Goal: Task Accomplishment & Management: Manage account settings

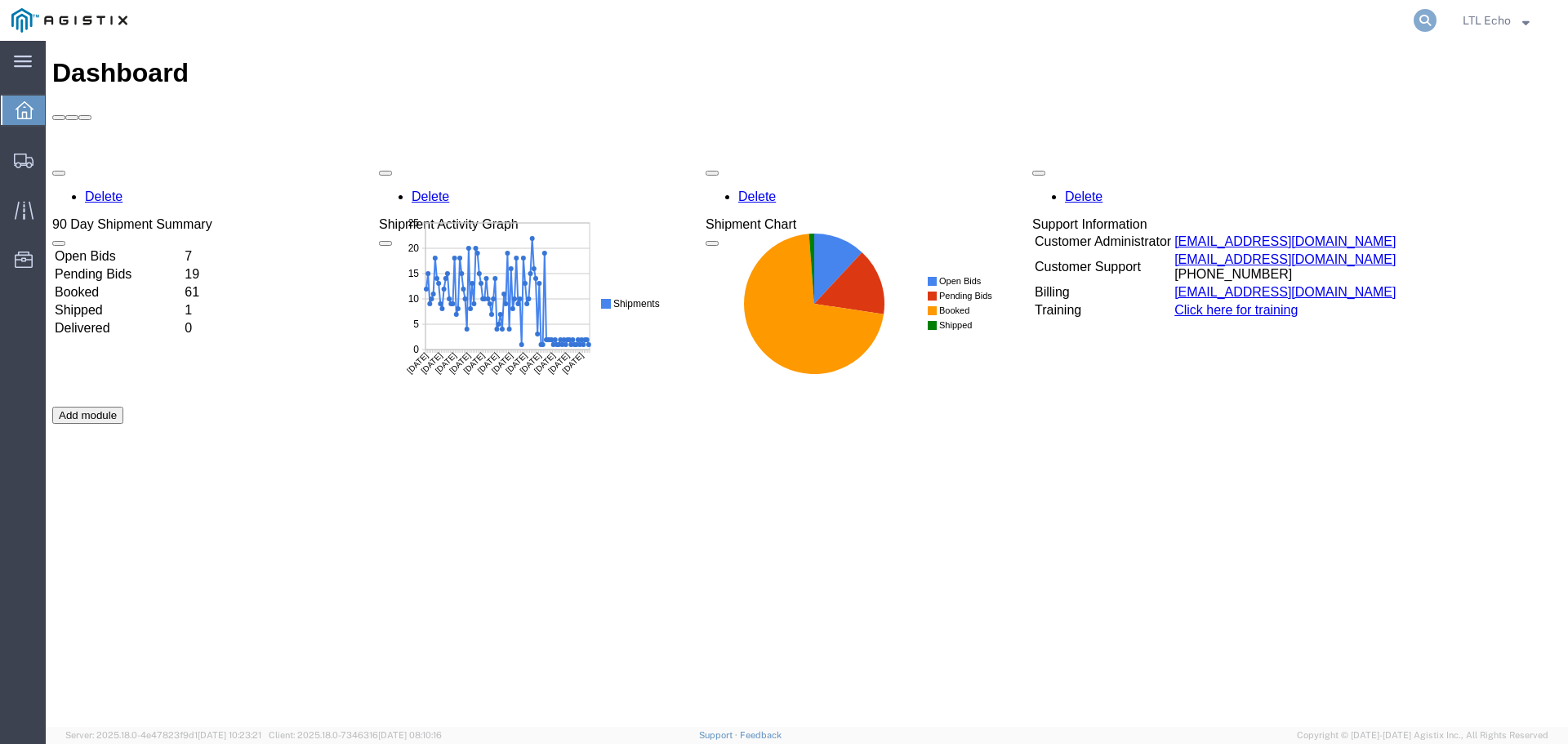
click at [1428, 18] on icon at bounding box center [1425, 20] width 23 height 23
click at [1139, 17] on input "search" at bounding box center [1165, 20] width 496 height 39
paste input "56315667"
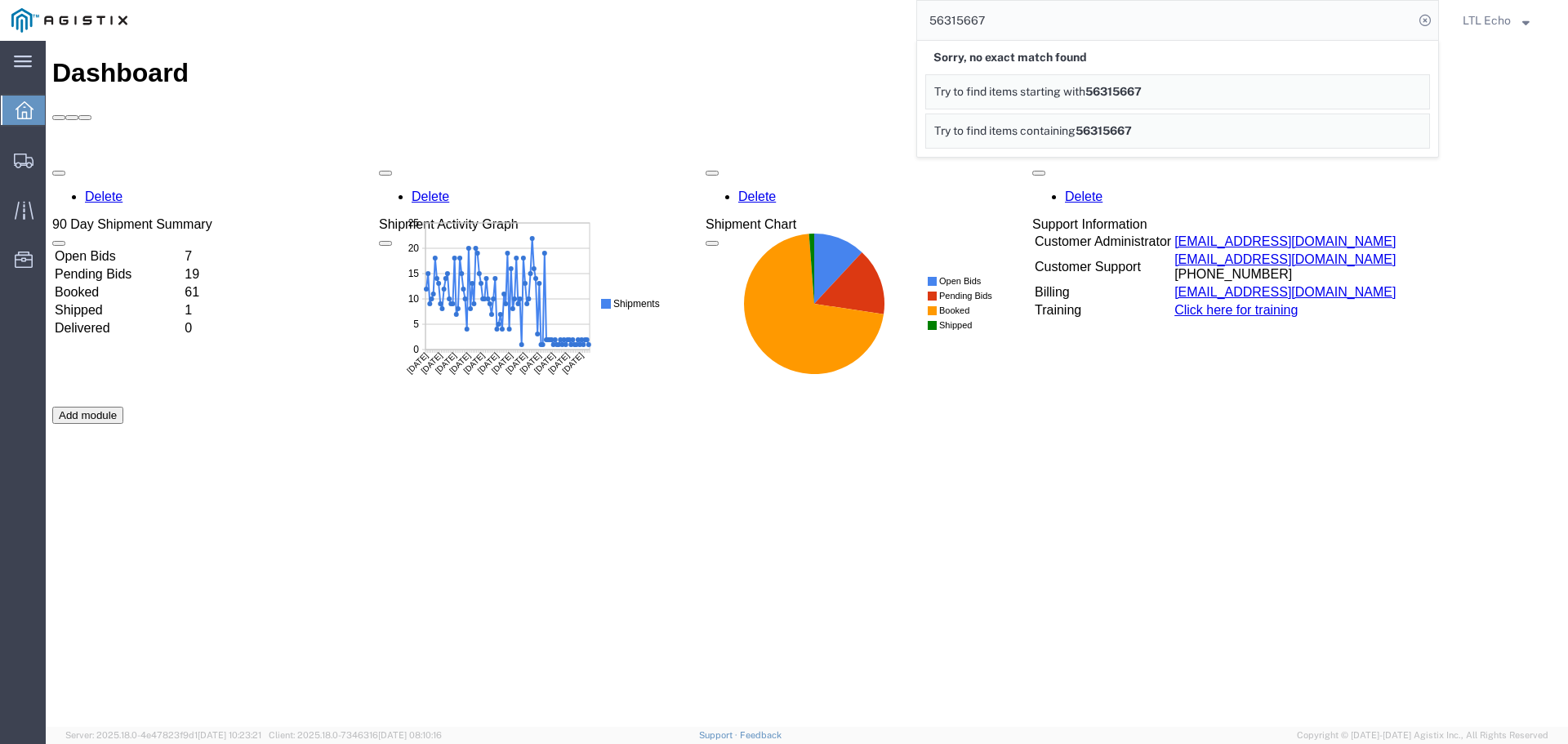
click at [1029, 23] on input "56315667" at bounding box center [1165, 20] width 496 height 39
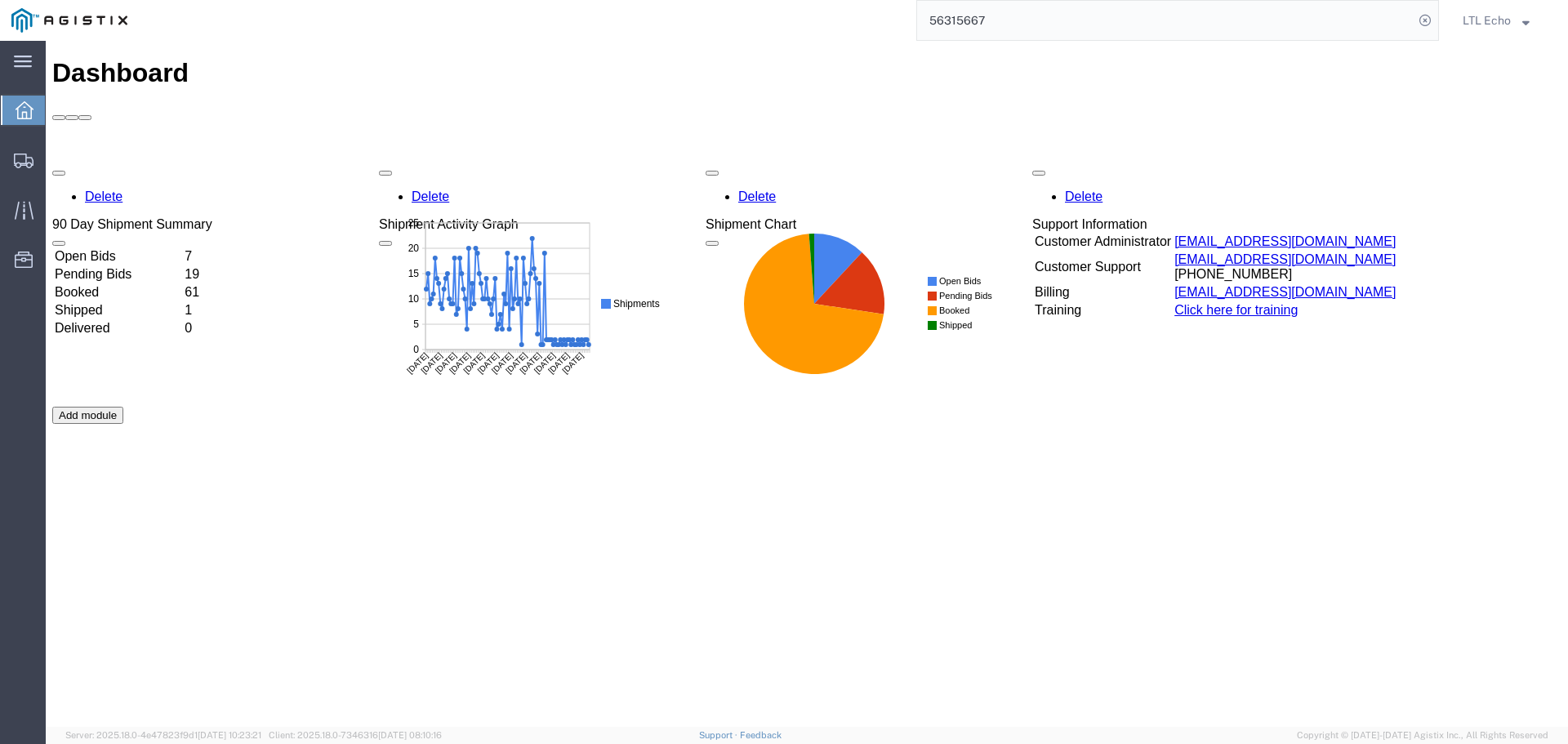
click at [965, 15] on input "56315667" at bounding box center [1165, 20] width 496 height 39
paste input "search"
click at [953, 22] on input "56315667" at bounding box center [1165, 20] width 496 height 39
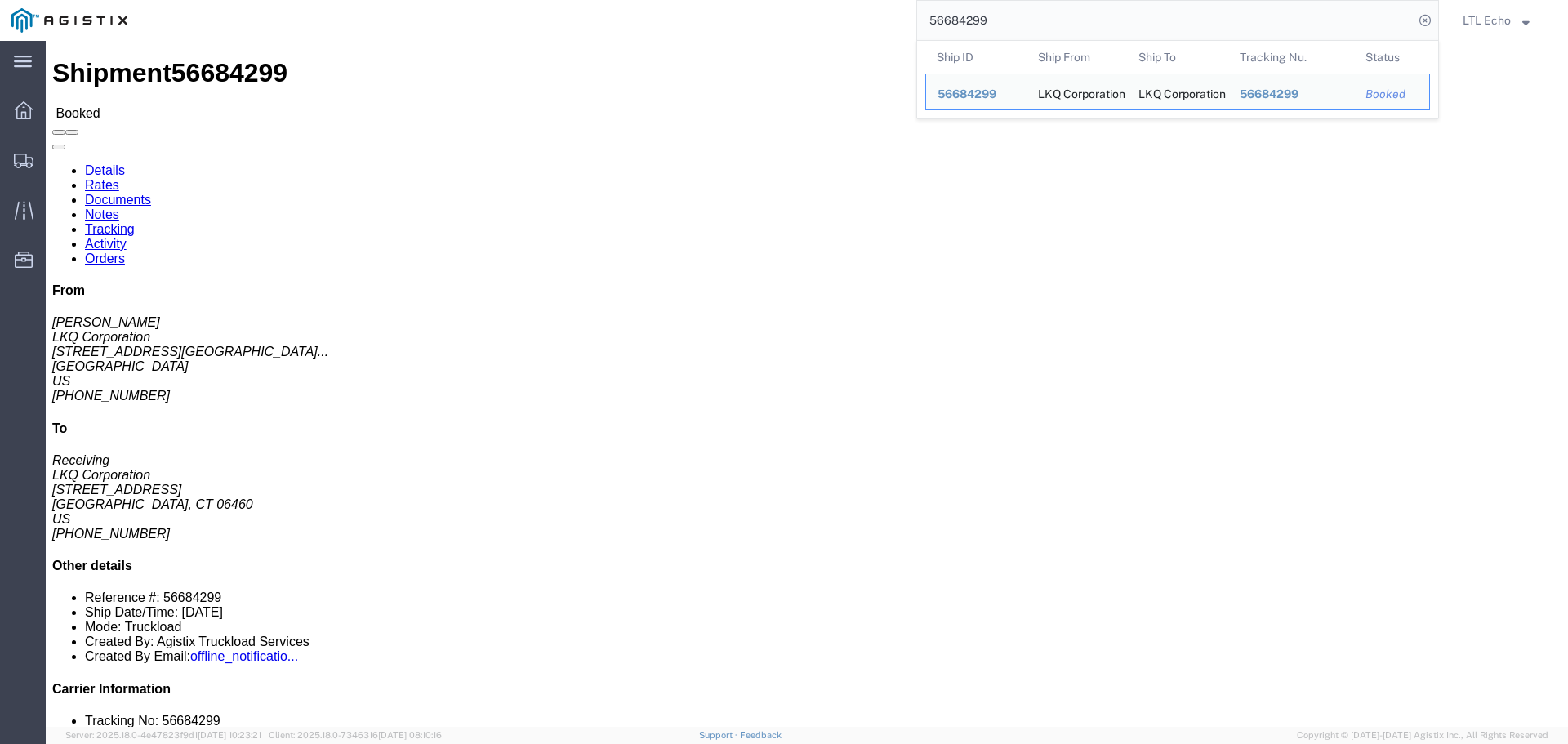
click at [974, 19] on input "56684299" at bounding box center [1165, 20] width 496 height 39
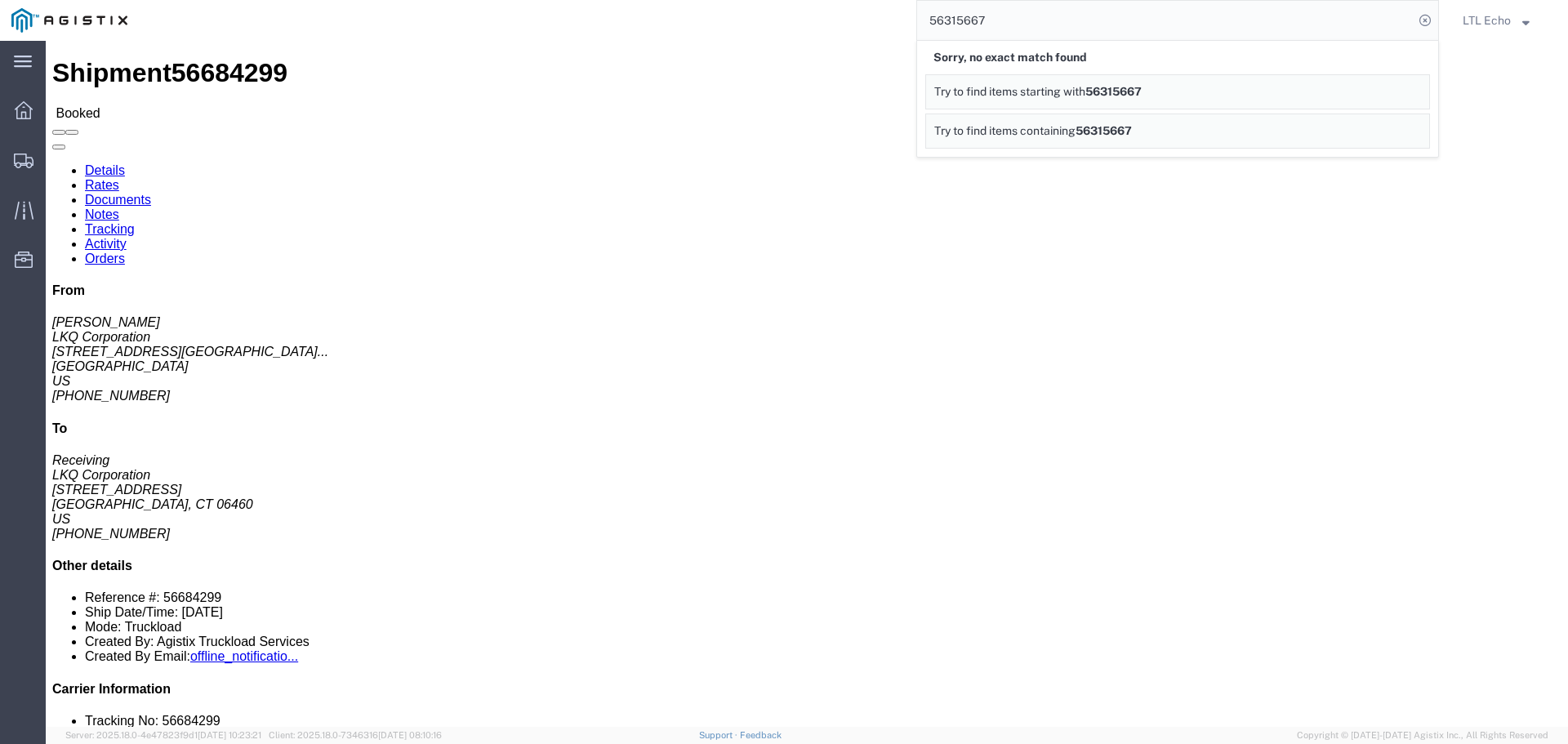
drag, startPoint x: 1121, startPoint y: 93, endPoint x: 1085, endPoint y: 63, distance: 46.9
click at [1121, 93] on span "56315667" at bounding box center [1113, 91] width 56 height 13
click at [947, 21] on input "56315667" at bounding box center [1165, 20] width 496 height 39
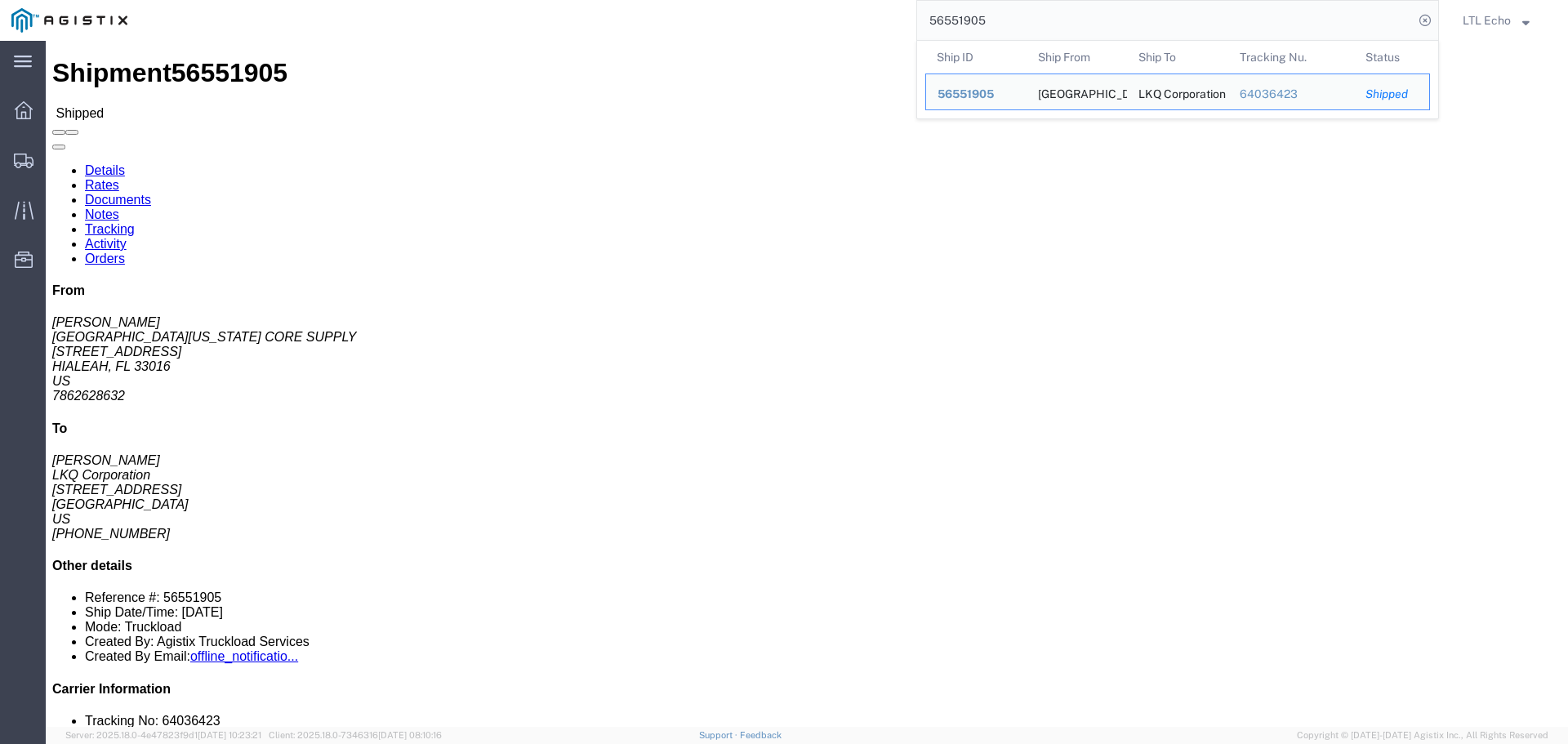
click at [956, 9] on input "56551905" at bounding box center [1165, 20] width 496 height 39
click at [957, 9] on input "56551905" at bounding box center [1165, 20] width 496 height 39
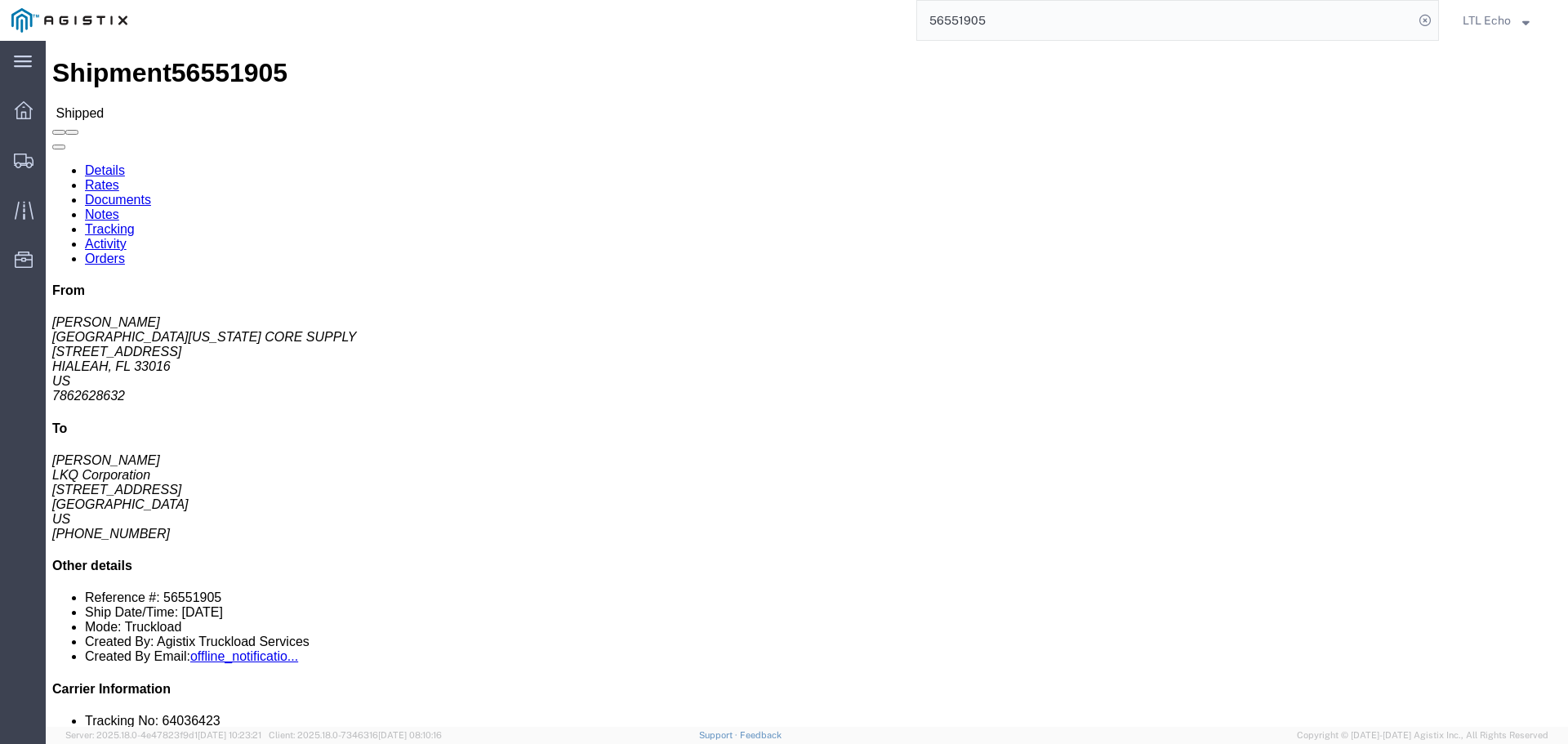
drag, startPoint x: 182, startPoint y: 54, endPoint x: 354, endPoint y: 162, distance: 203.1
click link "Documents"
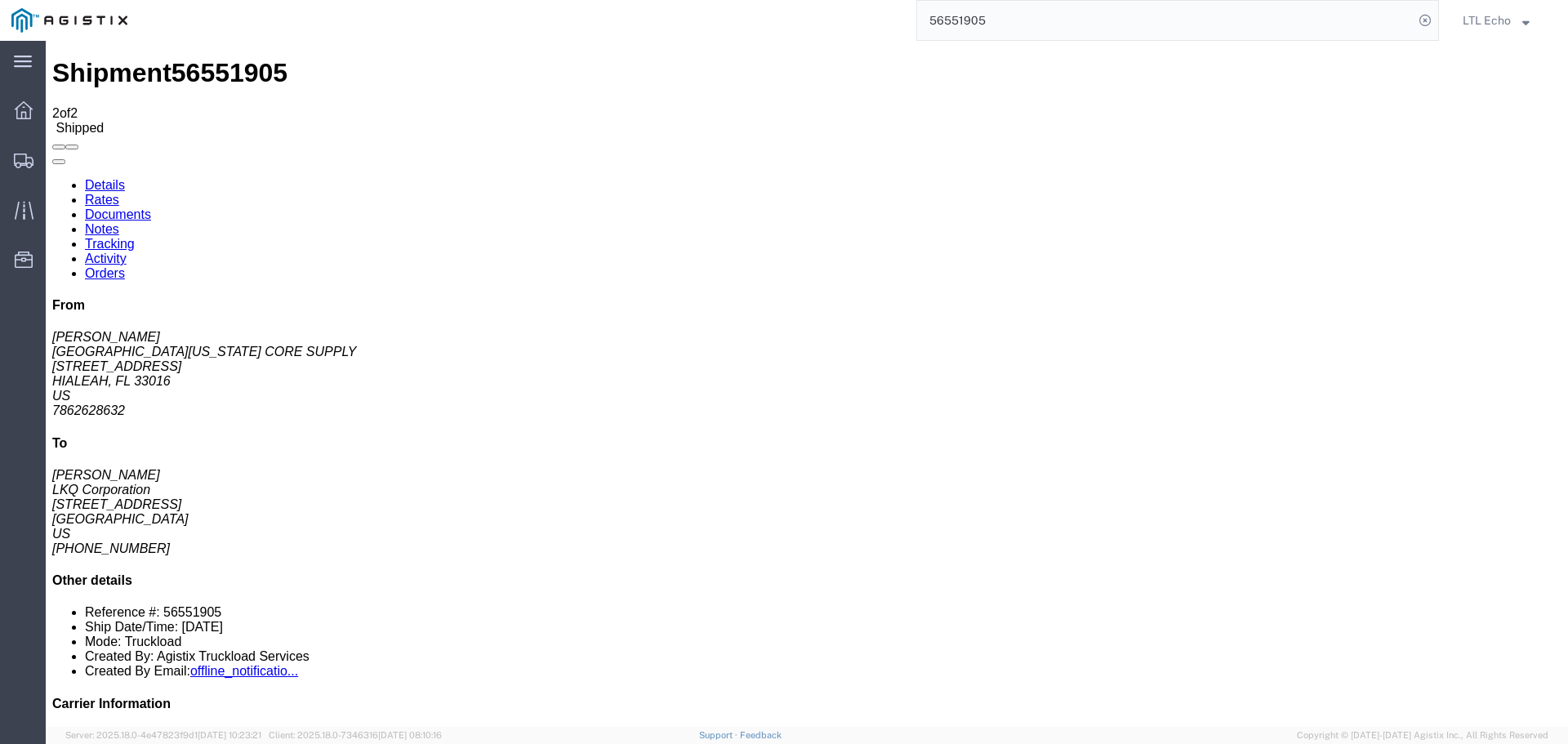
click at [91, 178] on link "Details" at bounding box center [105, 185] width 40 height 14
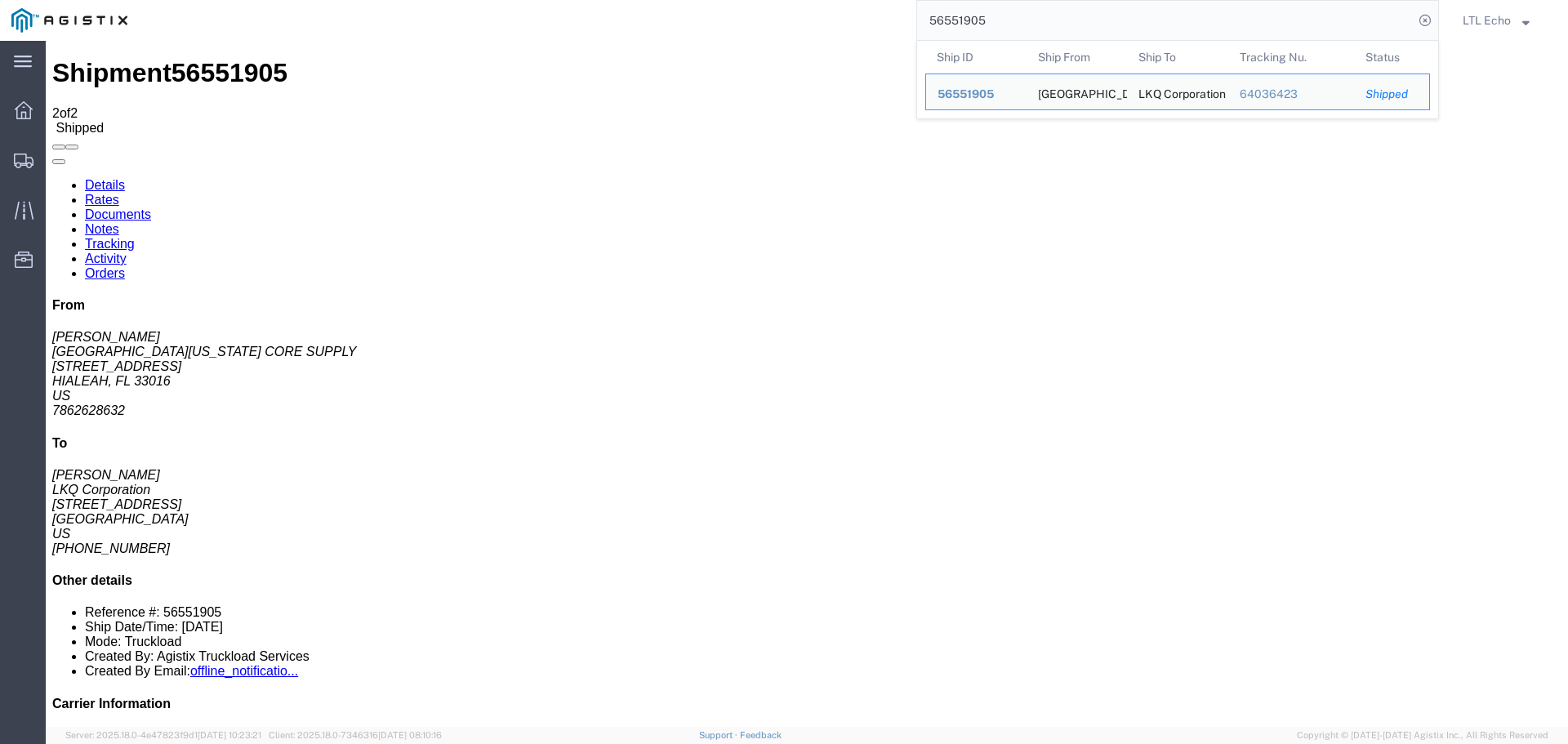
click at [968, 15] on input "56551905" at bounding box center [1165, 20] width 496 height 39
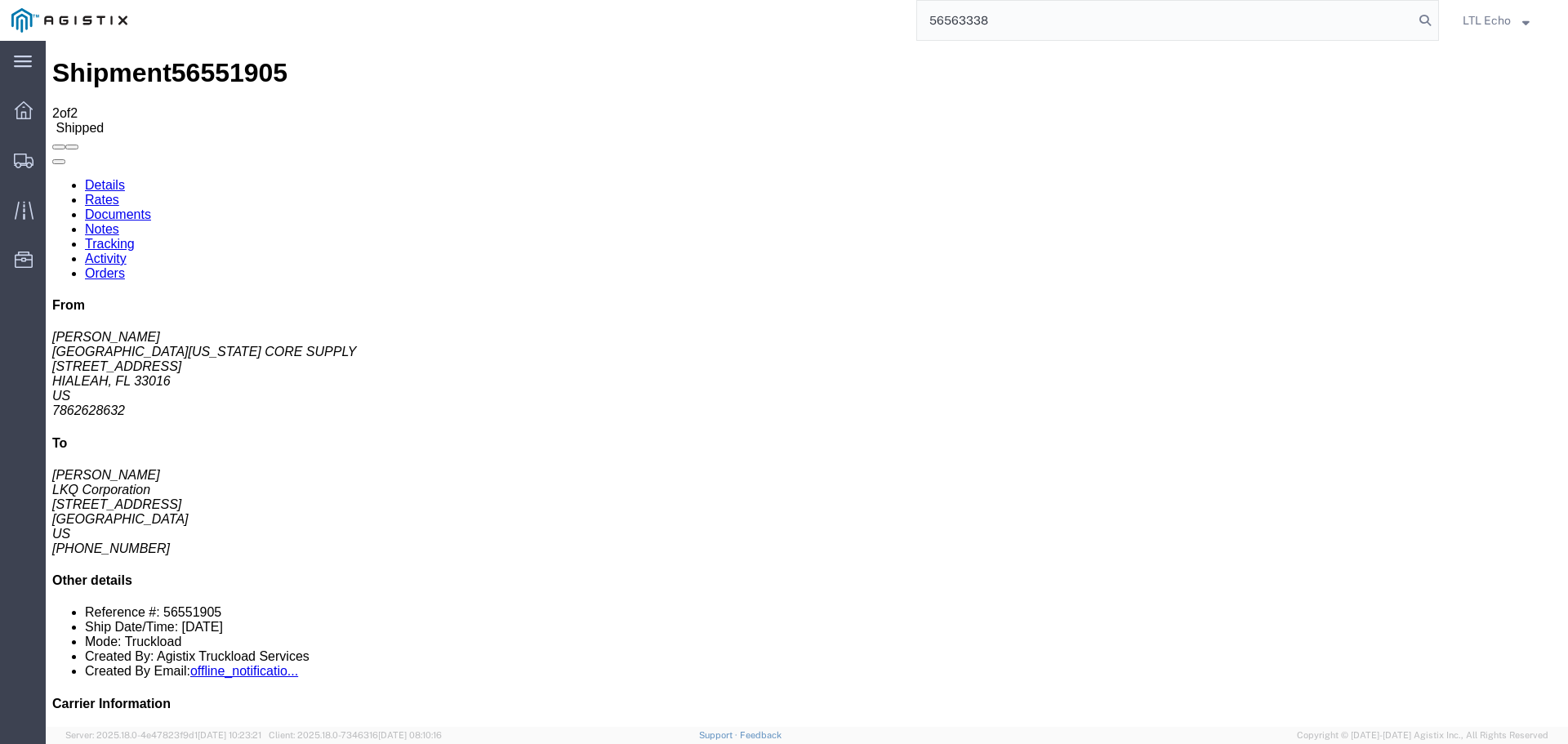
type input "56563338"
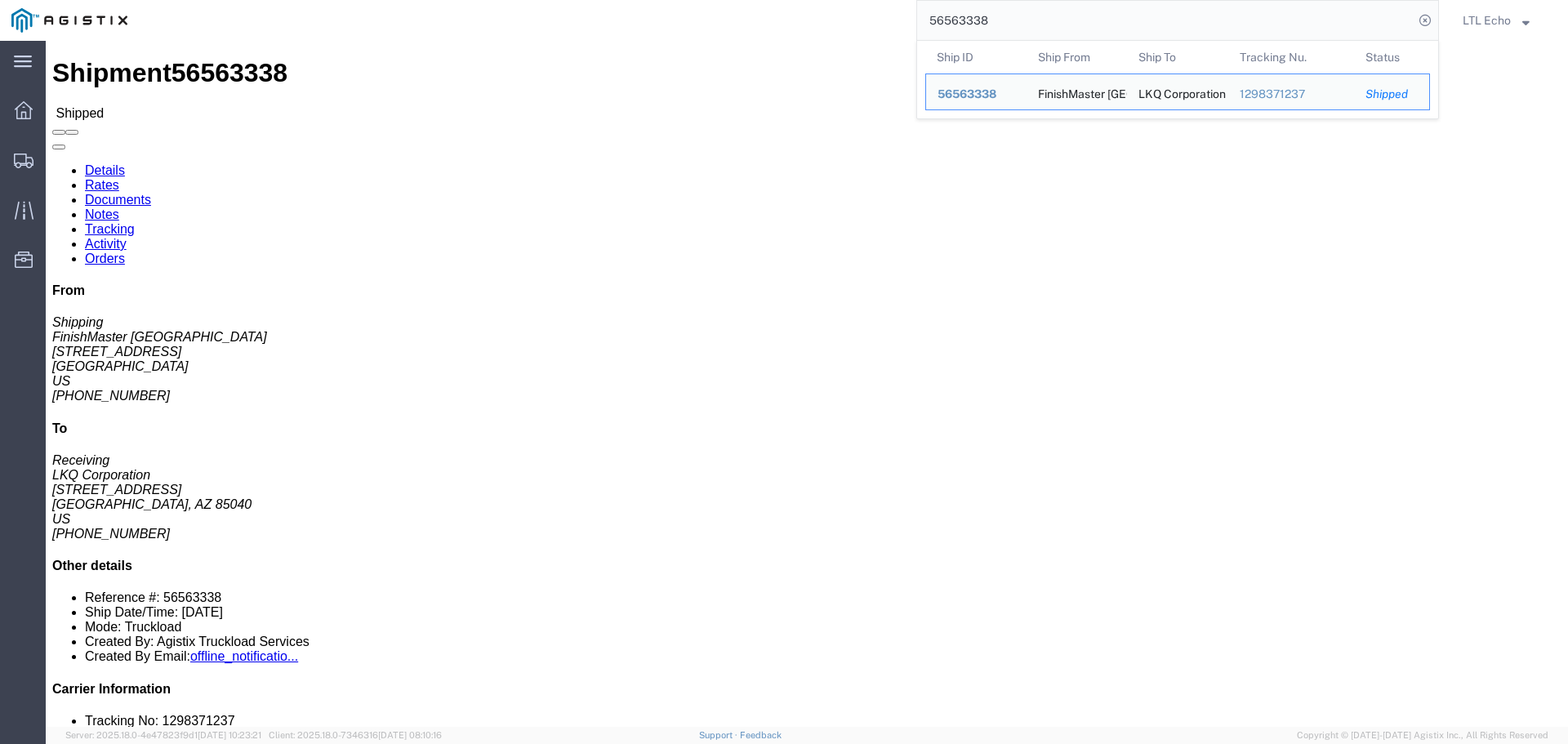
drag, startPoint x: 1009, startPoint y: 292, endPoint x: 1013, endPoint y: 272, distance: 20.4
click h4 "Routing & Vehicle Information"
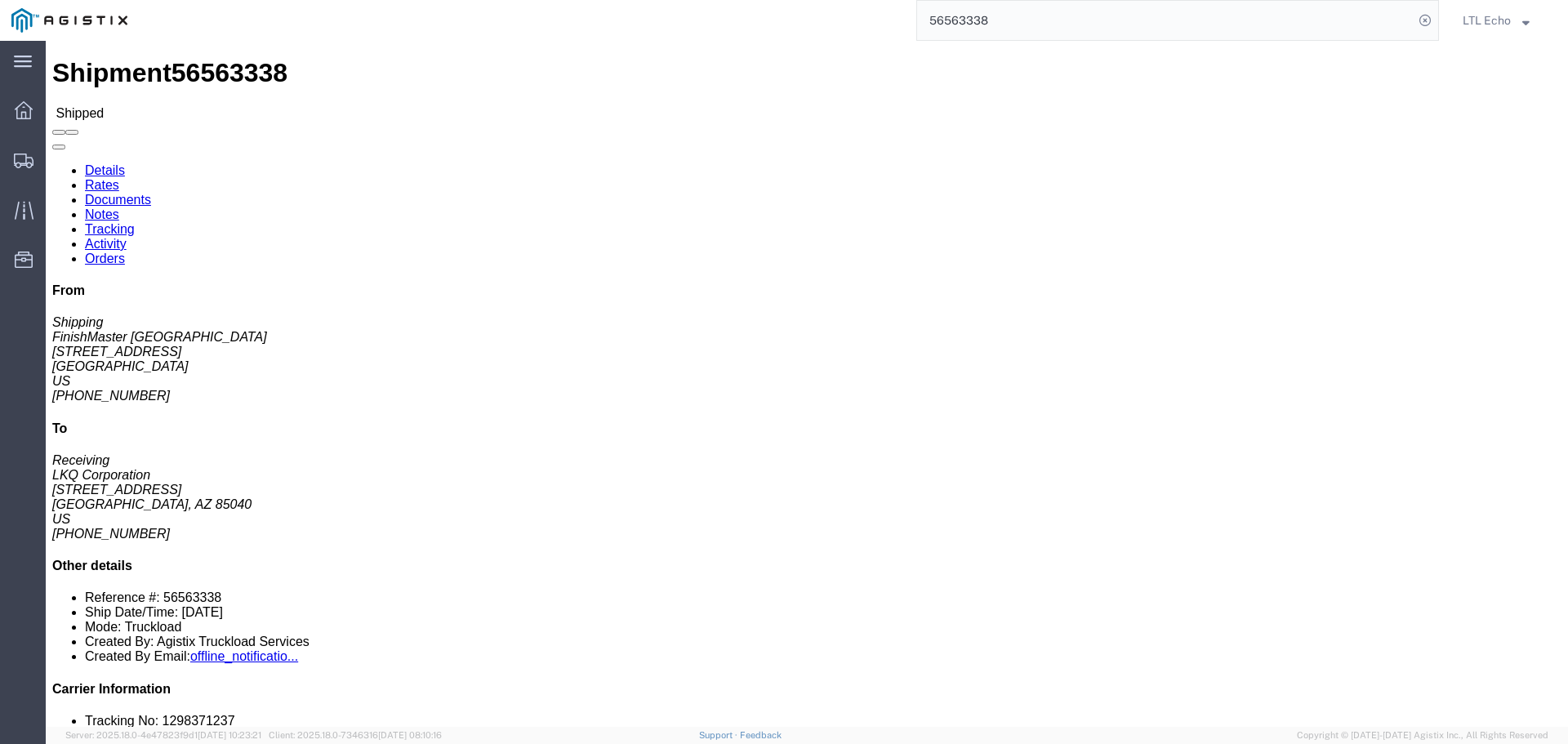
click link "Tracking"
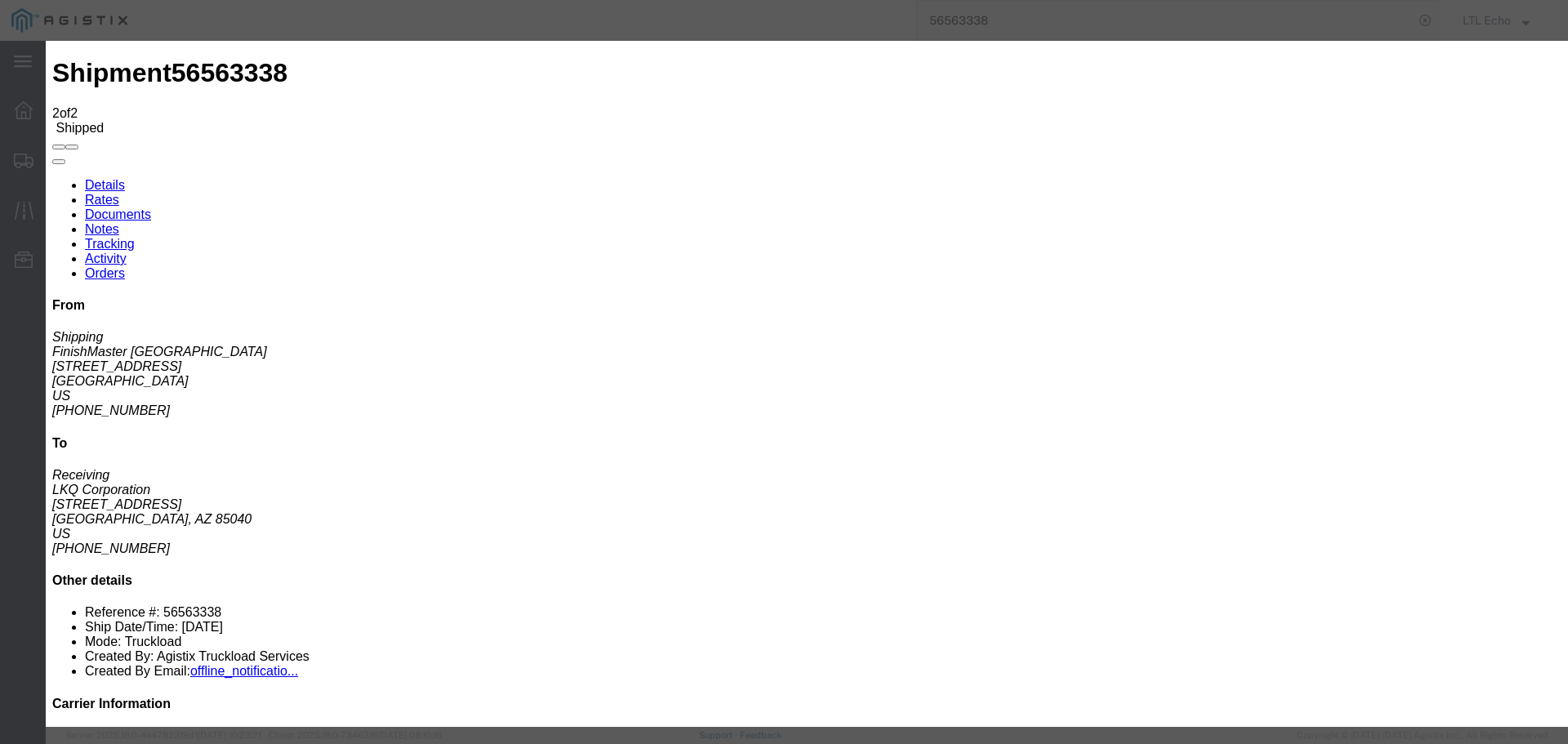
type input "[DATE]"
type input "10:00 AM"
select select "DELIVRED"
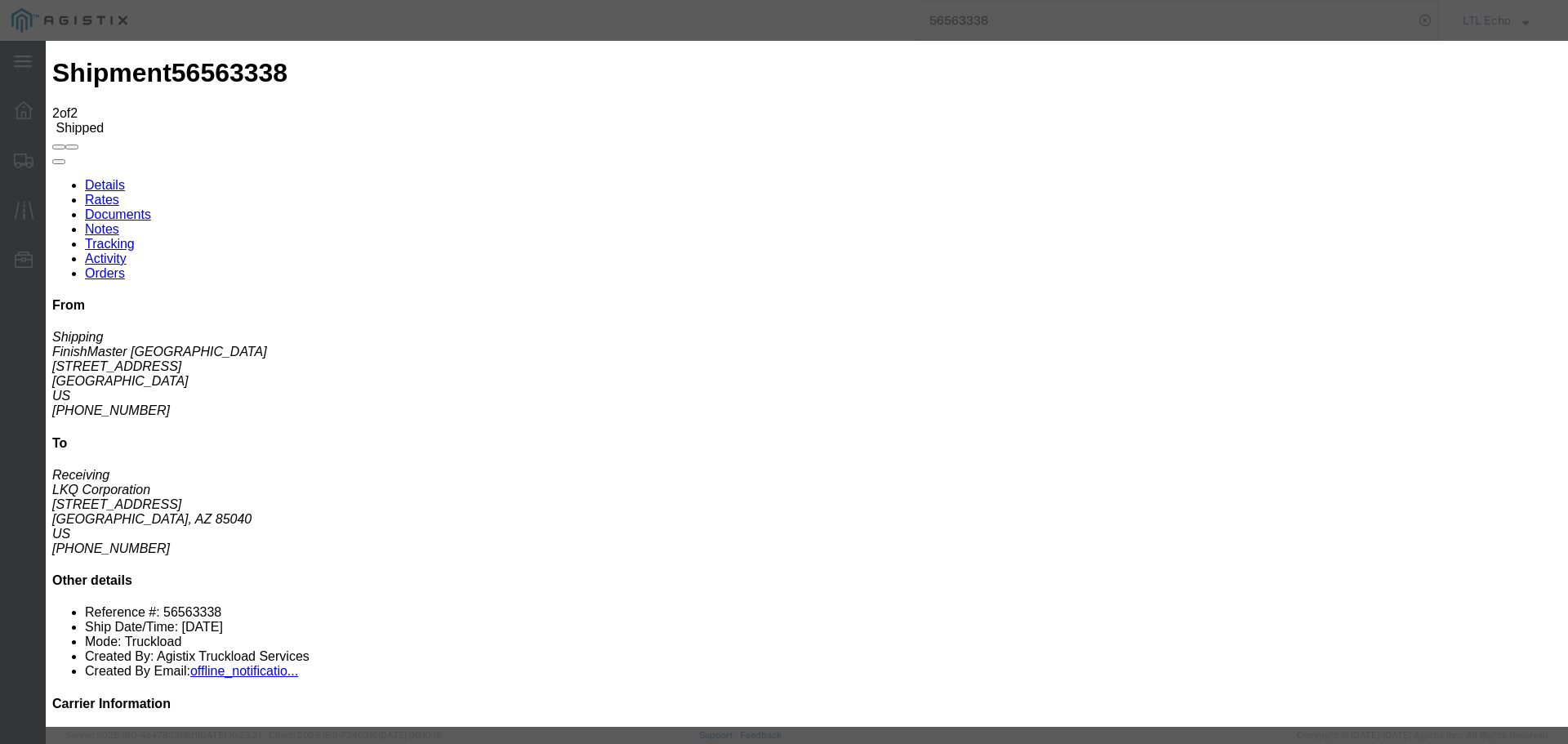
type input "[DATE]"
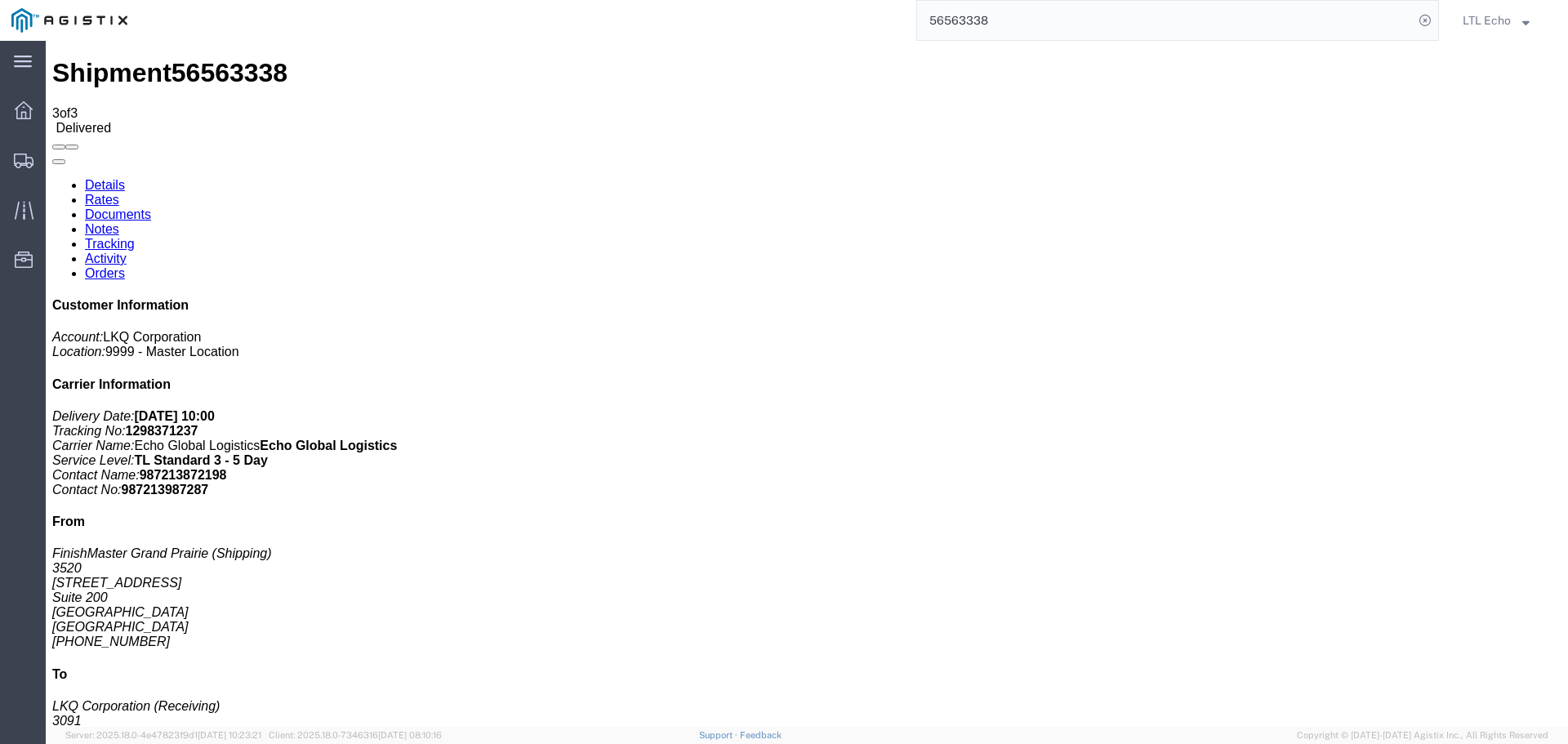
click at [974, 23] on input "56563338" at bounding box center [1165, 20] width 496 height 39
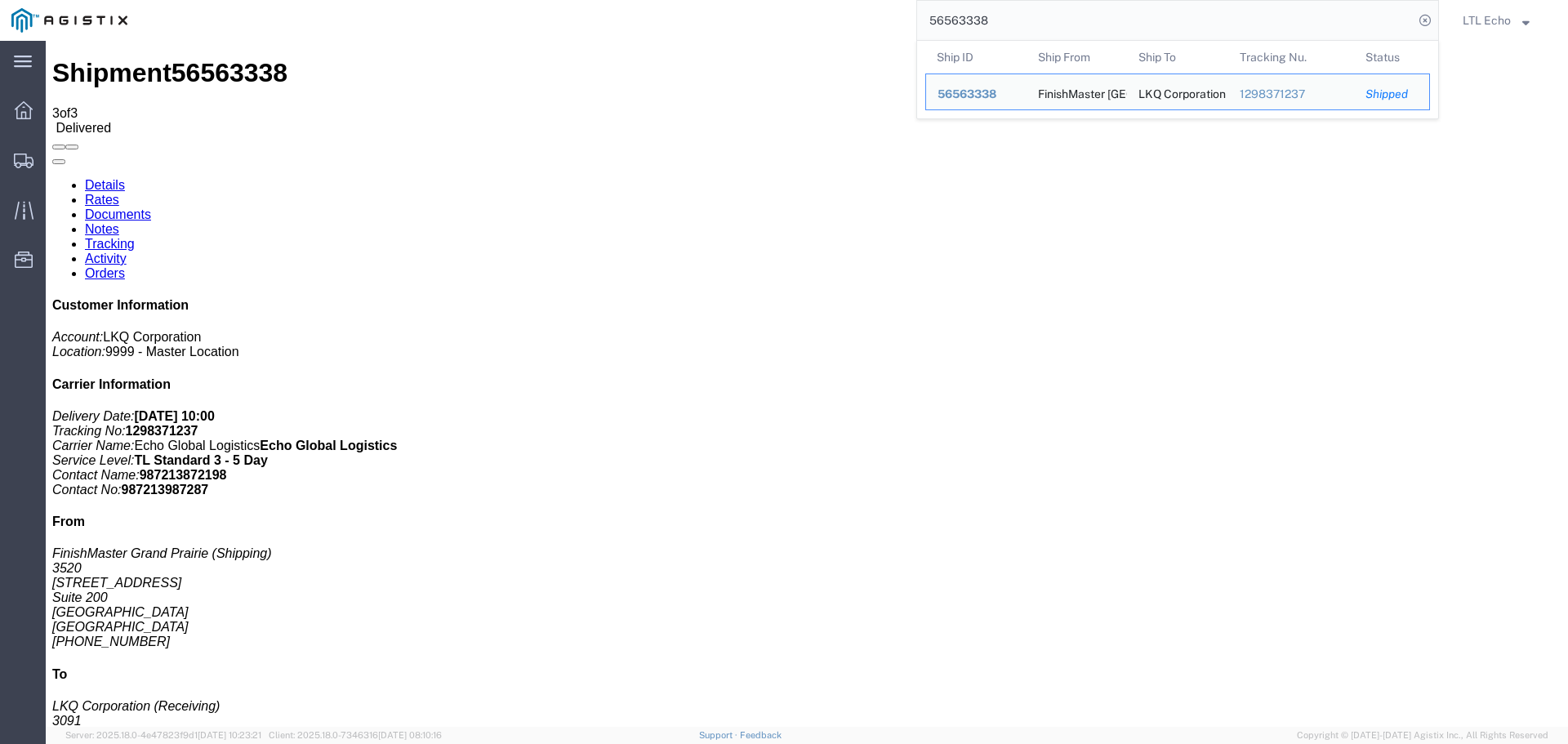
click at [974, 23] on input "56563338" at bounding box center [1165, 20] width 496 height 39
paste input "49779"
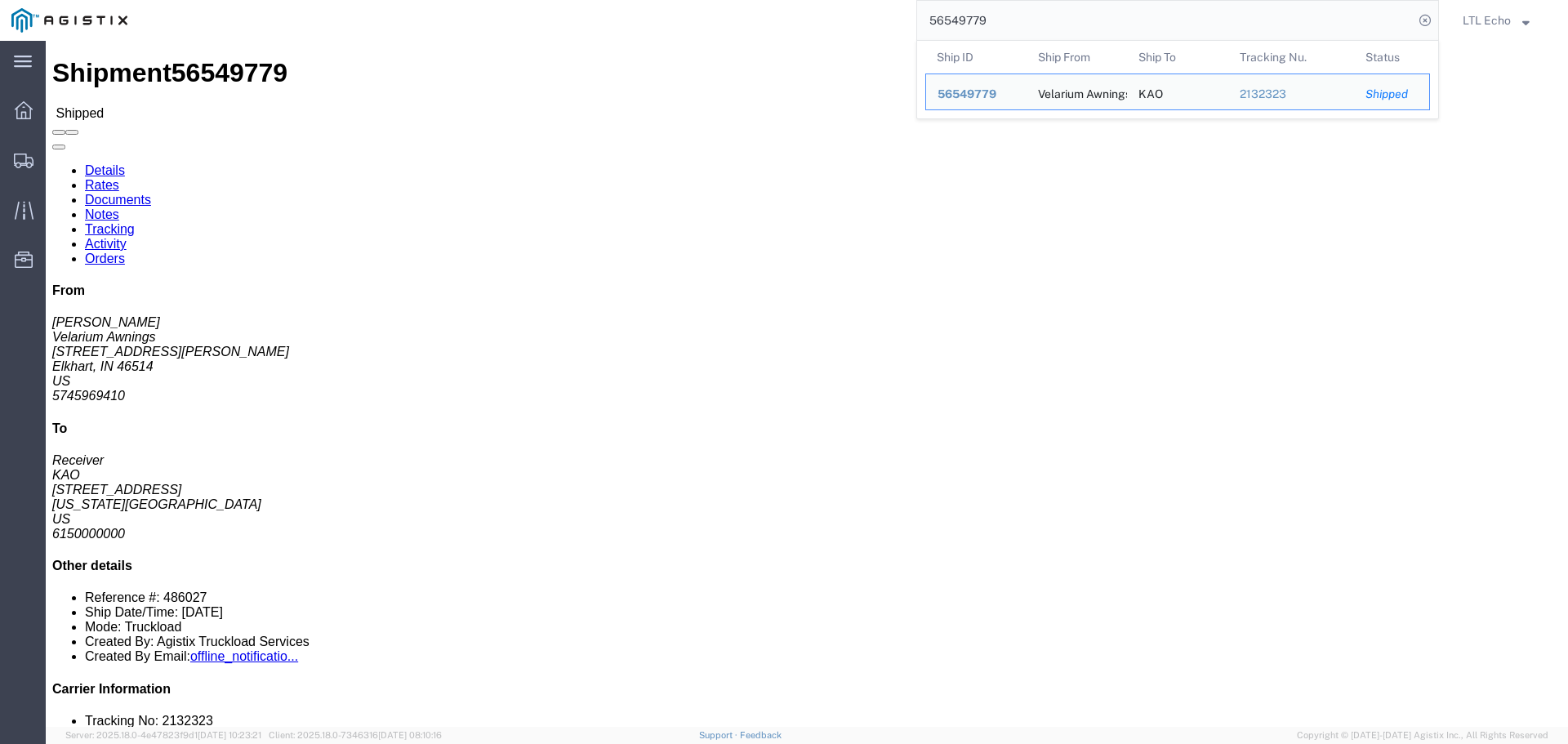
click at [963, 17] on input "56549779" at bounding box center [1165, 20] width 496 height 39
paste input "81427"
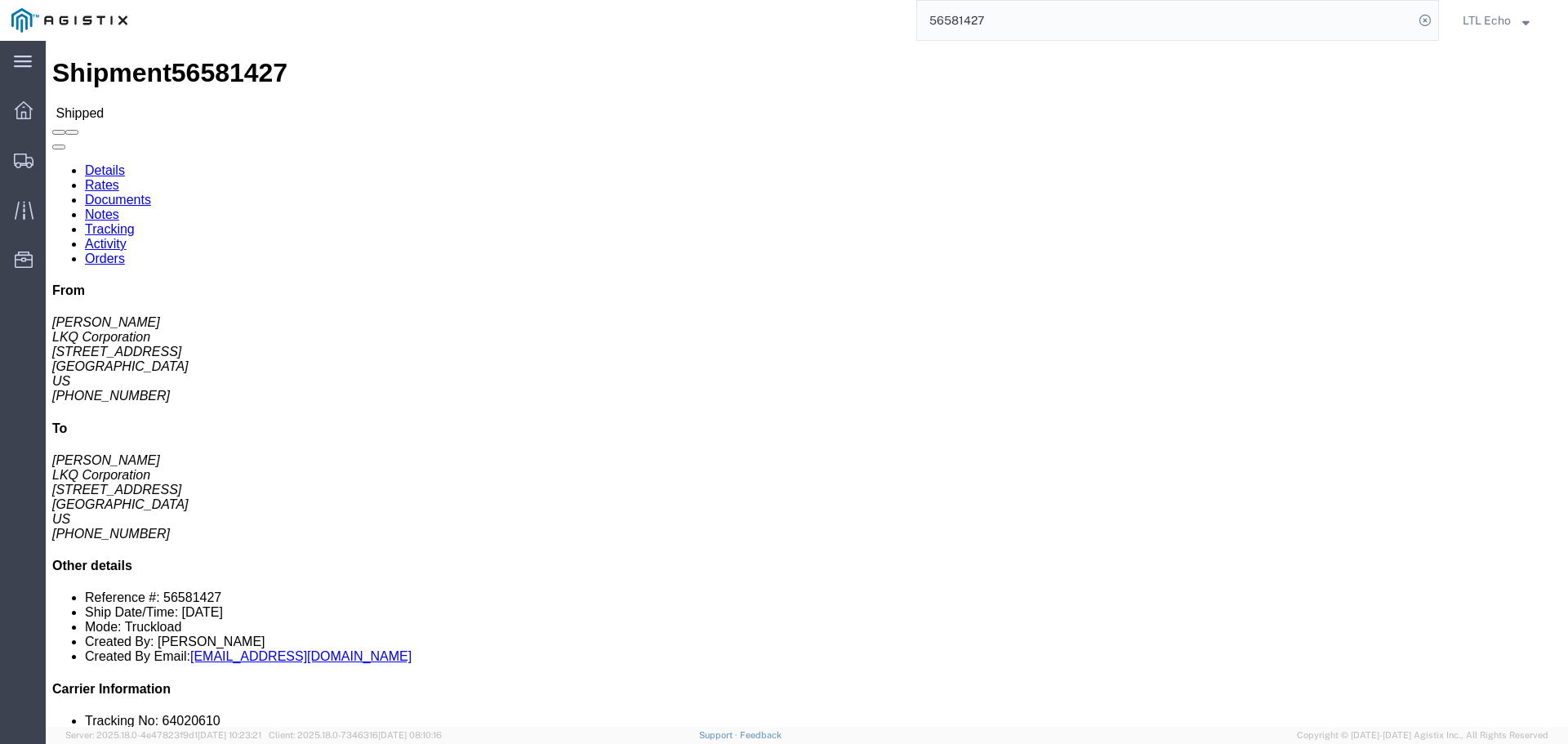
click div "From [PERSON_NAME] LKQ Corporation [STREET_ADDRESS] [PHONE_NUMBER] To [PERSON_N…"
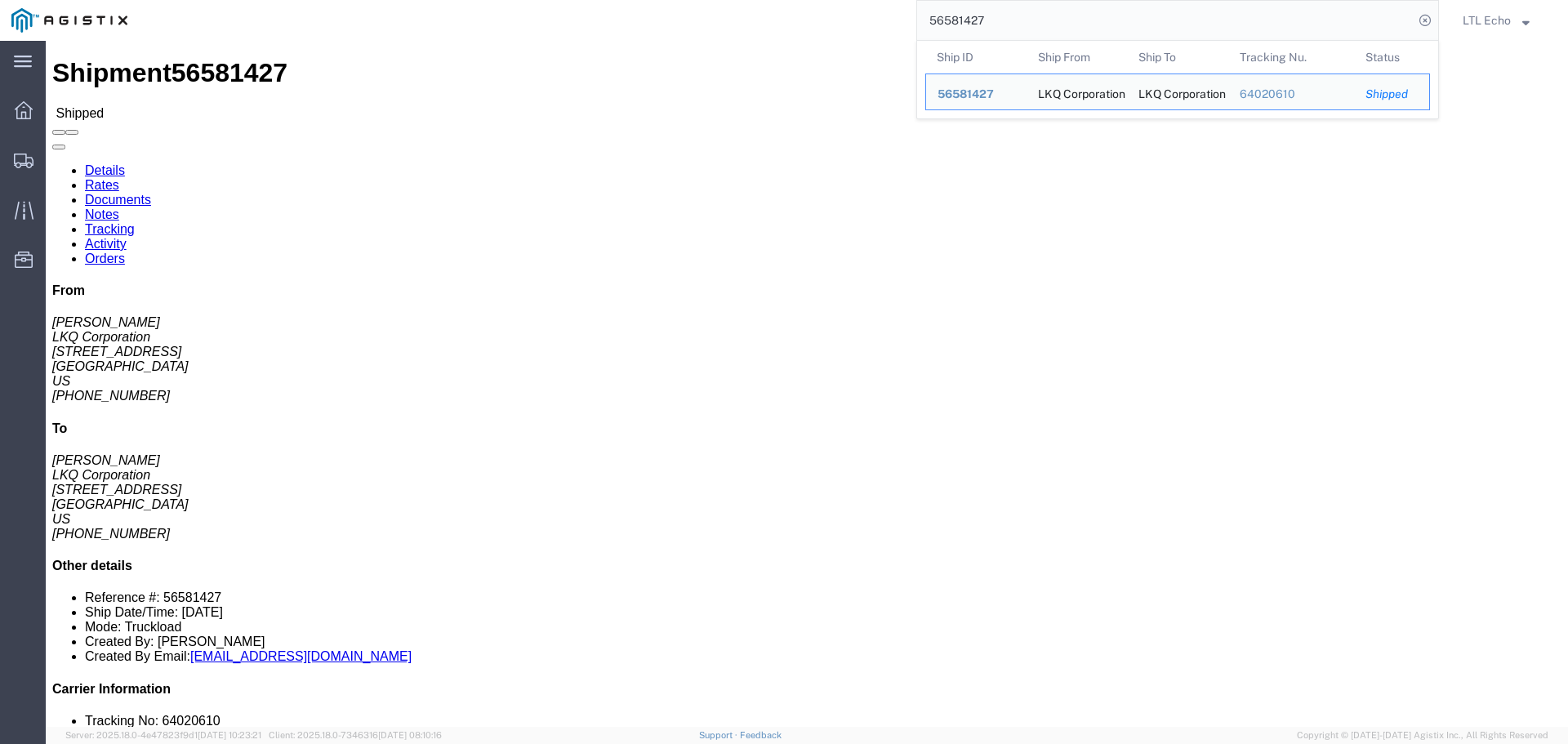
click at [953, 18] on input "56581427" at bounding box center [1165, 20] width 496 height 39
paste input "23995"
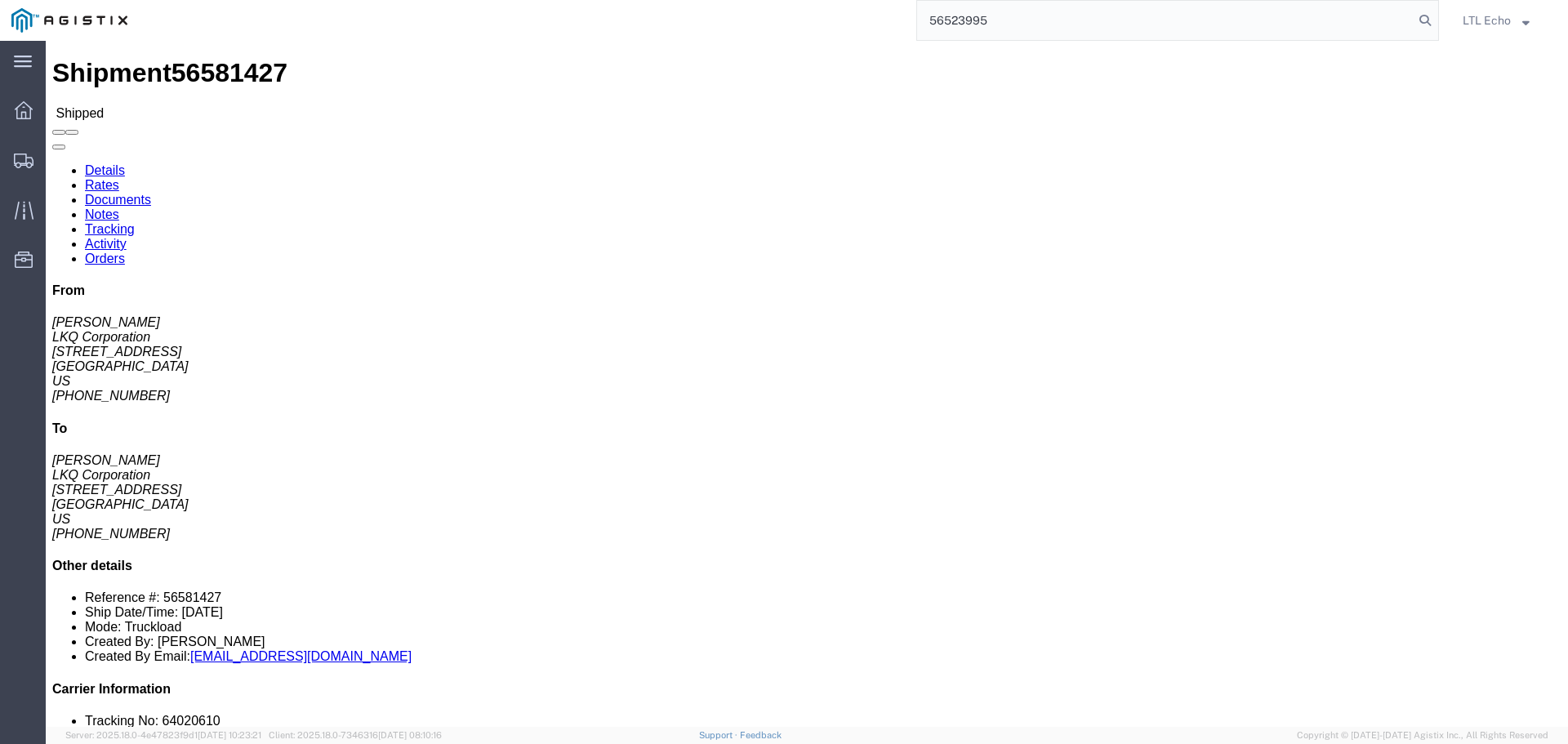
type input "56523995"
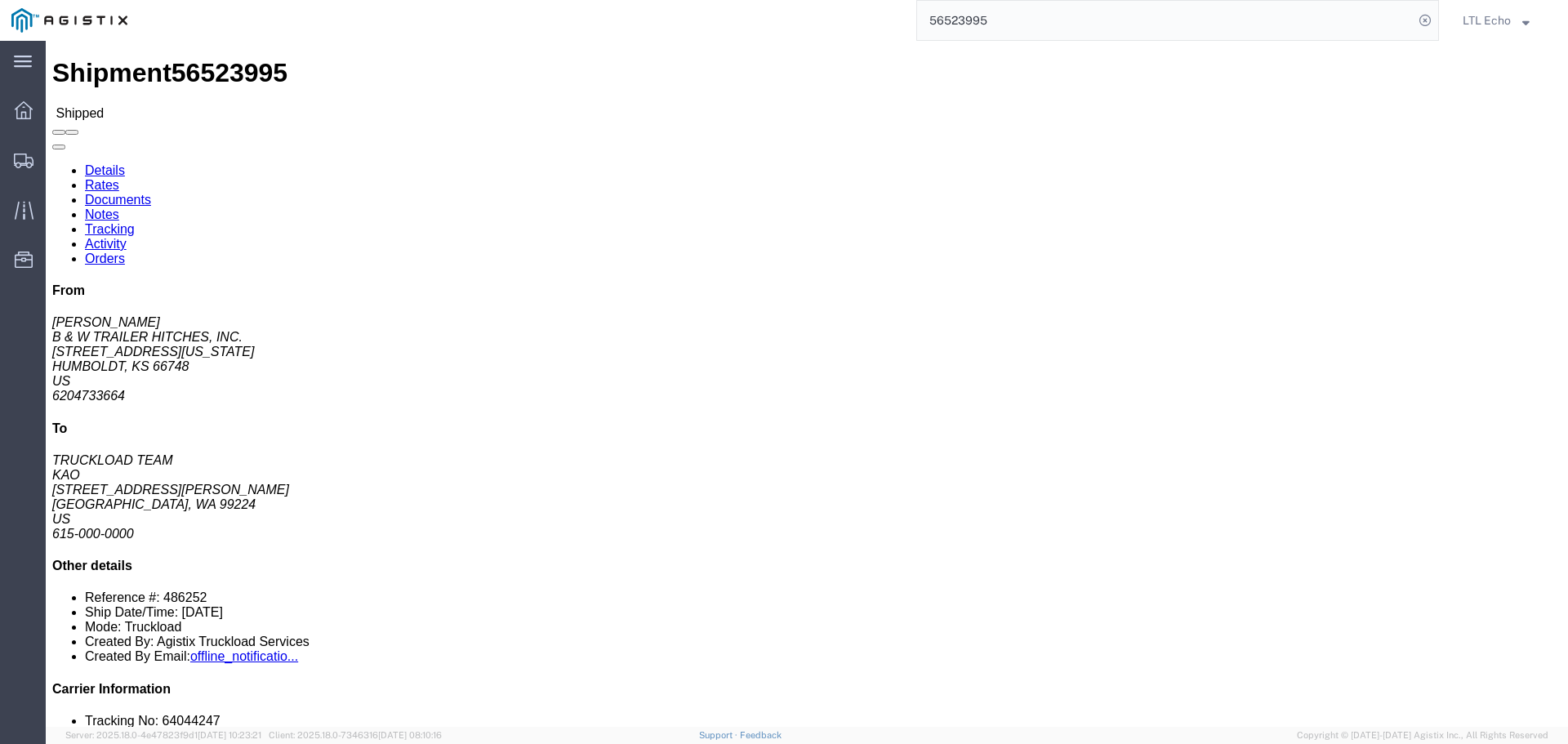
click link "Tracking"
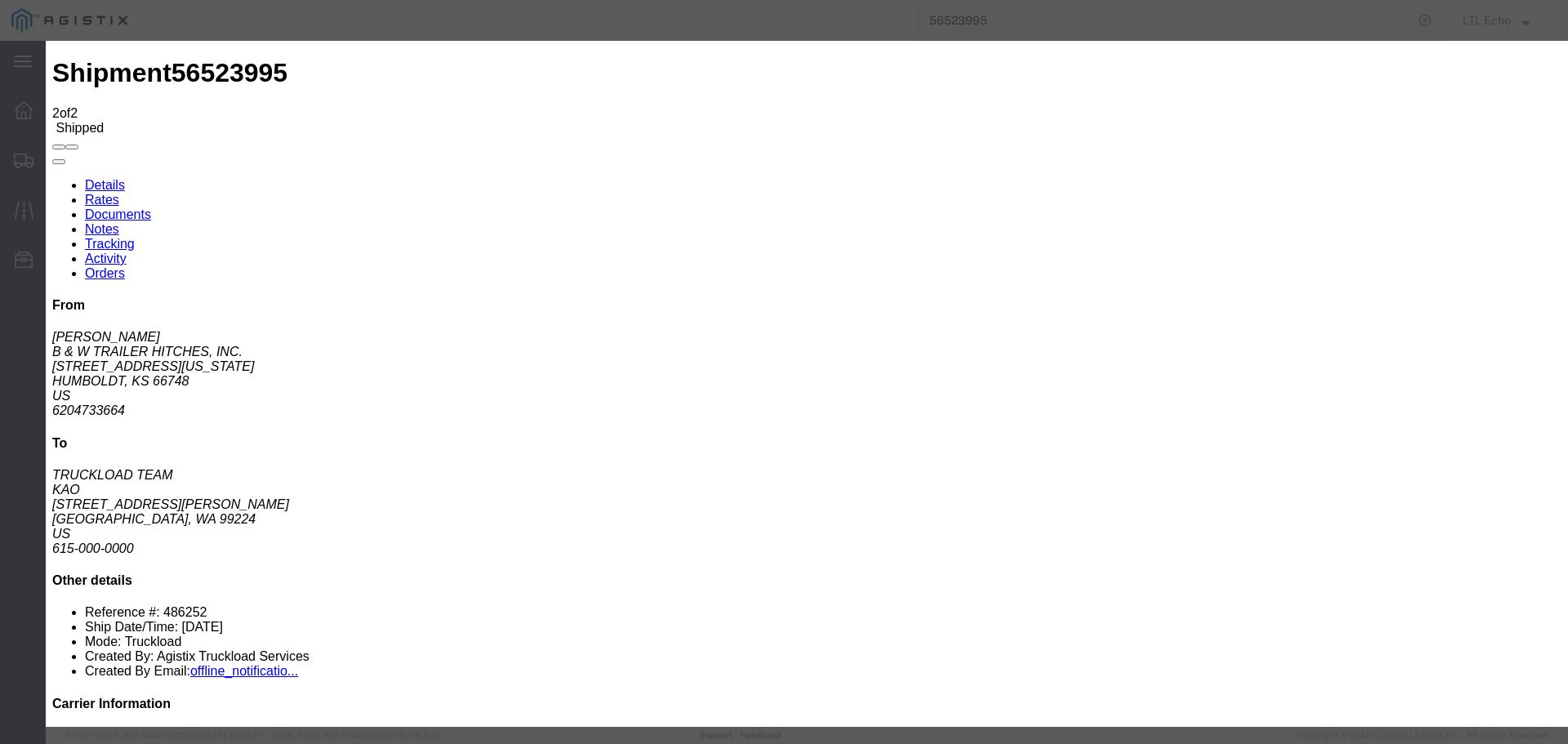
type input "[DATE]"
type input "10:00 AM"
select select "DELIVRED"
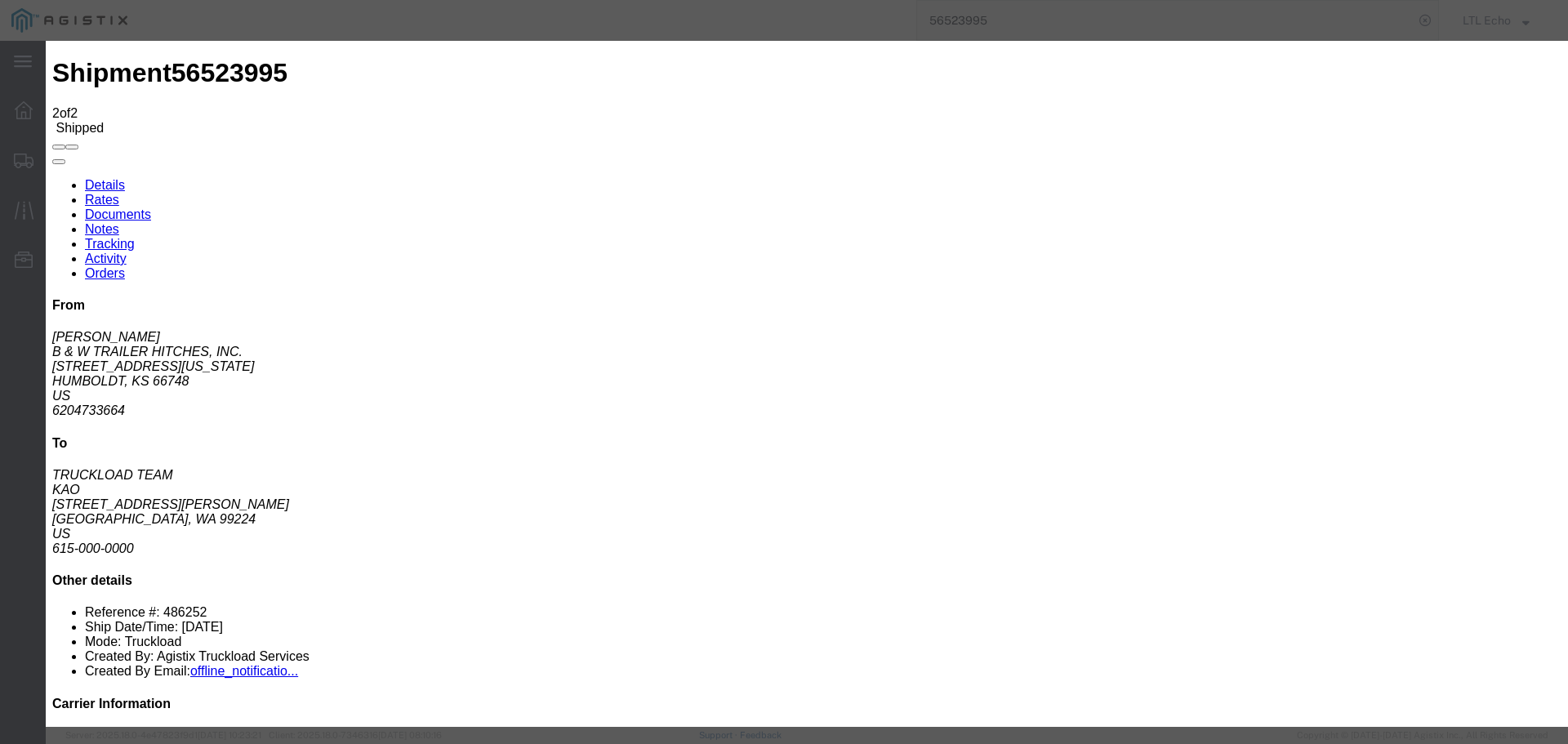
type input "[DATE]"
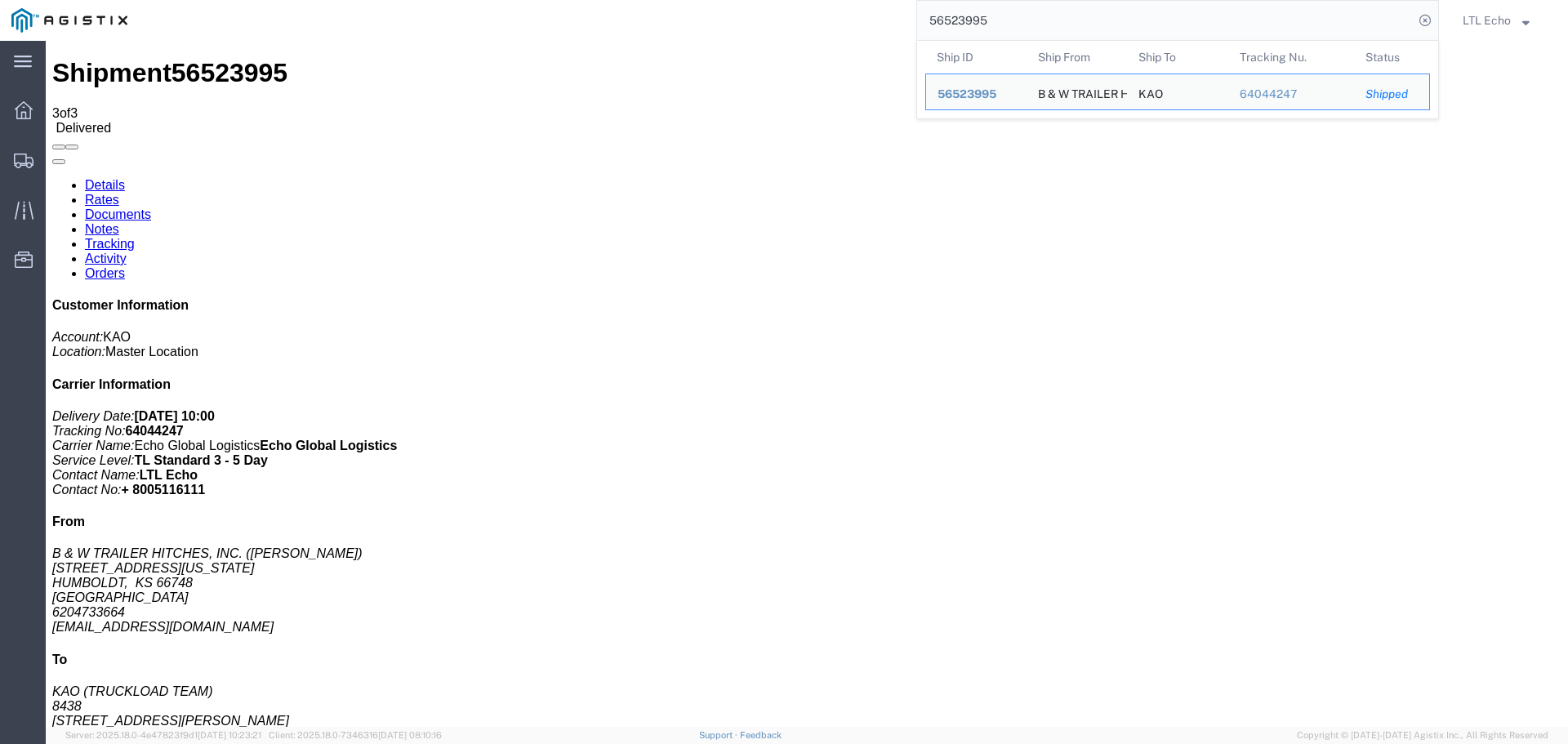
click at [950, 19] on input "56523995" at bounding box center [1165, 20] width 496 height 39
paste input "9864"
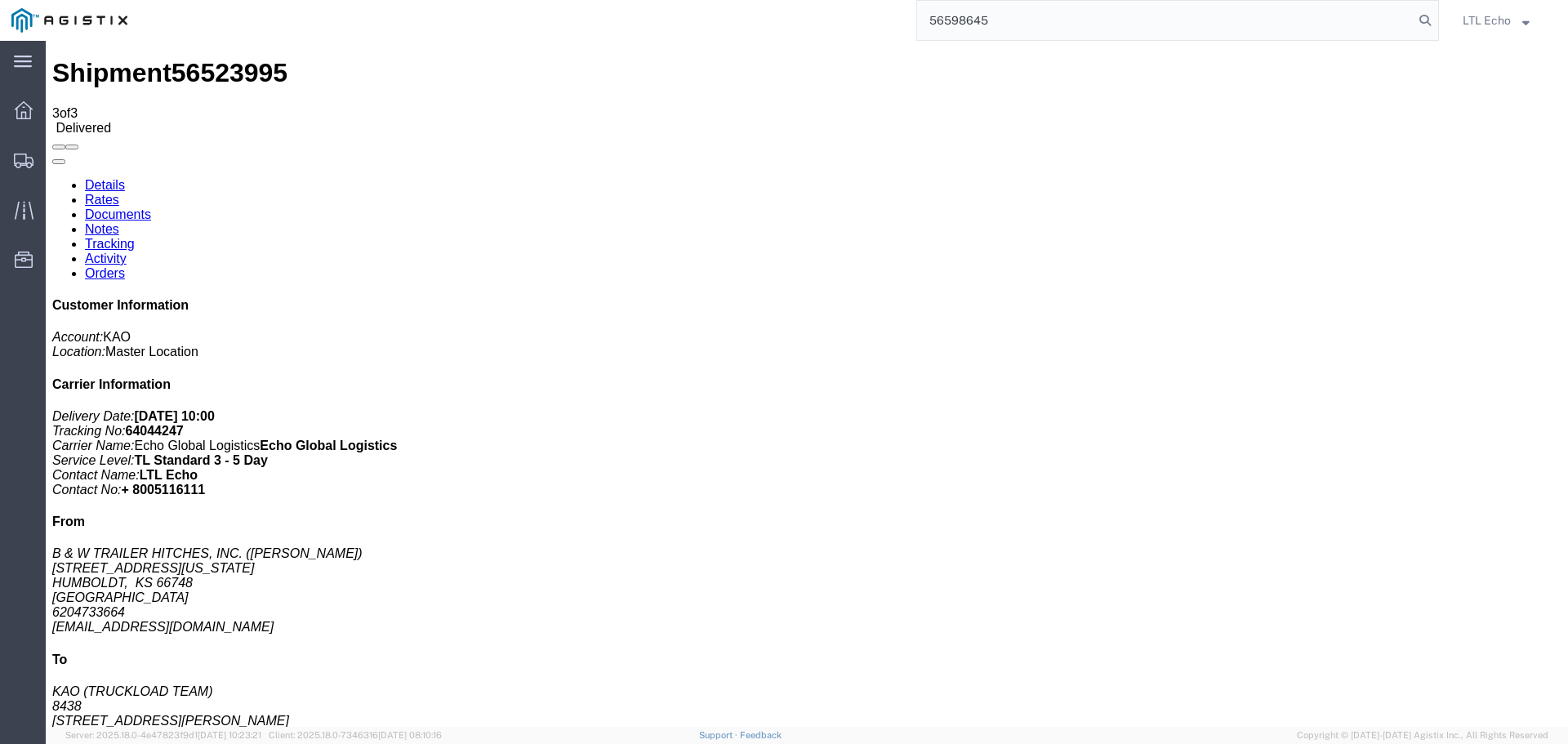
type input "56598645"
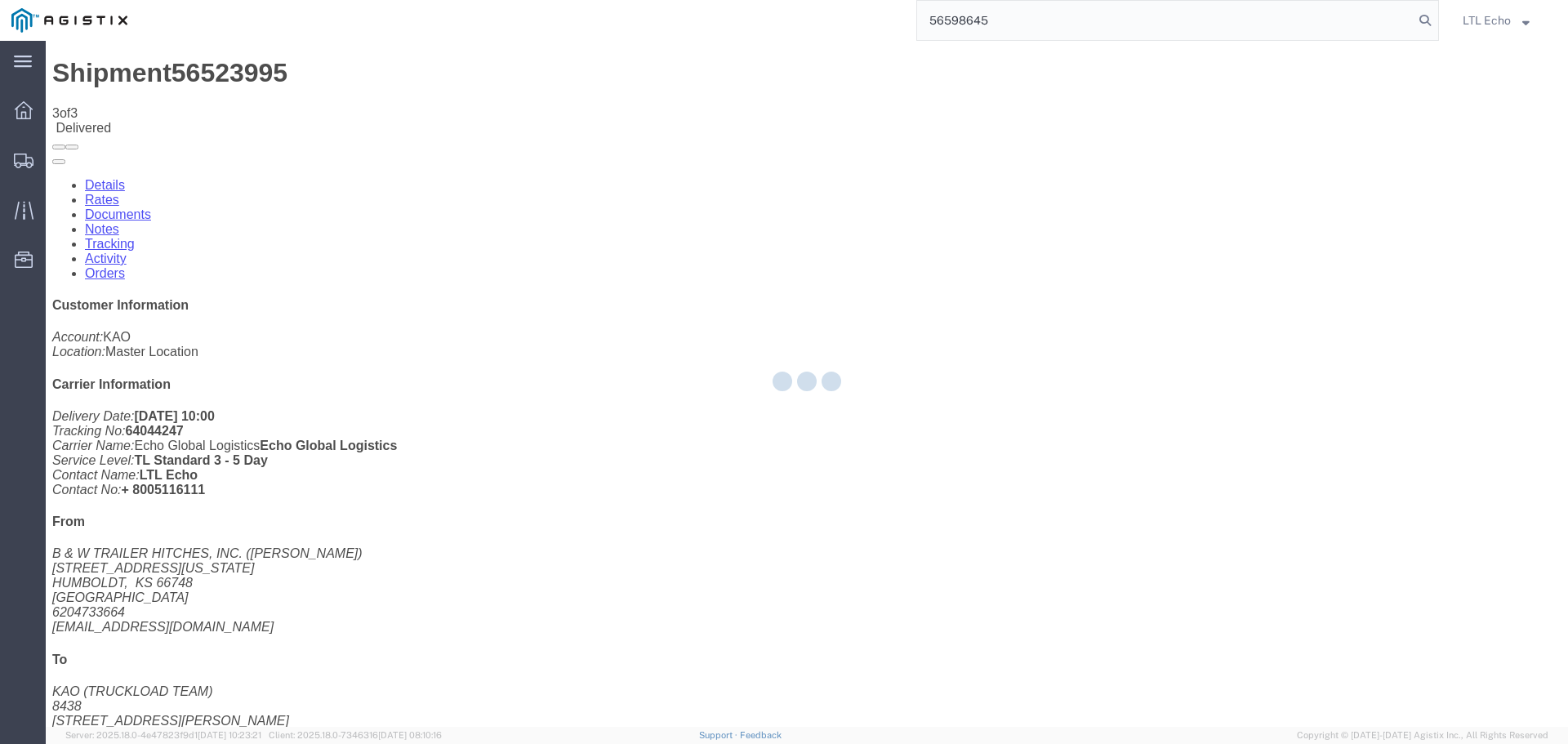
click at [1072, 21] on input "56598645" at bounding box center [1165, 20] width 496 height 39
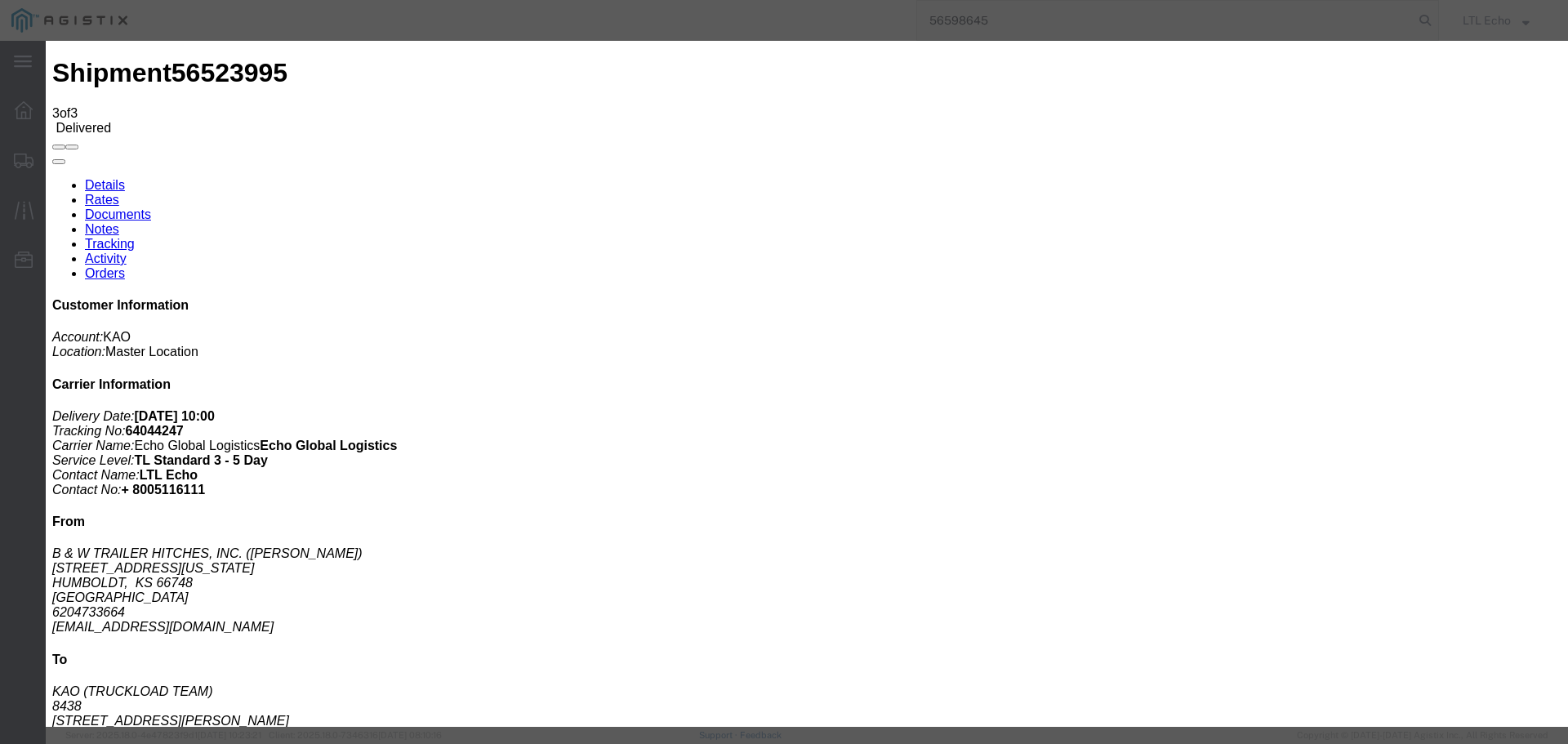
type input "[DATE]"
type input "10:00 AM"
drag, startPoint x: 1230, startPoint y: 562, endPoint x: 1188, endPoint y: 450, distance: 119.6
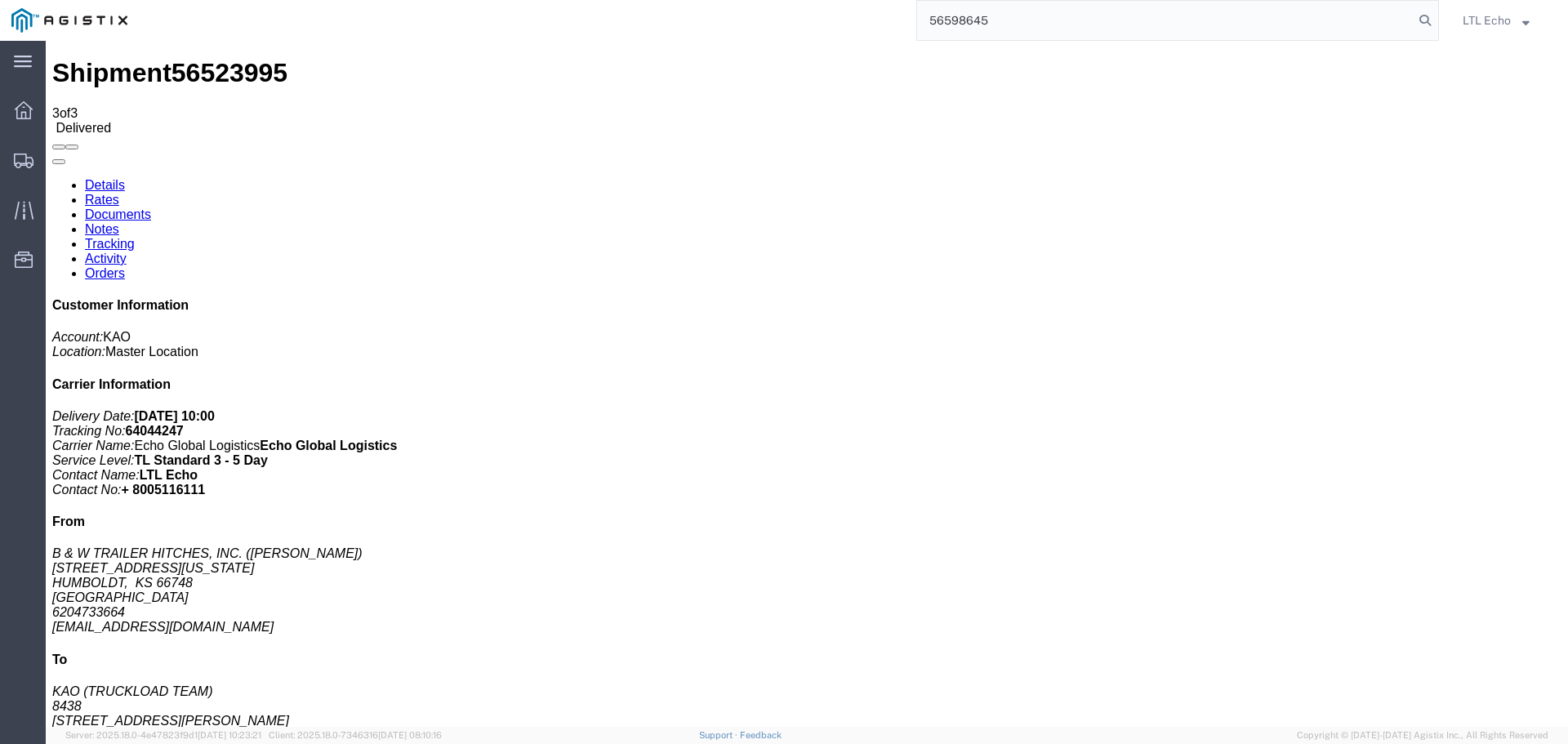
click at [1013, 23] on input "56598645" at bounding box center [1165, 20] width 496 height 39
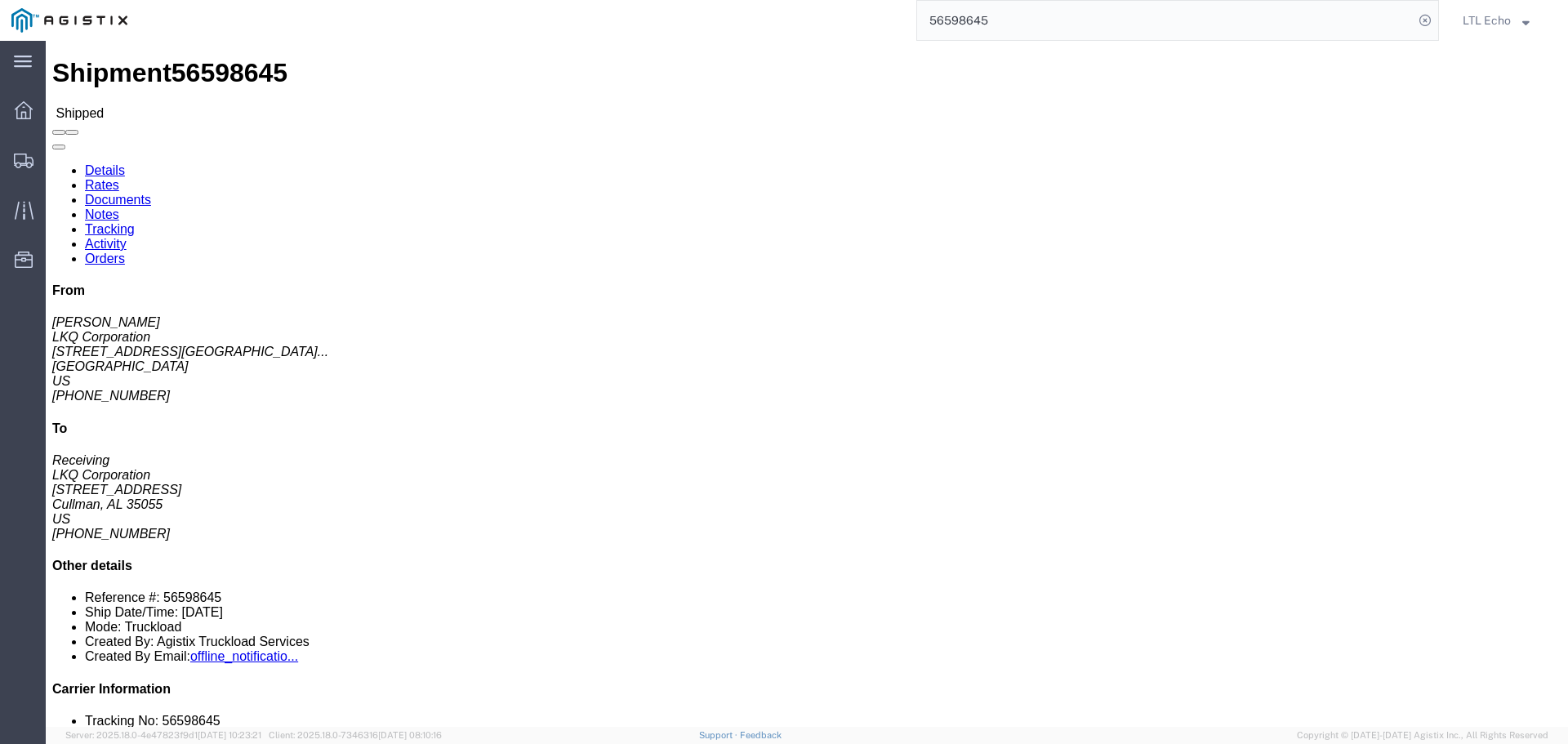
click link "Tracking"
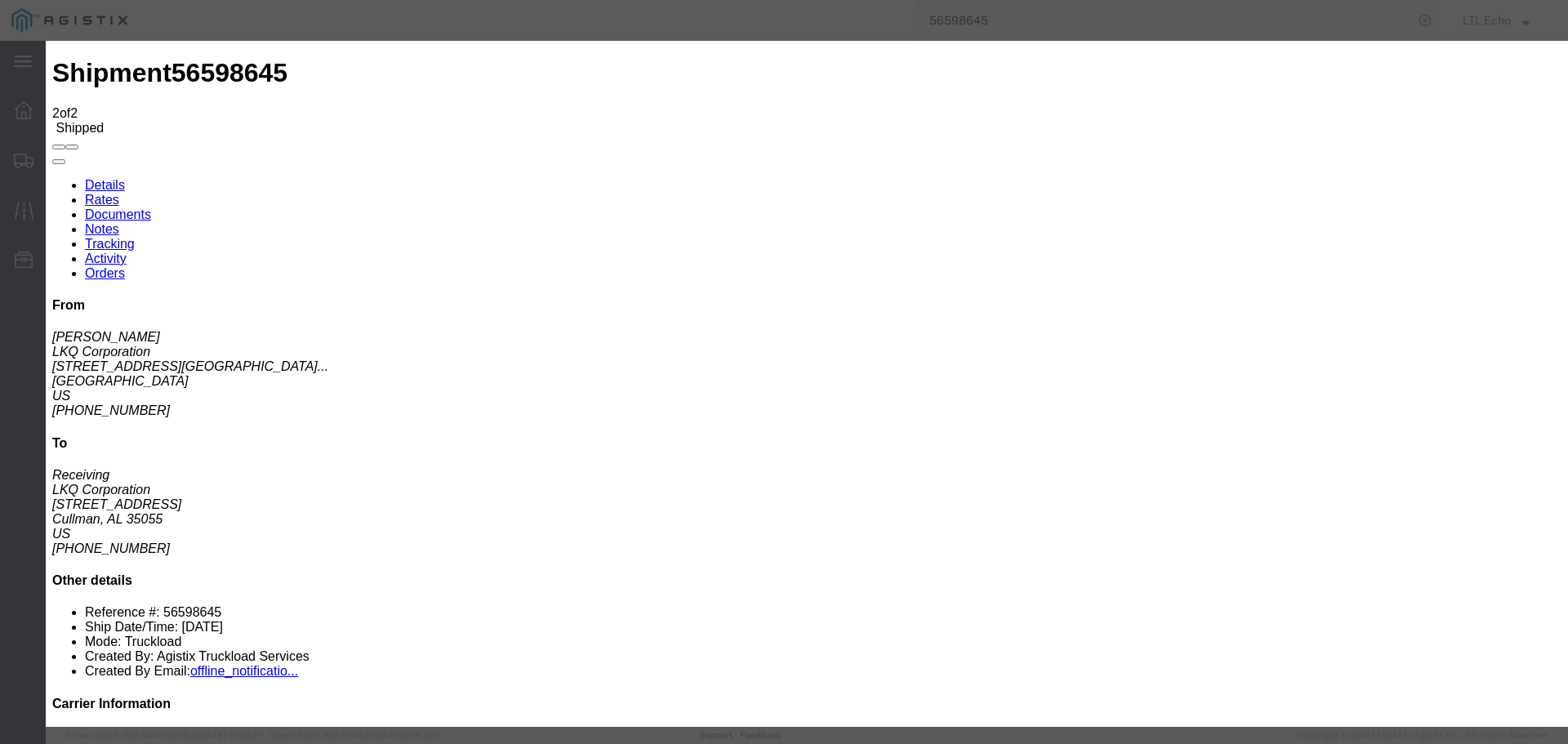
type input "[DATE]"
type input "10:00 AM"
select select "DELIVRED"
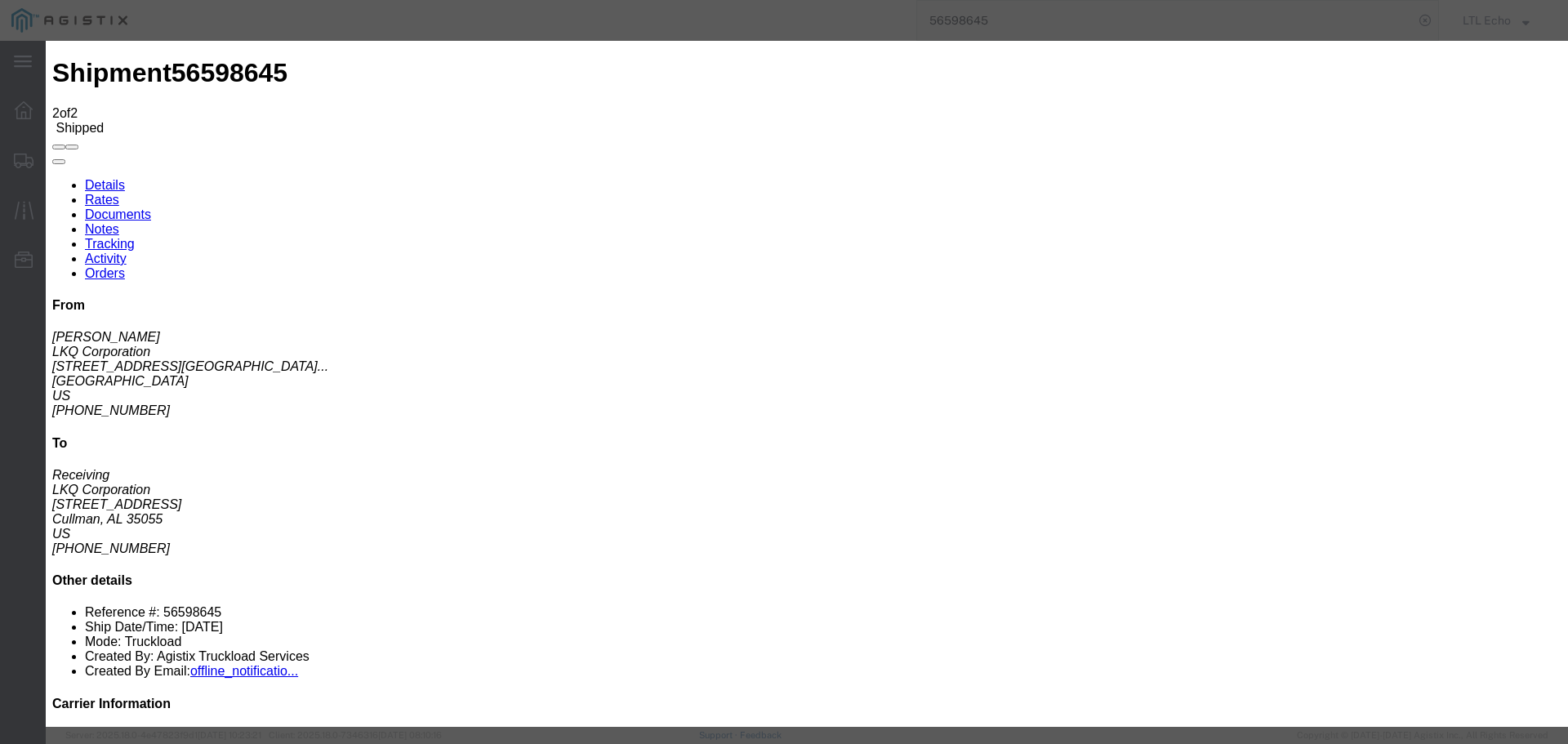
type input "[DATE]"
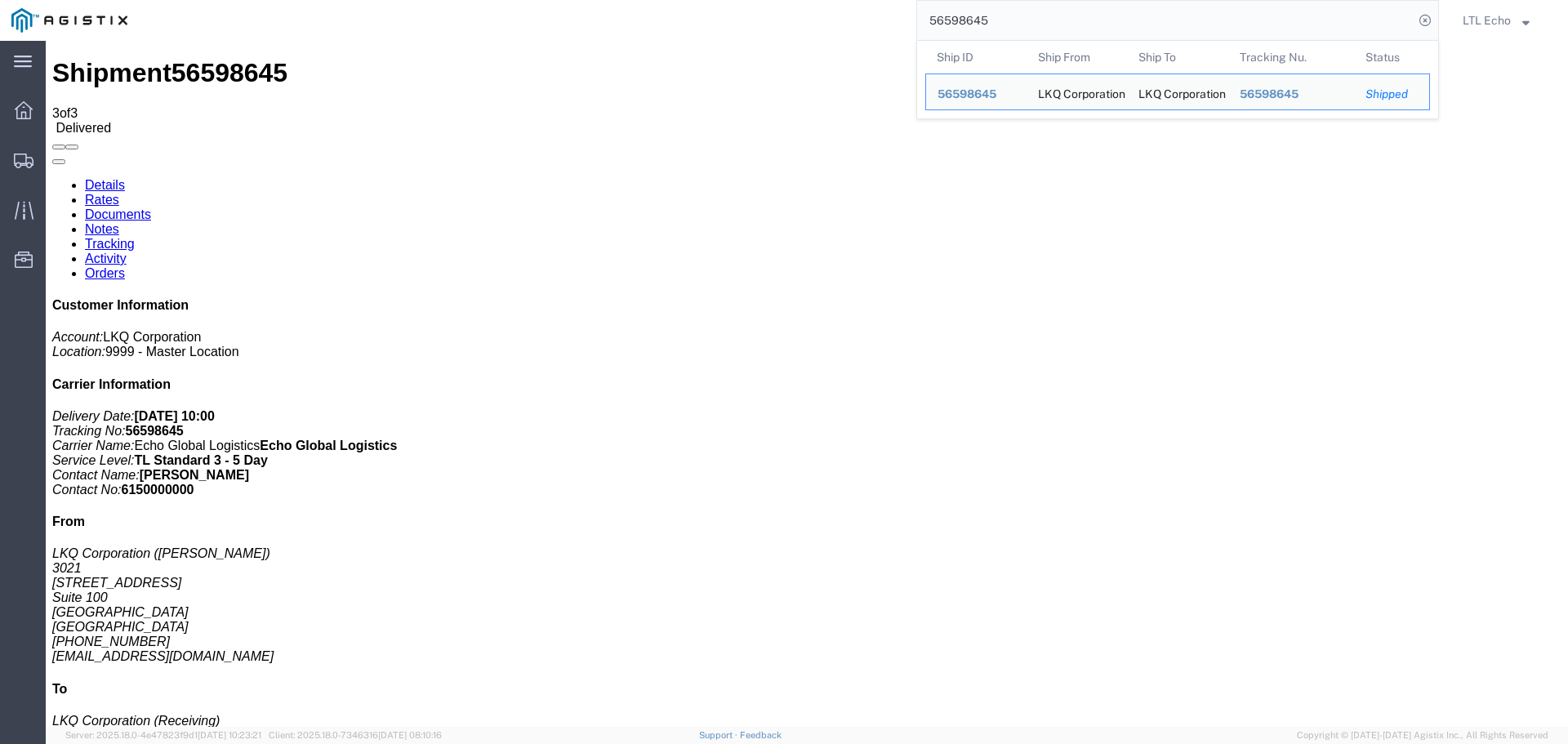
click at [944, 18] on input "56598645" at bounding box center [1165, 20] width 496 height 39
paste input "937"
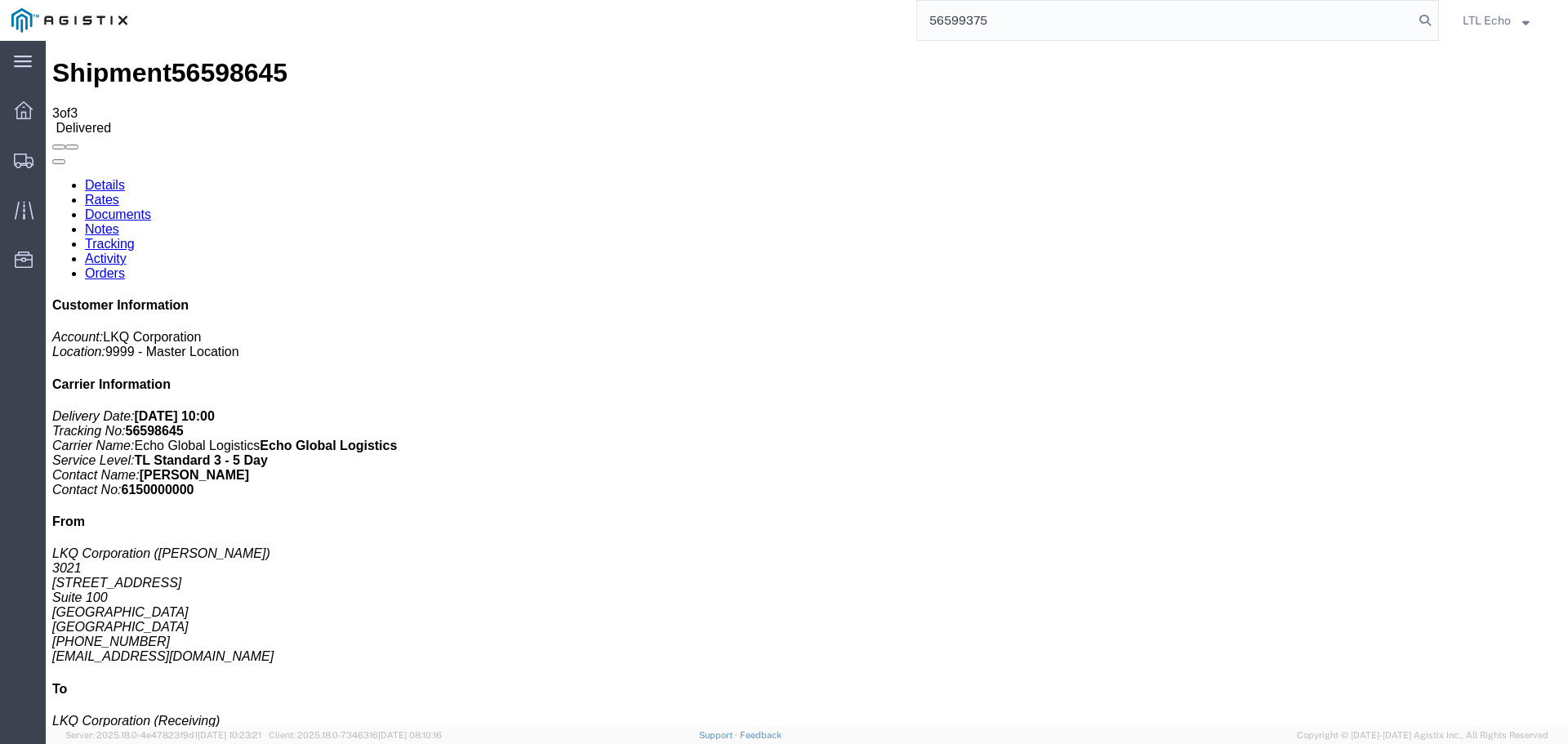
type input "56599375"
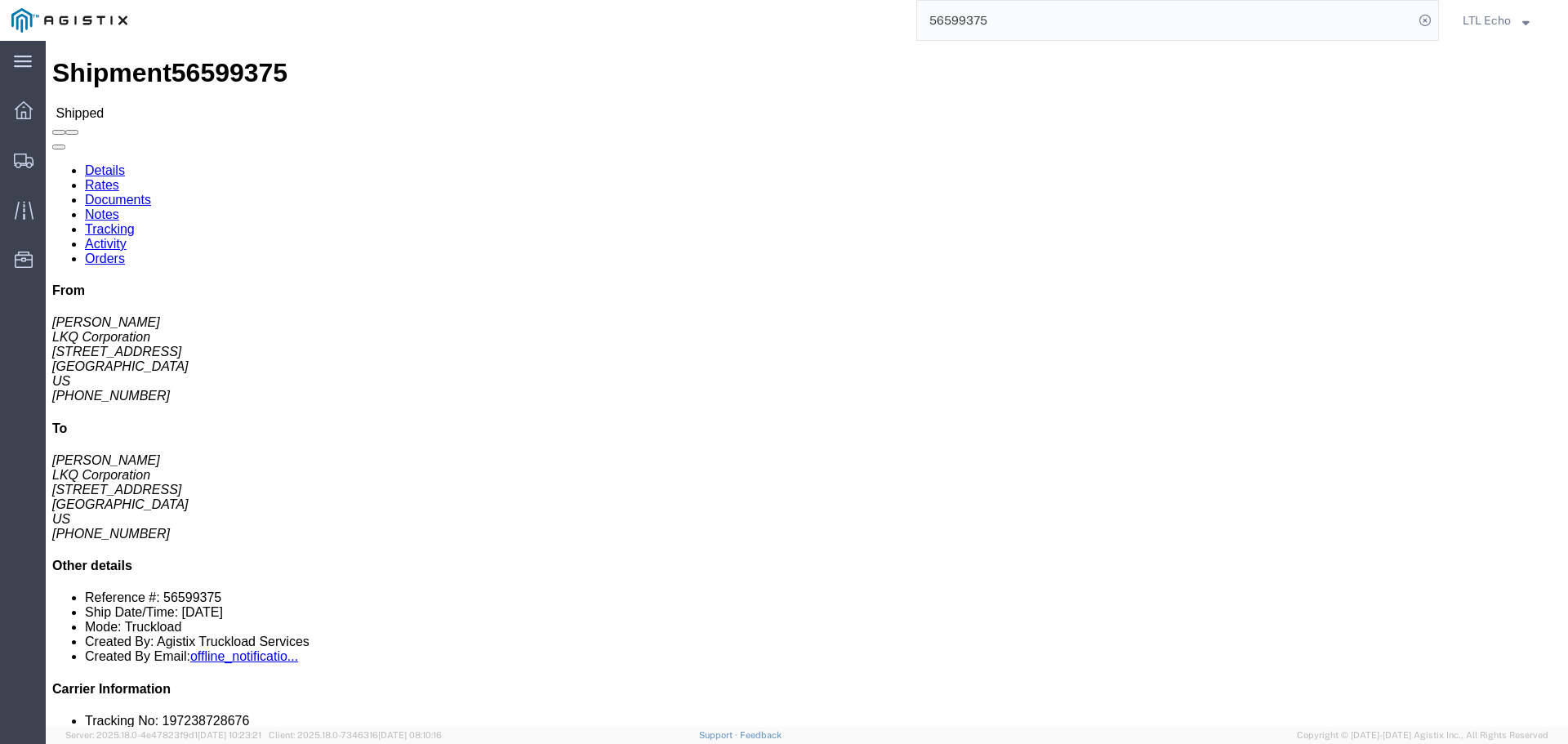
click link "Tracking"
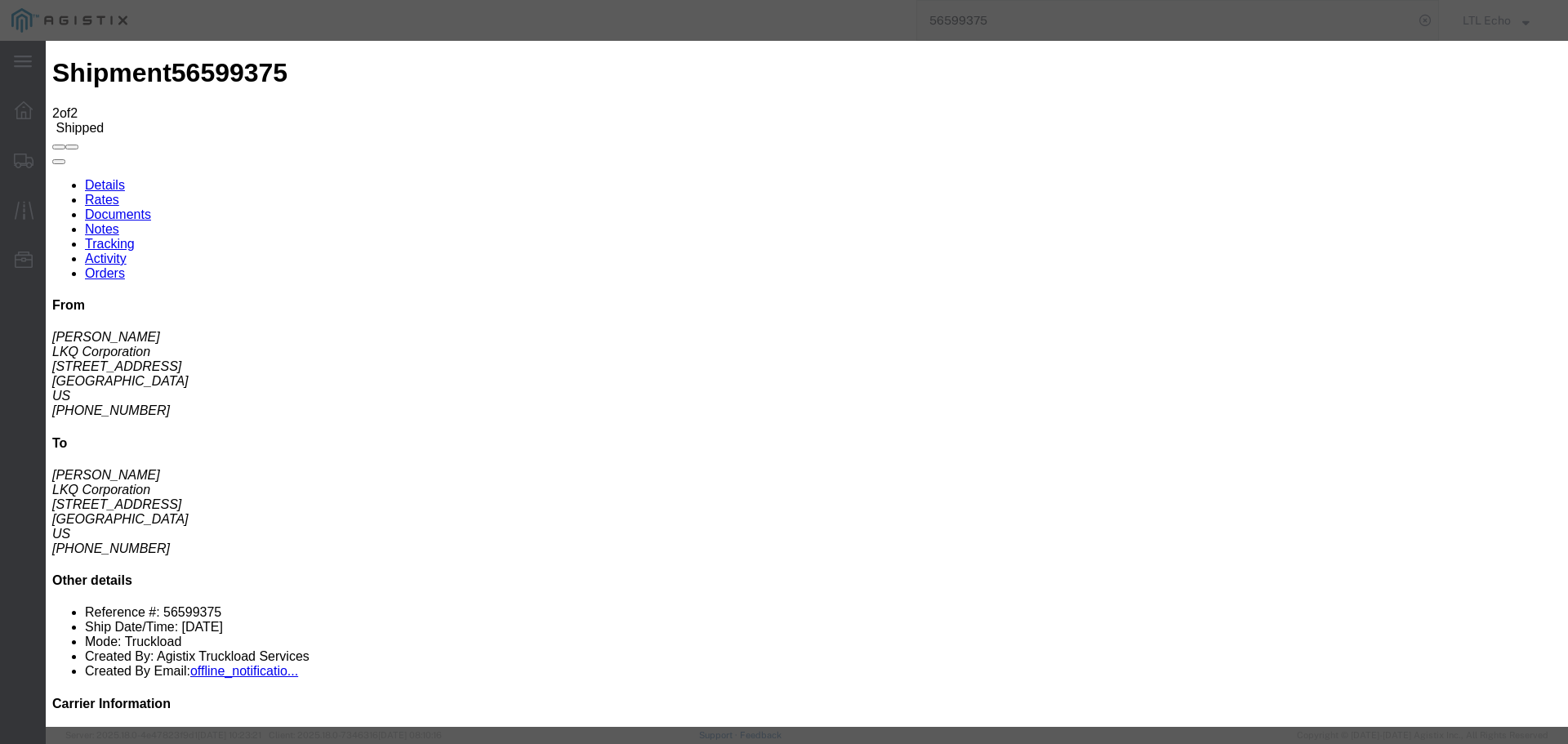
type input "[DATE]"
type input "10:00 AM"
select select "DELIVRED"
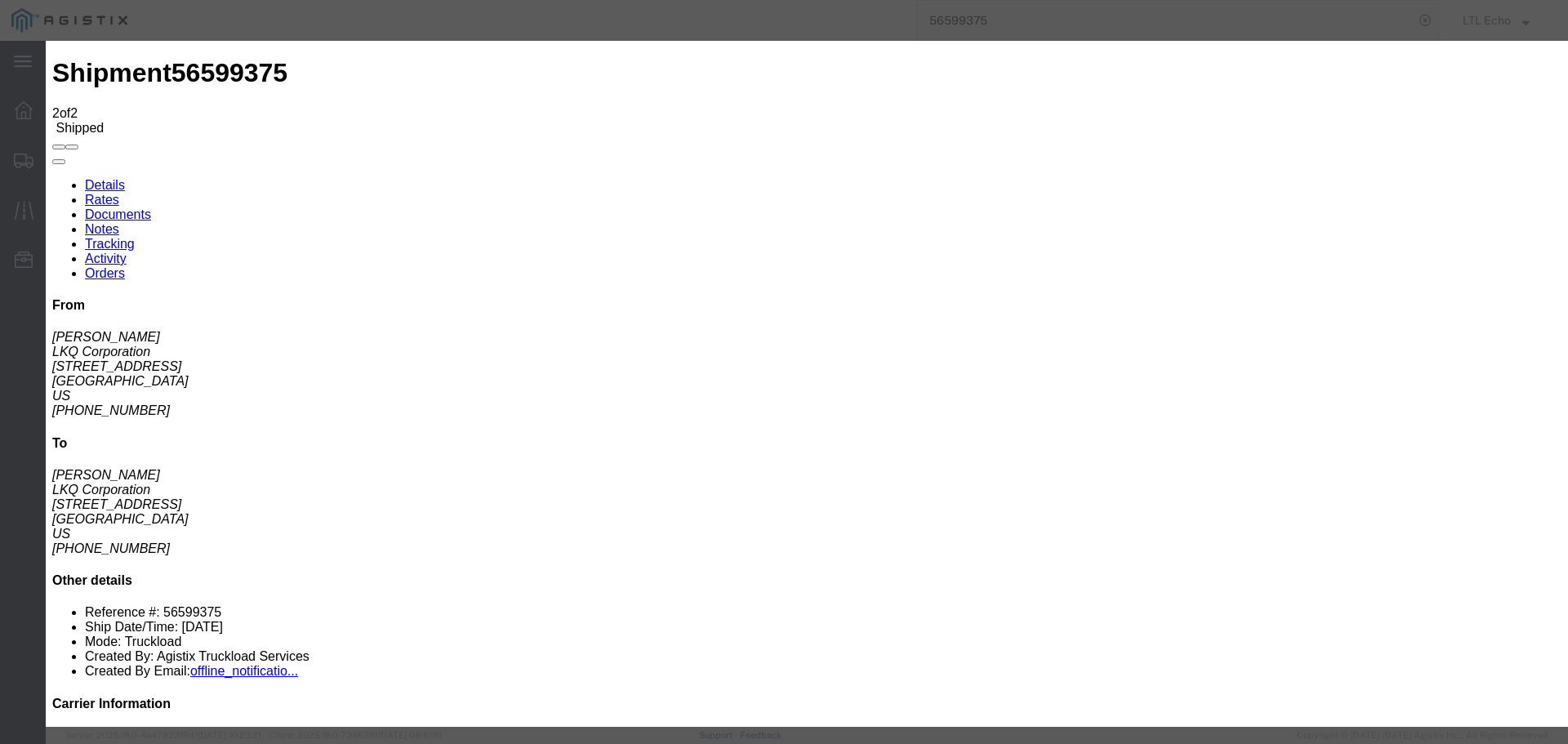
type input "[DATE]"
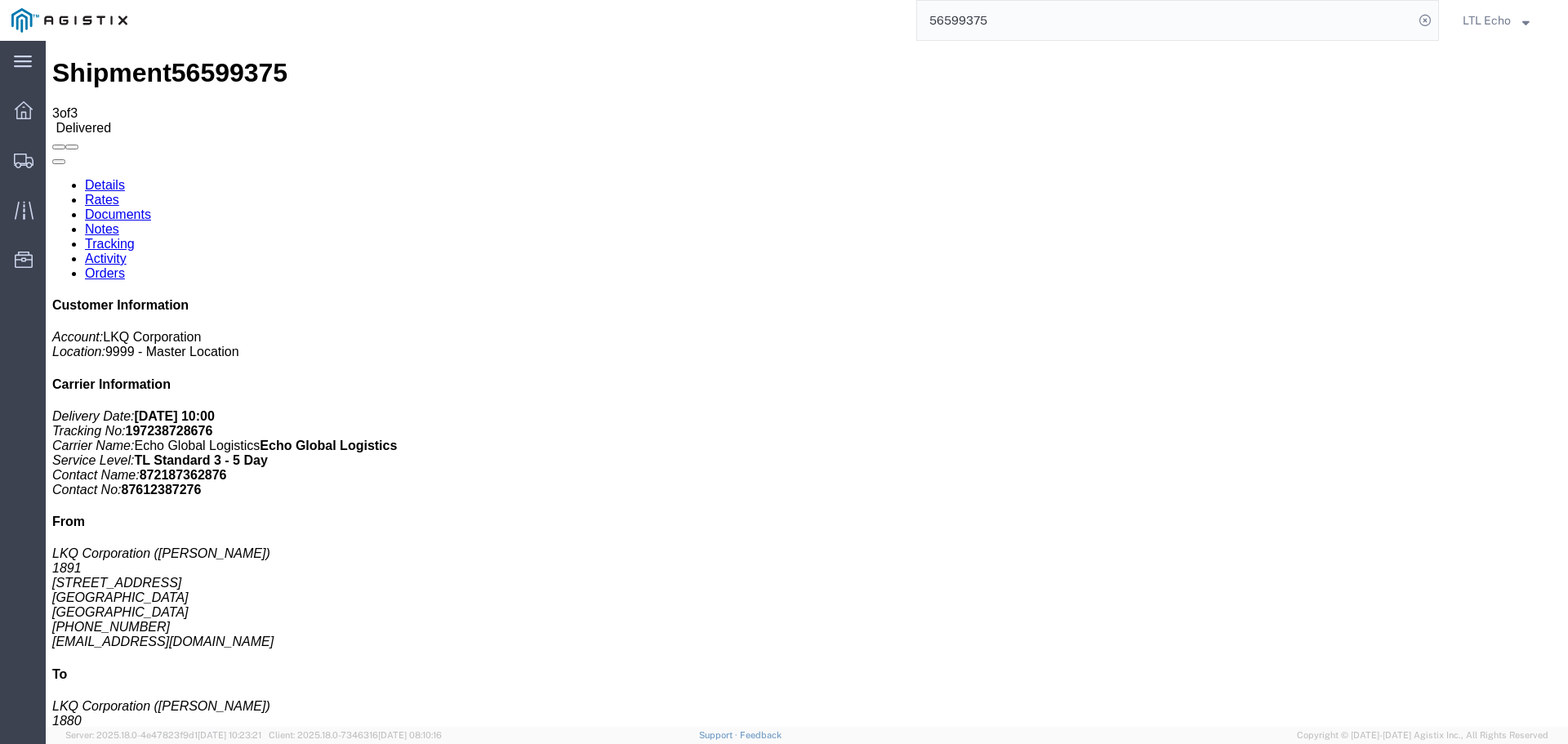
click at [963, 24] on input "56599375" at bounding box center [1165, 20] width 496 height 39
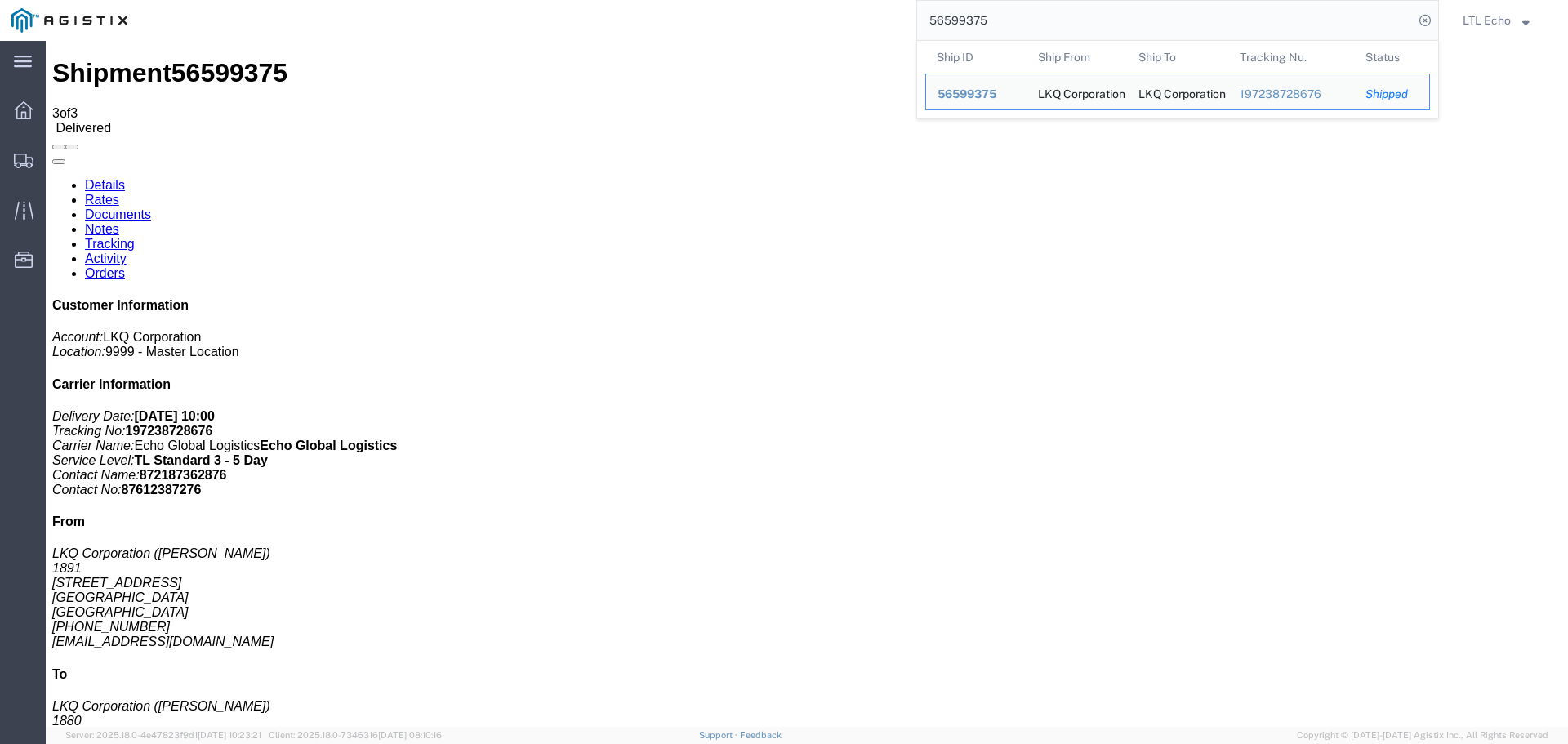
click at [961, 24] on input "56599375" at bounding box center [1165, 20] width 496 height 39
paste input "8637"
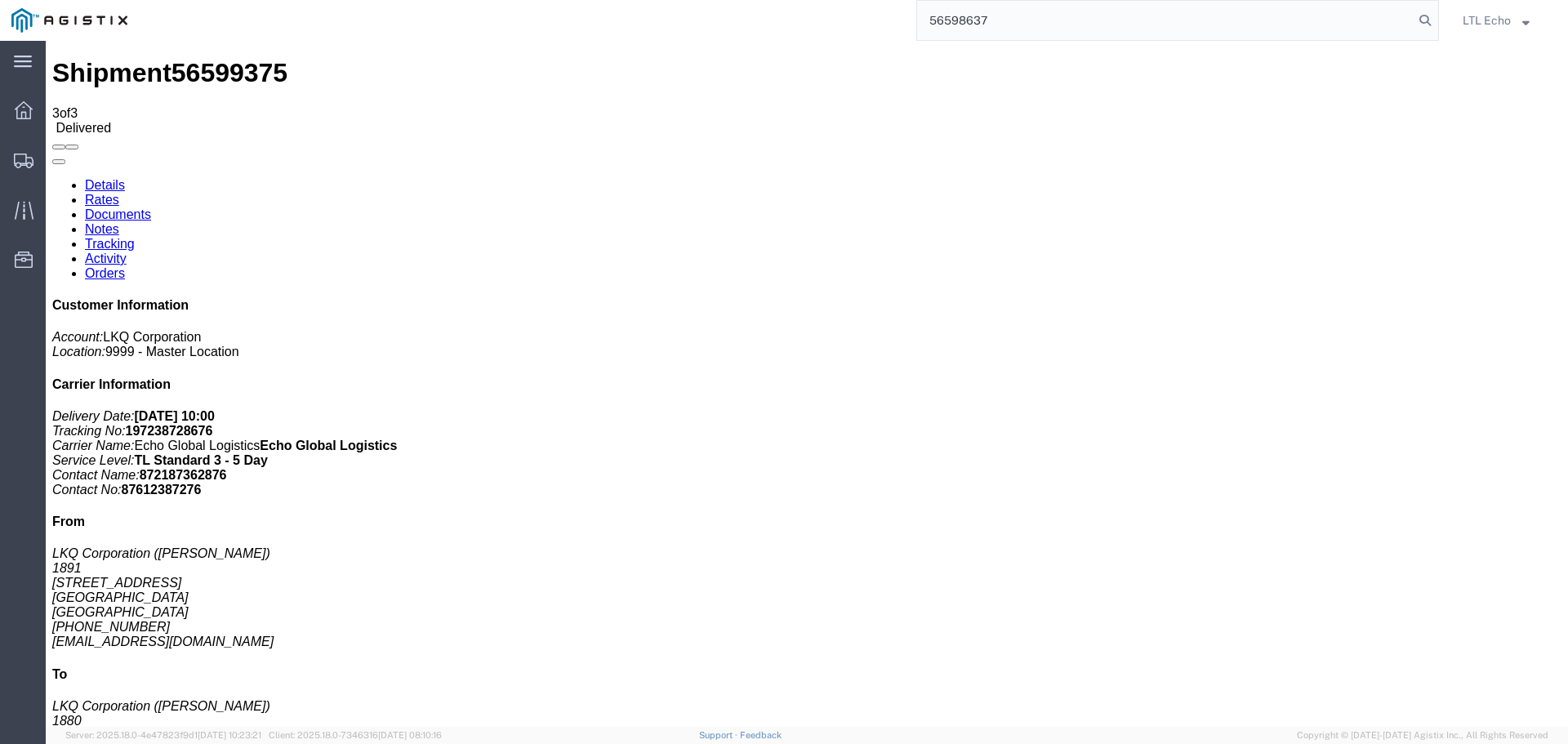
type input "56598637"
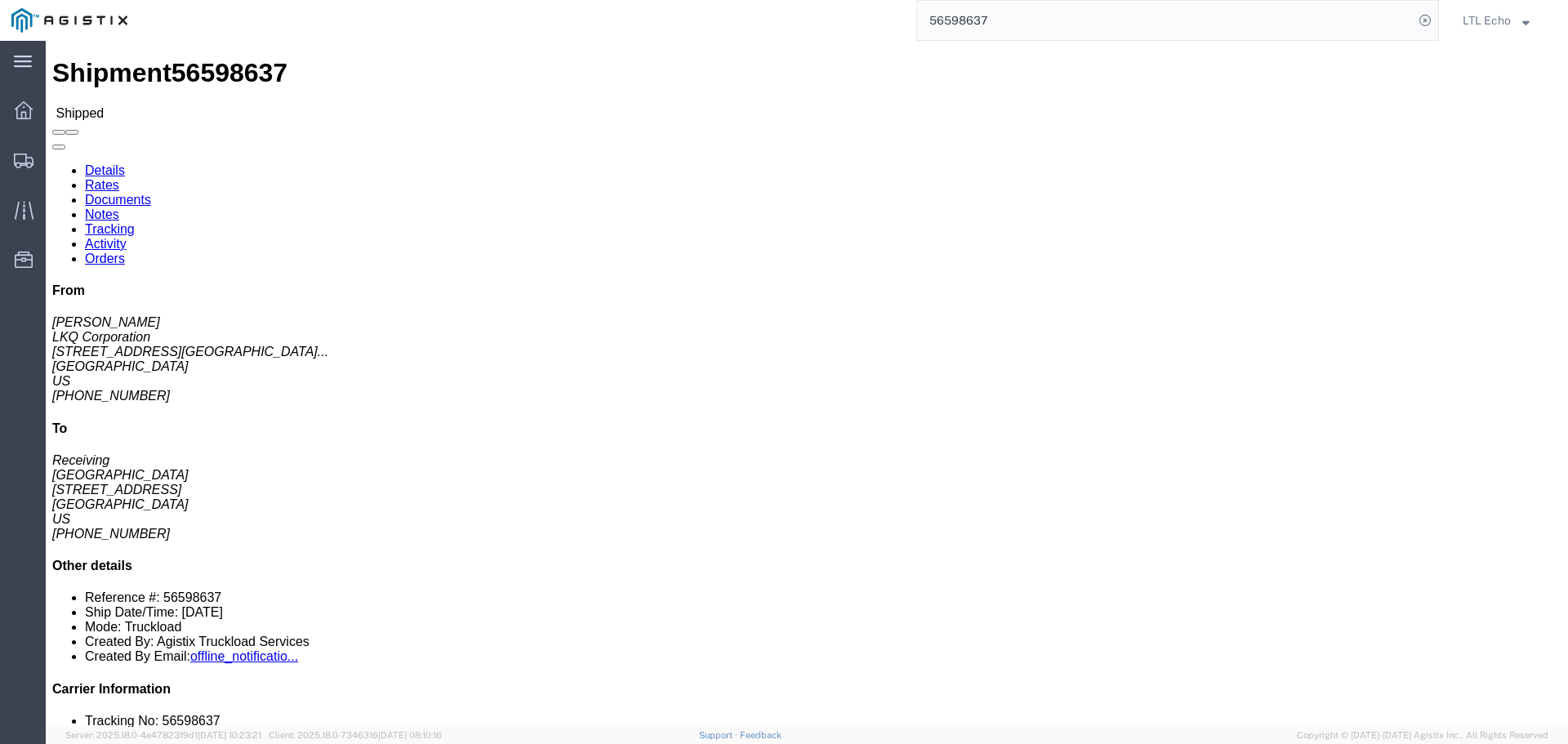
drag, startPoint x: 360, startPoint y: 103, endPoint x: 315, endPoint y: 62, distance: 60.9
click link "Tracking"
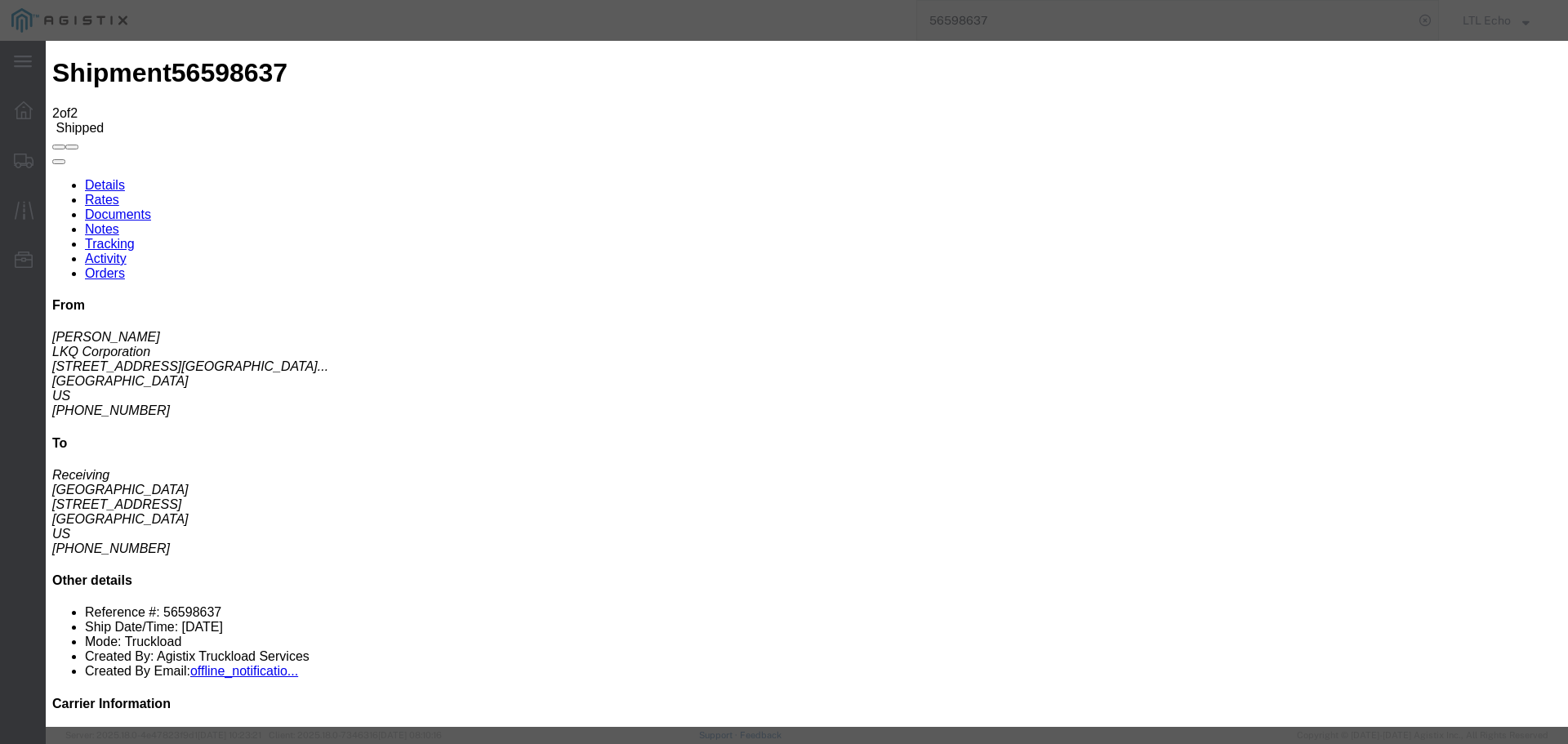
type input "[DATE]"
type input "10:00 AM"
select select "DELIVRED"
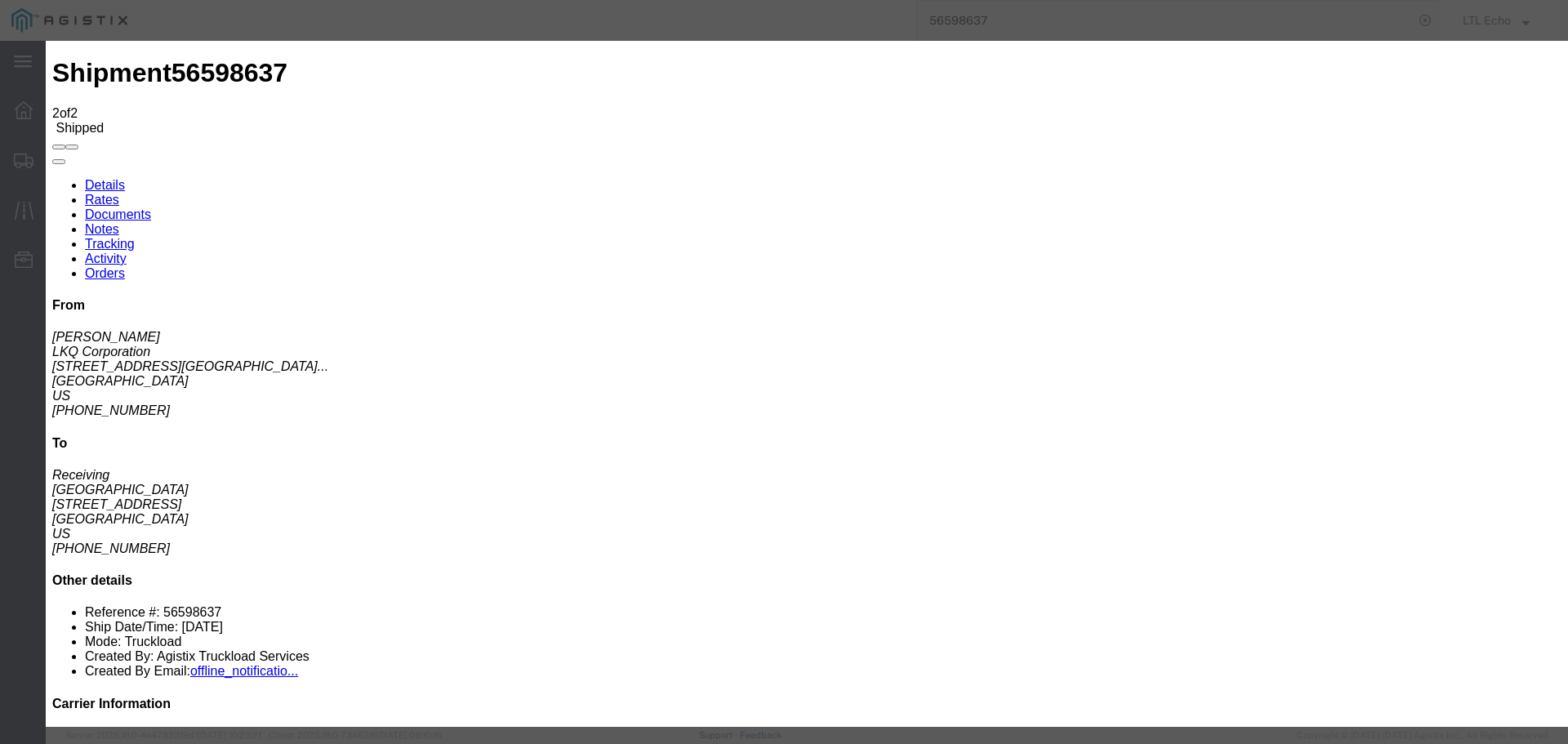
type input "[DATE]"
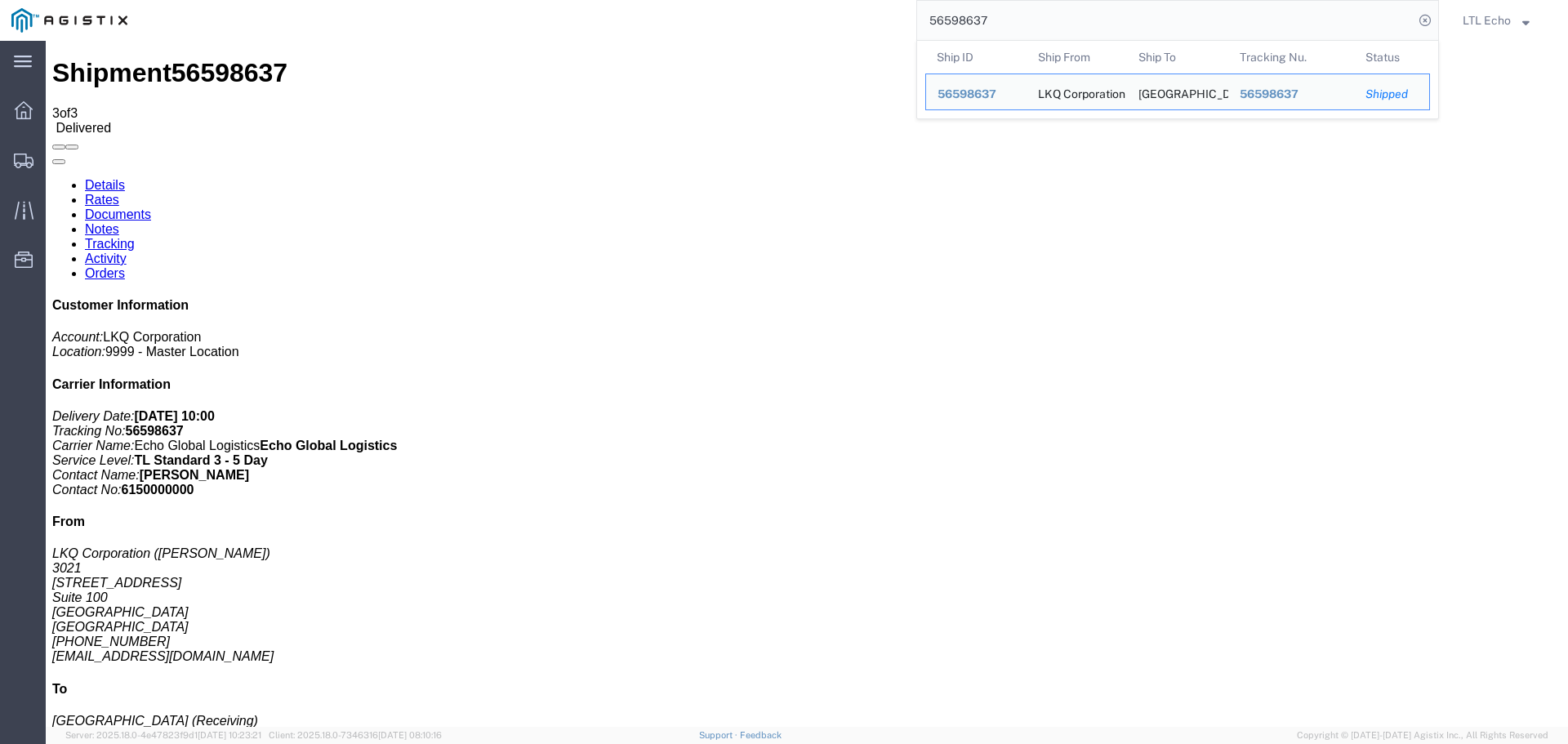
click at [973, 16] on input "56598637" at bounding box center [1165, 20] width 496 height 39
paste input "80258"
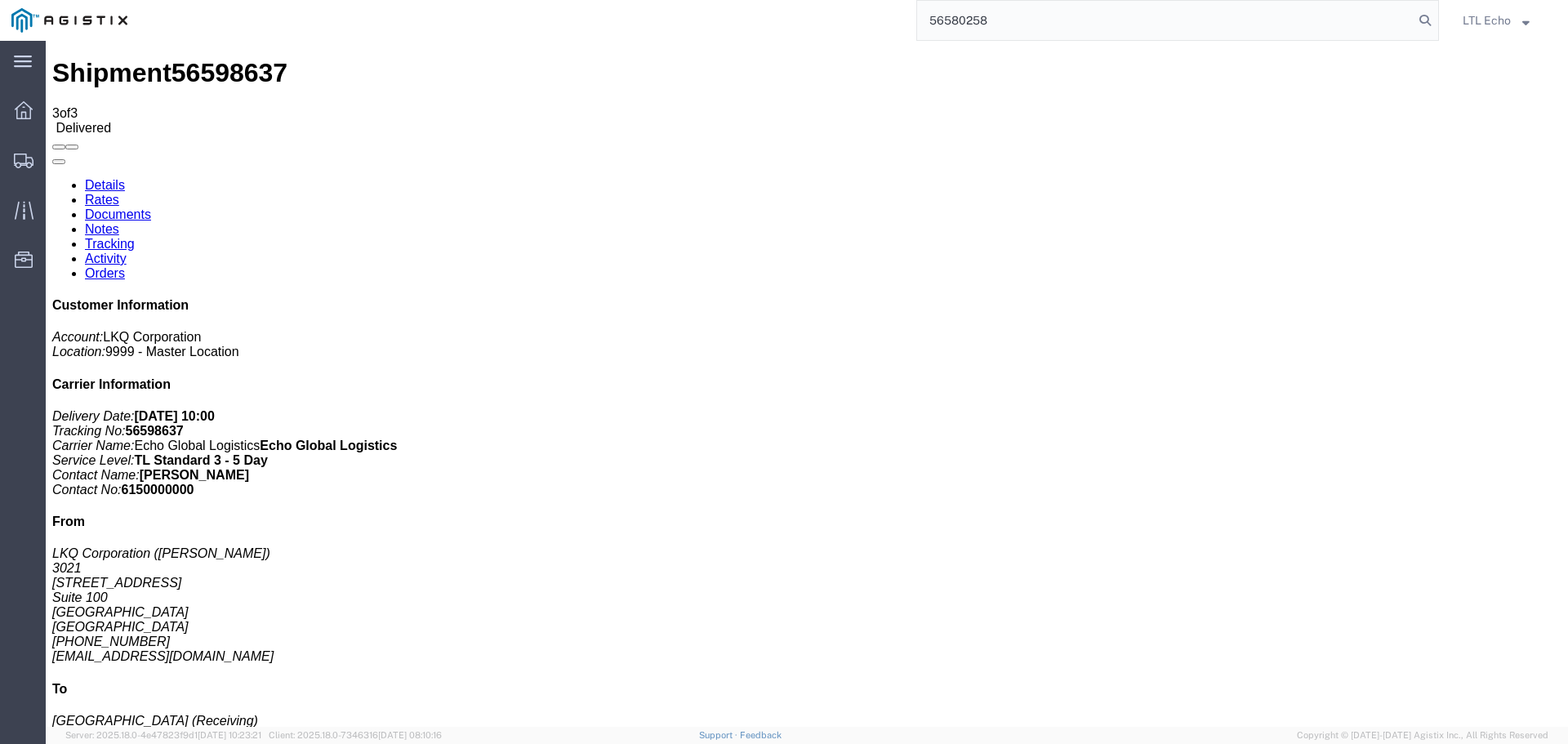
type input "56580258"
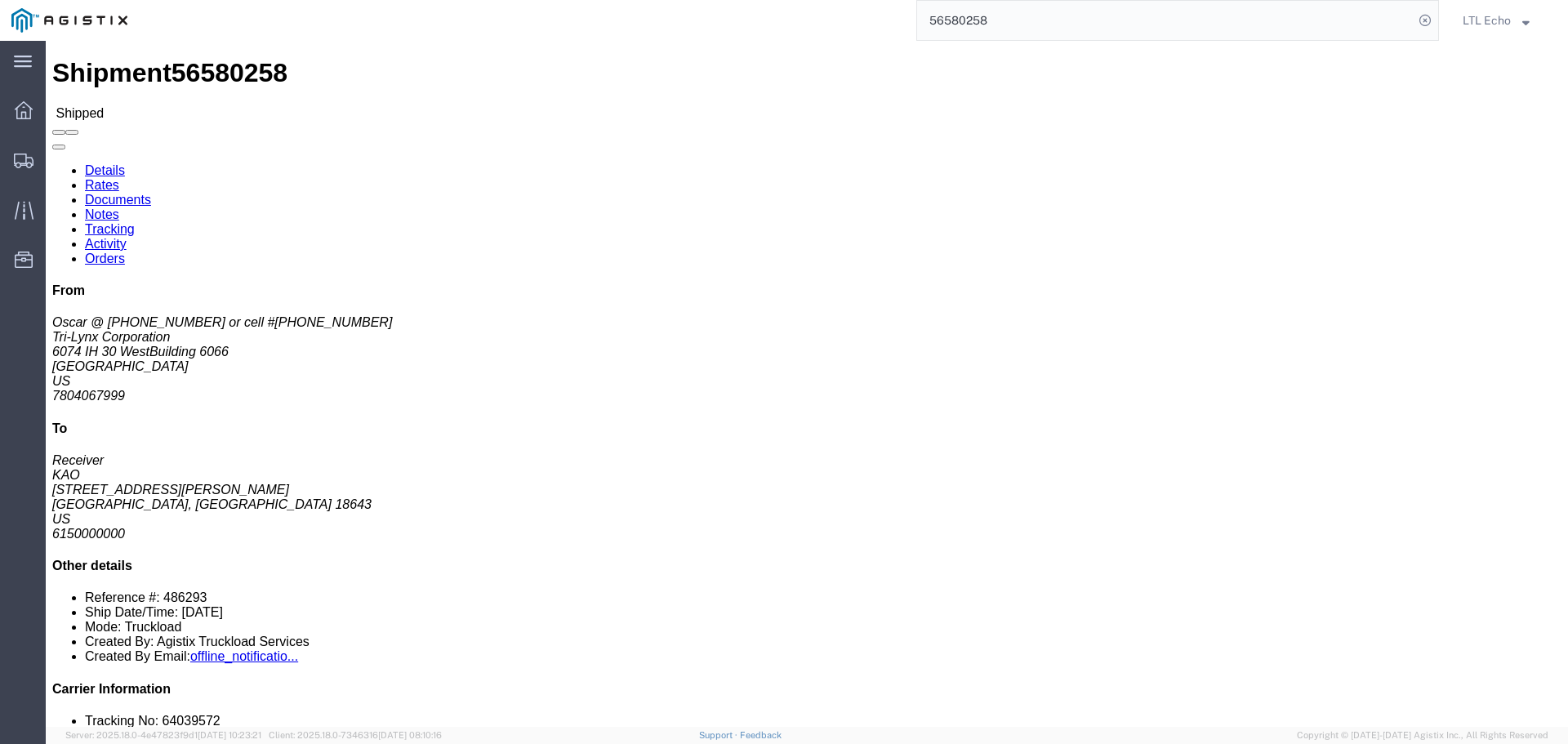
click link "Tracking"
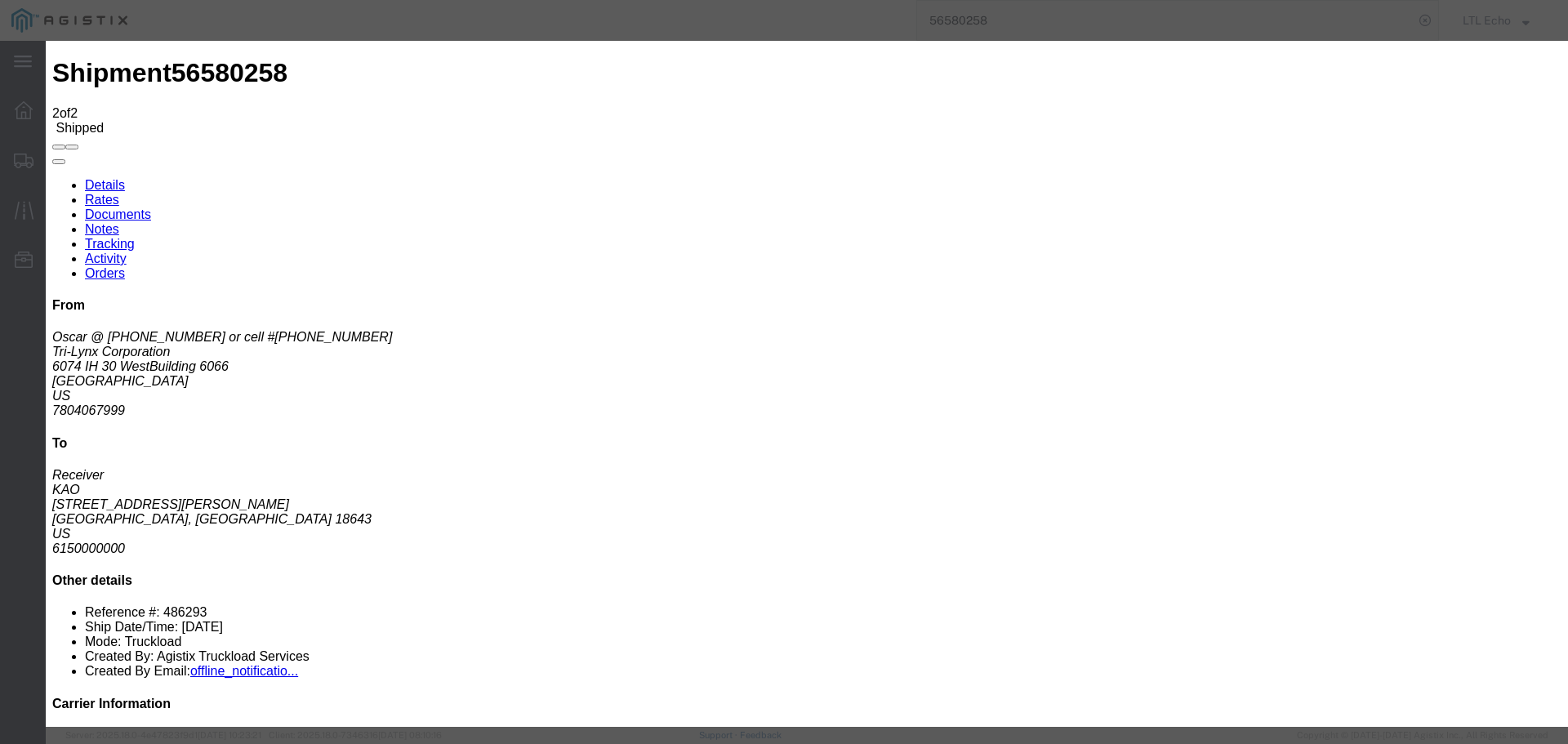
type input "[DATE]"
type input "10:00 AM"
select select "DELIVRED"
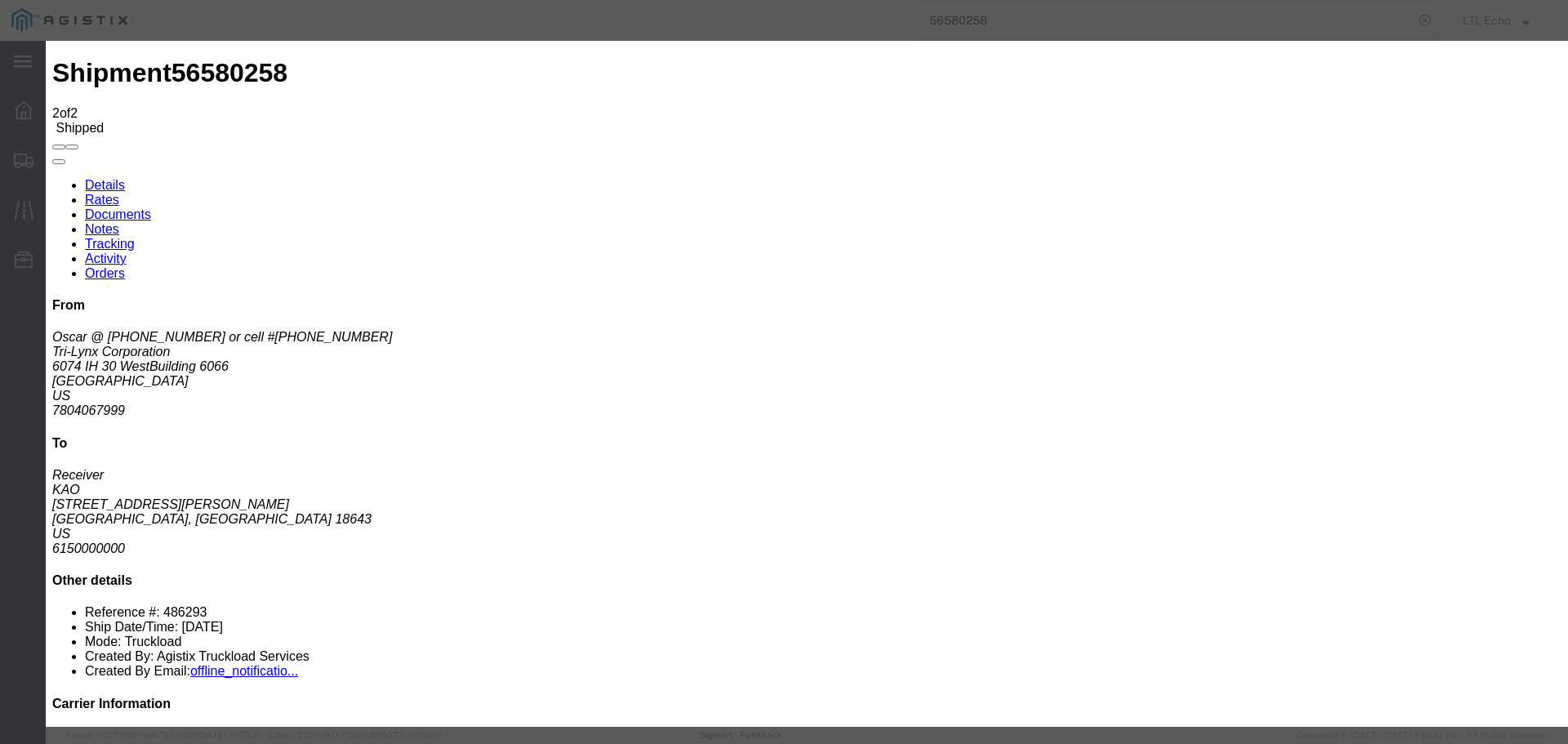
type input "[DATE]"
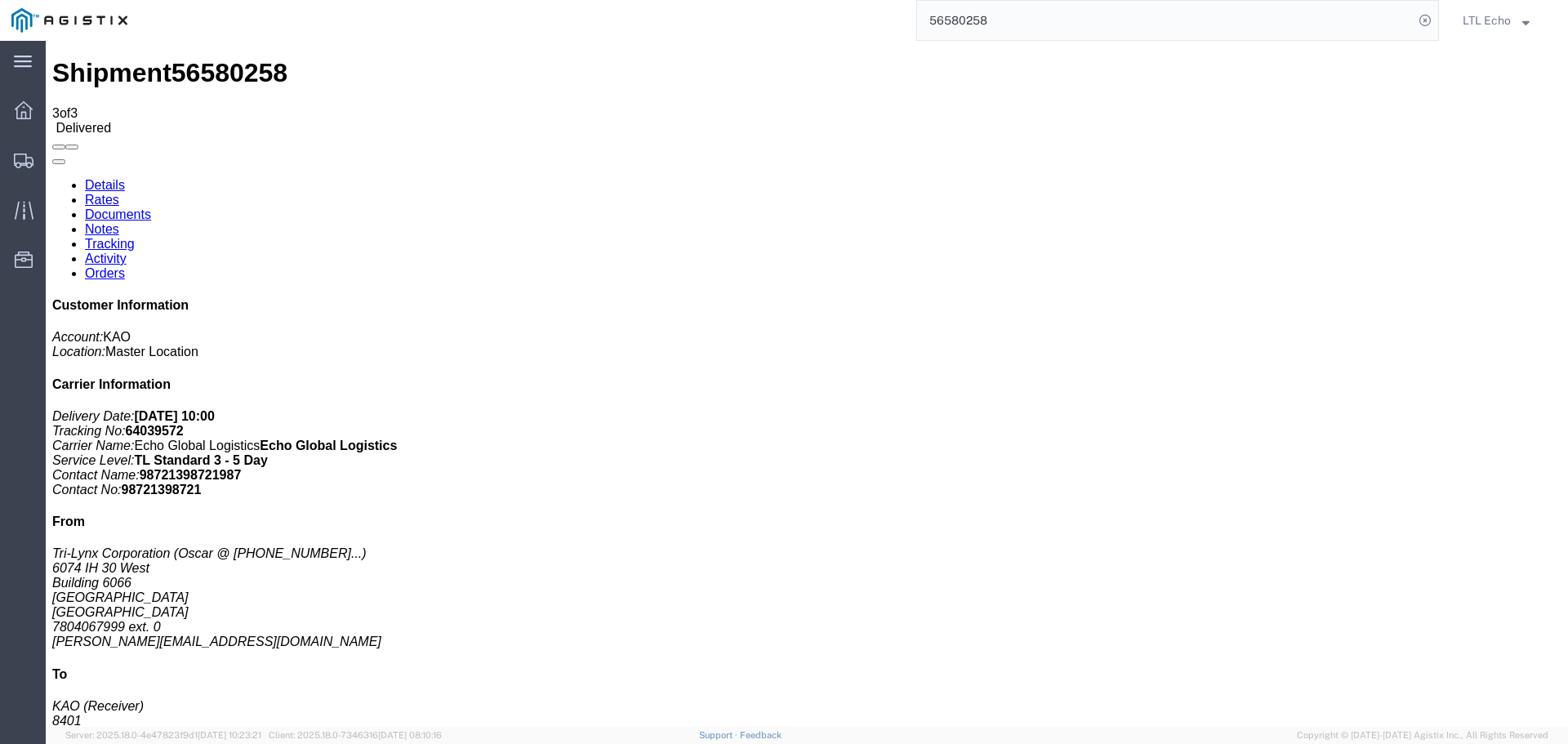
drag, startPoint x: 1506, startPoint y: 168, endPoint x: 1465, endPoint y: 72, distance: 104.4
click at [1505, 298] on div "Customer Information Account: KAO Location: Master Location Carrier Information…" at bounding box center [807, 611] width 1509 height 627
click at [960, 19] on input "56580258" at bounding box center [1165, 20] width 496 height 39
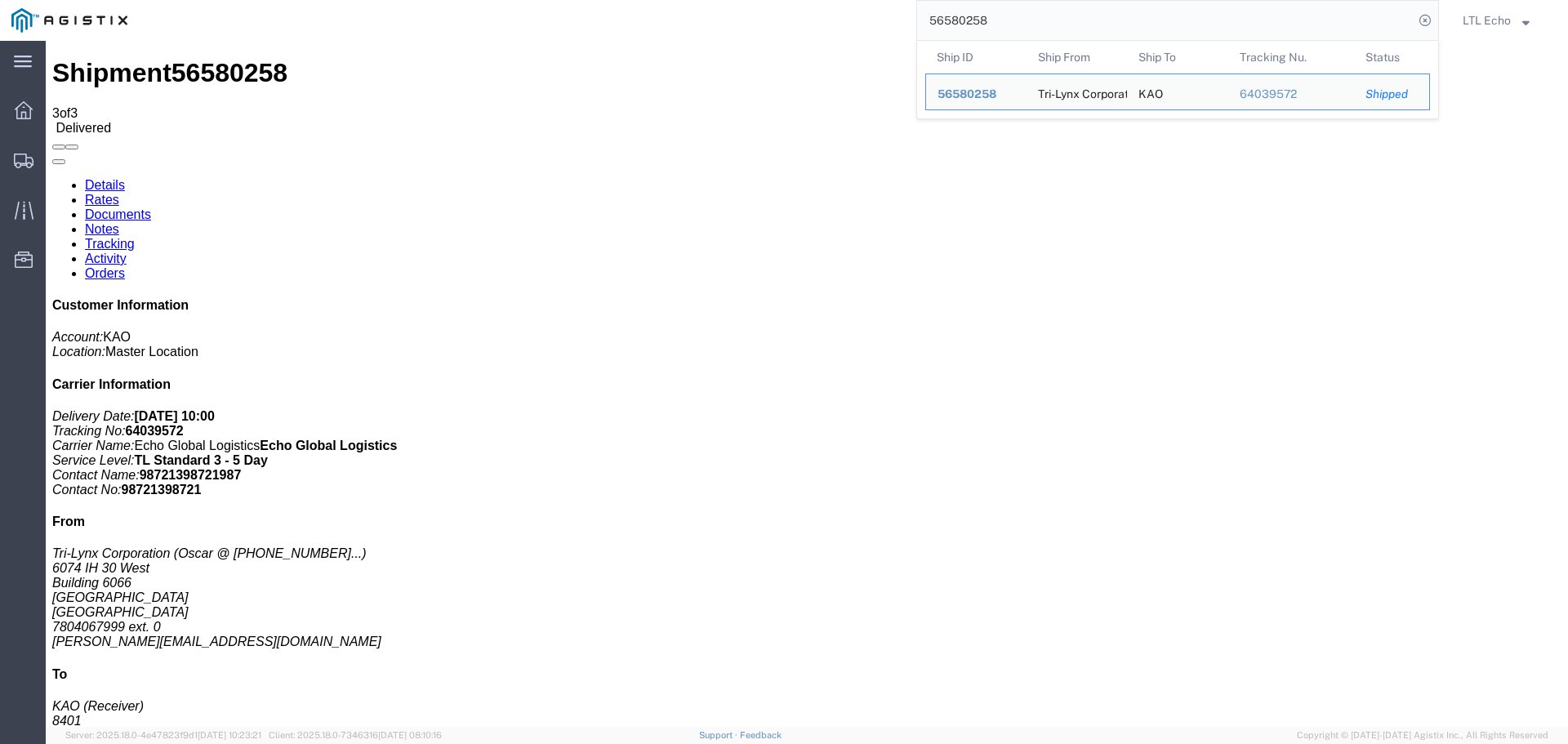
click at [960, 19] on input "56580258" at bounding box center [1165, 20] width 496 height 39
paste input "382"
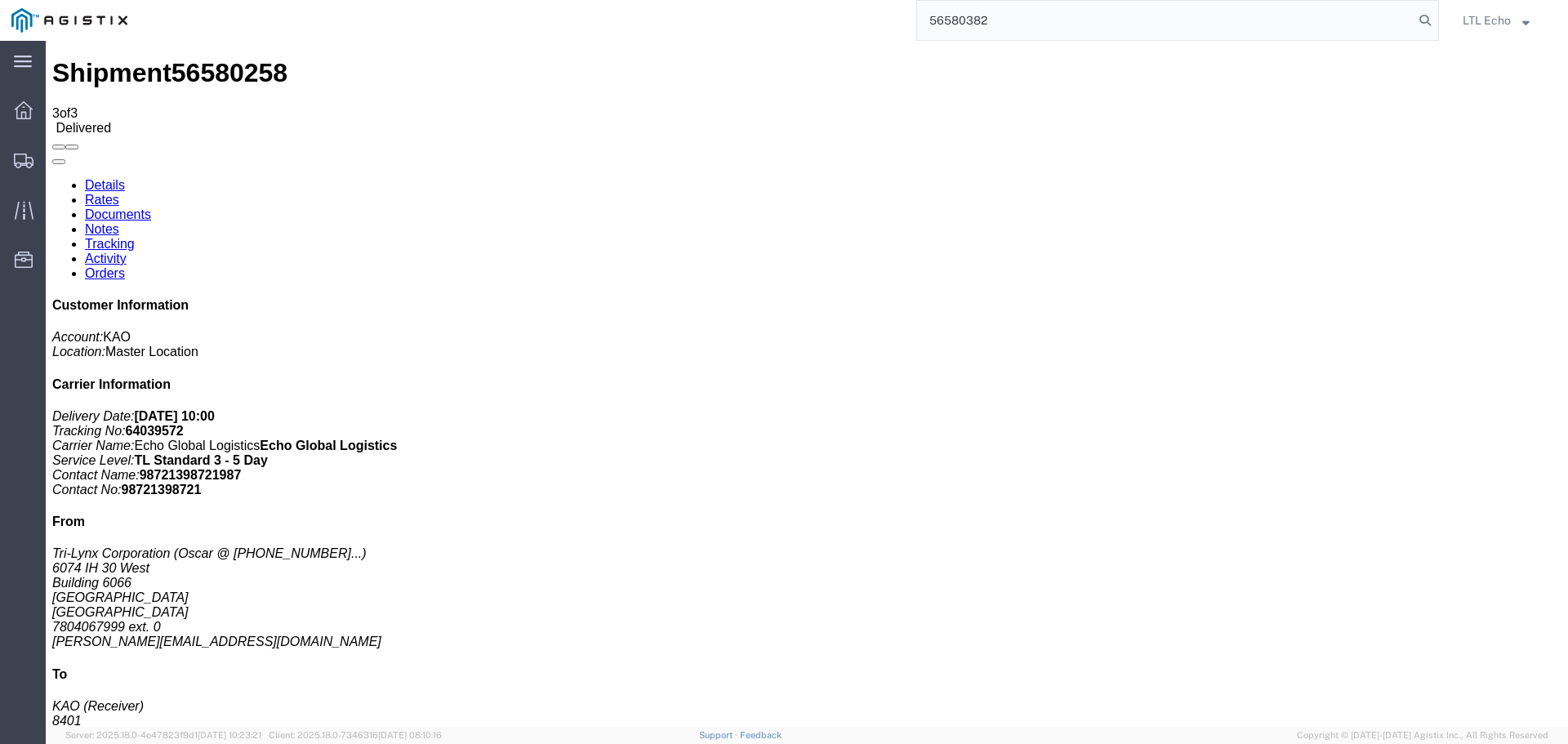
type input "56580382"
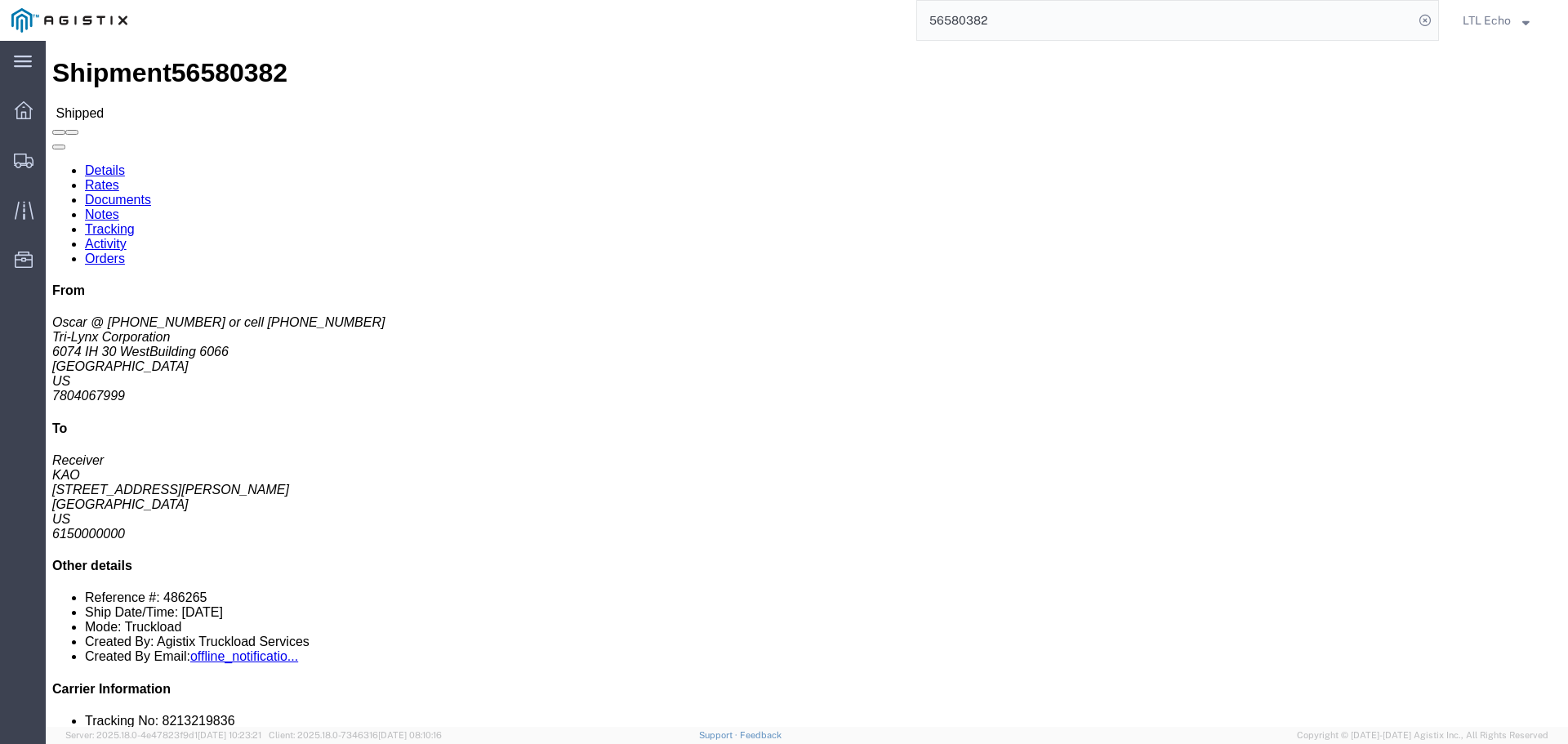
click link "Tracking"
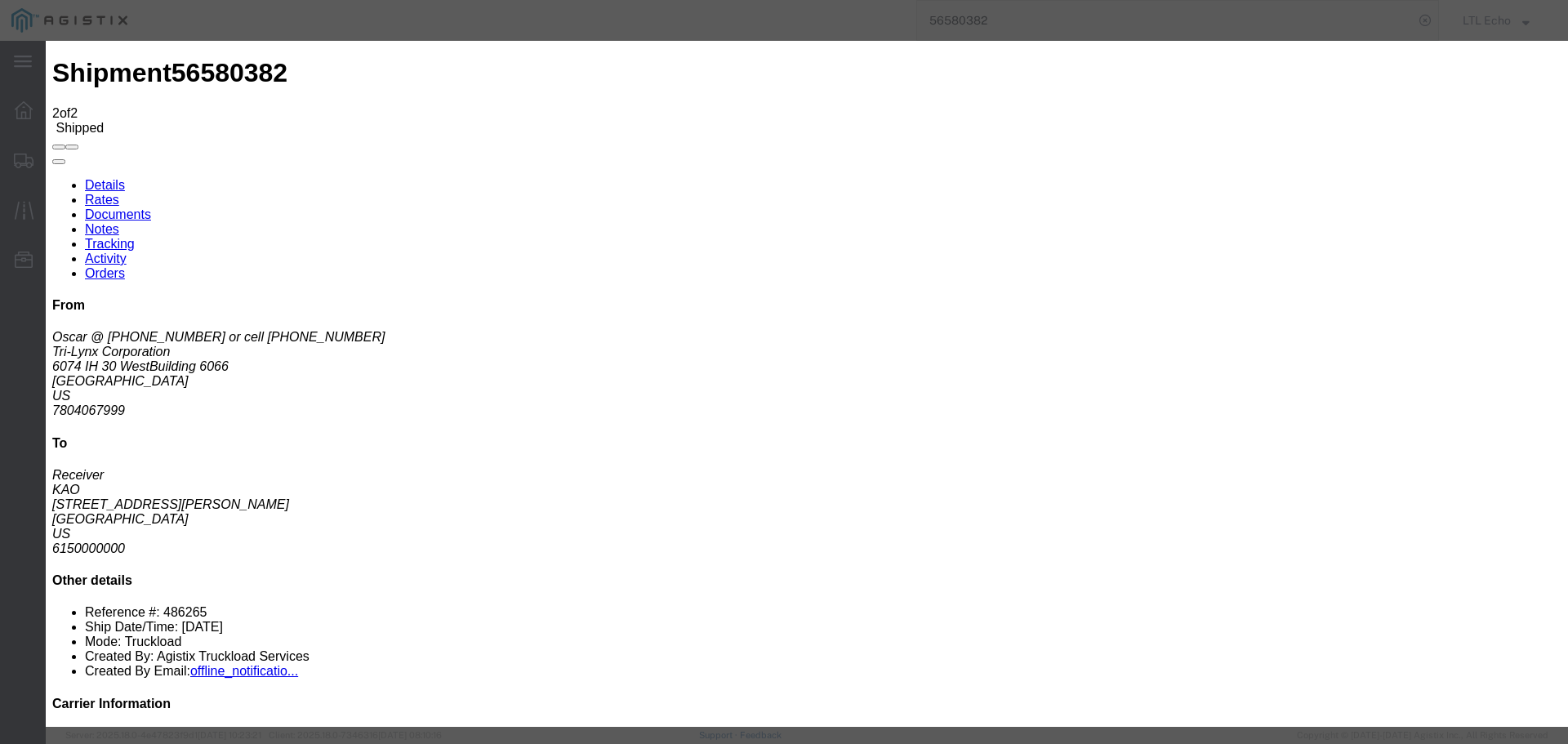
type input "[DATE]"
type input "10:00 AM"
select select "DELIVRED"
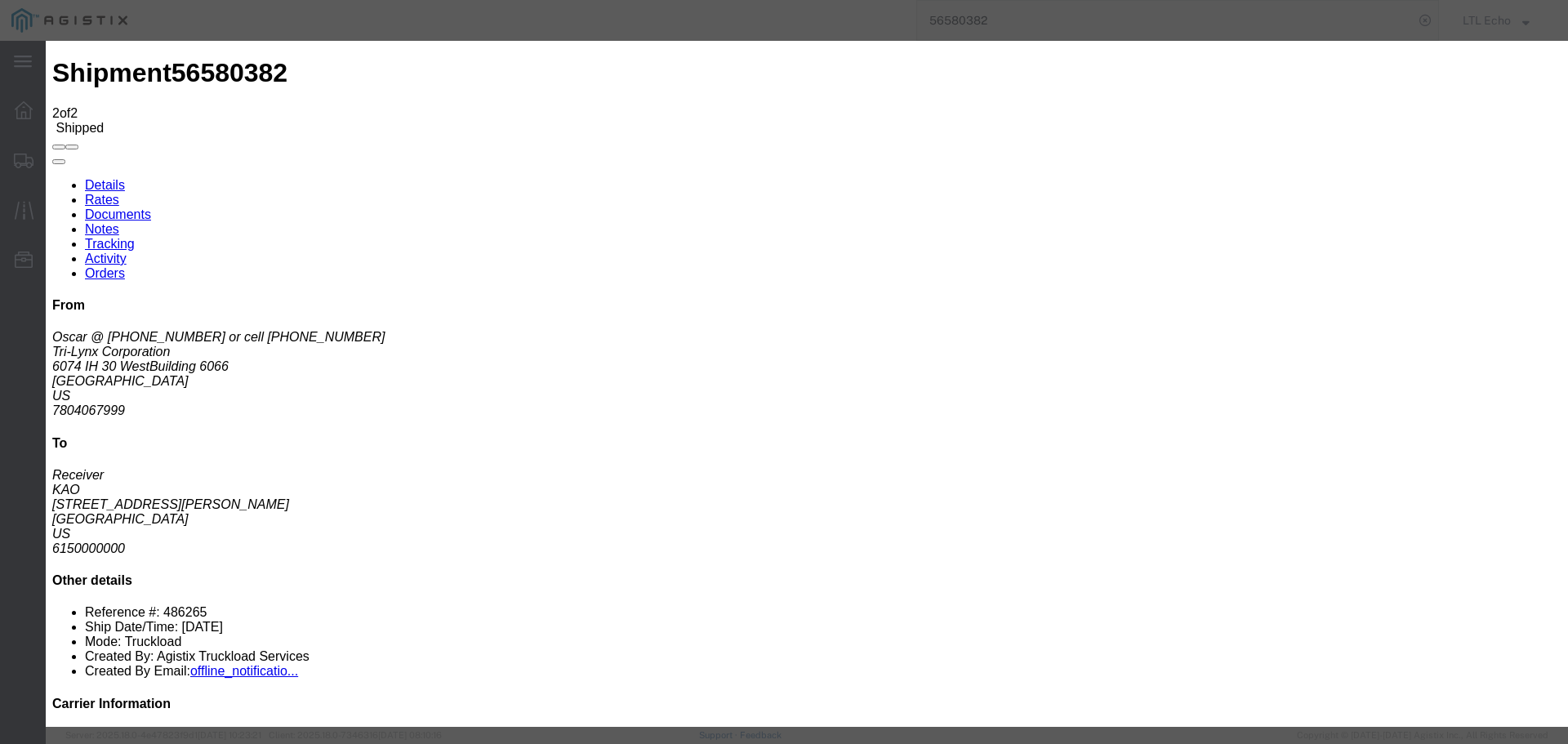
type input "[DATE]"
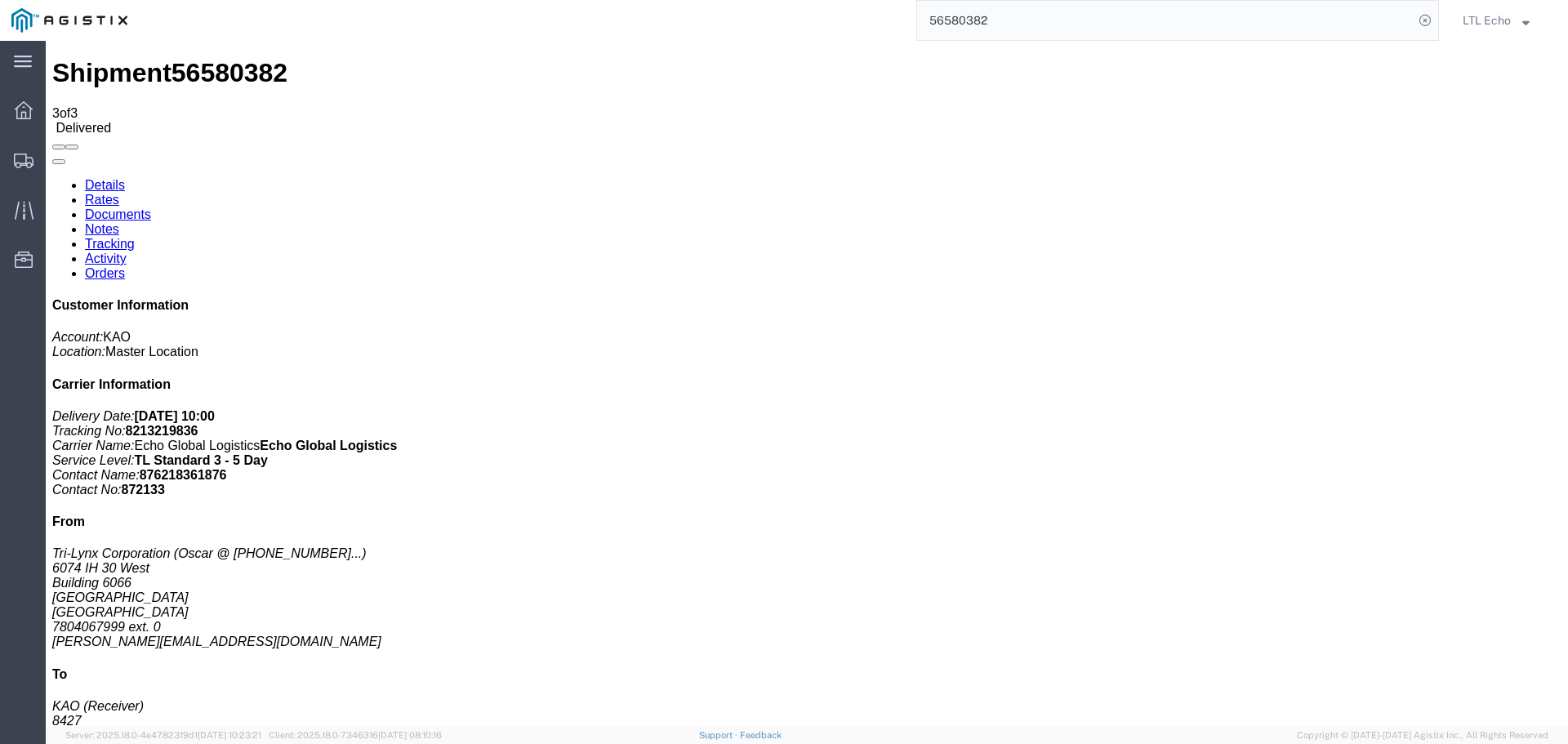
click at [965, 15] on input "56580382" at bounding box center [1165, 20] width 496 height 39
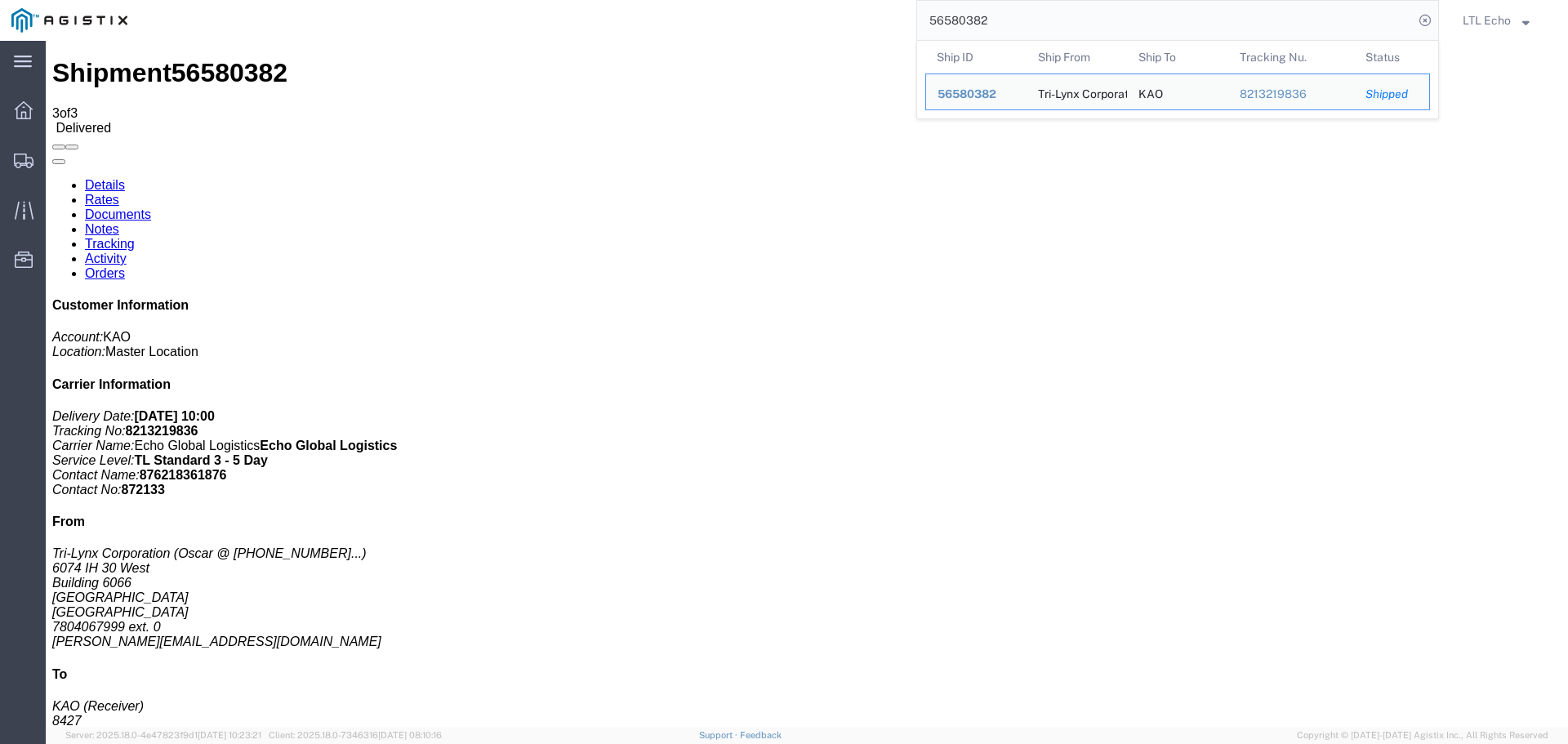
click at [965, 15] on input "56580382" at bounding box center [1165, 20] width 496 height 39
paste input "274865"
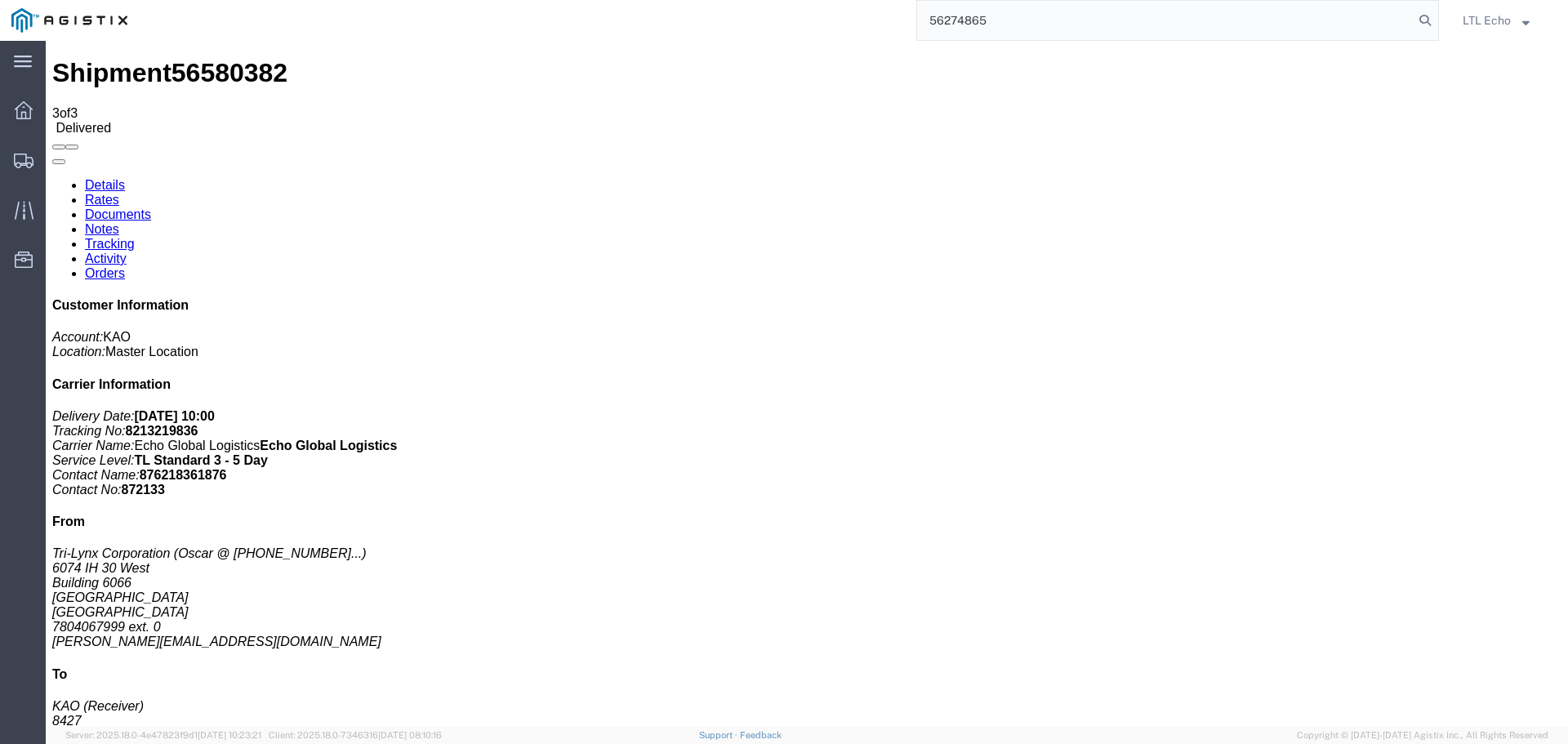
type input "56274865"
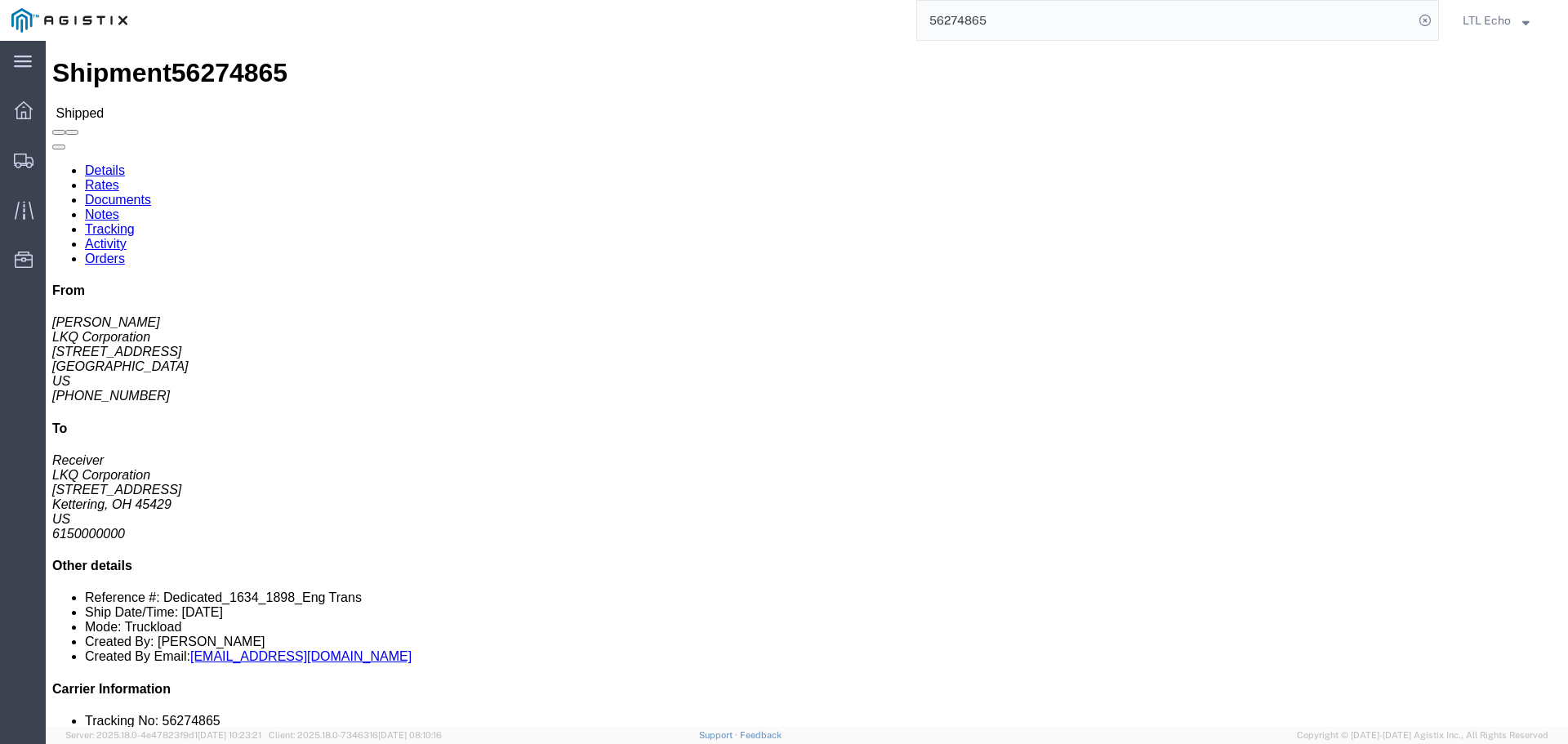
click link "Tracking"
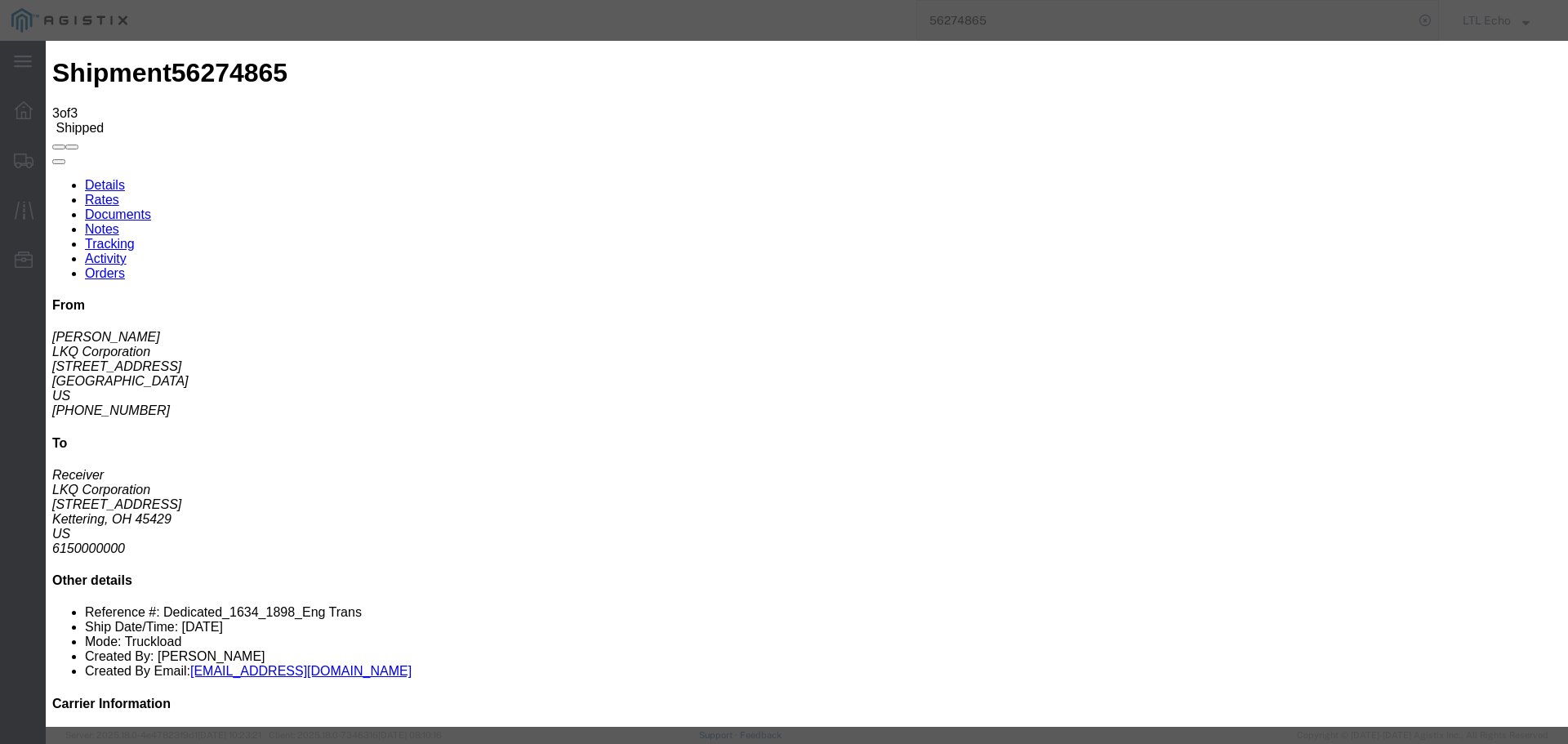
type input "[DATE]"
type input "10:00 AM"
select select "DELIVRED"
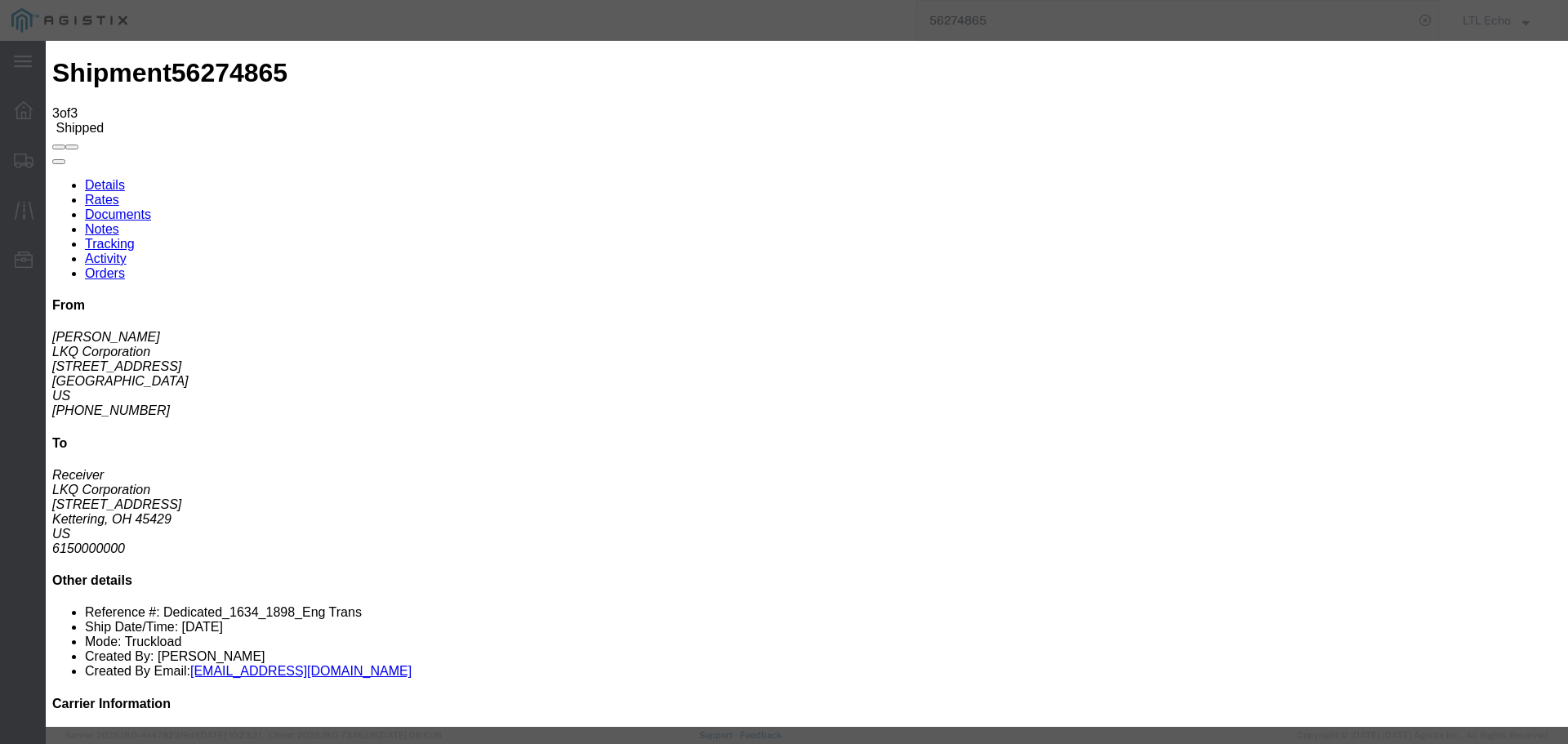
type input "[DATE]"
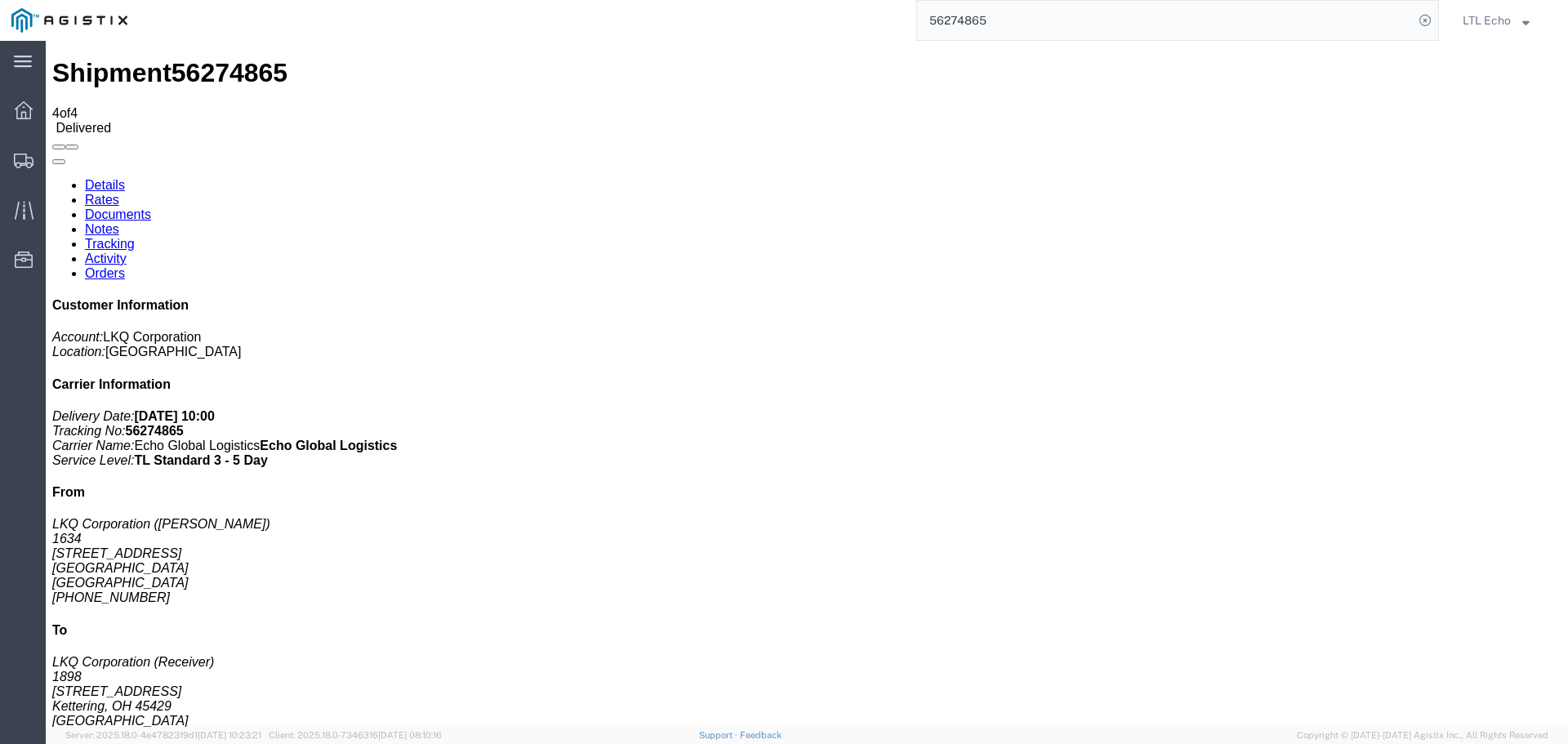
click at [964, 15] on input "56274865" at bounding box center [1165, 20] width 496 height 39
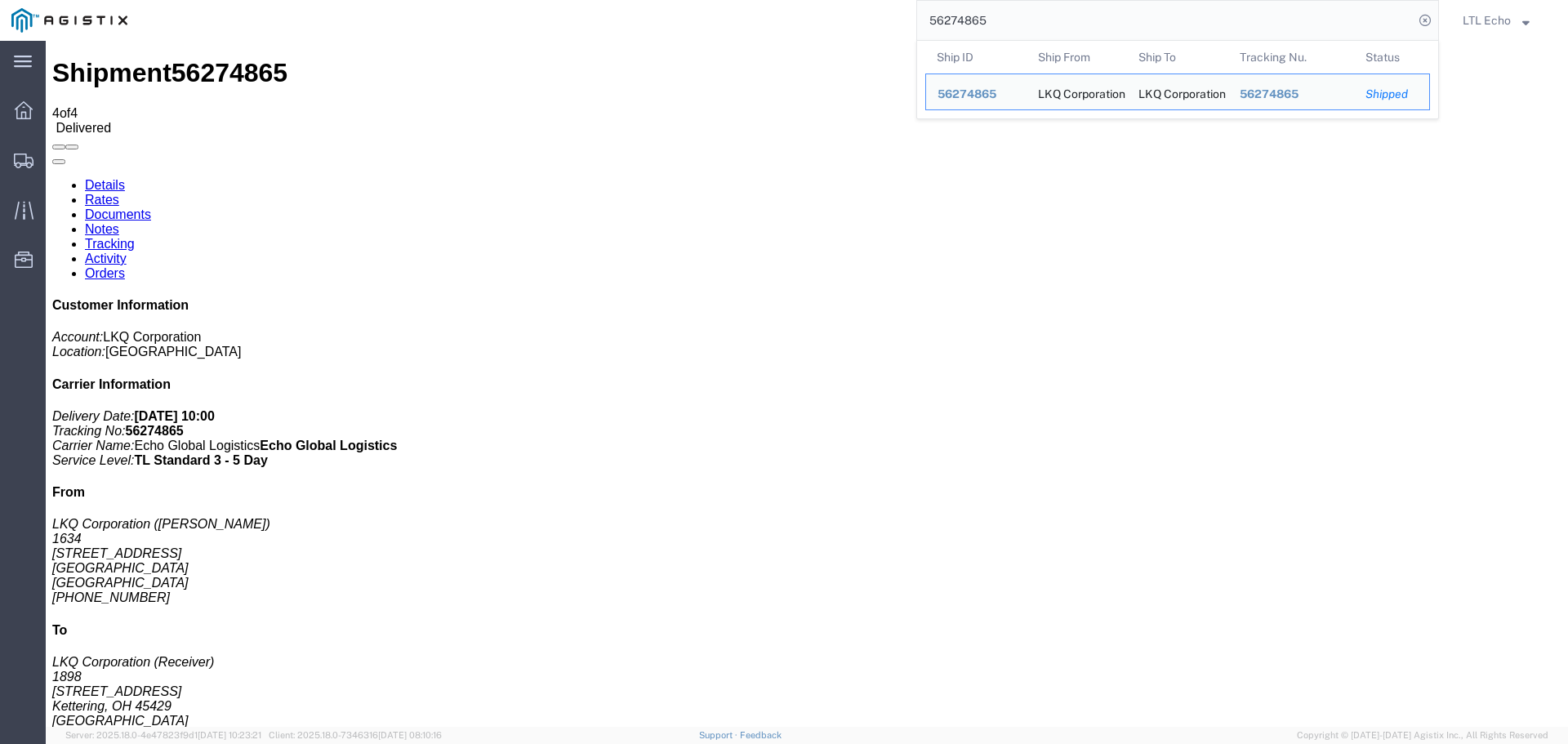
click at [964, 15] on input "56274865" at bounding box center [1165, 20] width 496 height 39
paste input "598324"
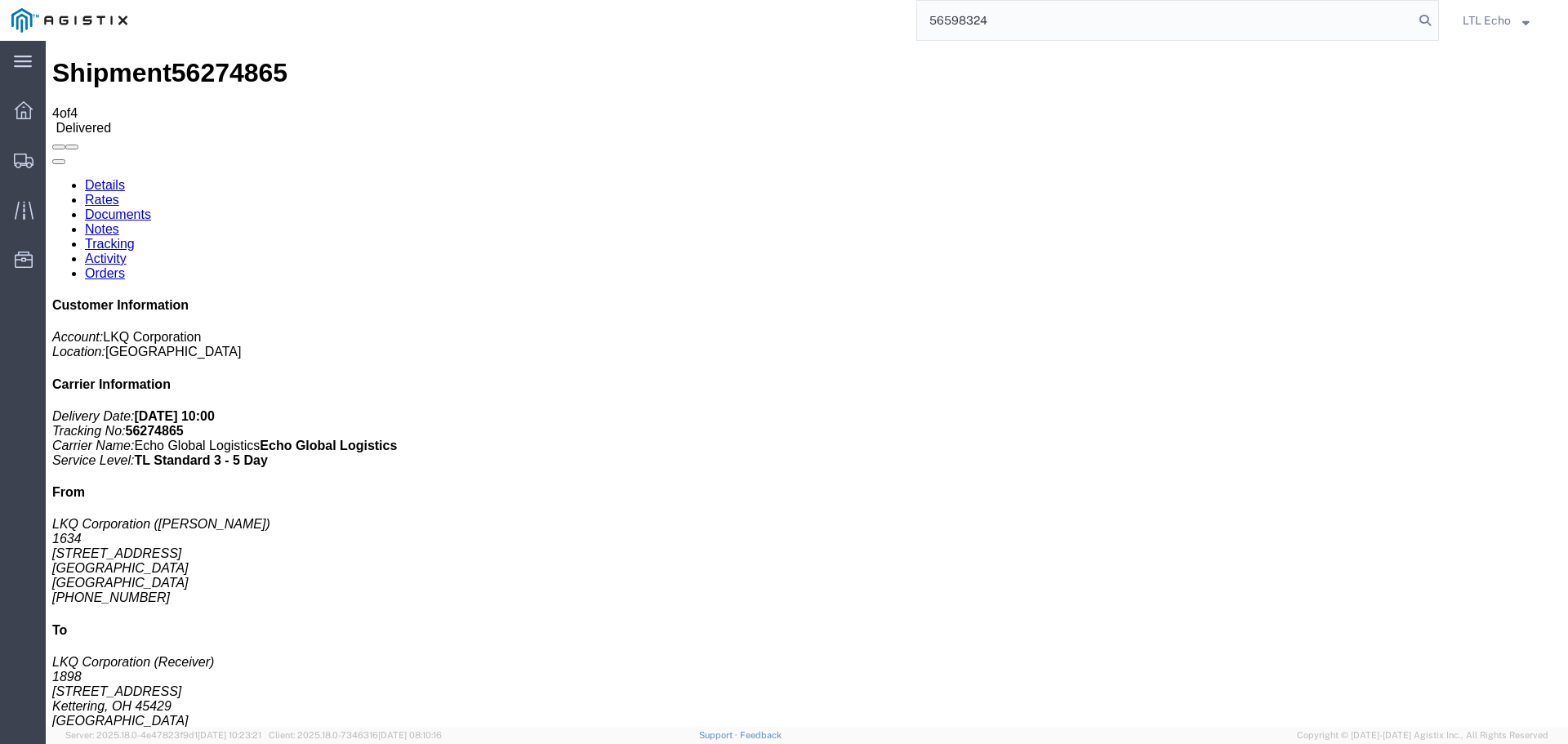
type input "56598324"
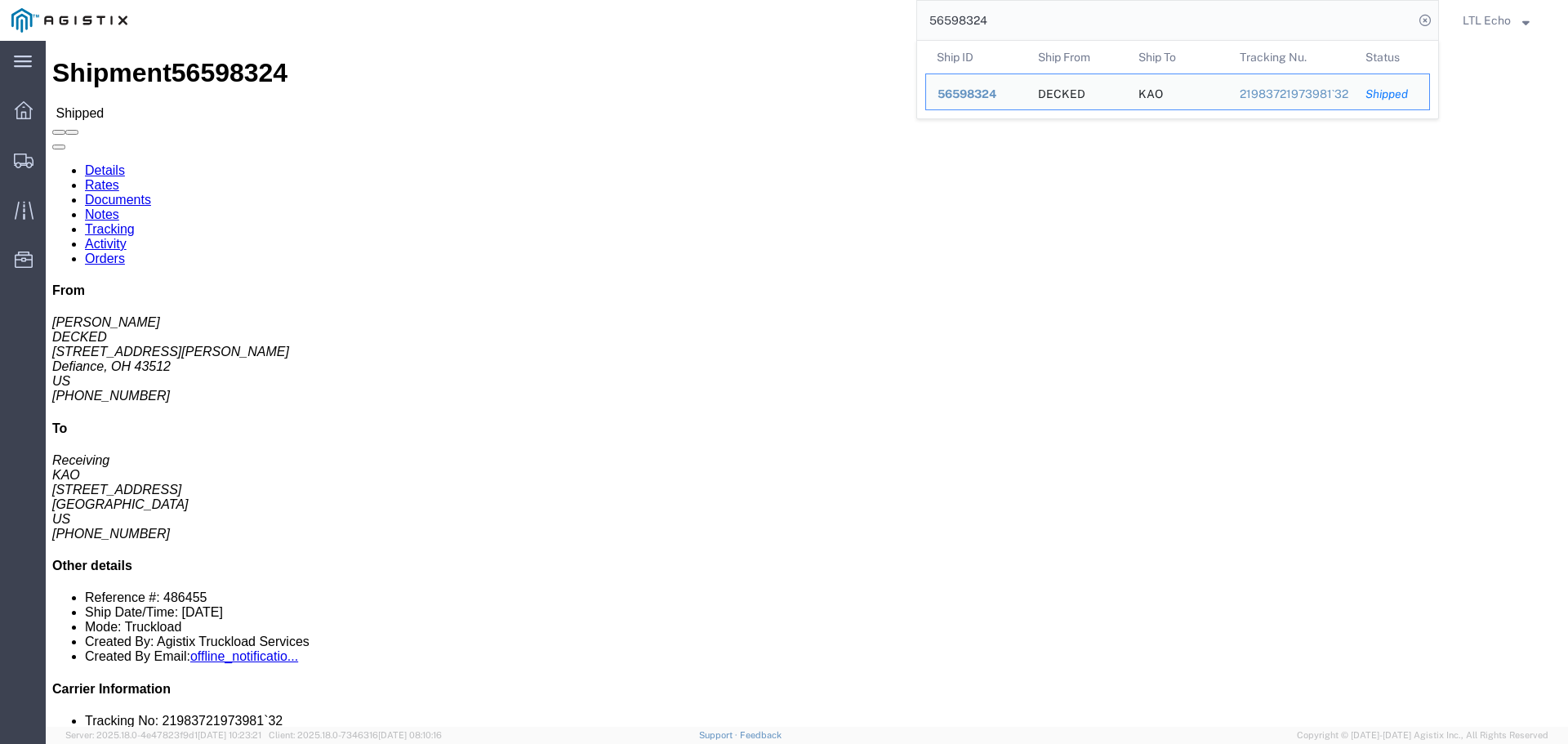
click link "Tracking"
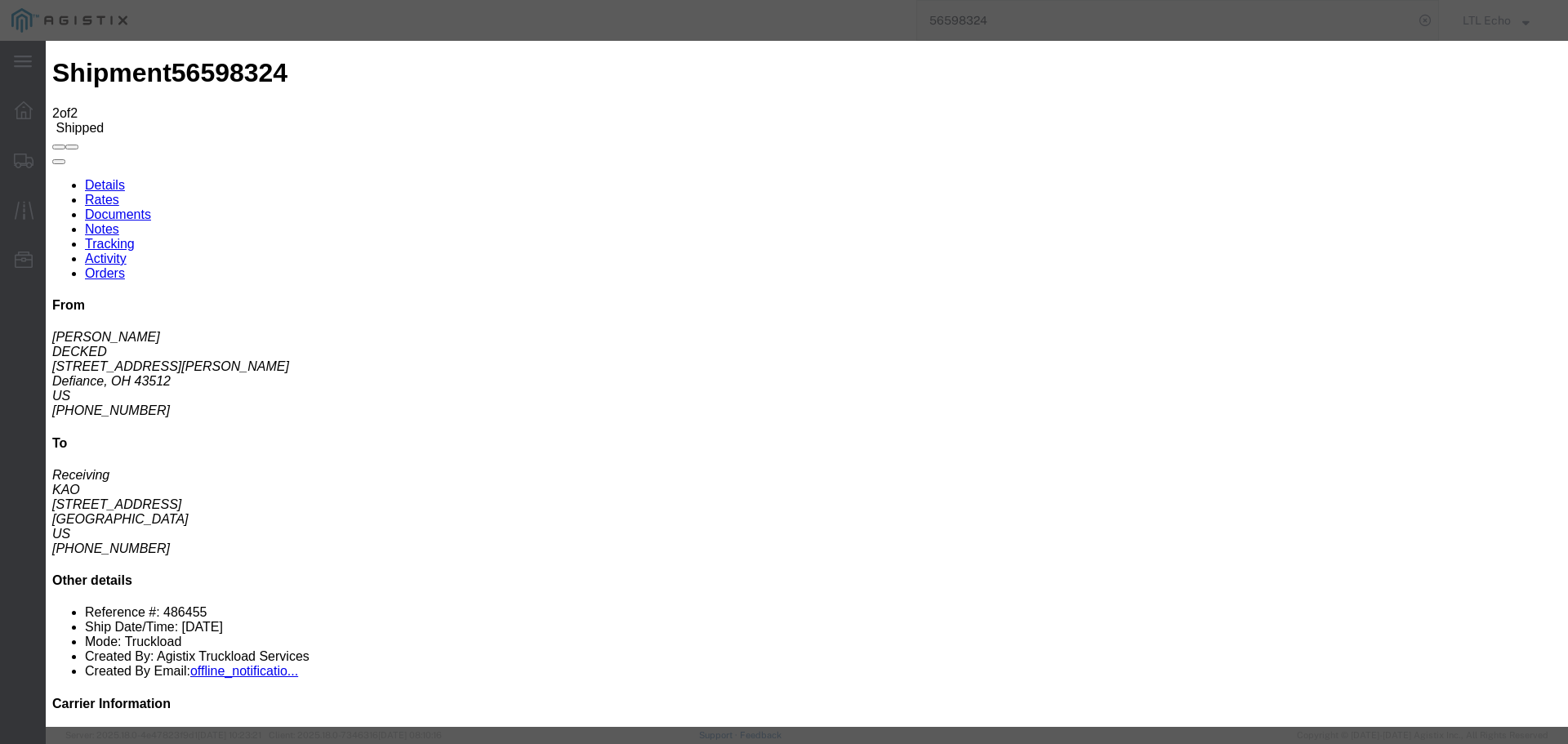
type input "[DATE]"
type input "10:00 AM"
select select "DELIVRED"
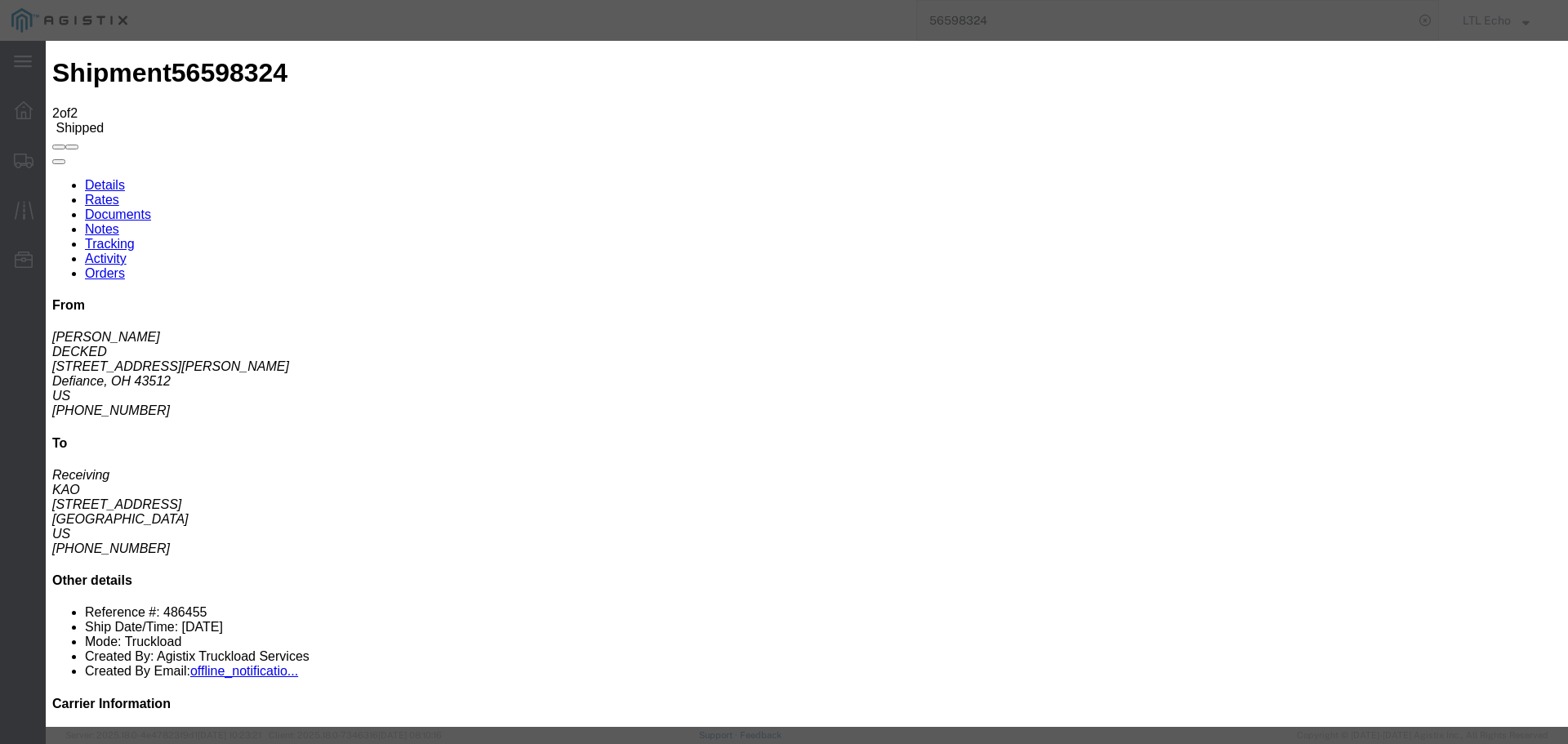
type input "[DATE]"
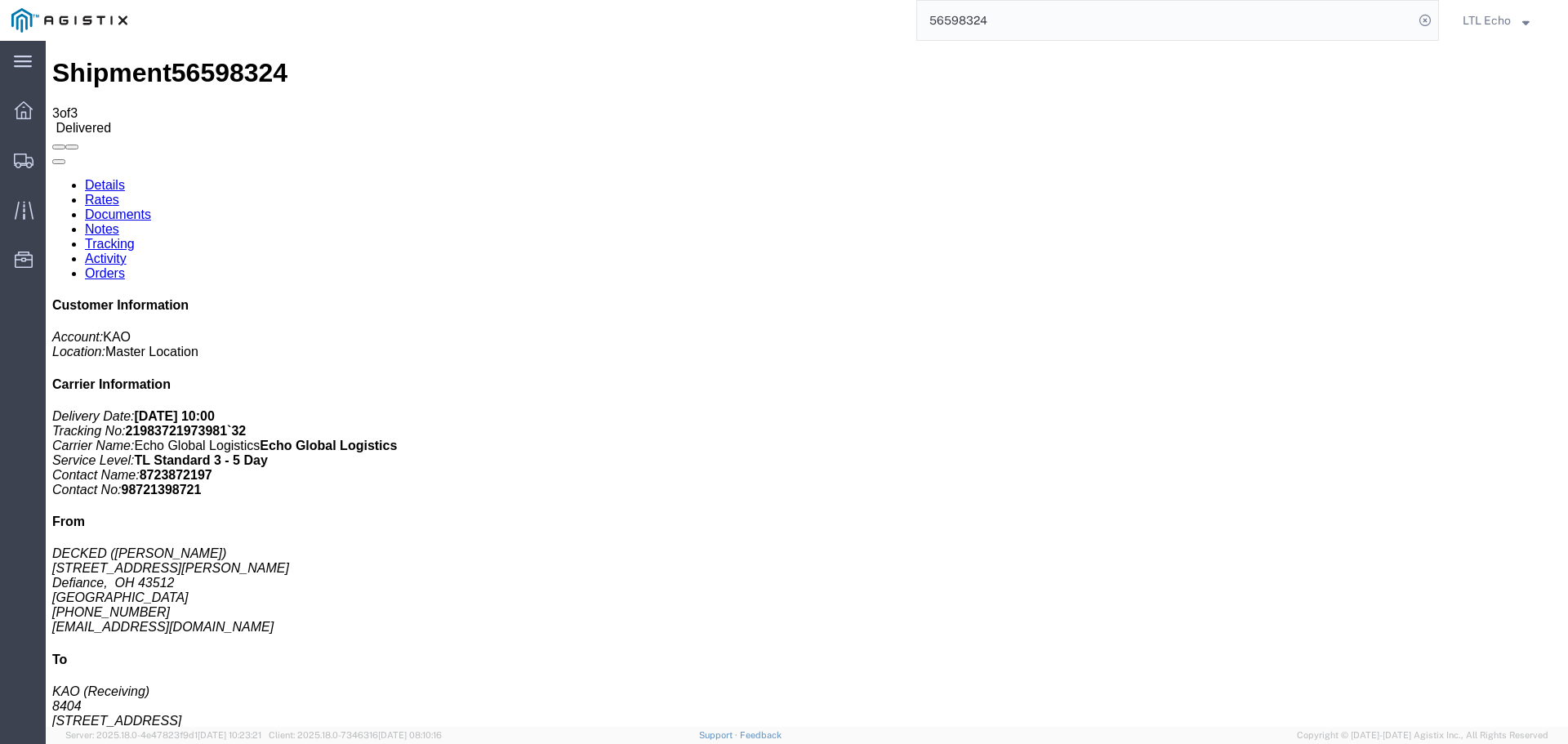
click at [958, 19] on input "56598324" at bounding box center [1165, 20] width 496 height 39
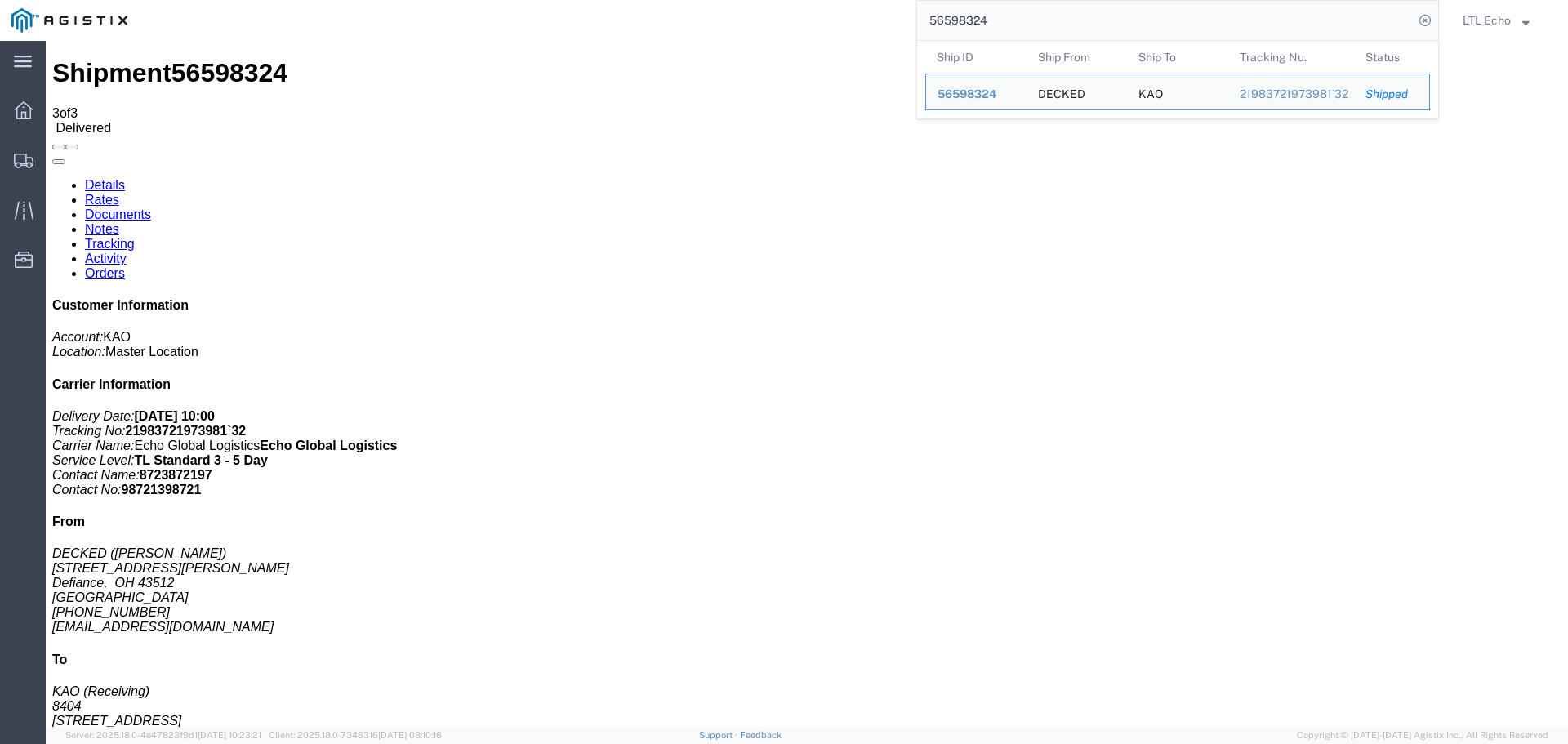
click at [958, 19] on input "56598324" at bounding box center [1165, 20] width 496 height 39
paste input "3828"
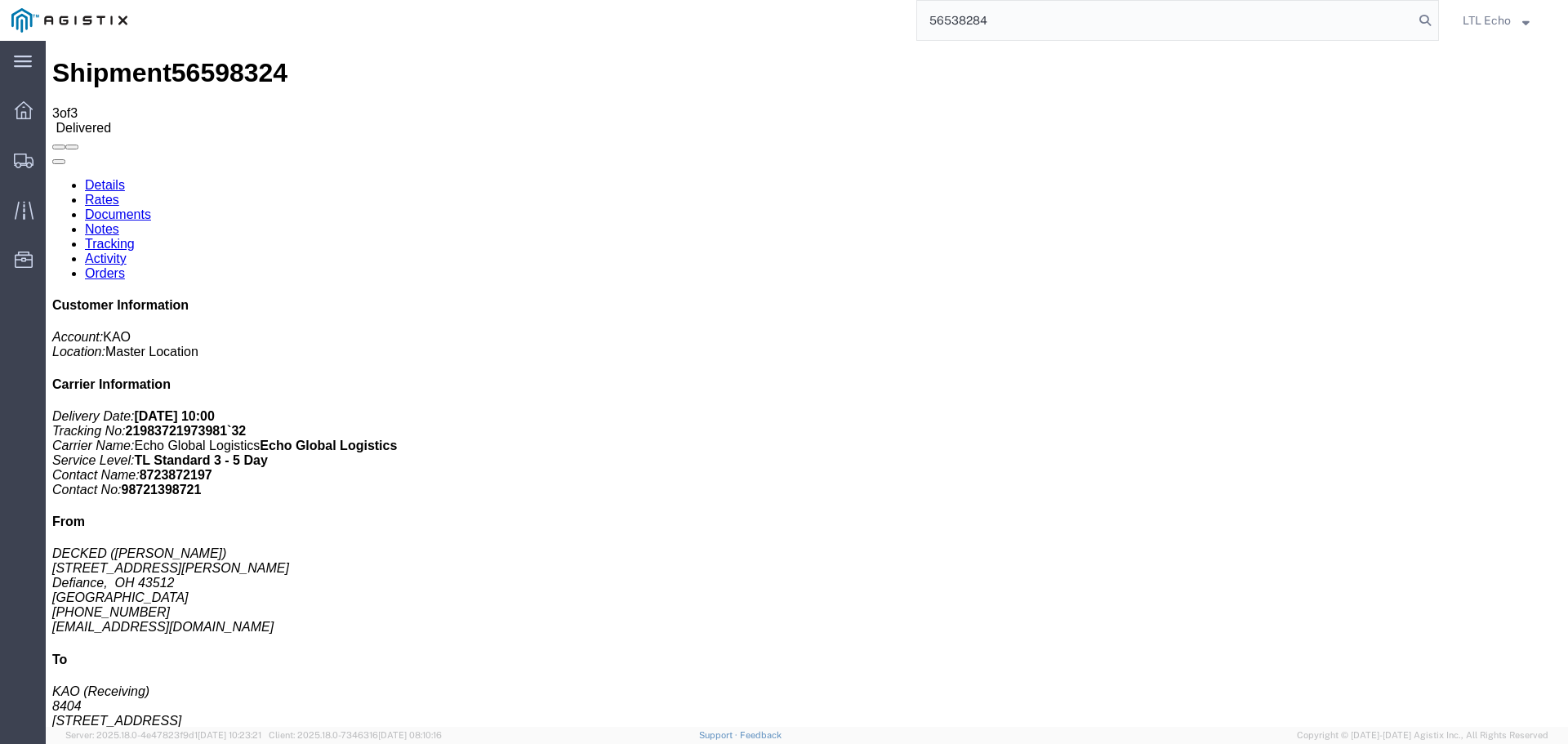
type input "56538284"
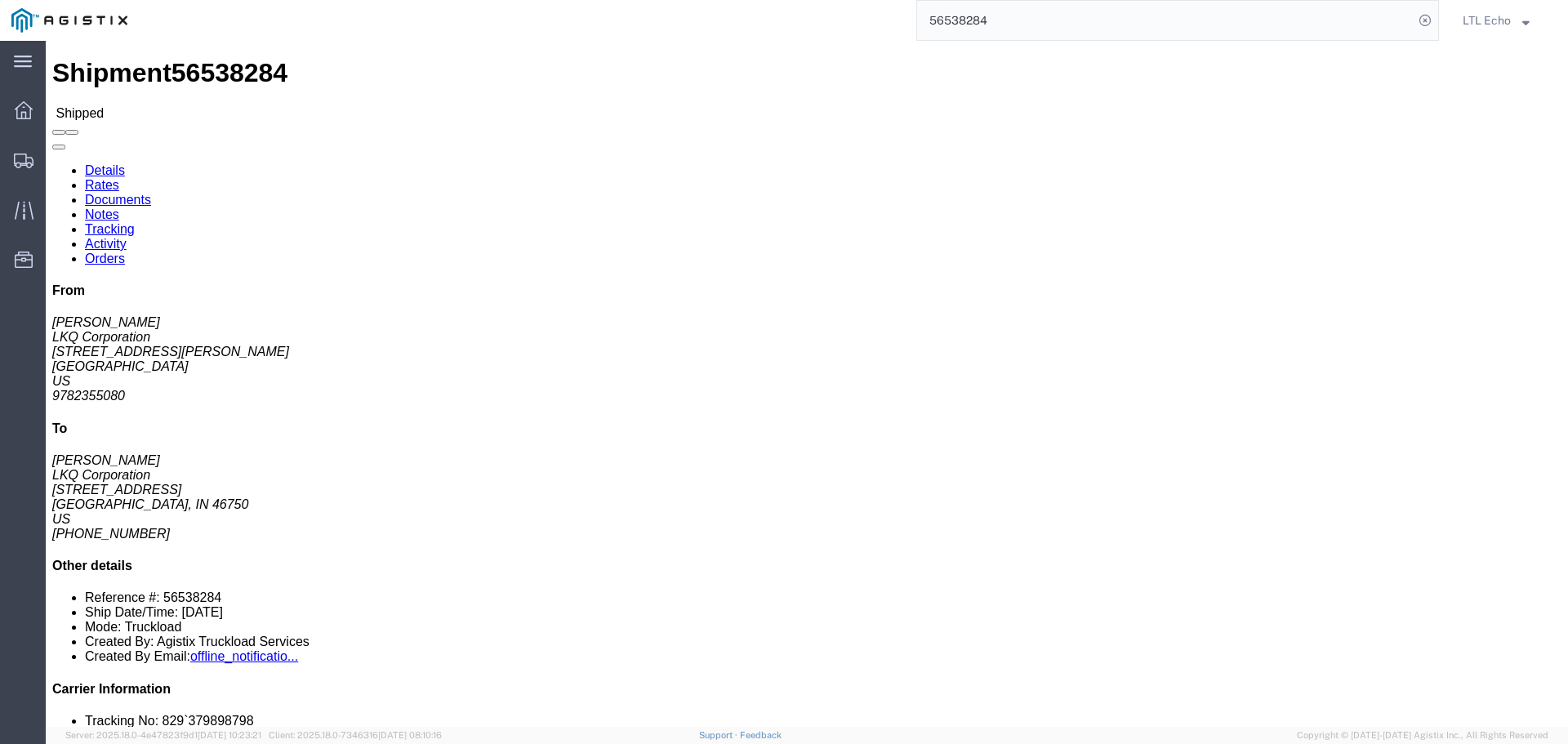
click link "Tracking"
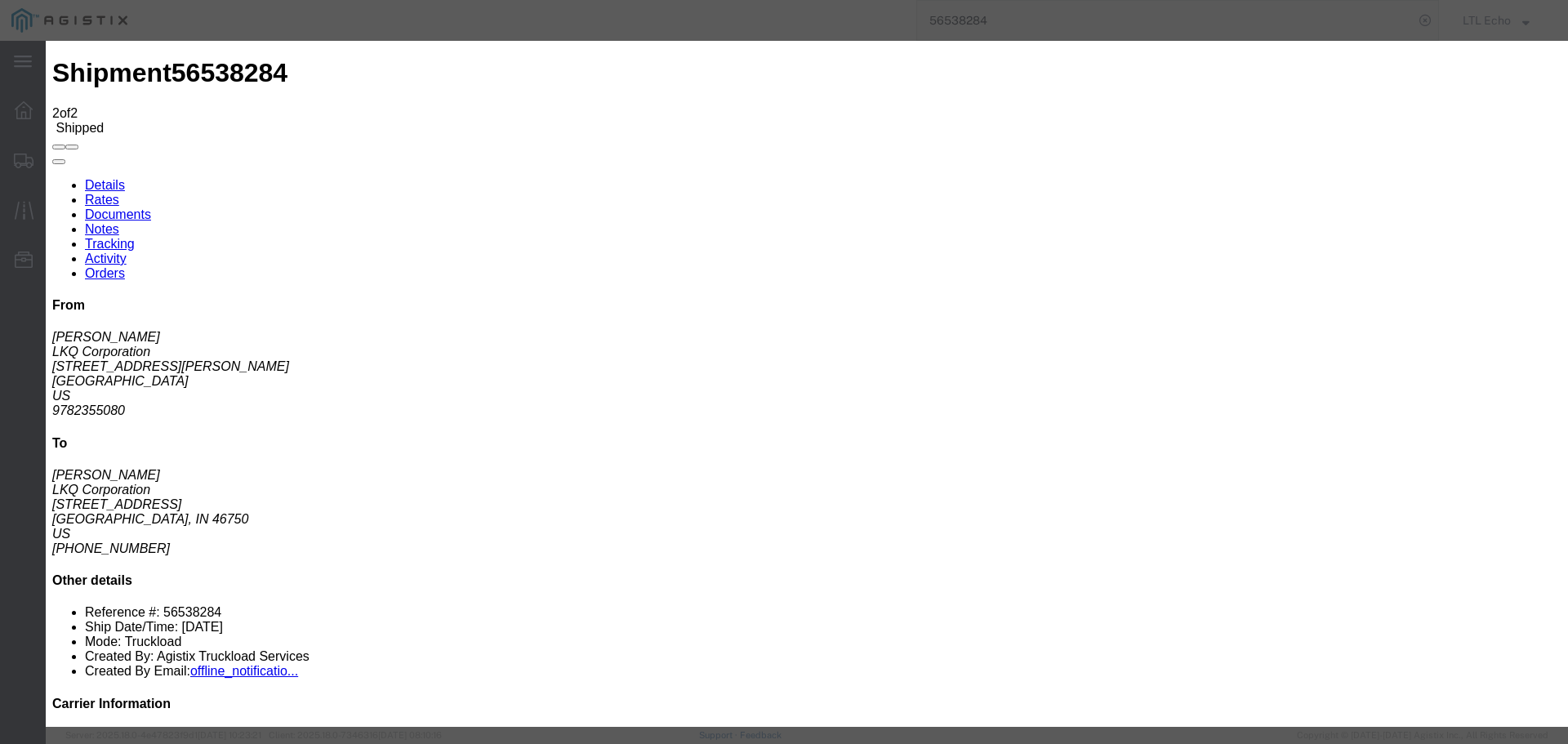
type input "[DATE]"
type input "10:00 AM"
select select "DELIVRED"
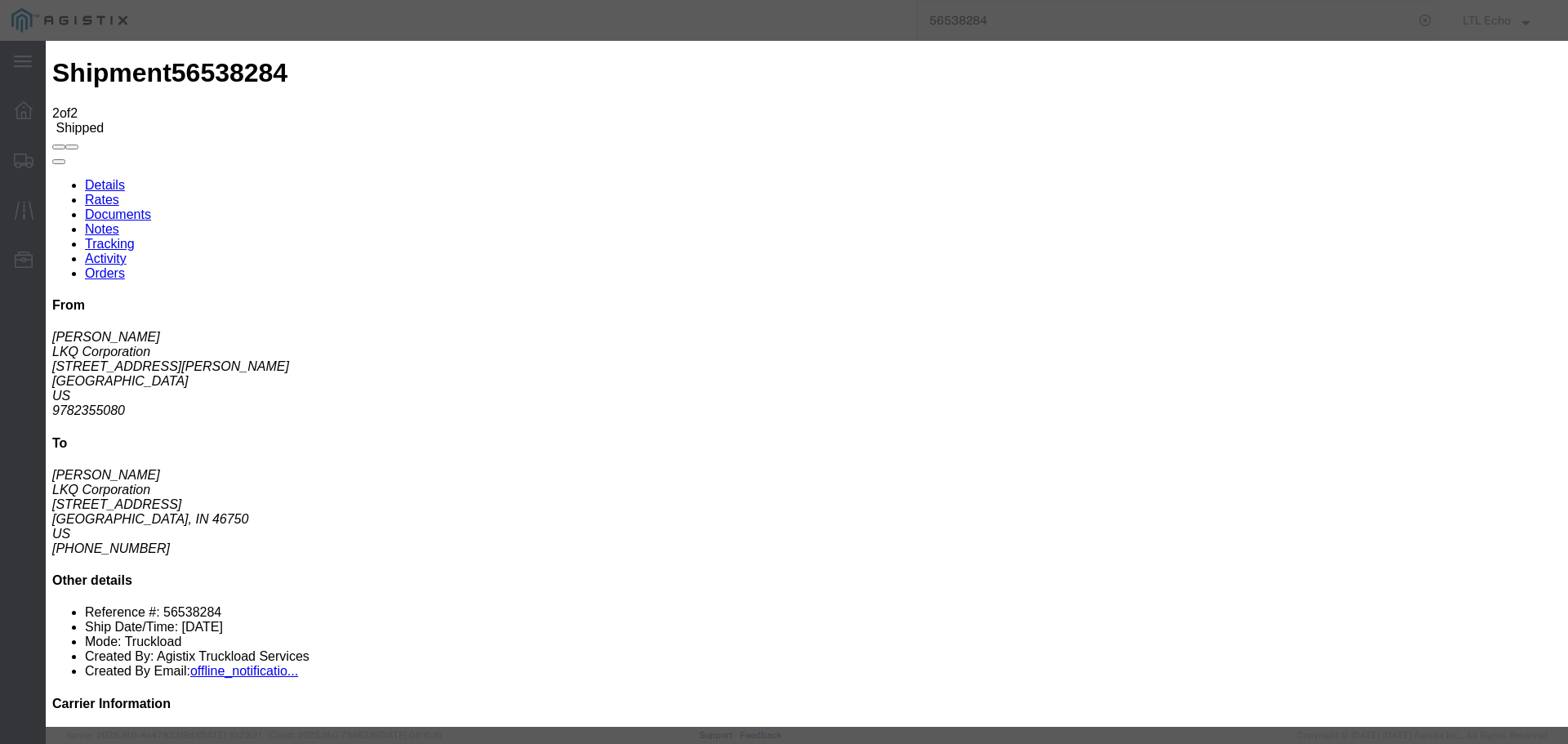
type input "[DATE]"
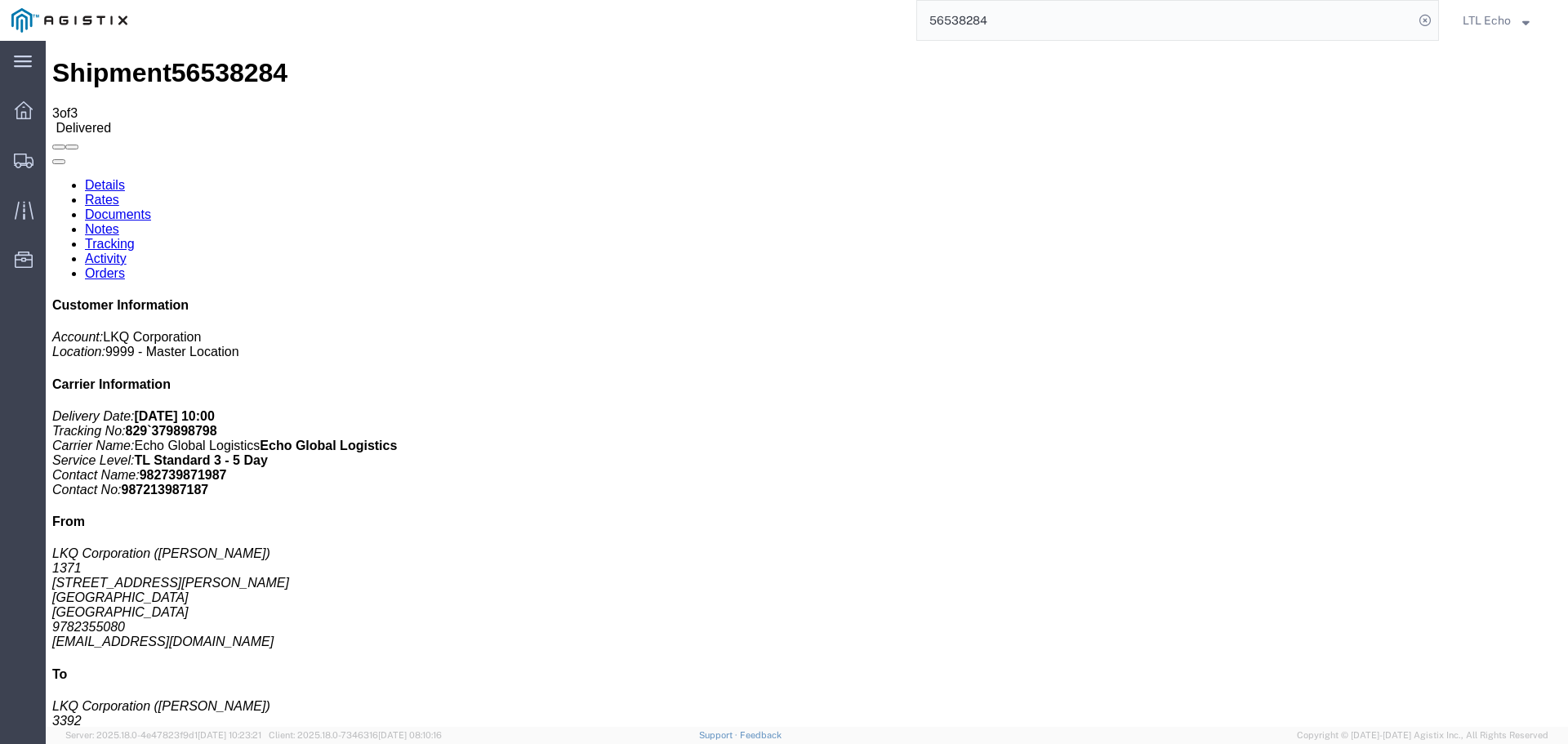
click at [953, 27] on input "56538284" at bounding box center [1165, 20] width 496 height 39
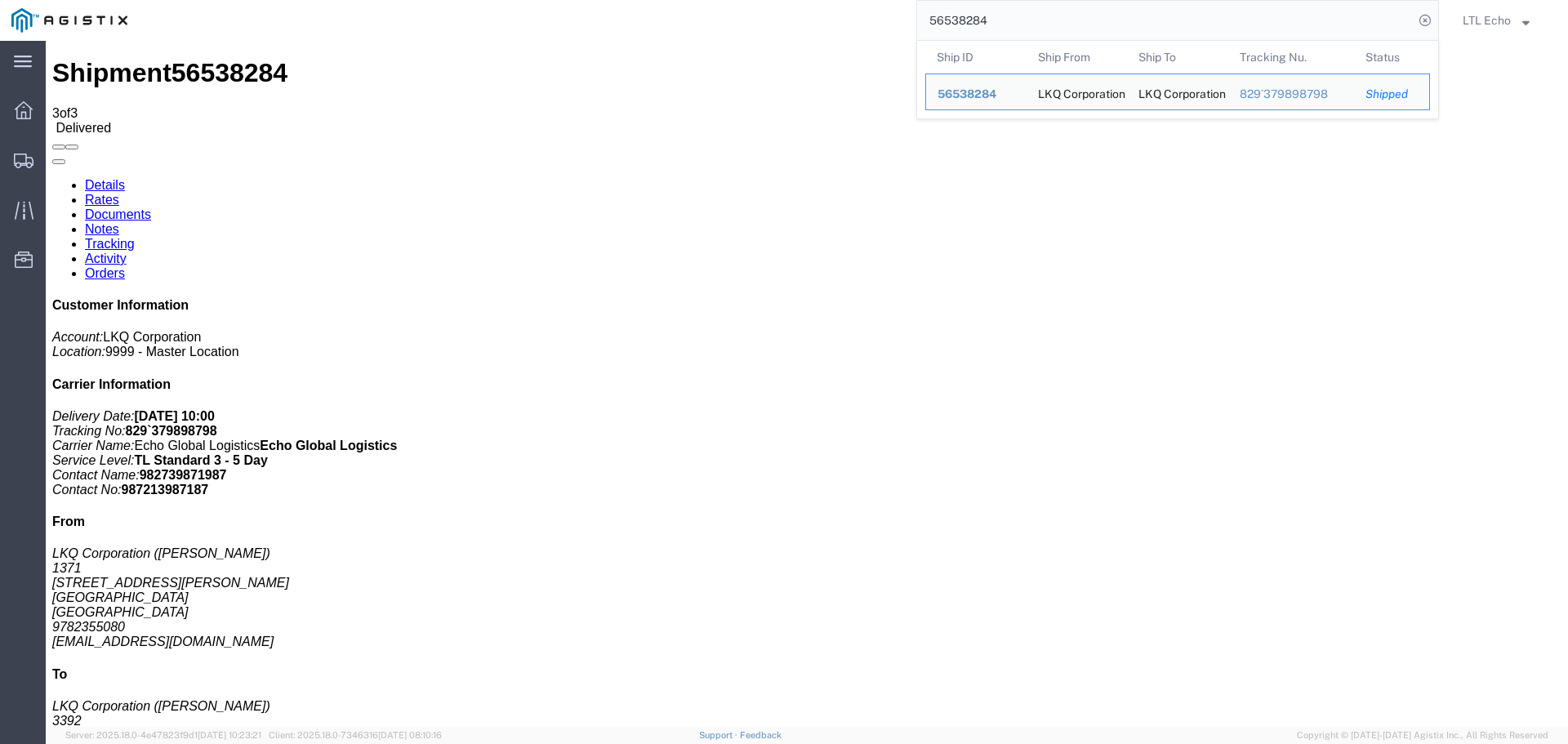
click at [953, 27] on input "56538284" at bounding box center [1165, 20] width 496 height 39
paste input "66305"
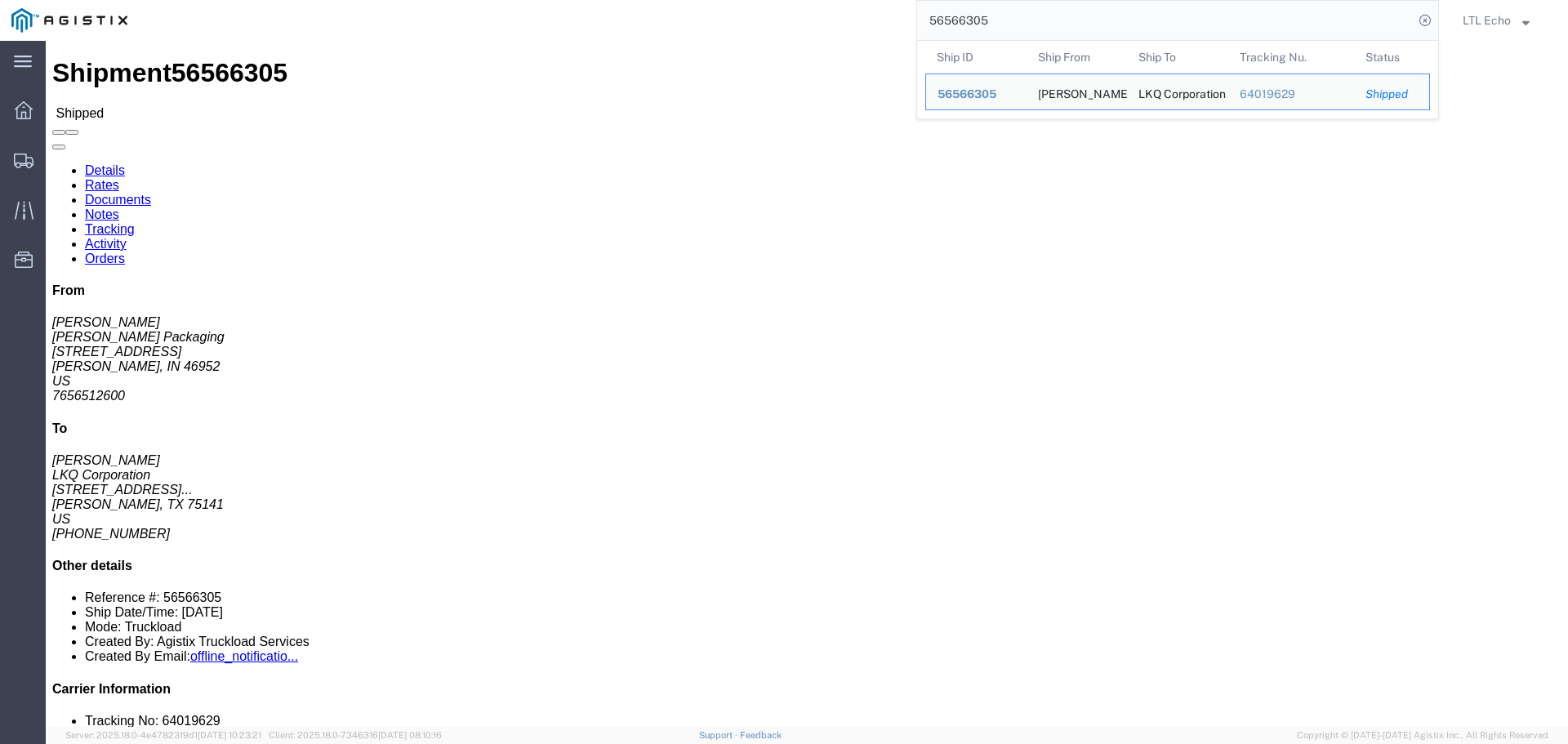
click at [948, 18] on input "56566305" at bounding box center [1165, 20] width 496 height 39
paste input "645136"
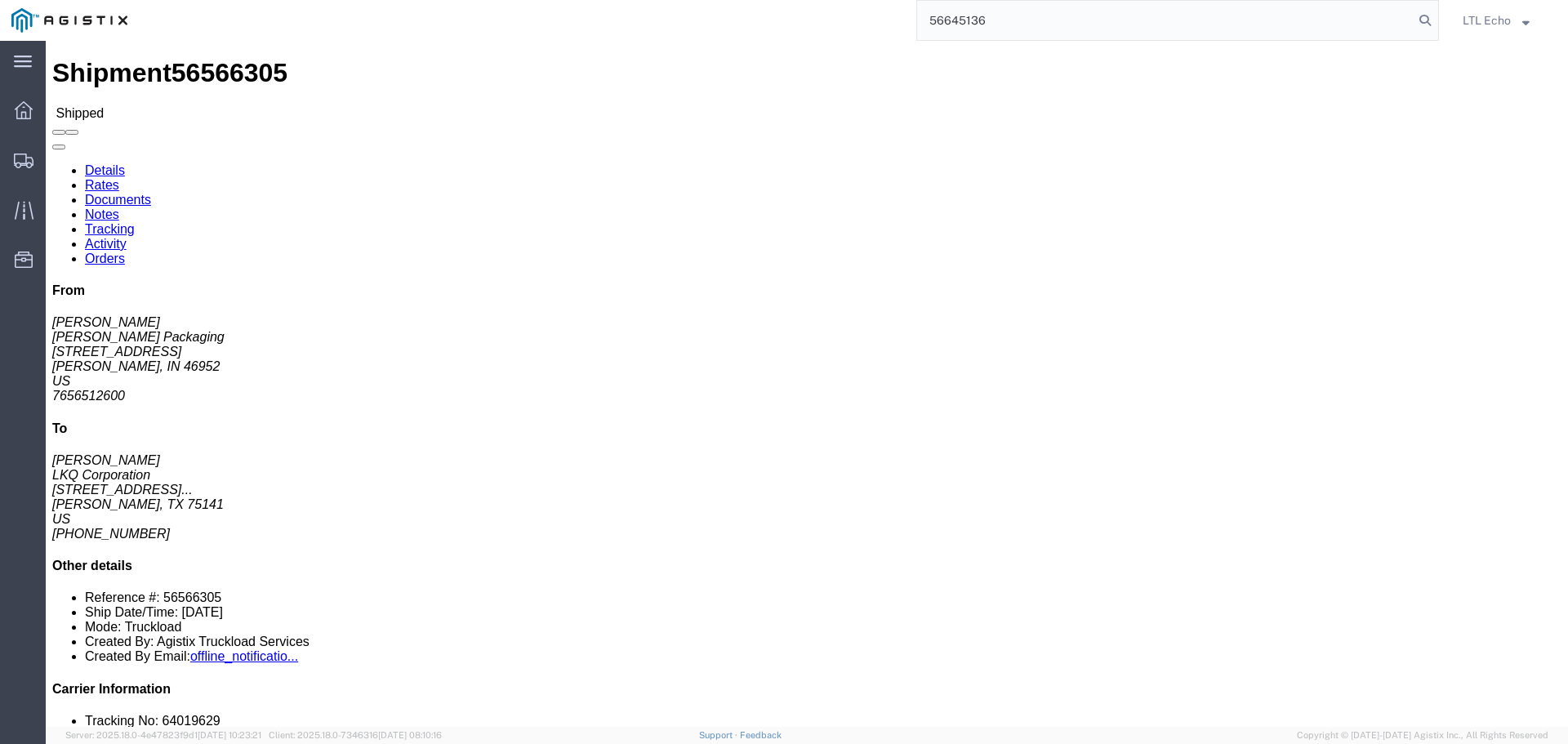
type input "56645136"
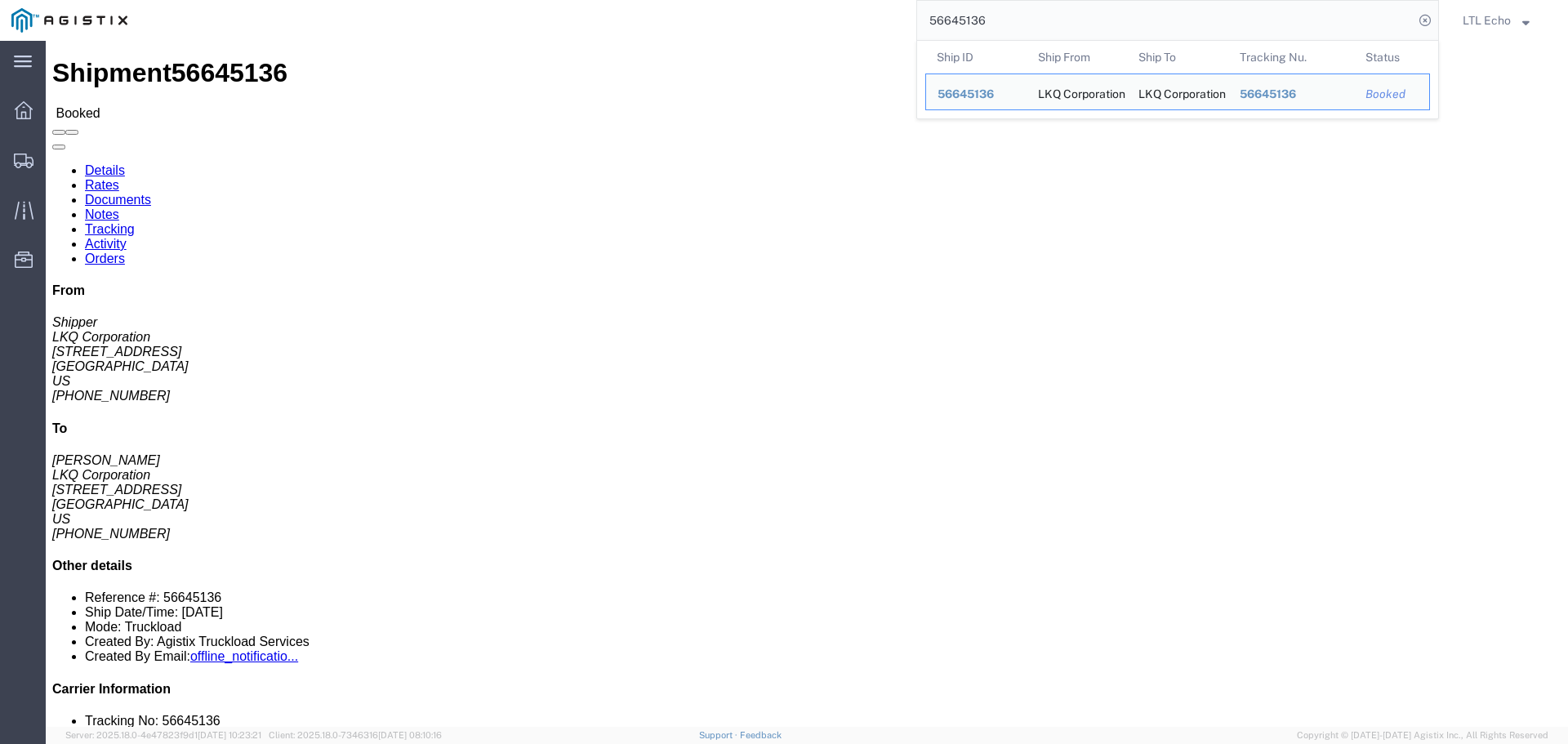
click link "Tracking"
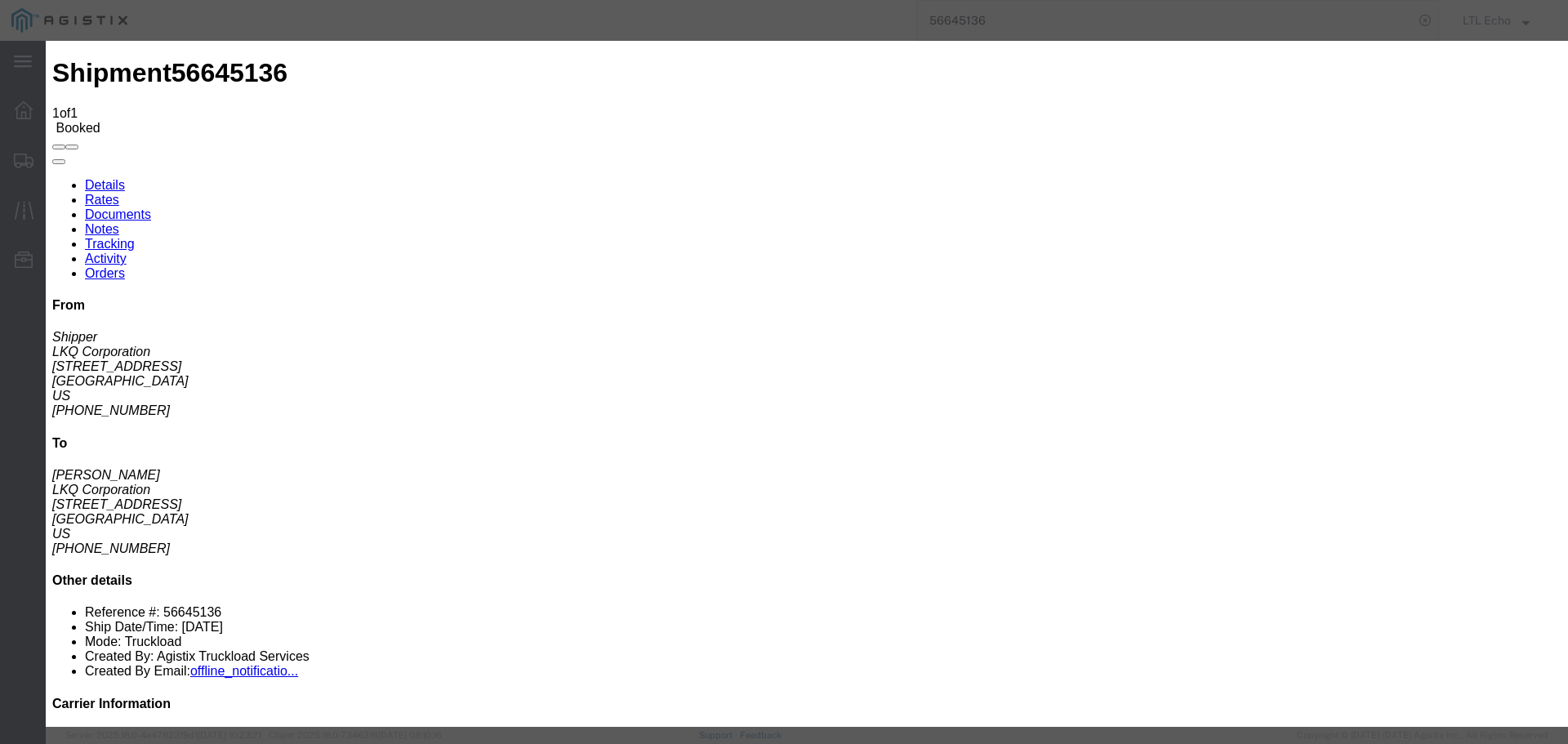
type input "[DATE]"
type input "10:00 AM"
select select "PICKEDUP"
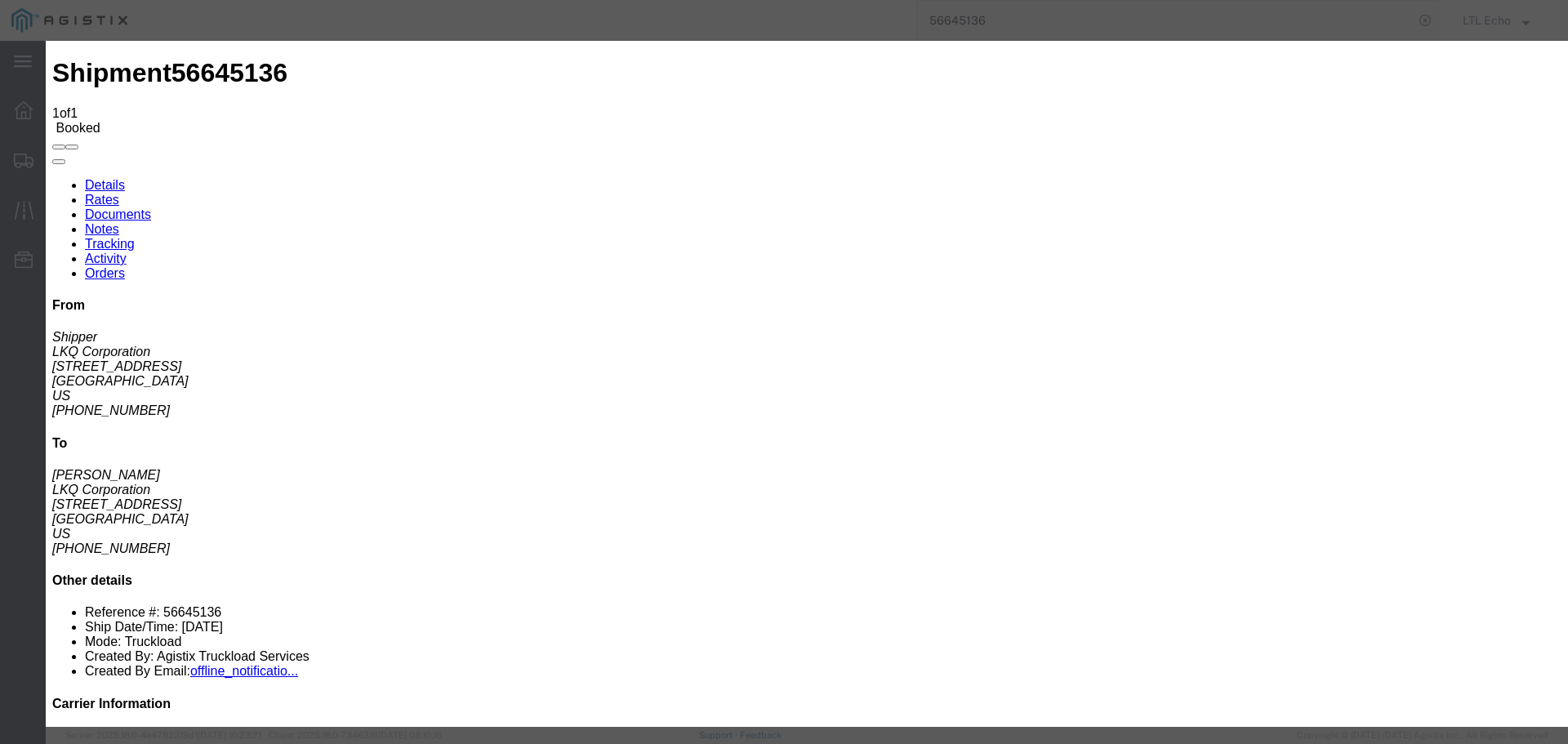
type input "[DATE]"
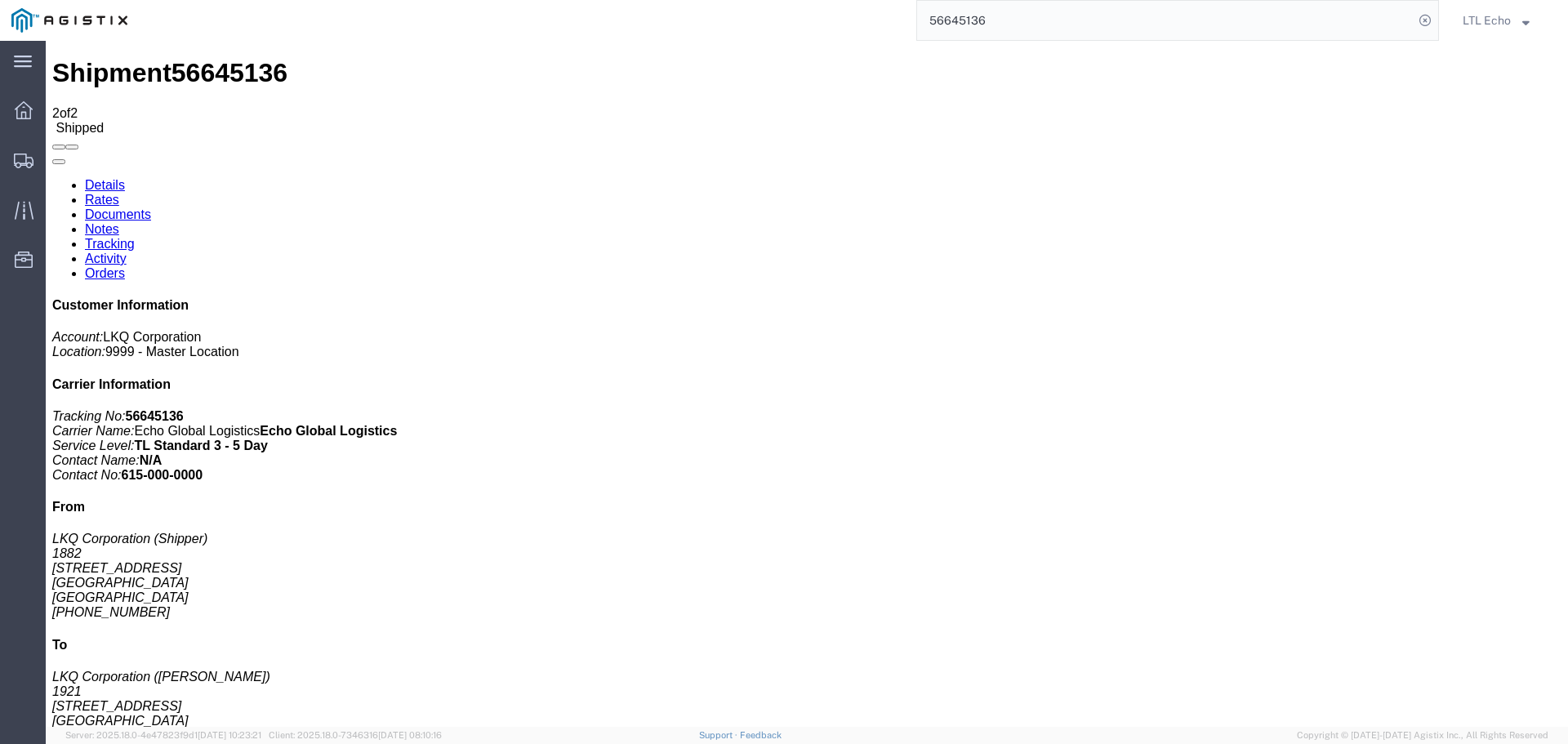
click at [940, 23] on input "56645136" at bounding box center [1165, 20] width 496 height 39
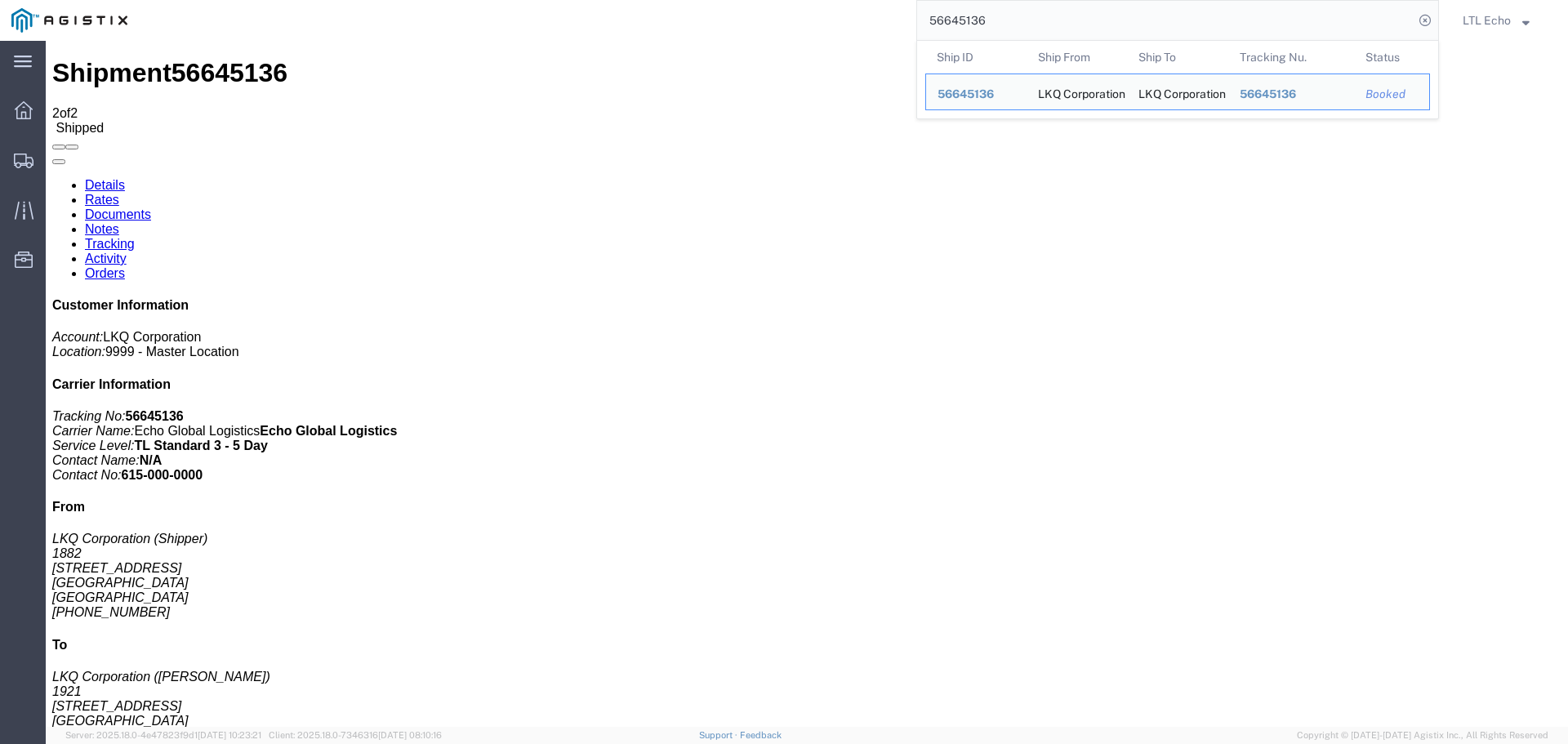
click at [940, 23] on input "56645136" at bounding box center [1165, 20] width 496 height 39
paste input "2920"
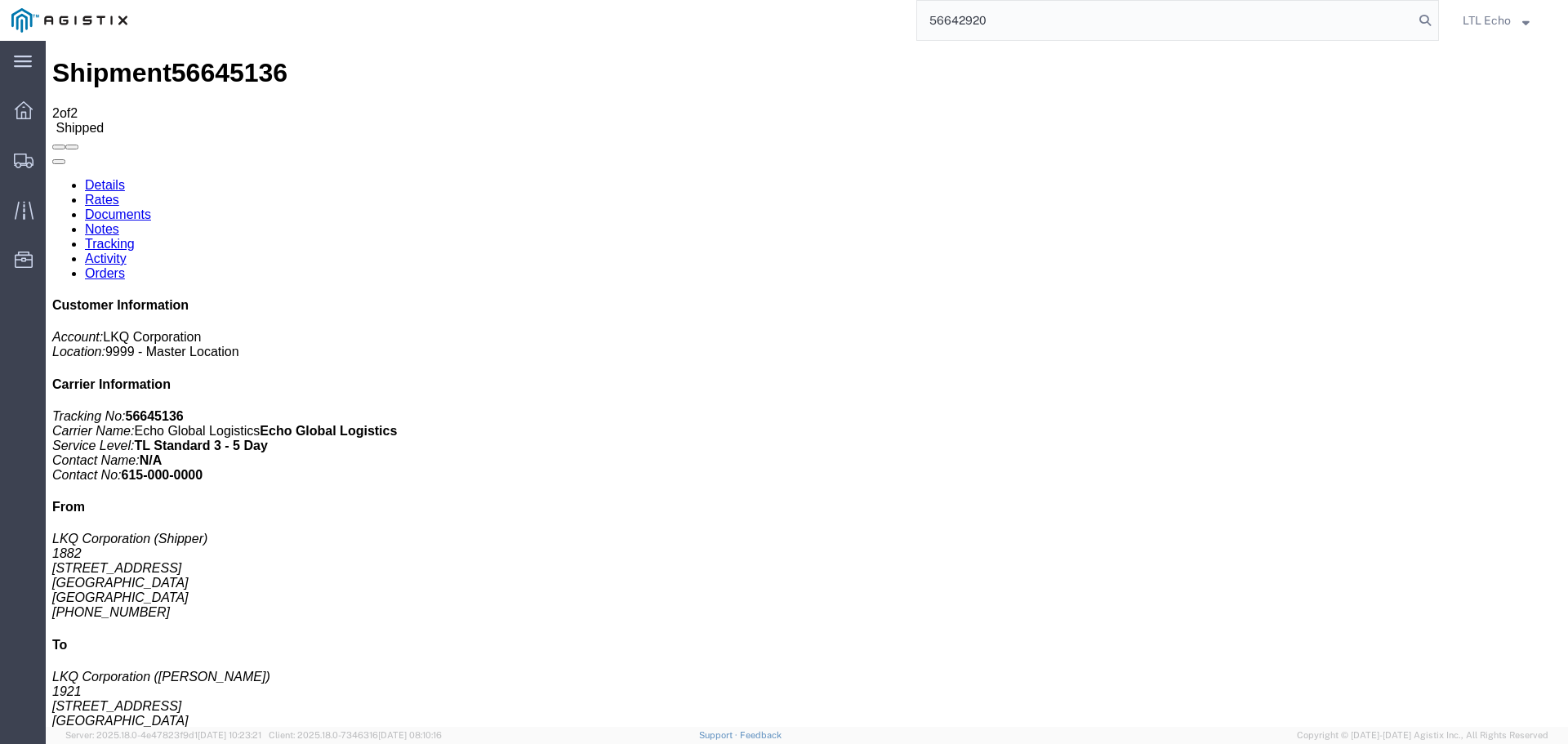
type input "56642920"
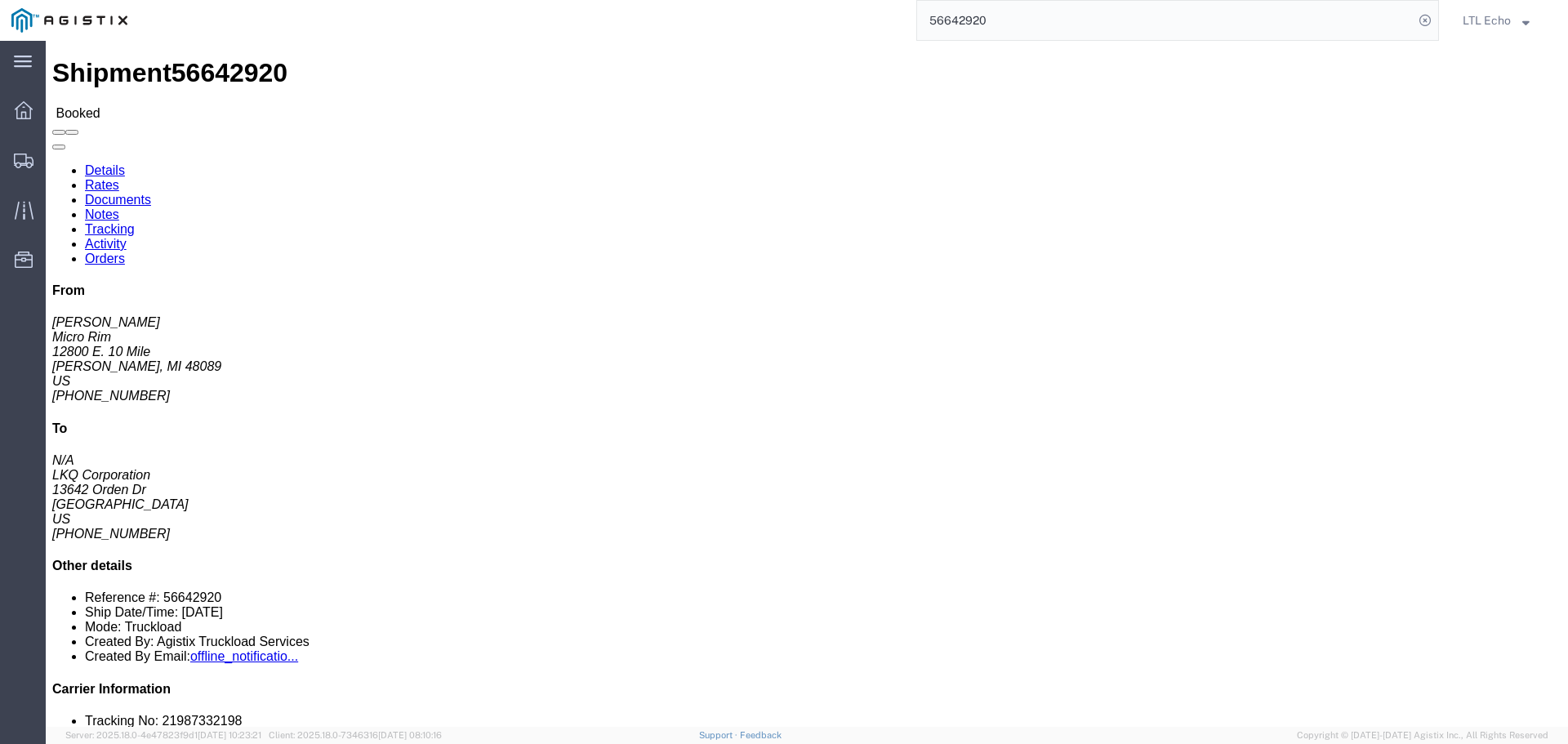
click link "Tracking"
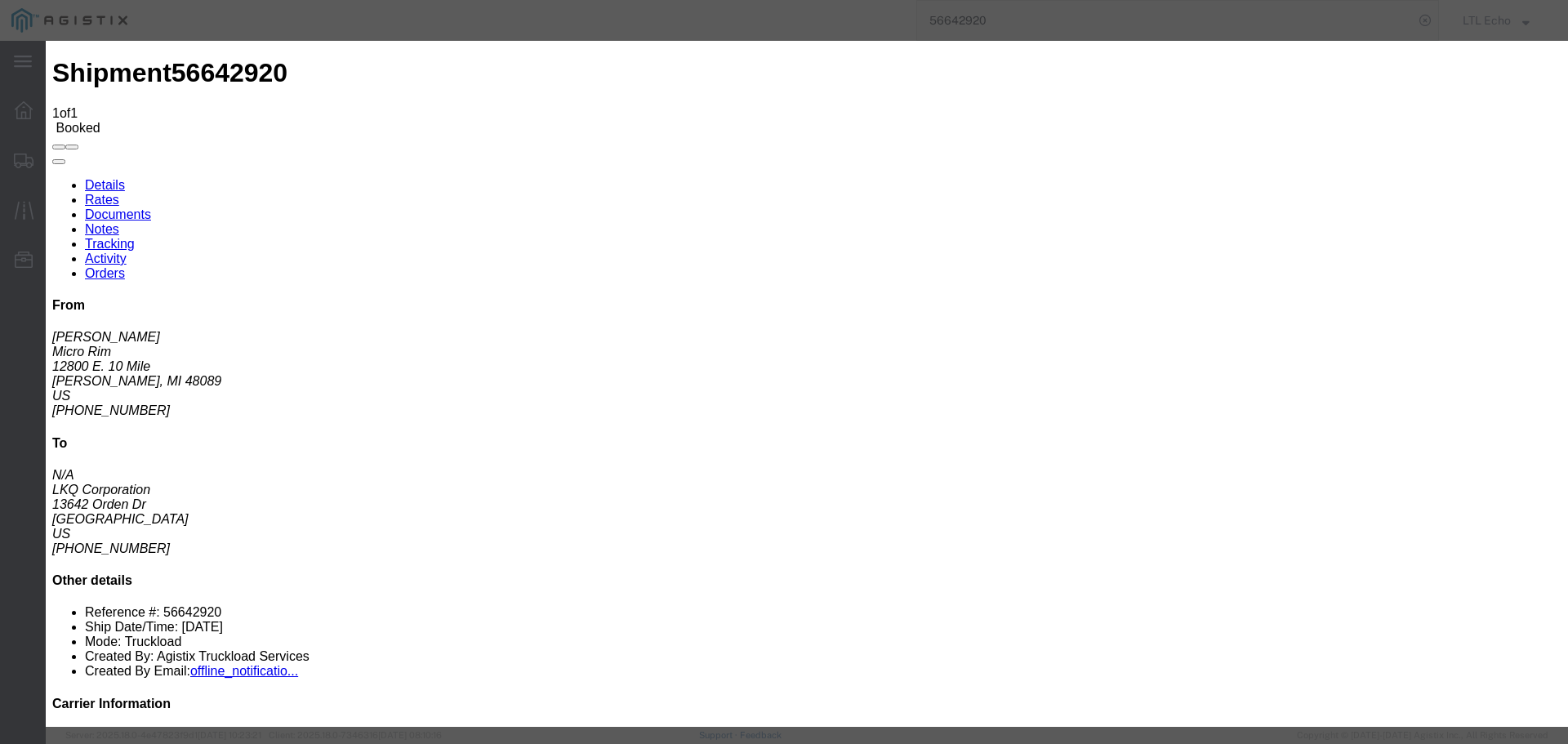
type input "[DATE]"
type input "10:00 AM"
select select "PICKEDUP"
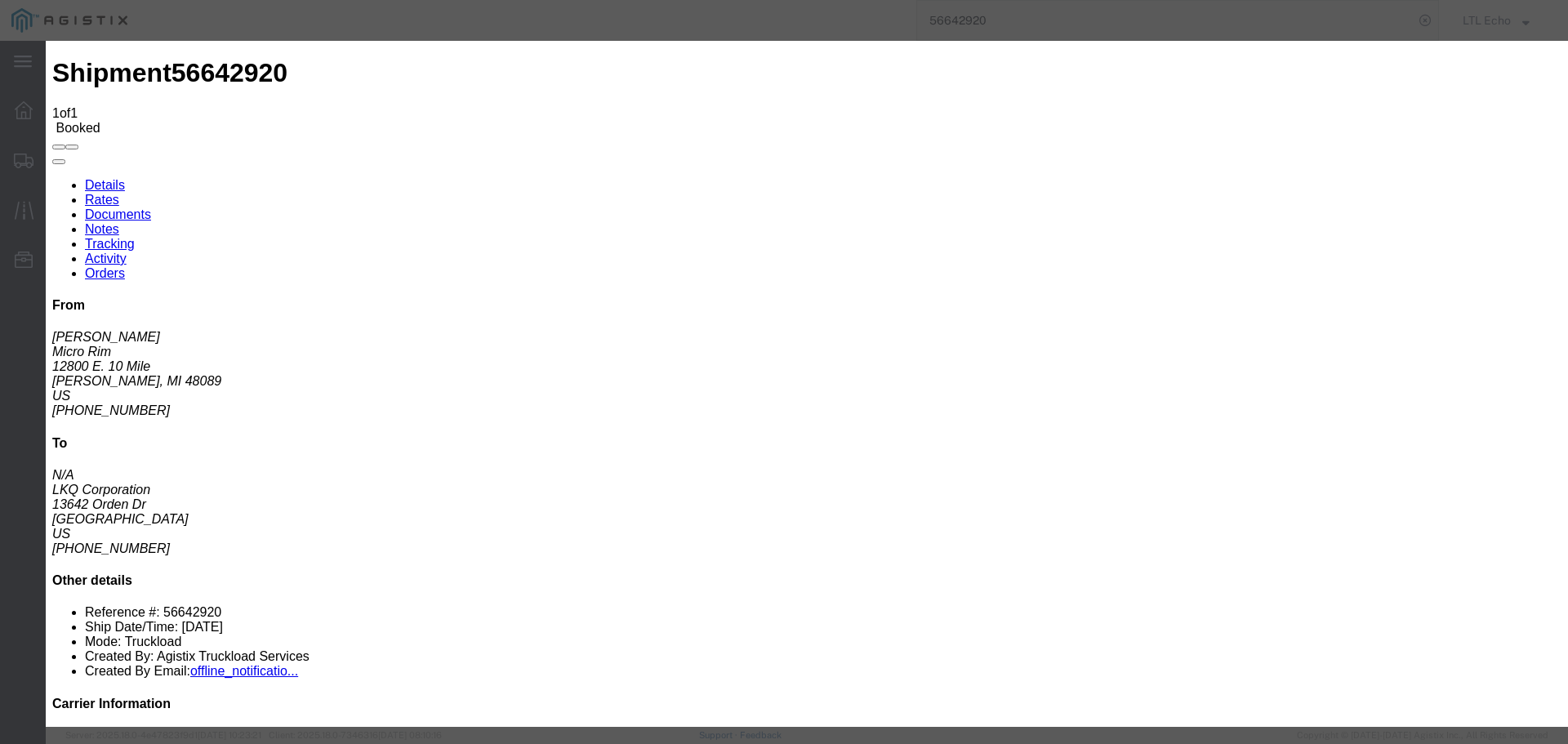
type input "[DATE]"
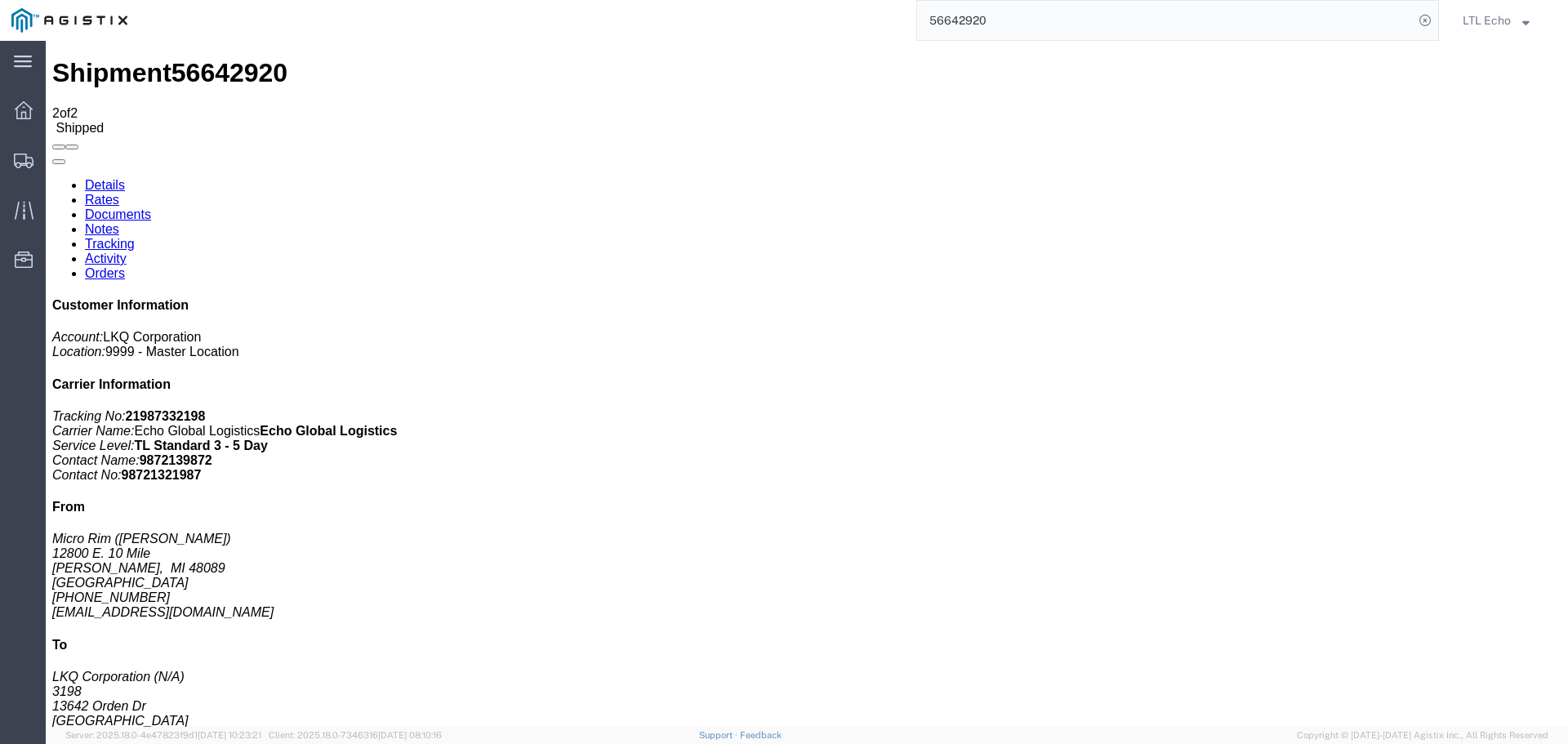
click at [945, 17] on input "56642920" at bounding box center [1165, 20] width 496 height 39
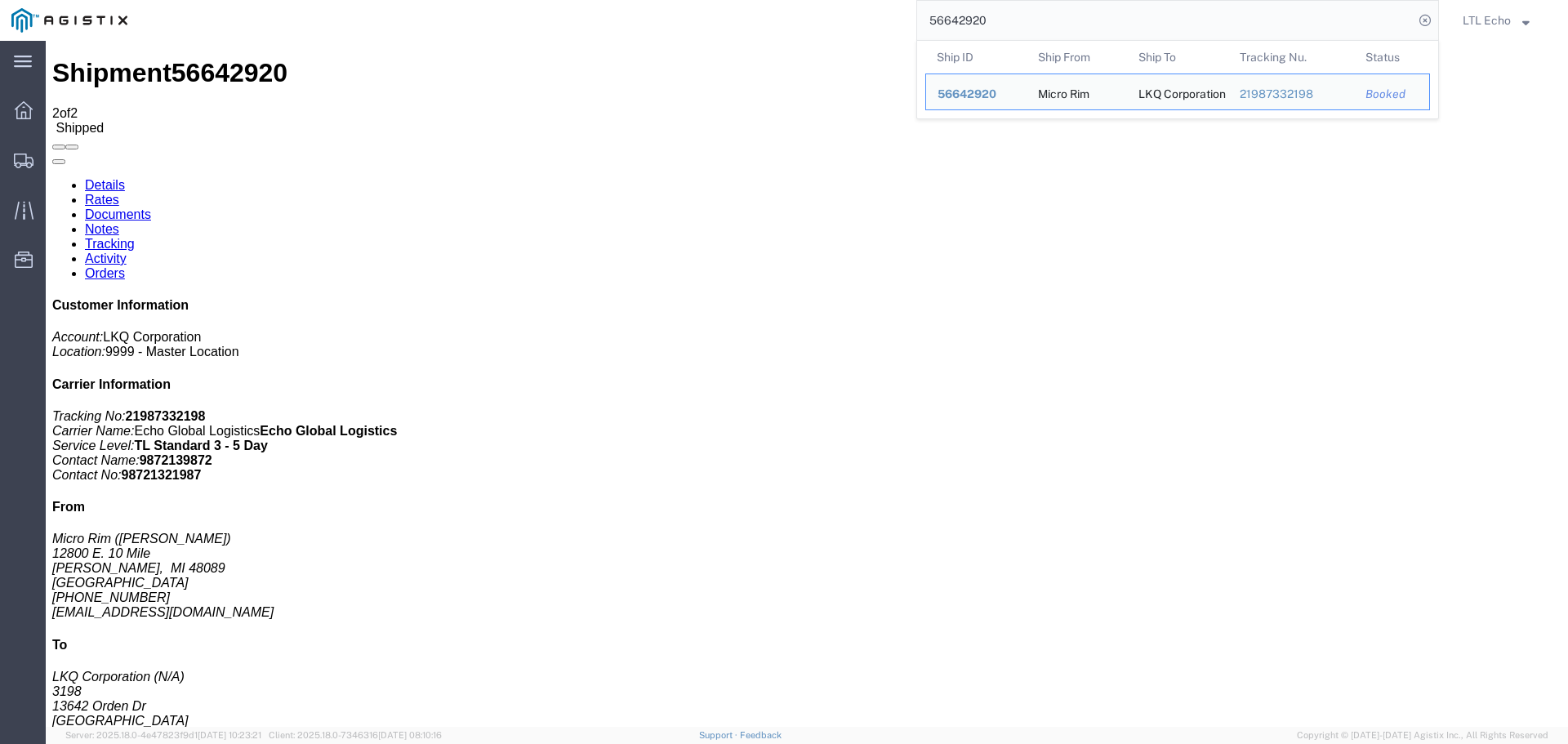
click at [945, 17] on input "56642920" at bounding box center [1165, 20] width 496 height 39
paste input "6506"
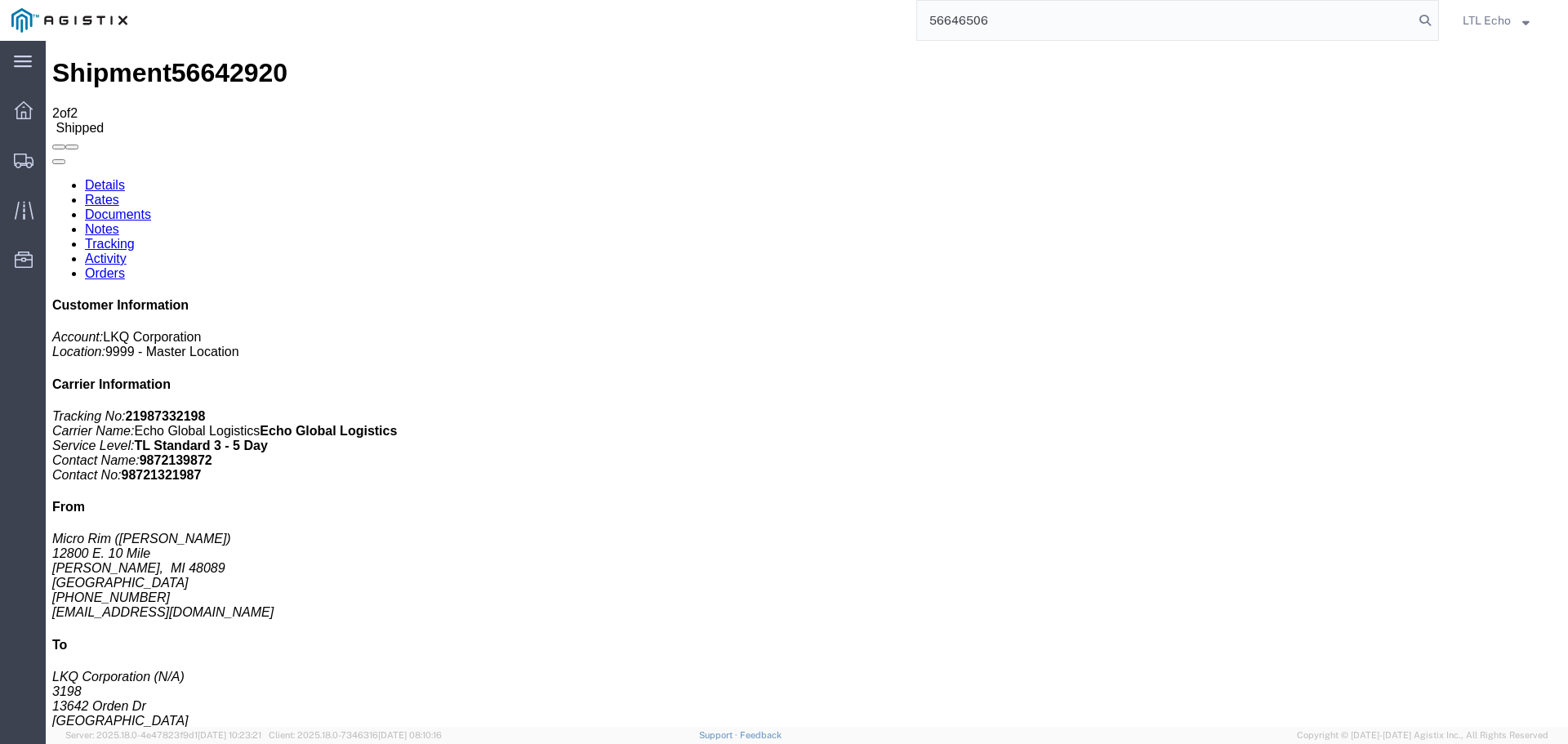
type input "56646506"
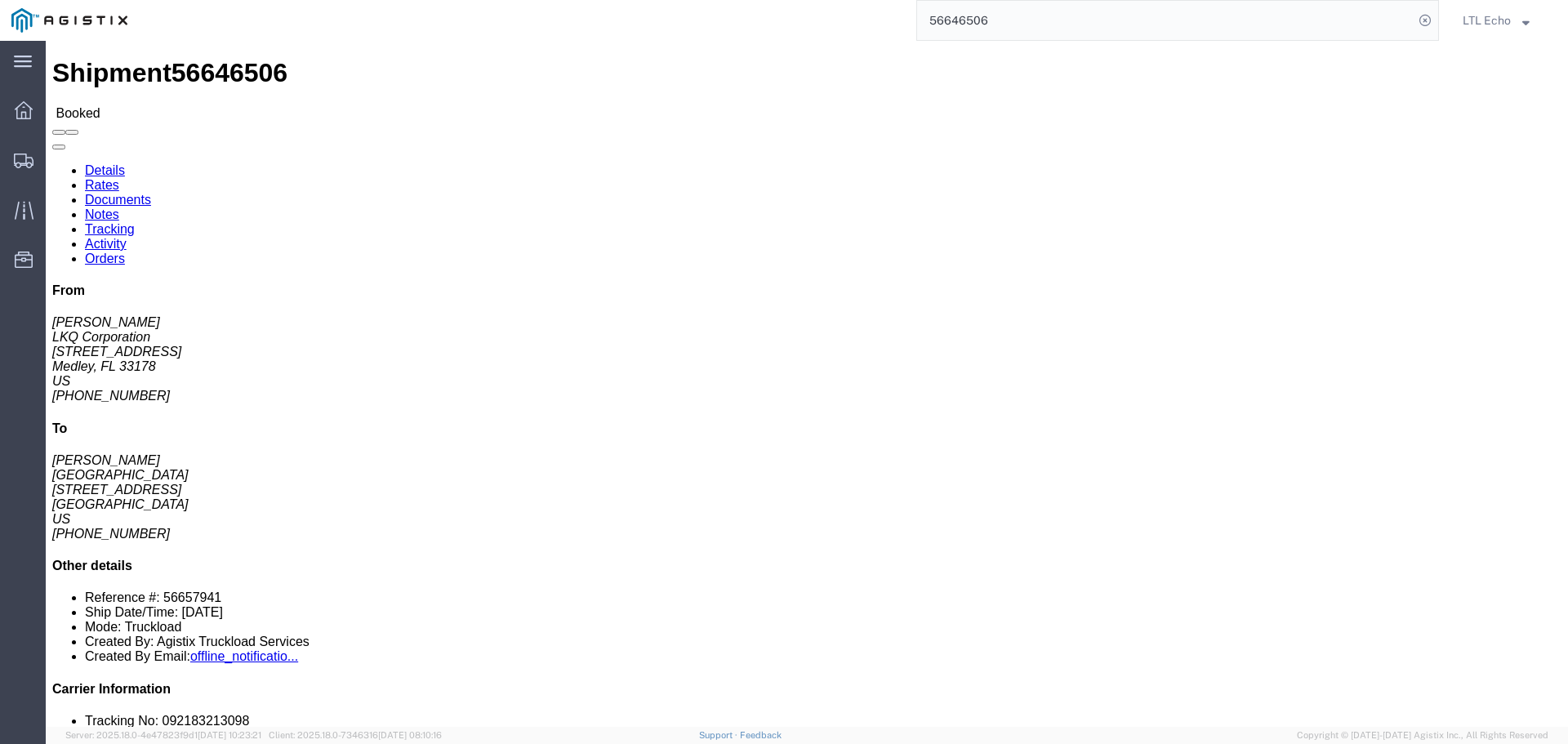
click link "Tracking"
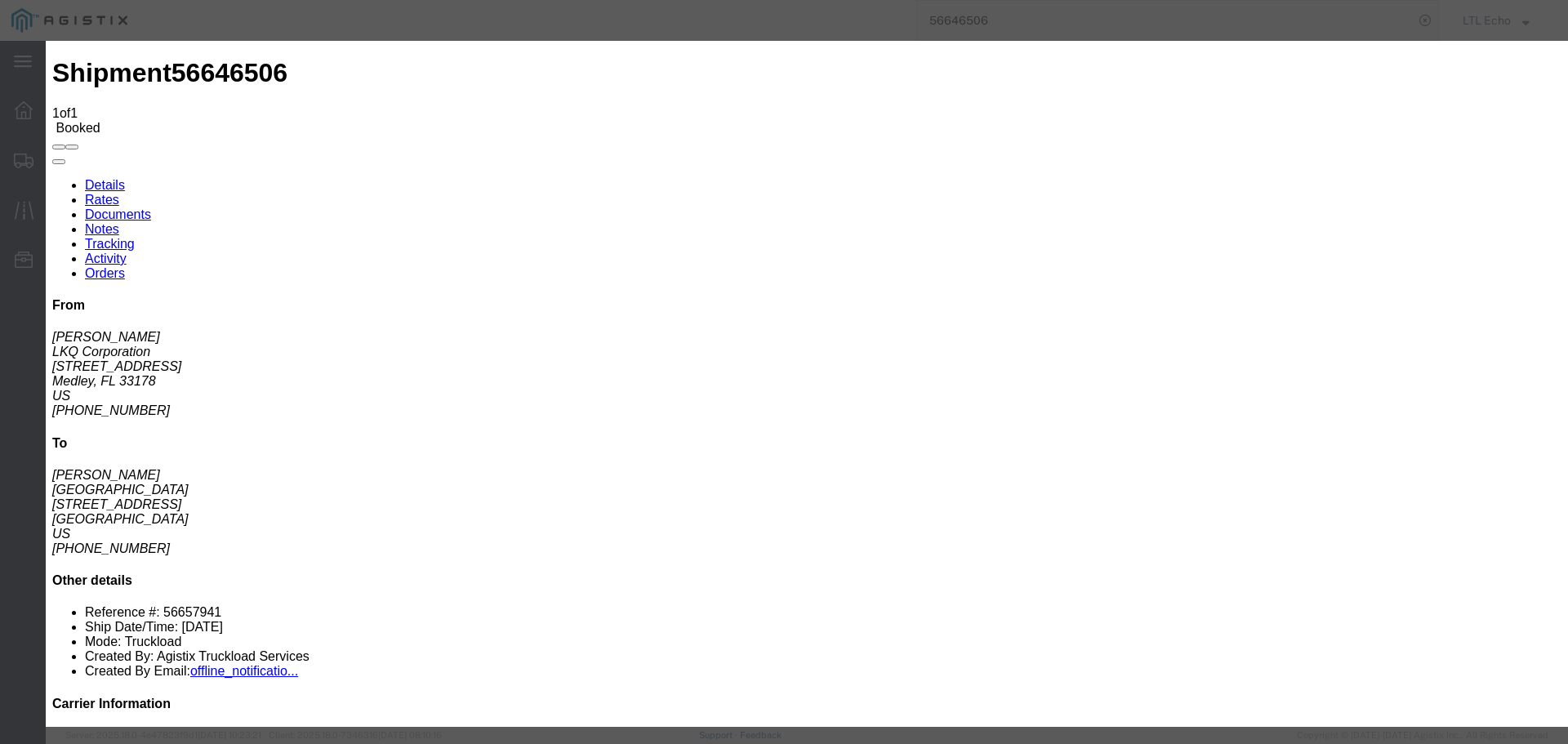
type input "[DATE]"
type input "10:00 AM"
select select "PICKEDUP"
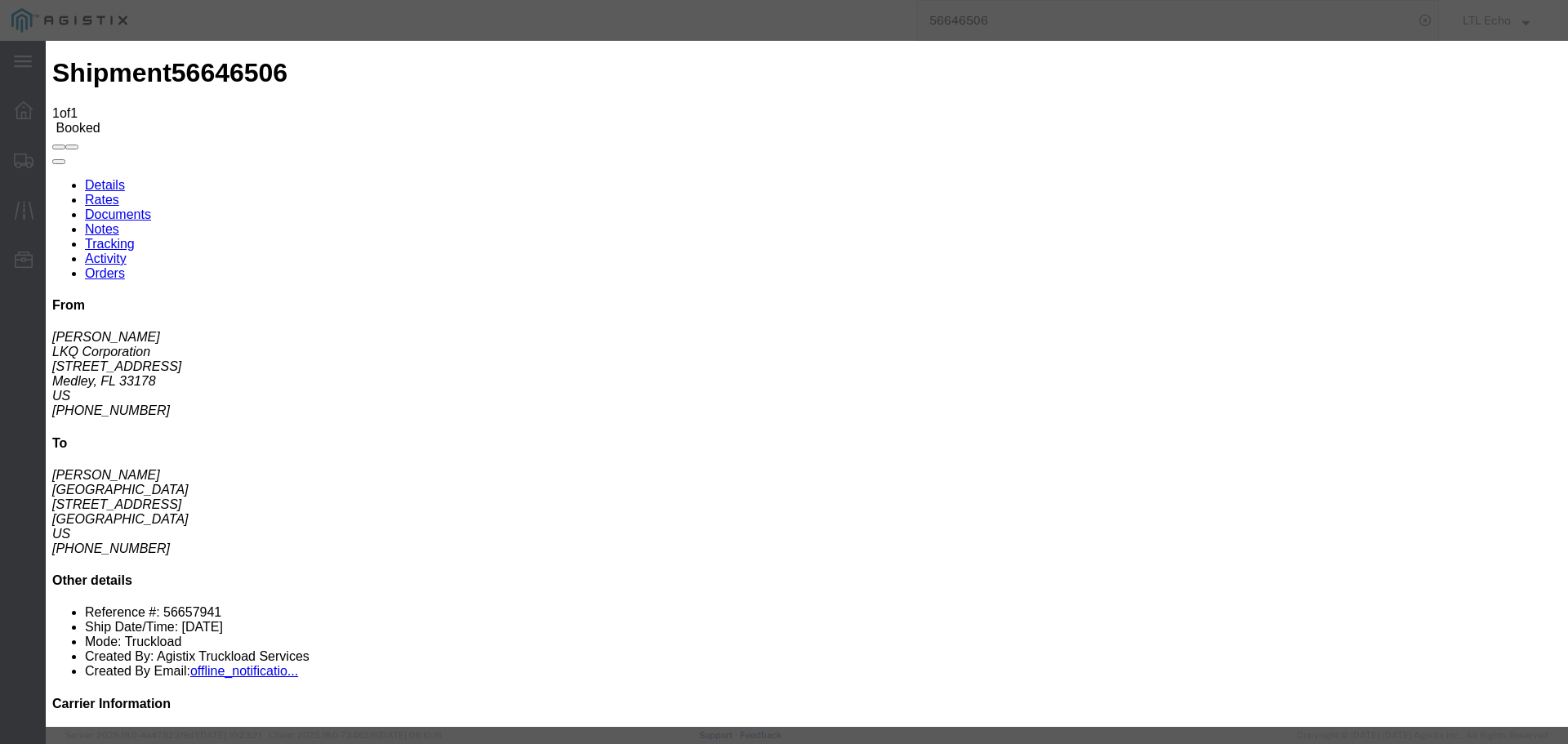
type input "[DATE]"
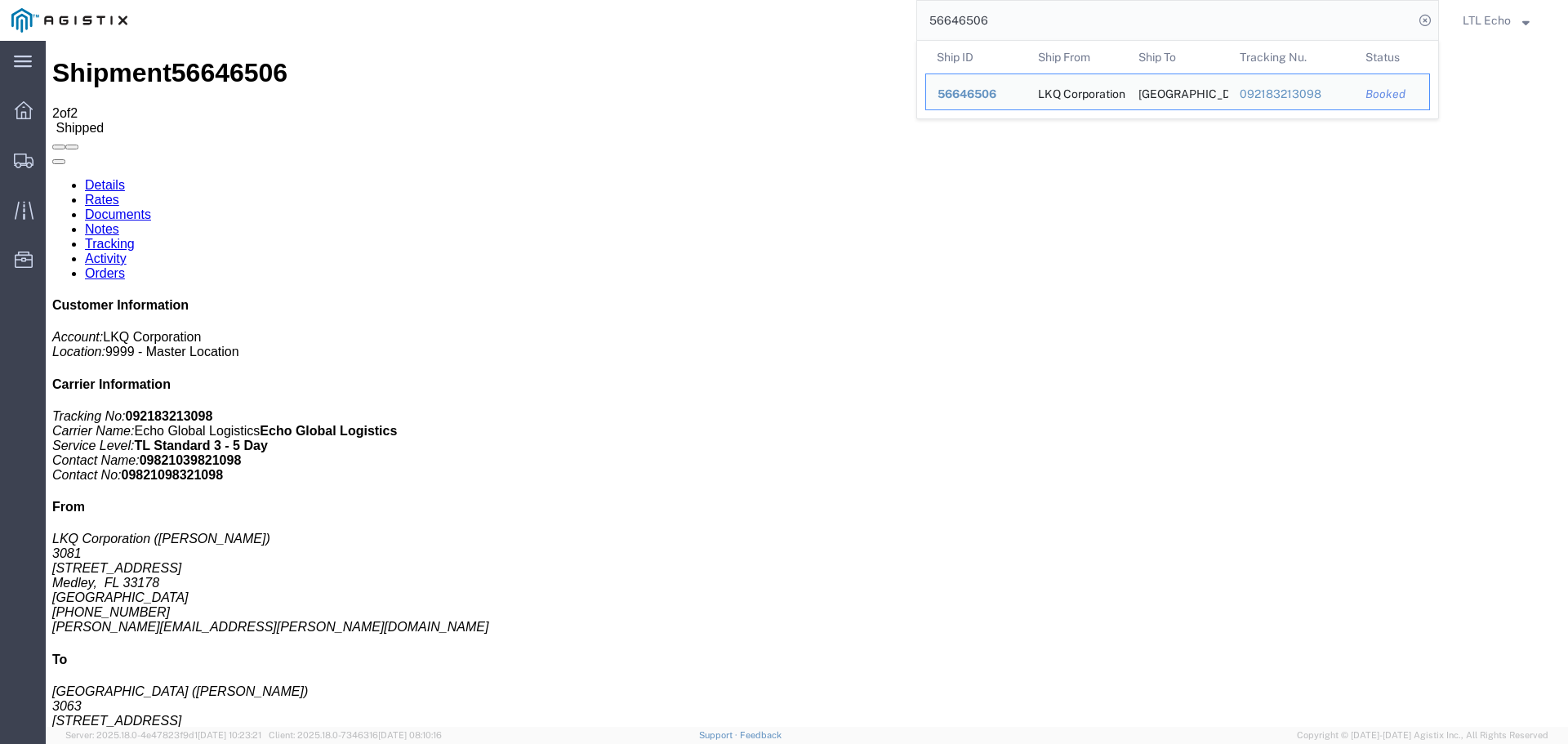
click at [953, 26] on input "56646506" at bounding box center [1165, 20] width 496 height 39
paste input "08142"
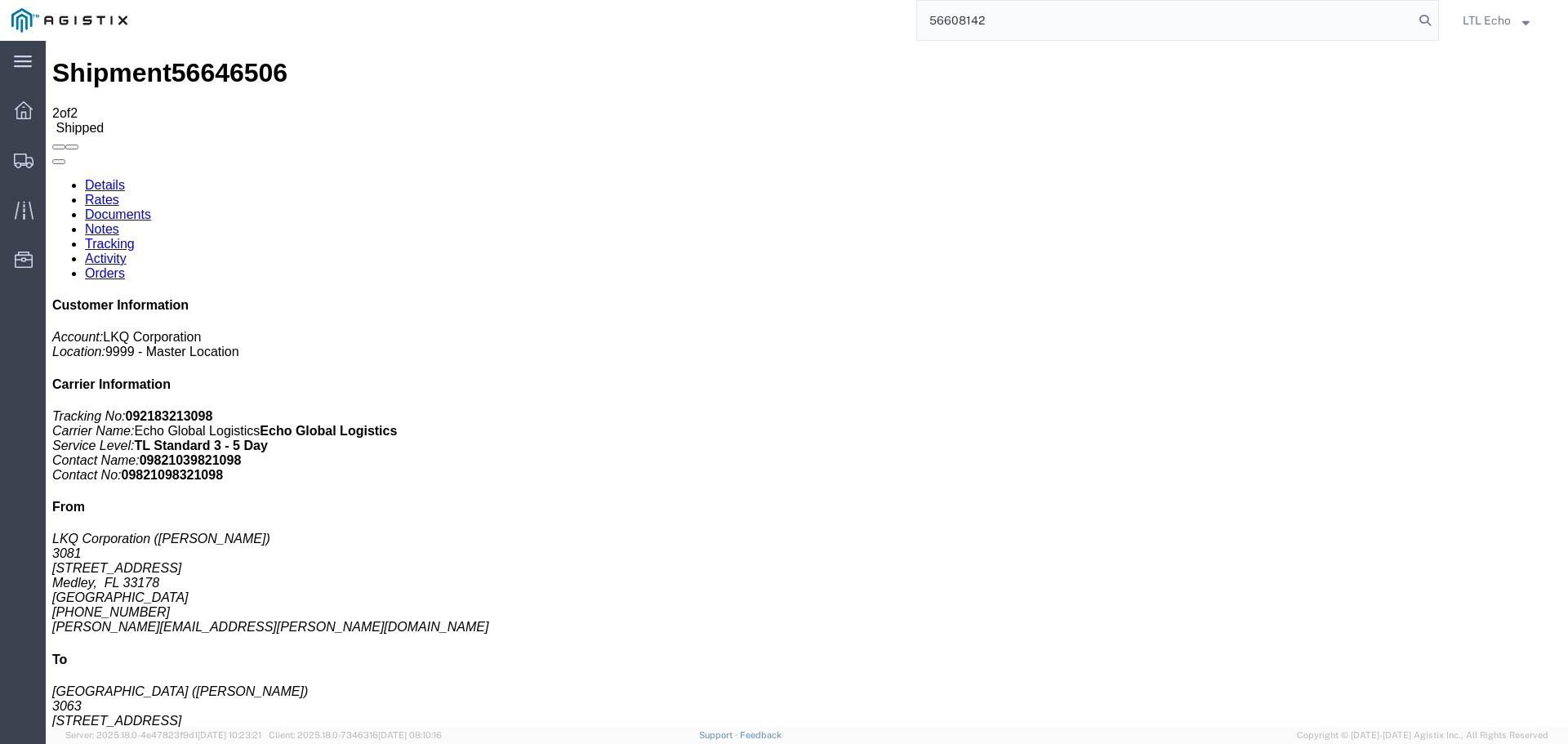
type input "56608142"
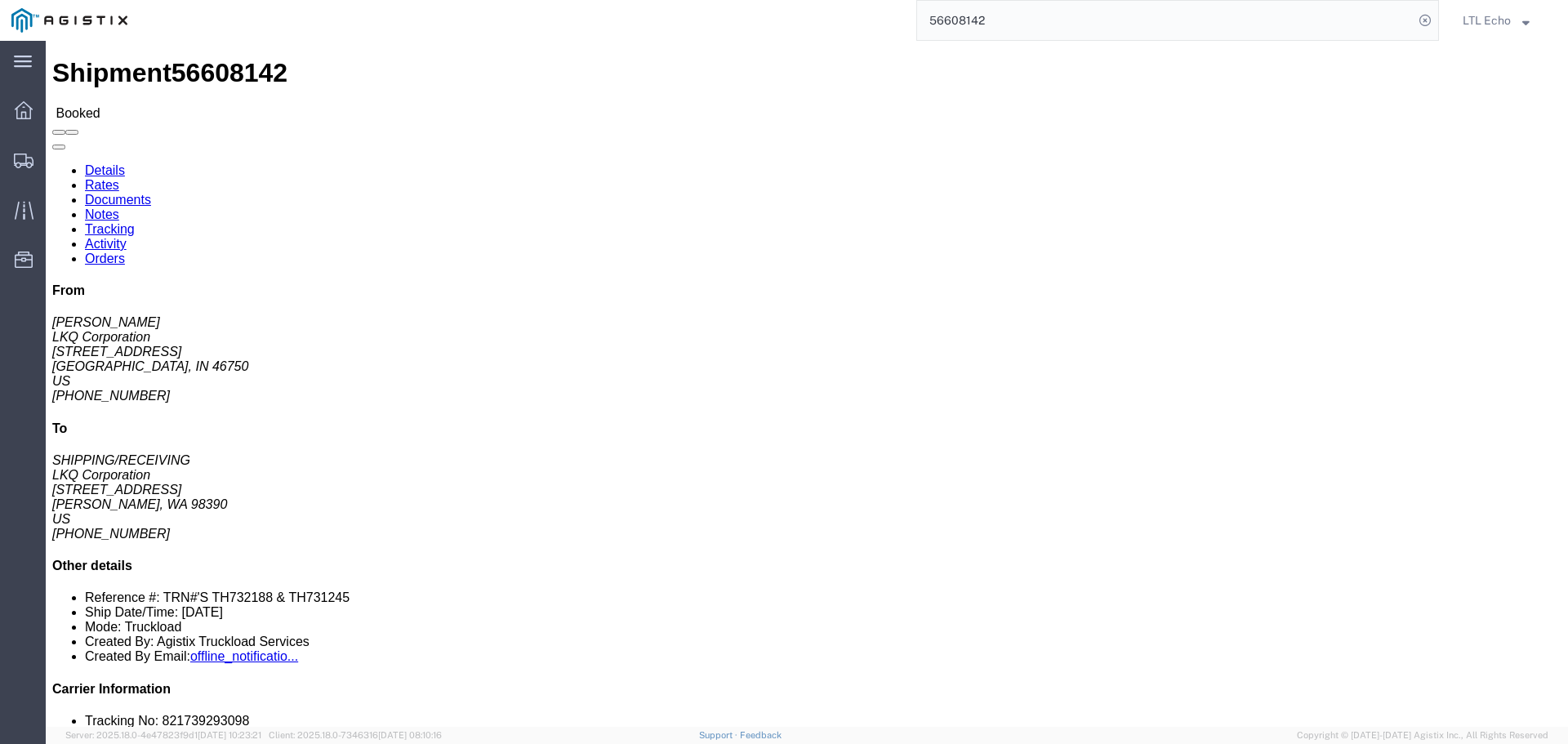
click link "Tracking"
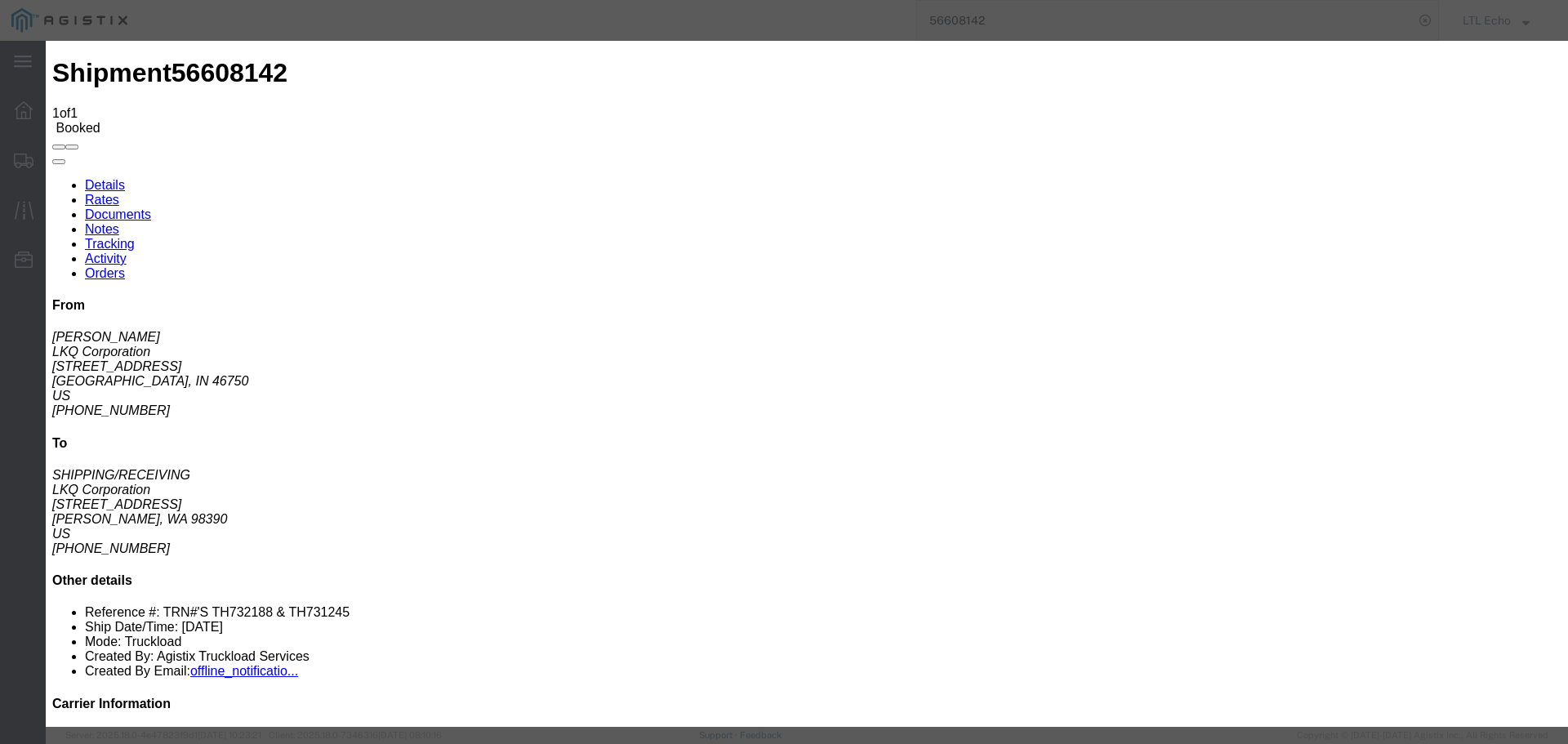
type input "[DATE]"
type input "10:00 AM"
select select "PICKEDUP"
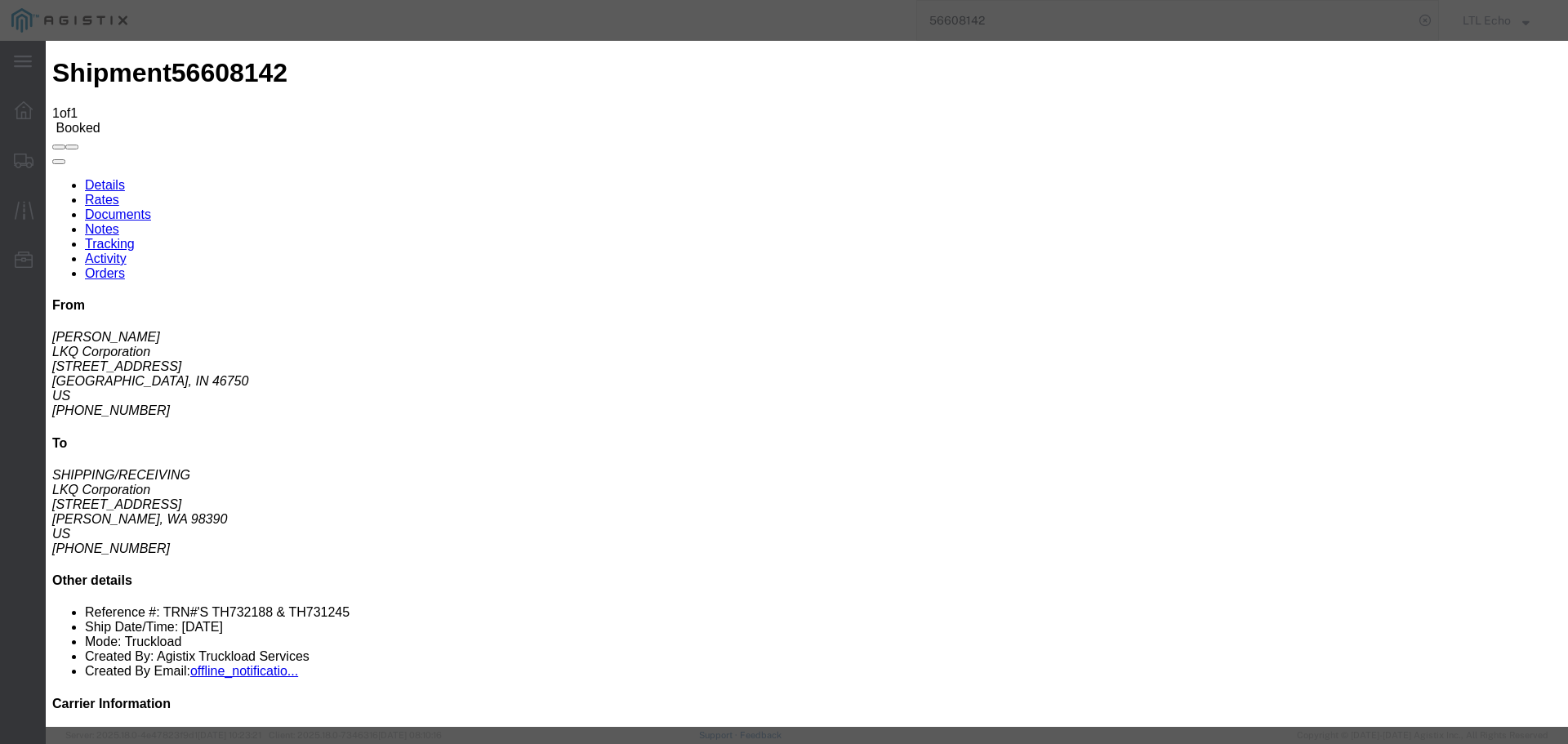
type input "[DATE]"
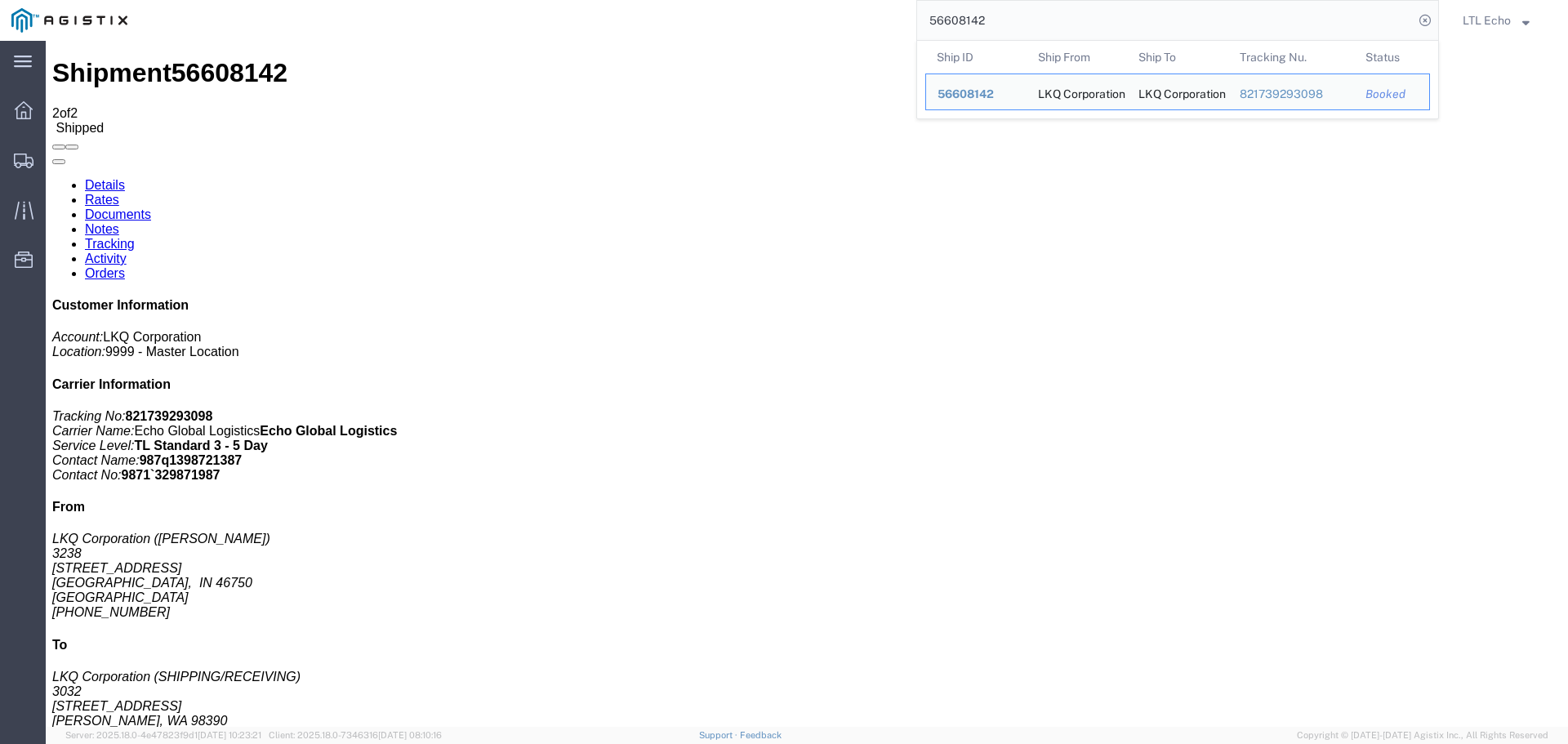
click at [940, 20] on input "56608142" at bounding box center [1165, 20] width 496 height 39
paste input "288254"
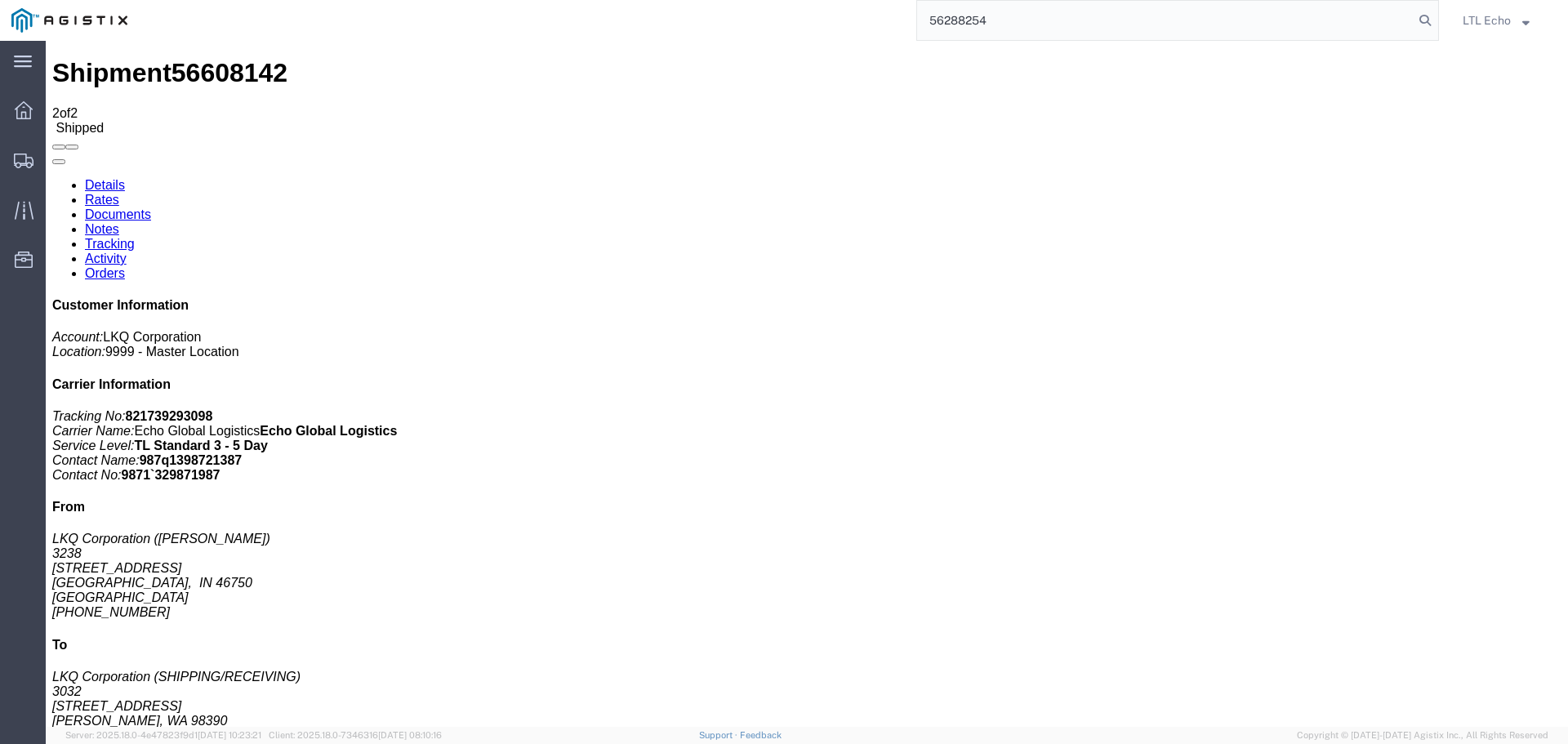
type input "56288254"
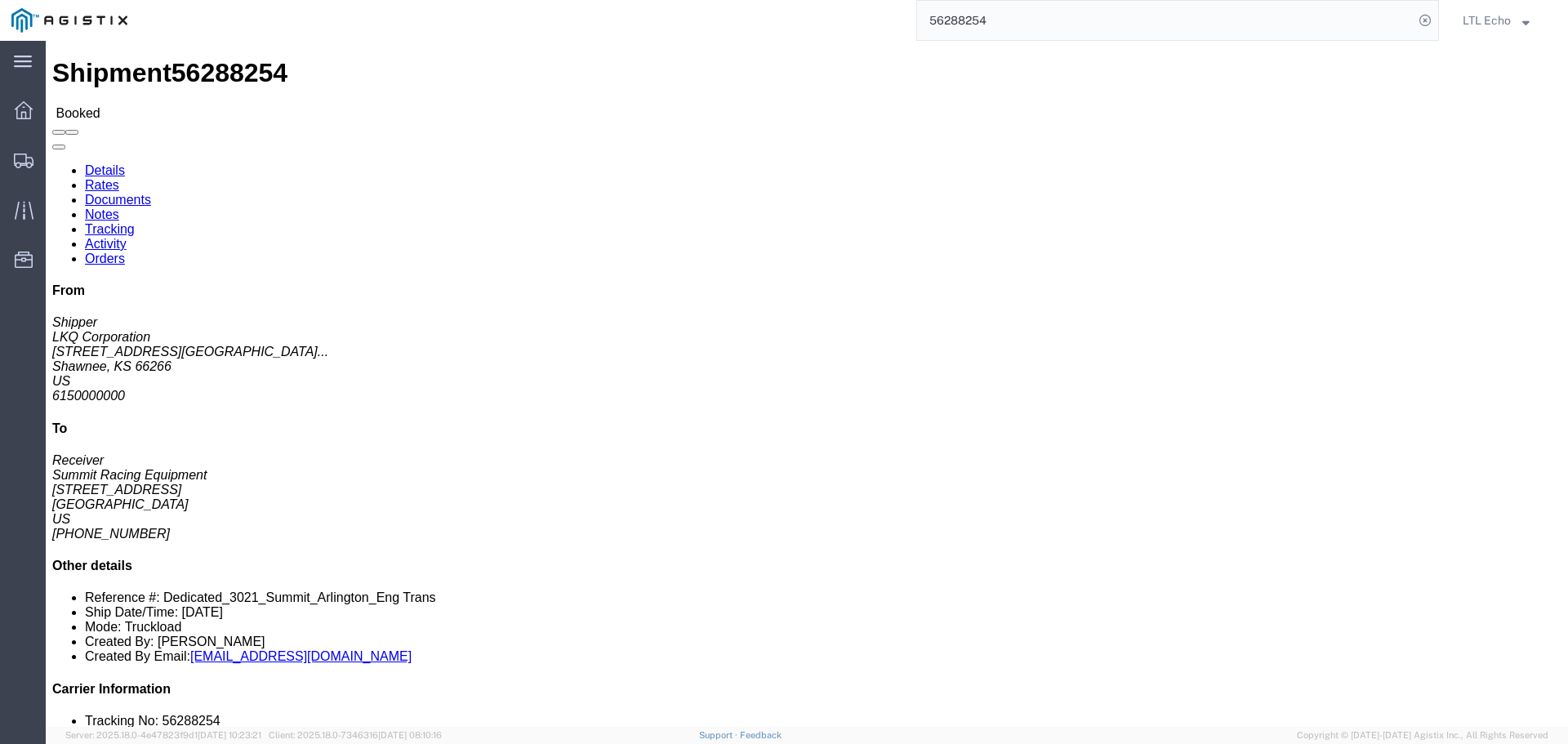
click link "Tracking"
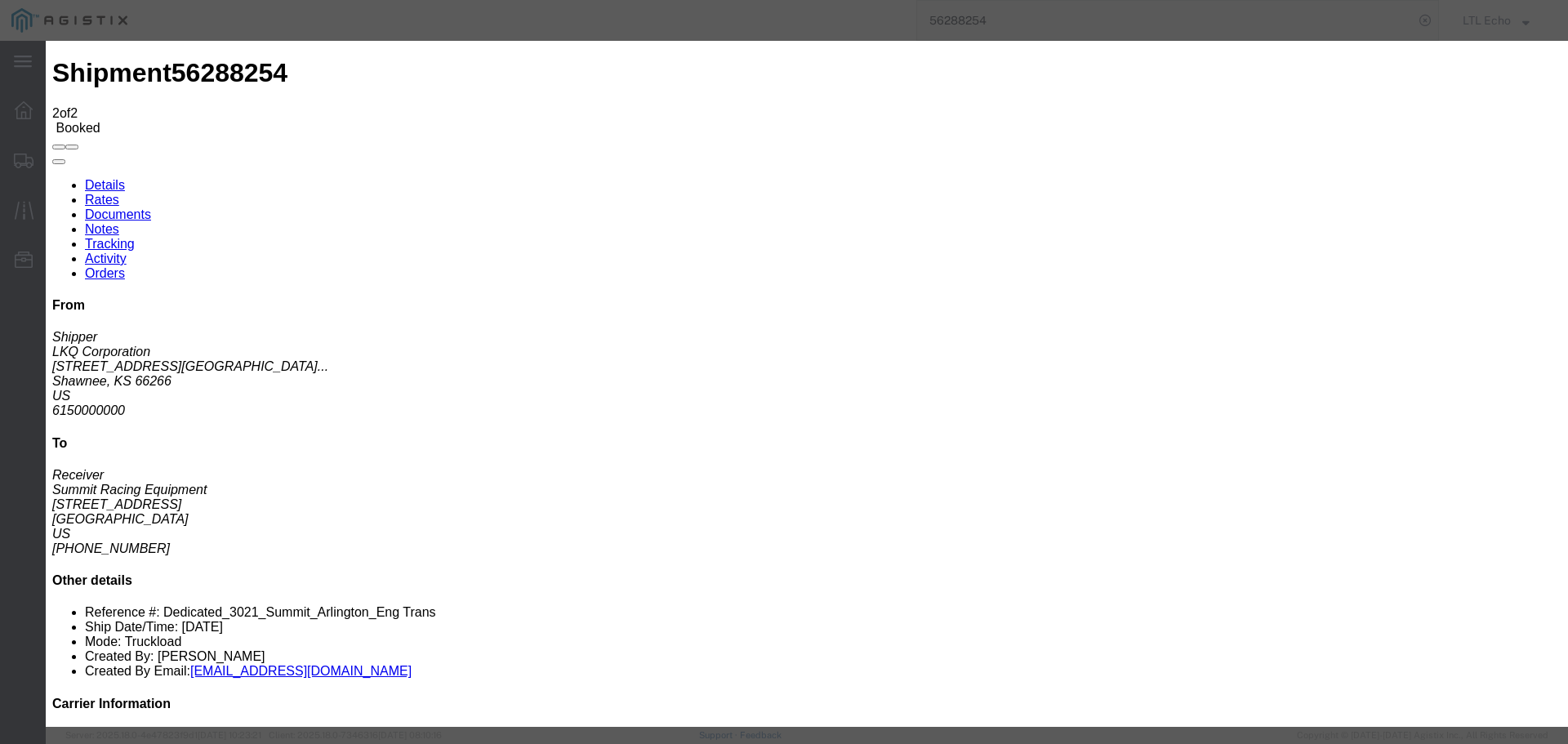
type input "[DATE]"
type input "10:00 AM"
select select "PICKEDUP"
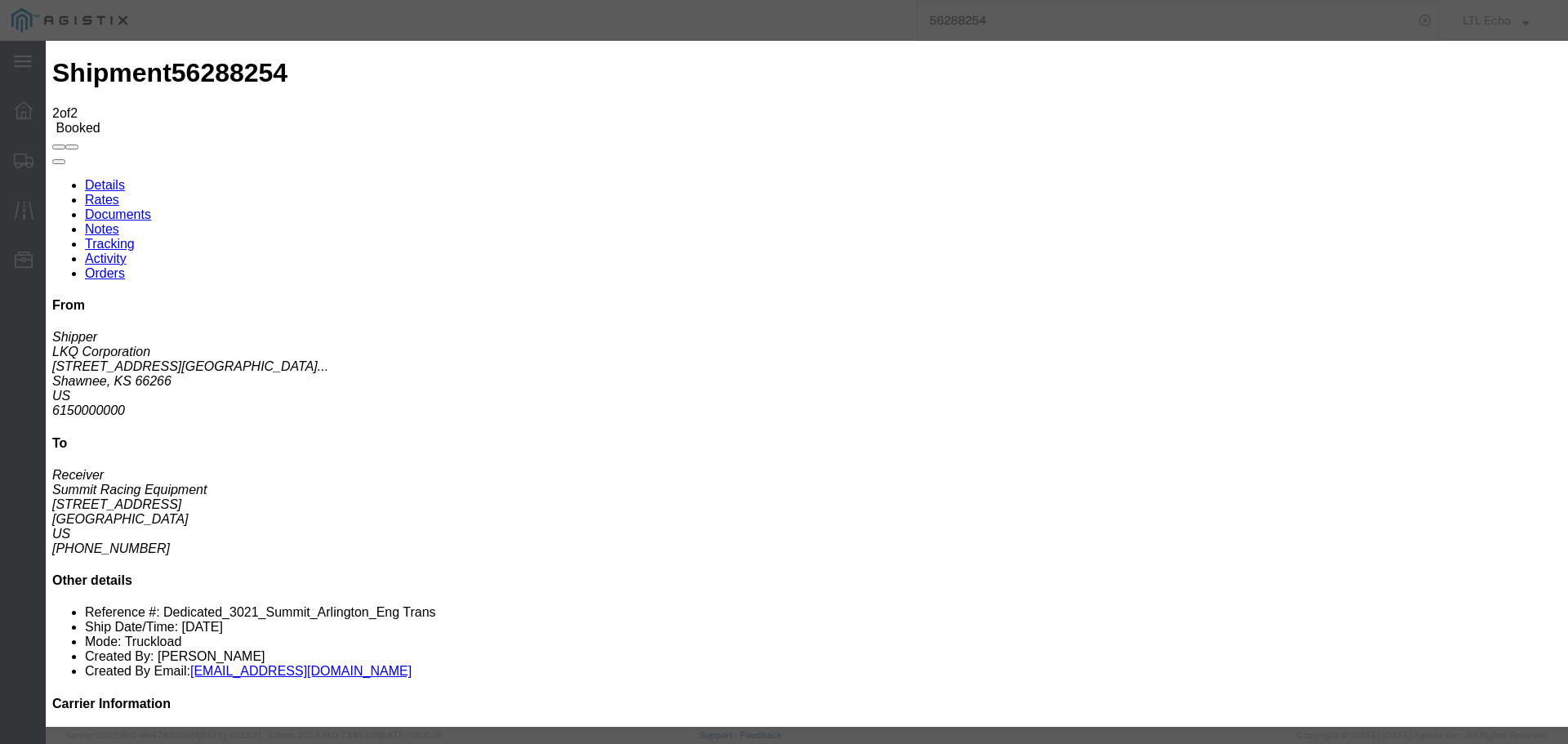
type input "[DATE]"
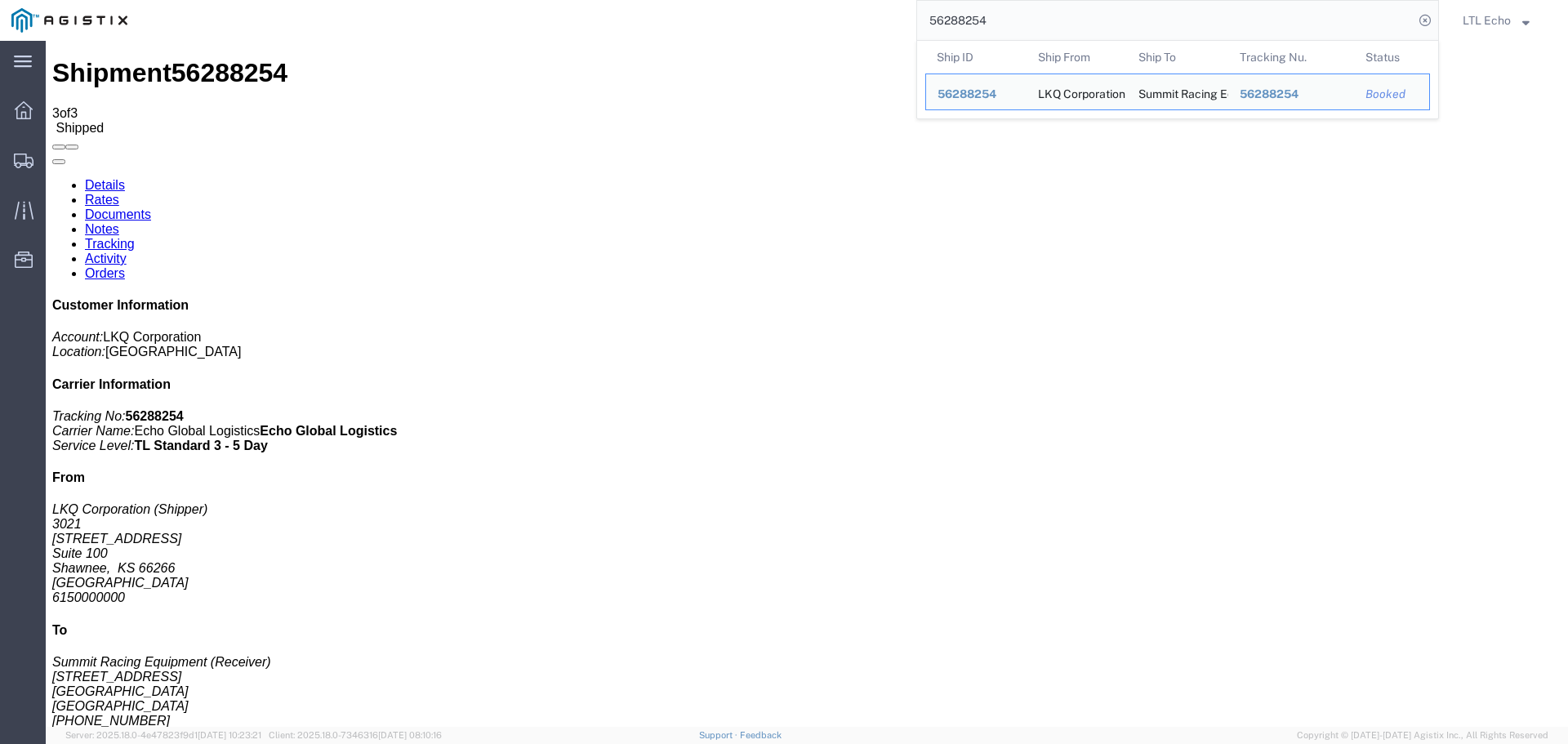
click at [978, 18] on input "56288254" at bounding box center [1165, 20] width 496 height 39
paste input "664985"
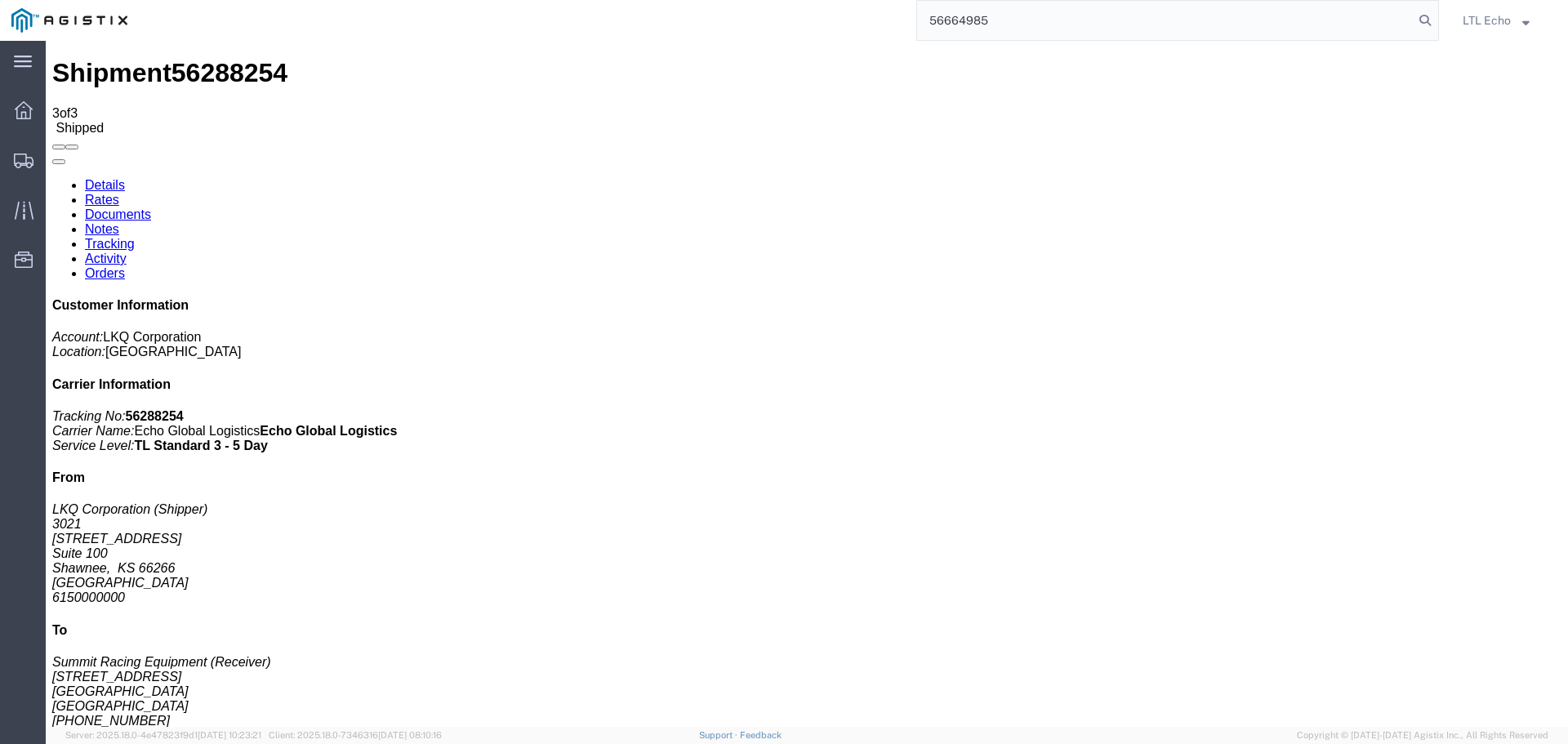
type input "56664985"
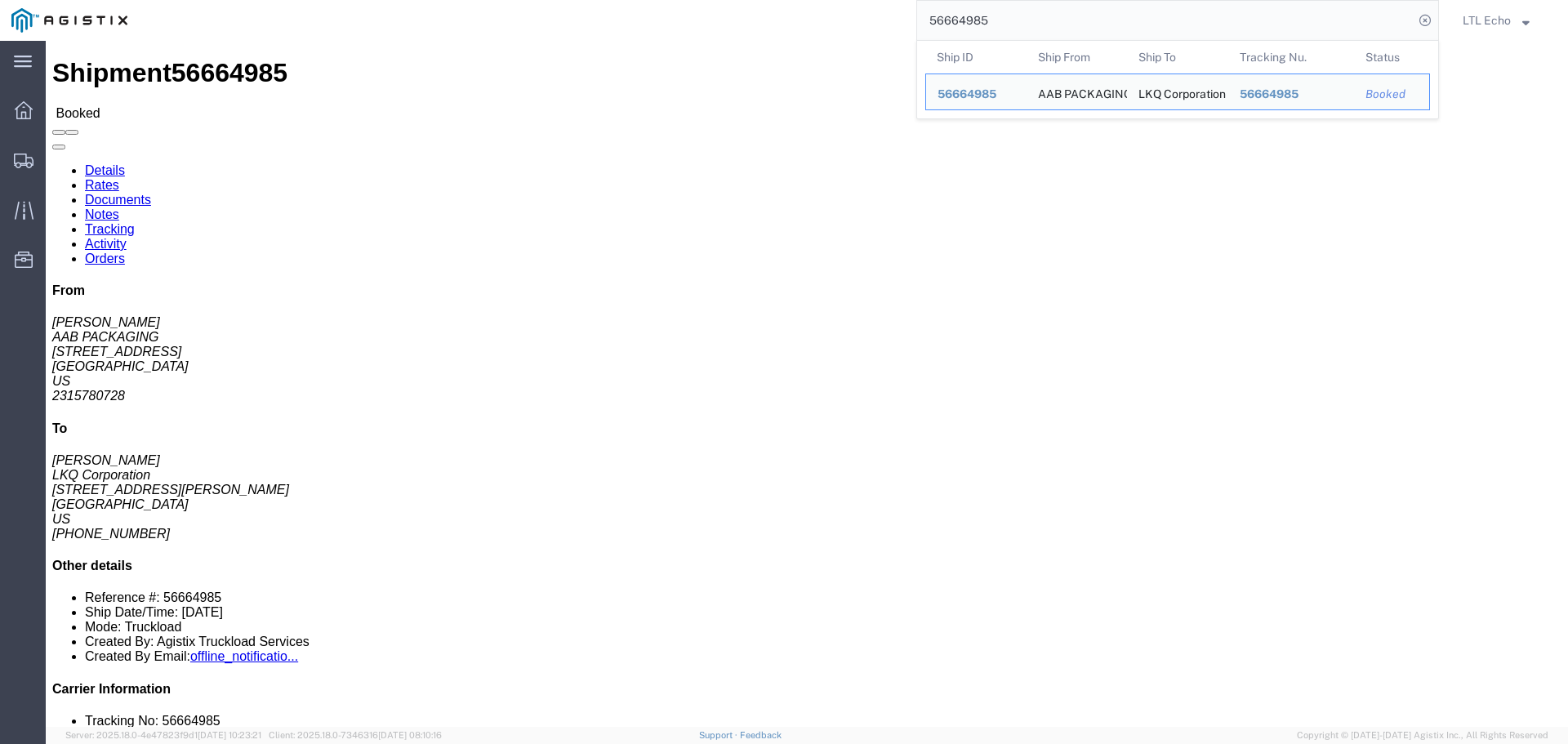
click link "Tracking"
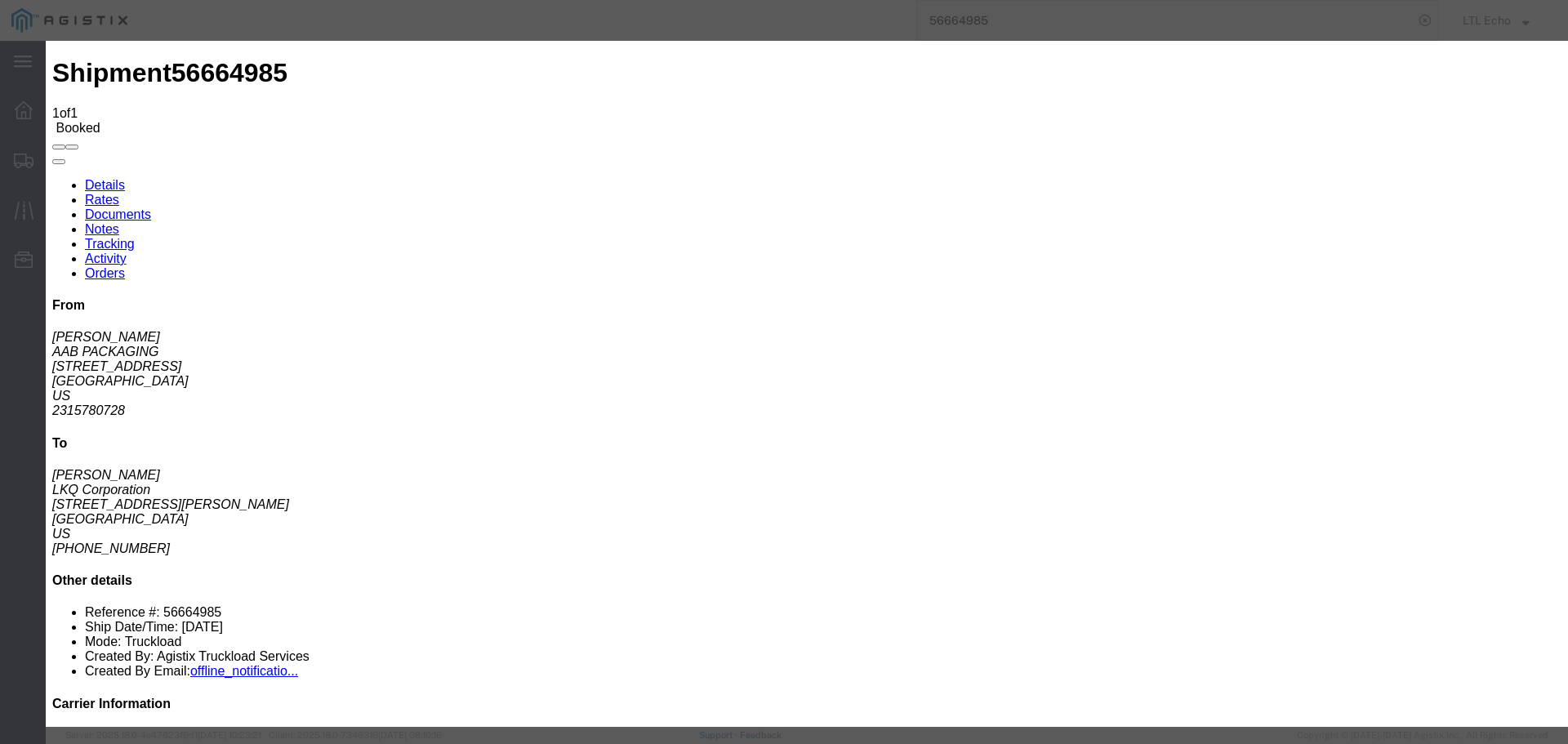
type input "[DATE]"
type input "10:00 AM"
select select "PICKEDUP"
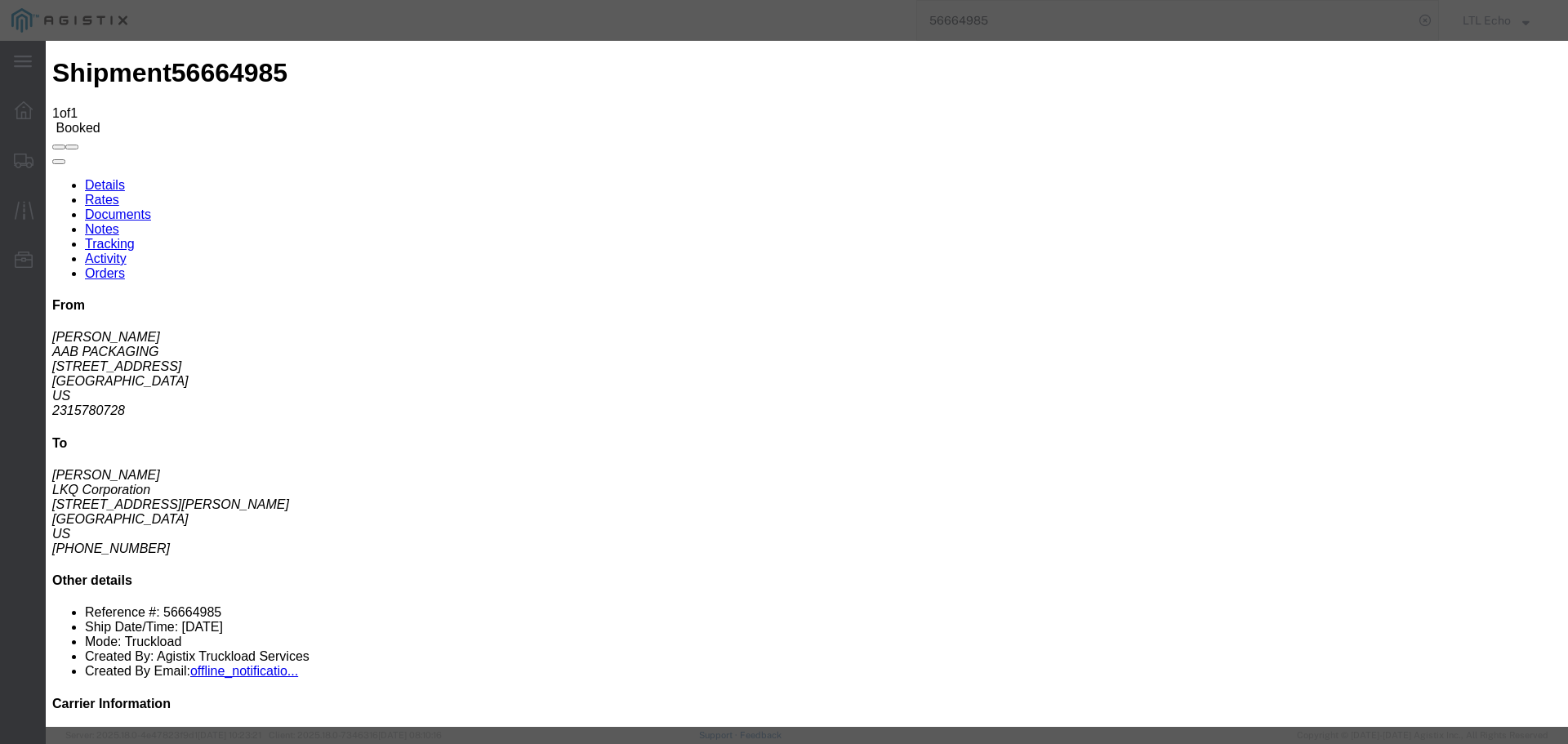
type input "[DATE]"
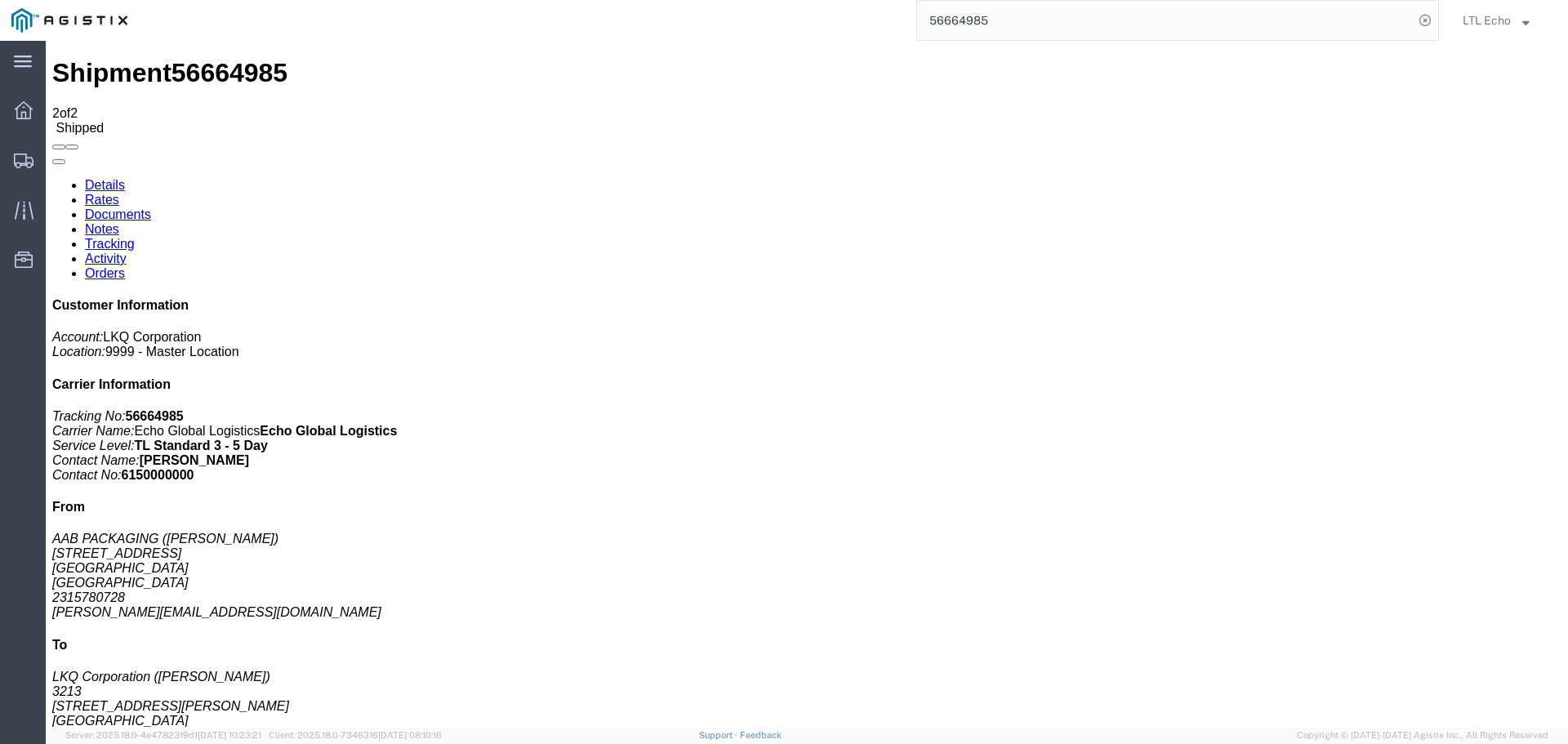
click at [978, 17] on input "56664985" at bounding box center [1165, 20] width 496 height 39
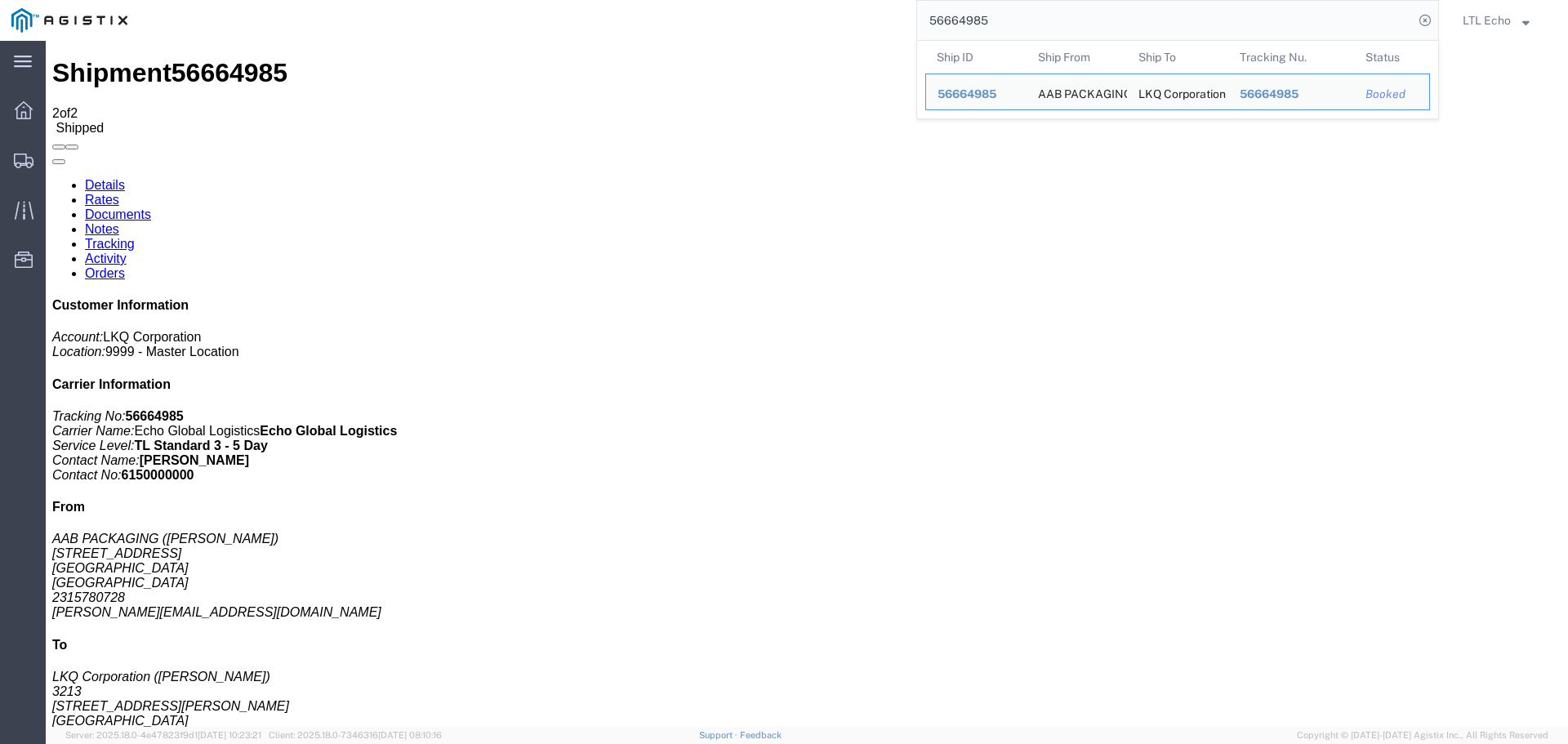
click at [978, 17] on input "56664985" at bounding box center [1165, 20] width 496 height 39
paste input "21828"
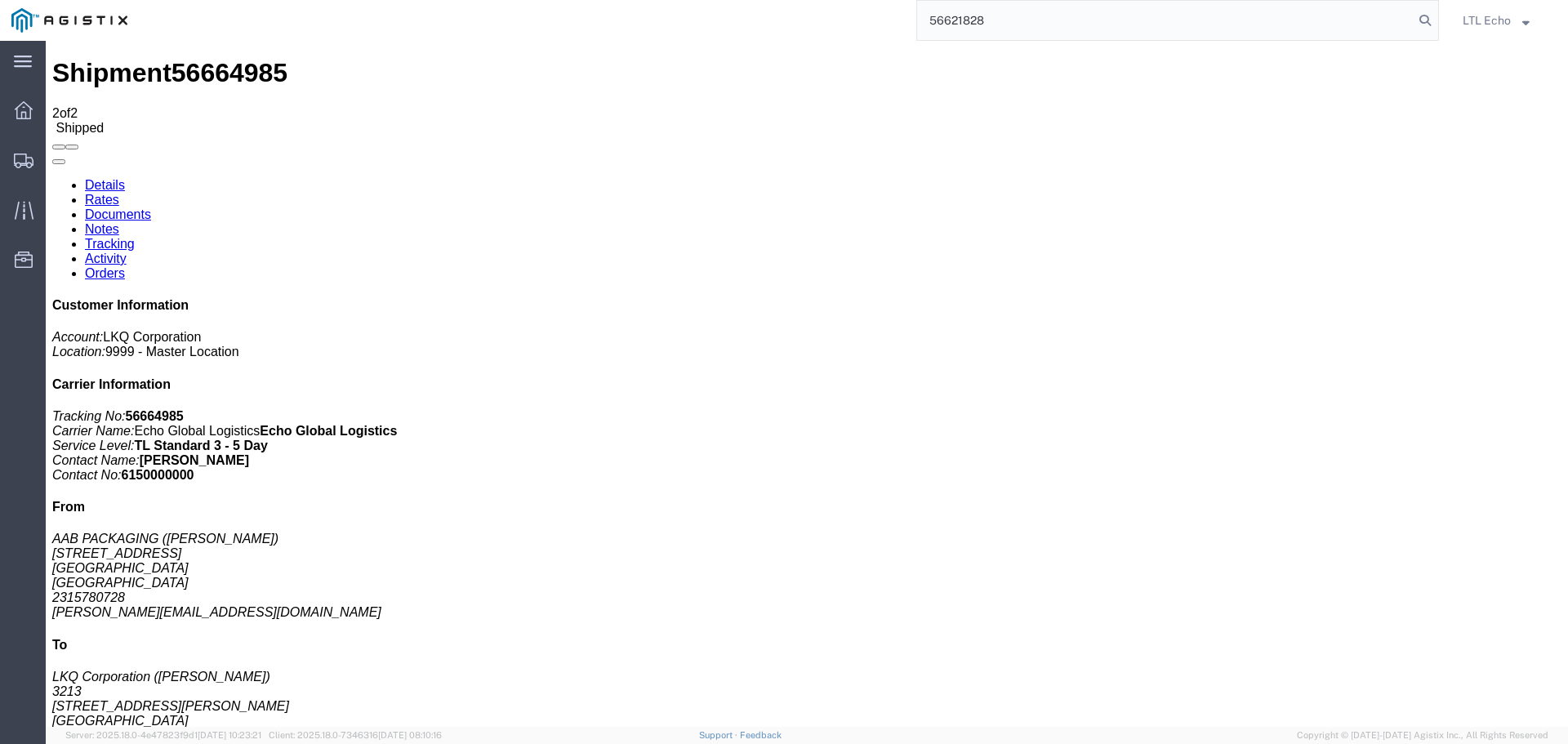
type input "56621828"
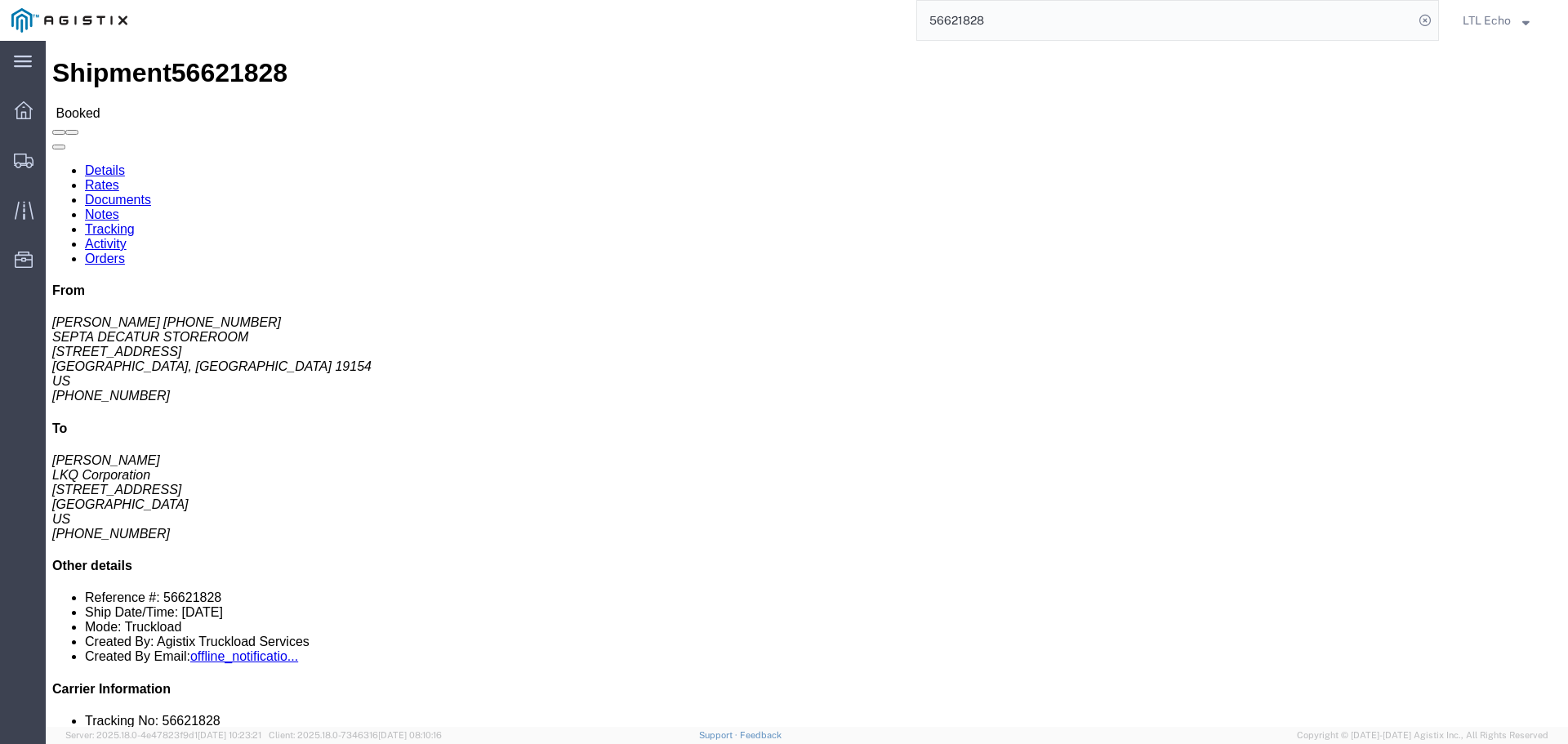
click link "Tracking"
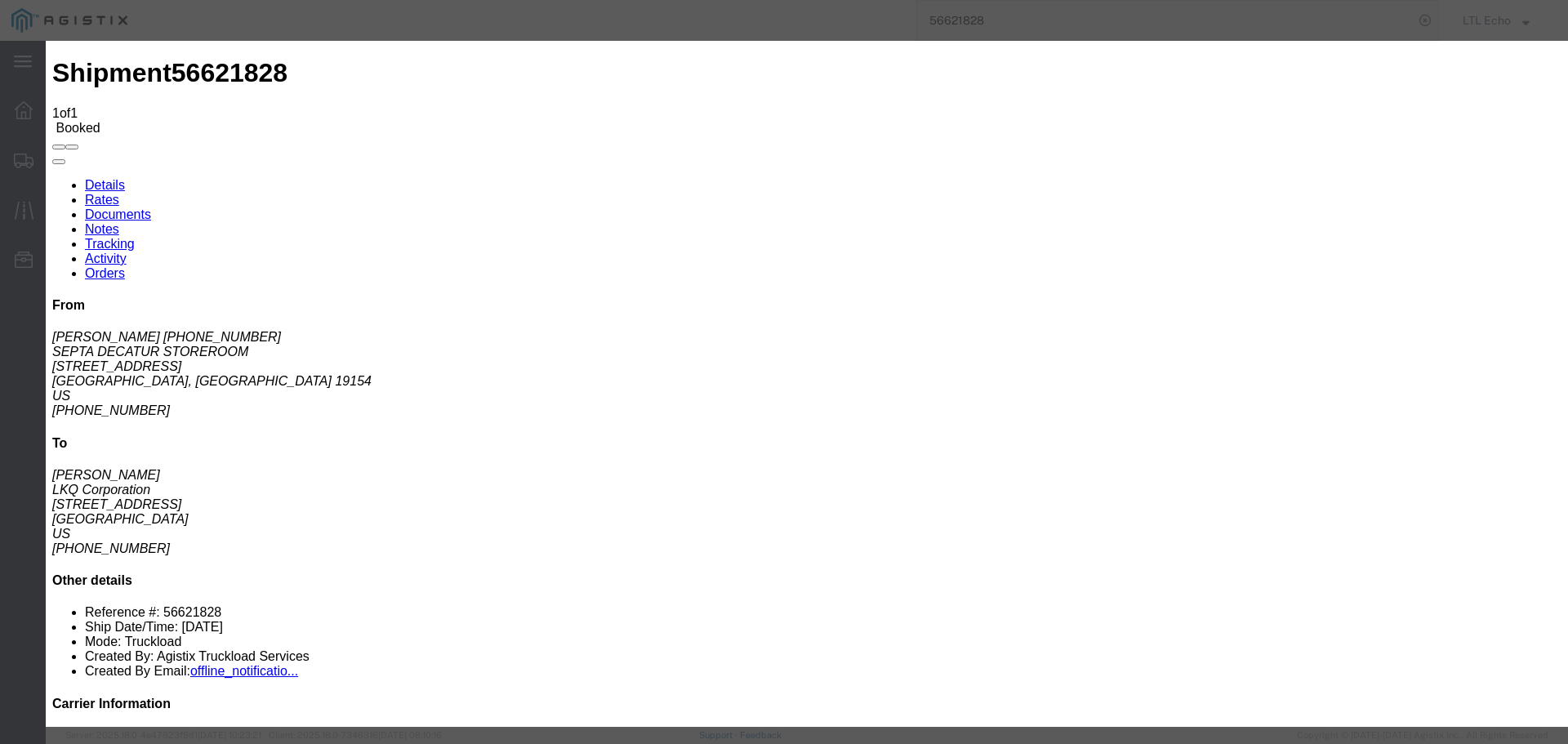
type input "[DATE]"
type input "10:00 AM"
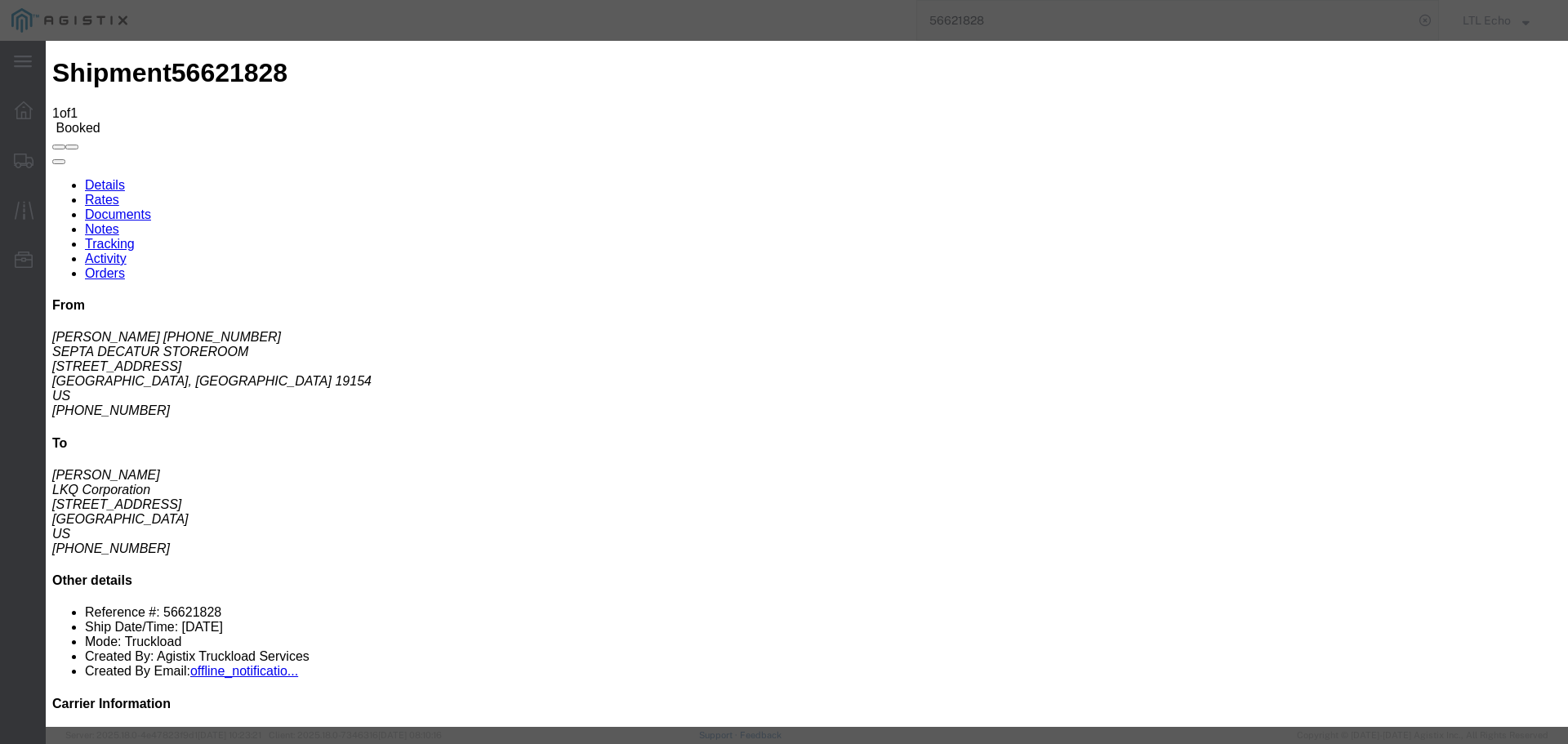
select select "PICKEDUP"
type input "[DATE]"
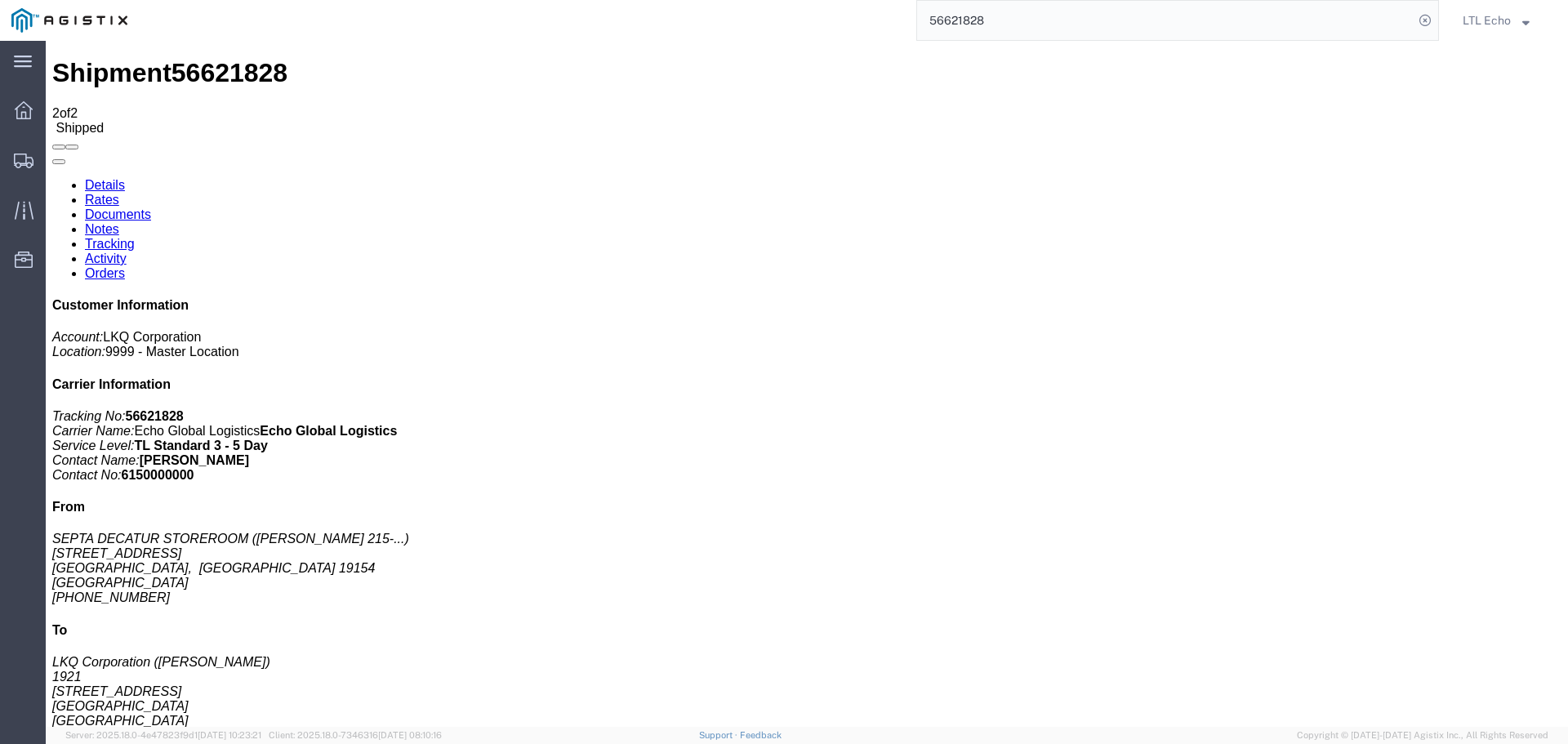
click at [964, 20] on input "56621828" at bounding box center [1165, 20] width 496 height 39
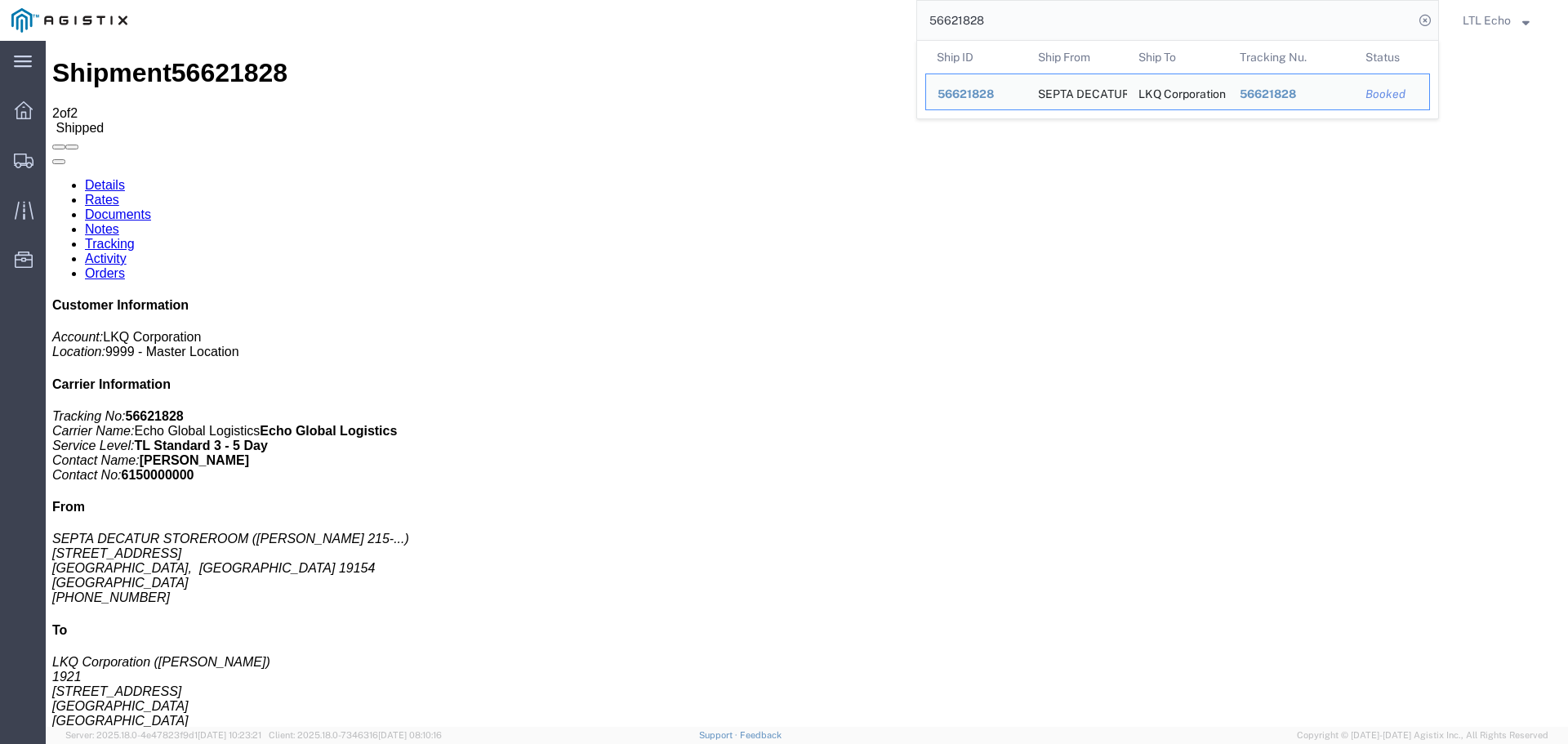
click at [964, 20] on input "56621828" at bounding box center [1165, 20] width 496 height 39
paste input "64624"
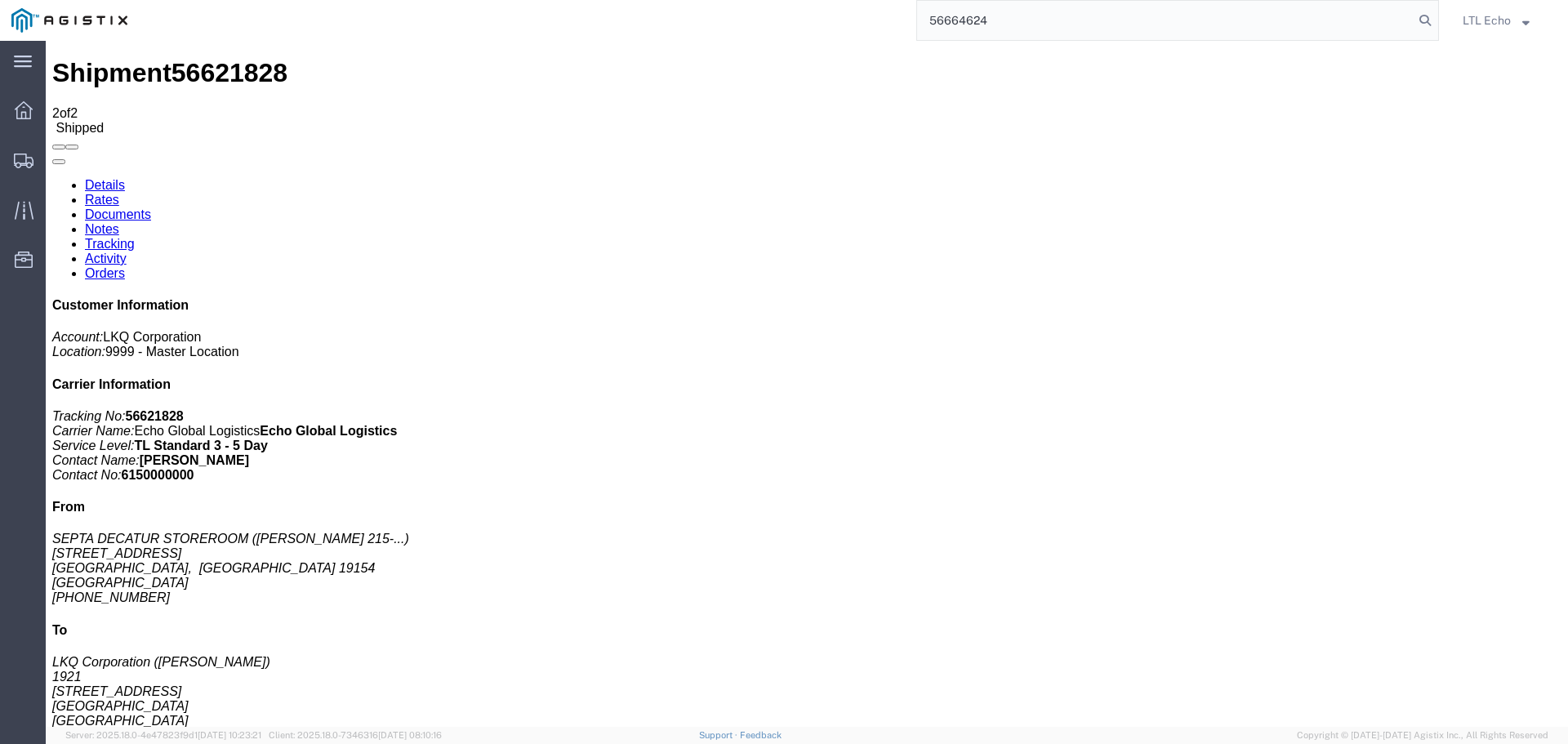
type input "56664624"
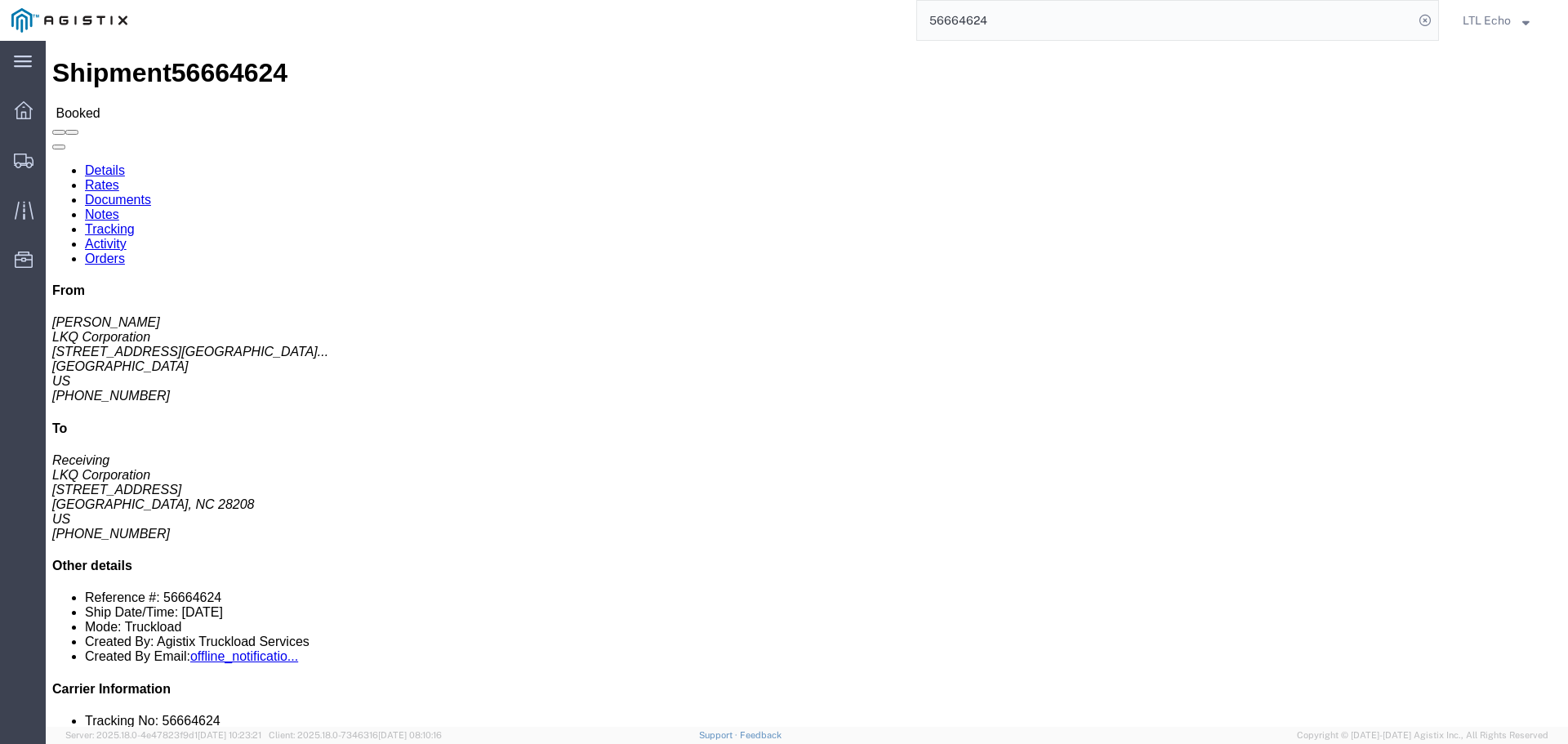
click link "Tracking"
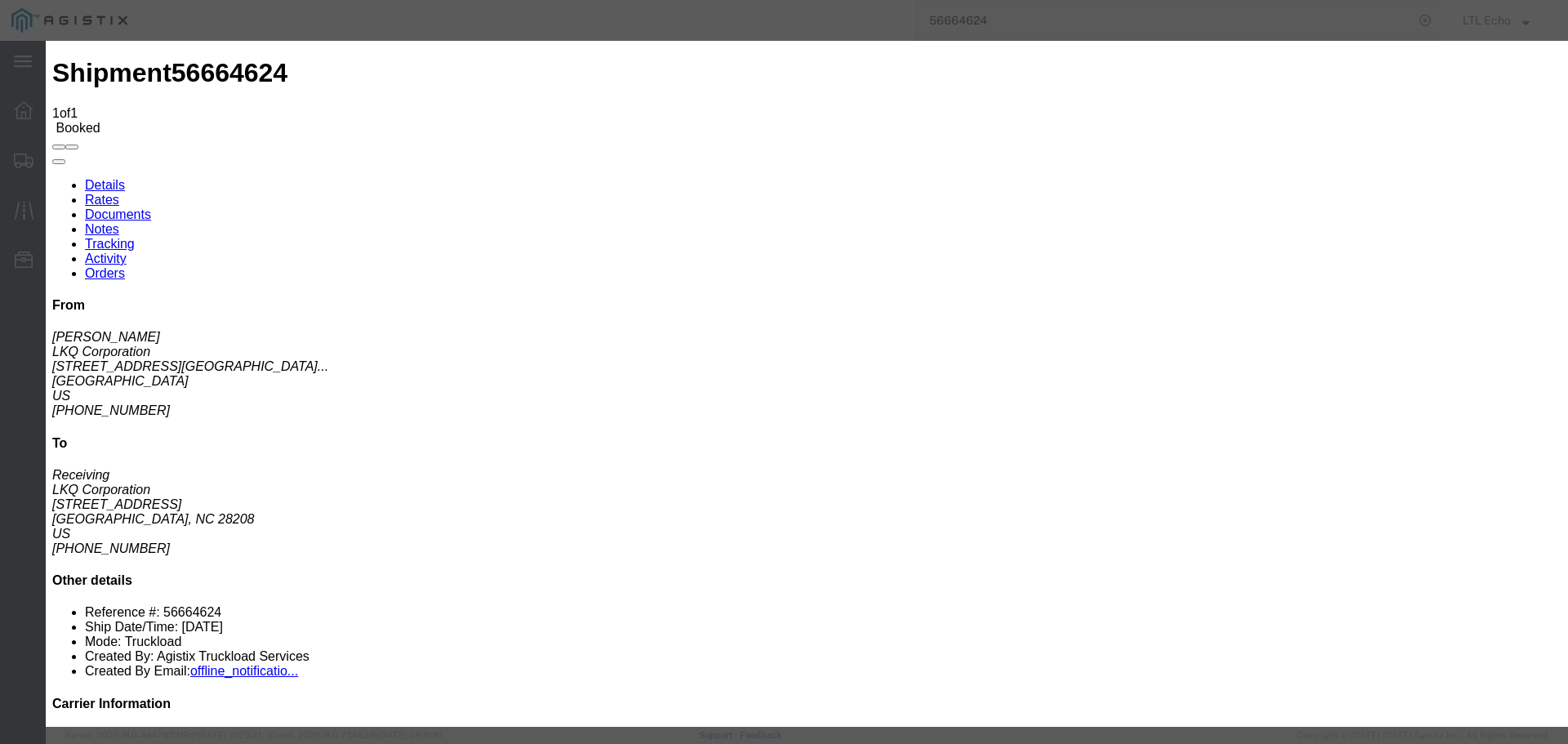
type input "[DATE]"
type input "11:00 AM"
select select "PICKEDUP"
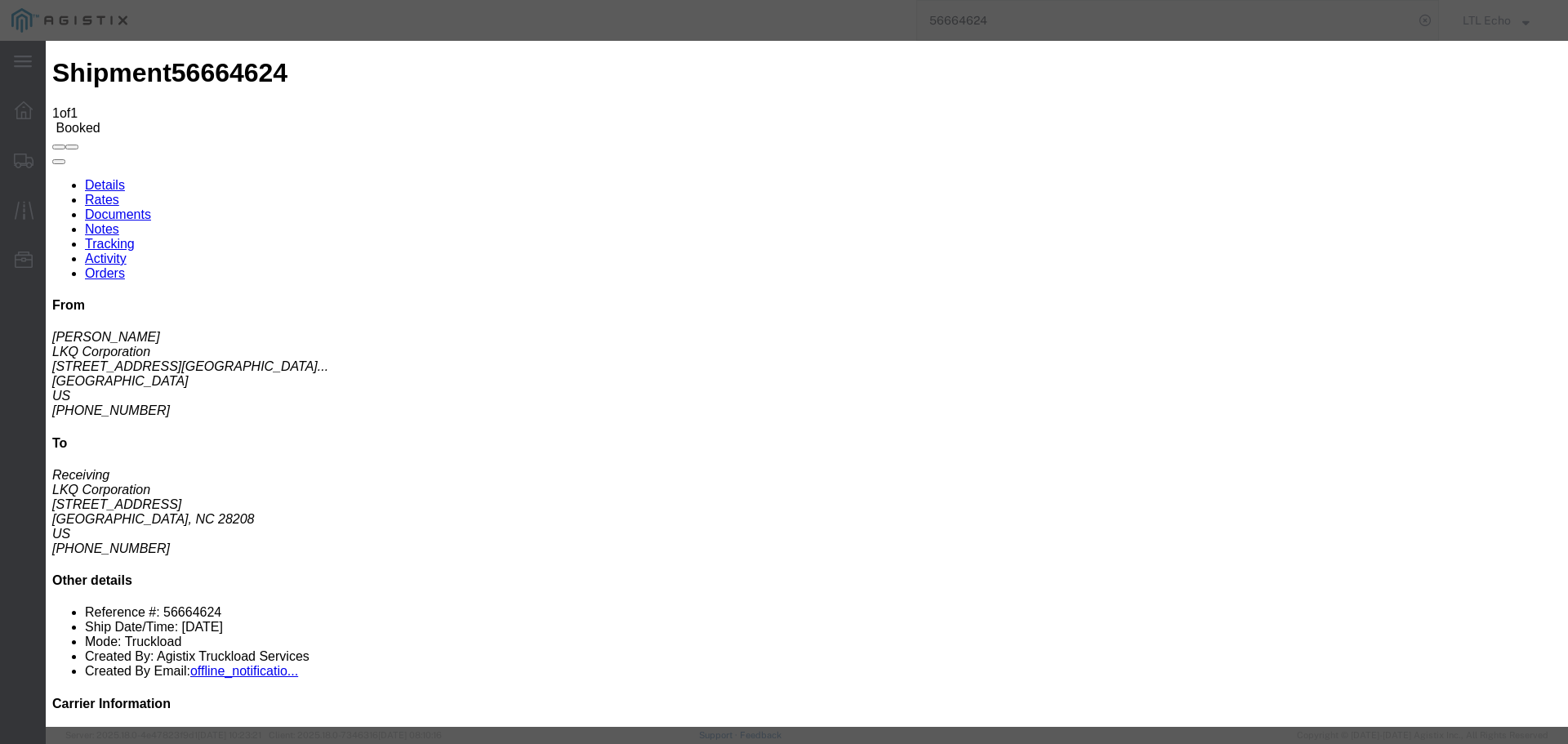
type input "[DATE]"
drag, startPoint x: 1163, startPoint y: 561, endPoint x: 675, endPoint y: 50, distance: 706.6
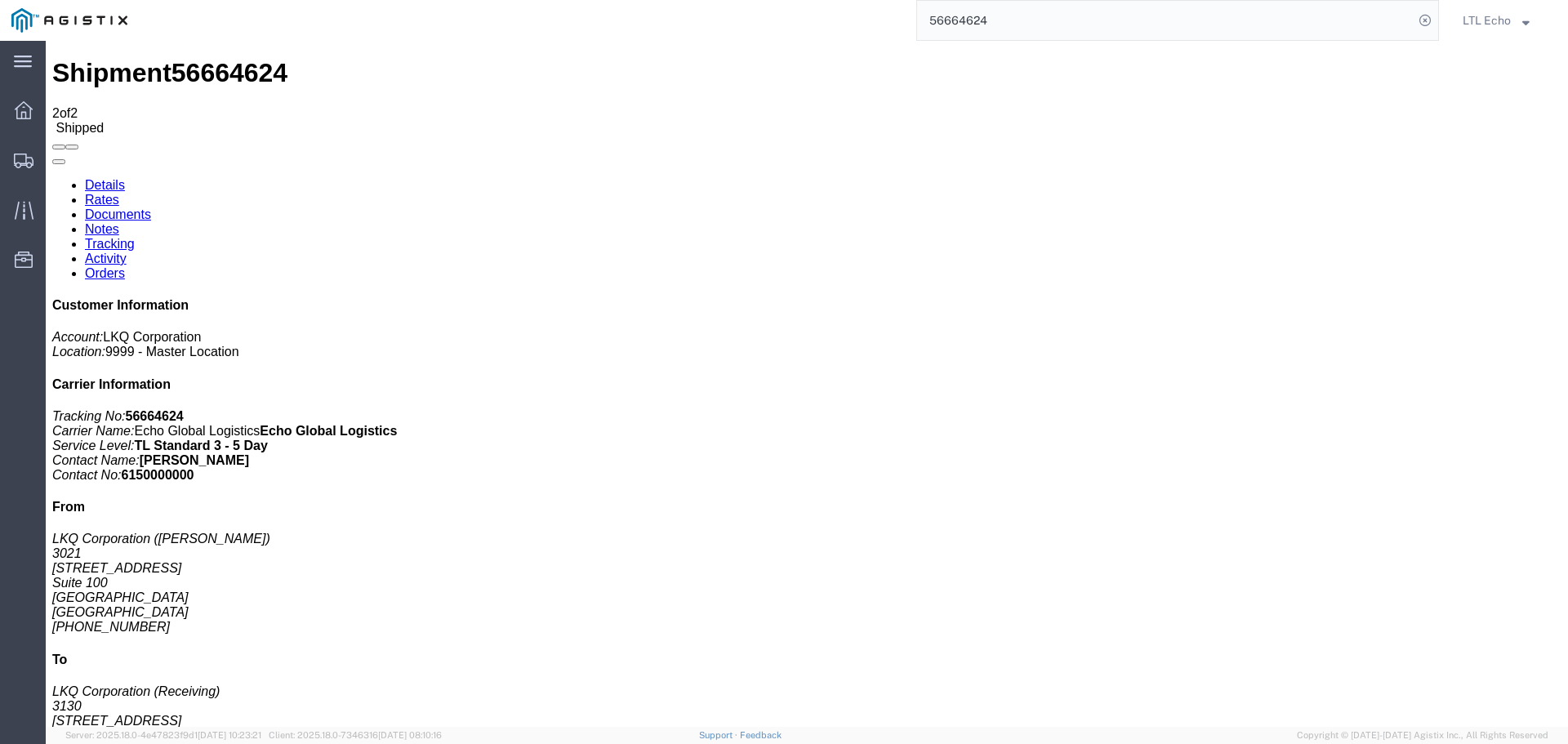
click at [944, 22] on input "56664624" at bounding box center [1165, 20] width 496 height 39
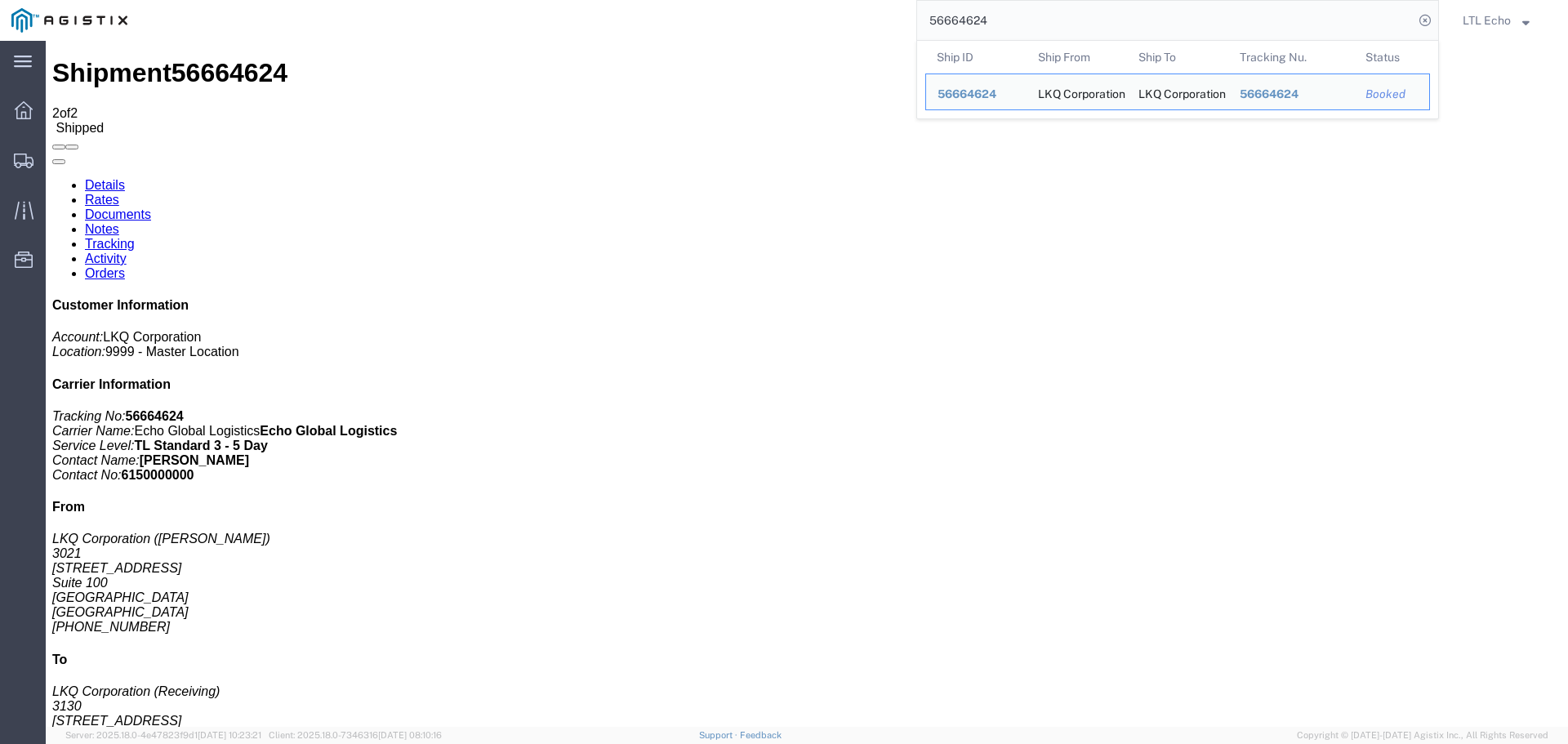
click at [944, 22] on input "56664624" at bounding box center [1165, 20] width 496 height 39
paste input "300831"
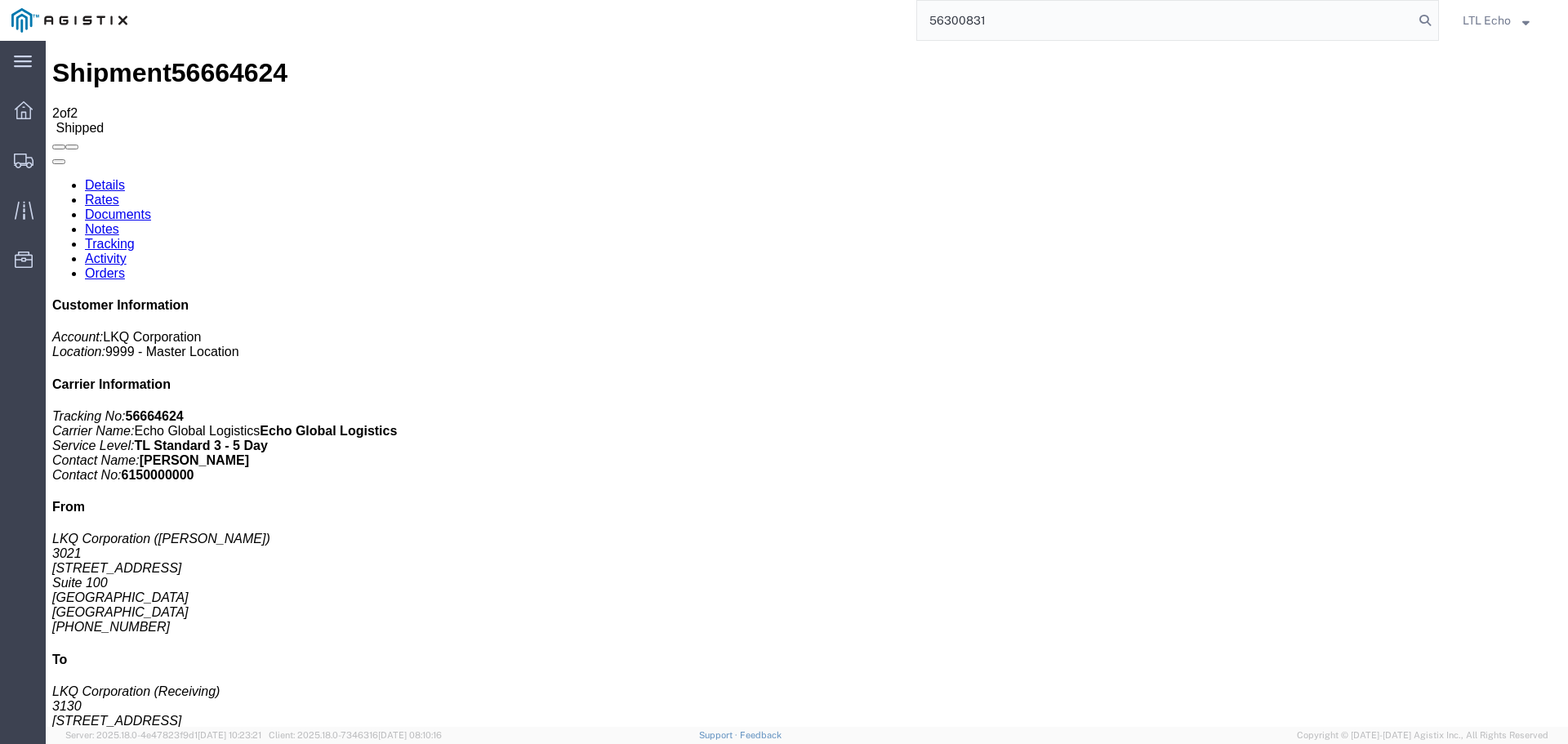
type input "56300831"
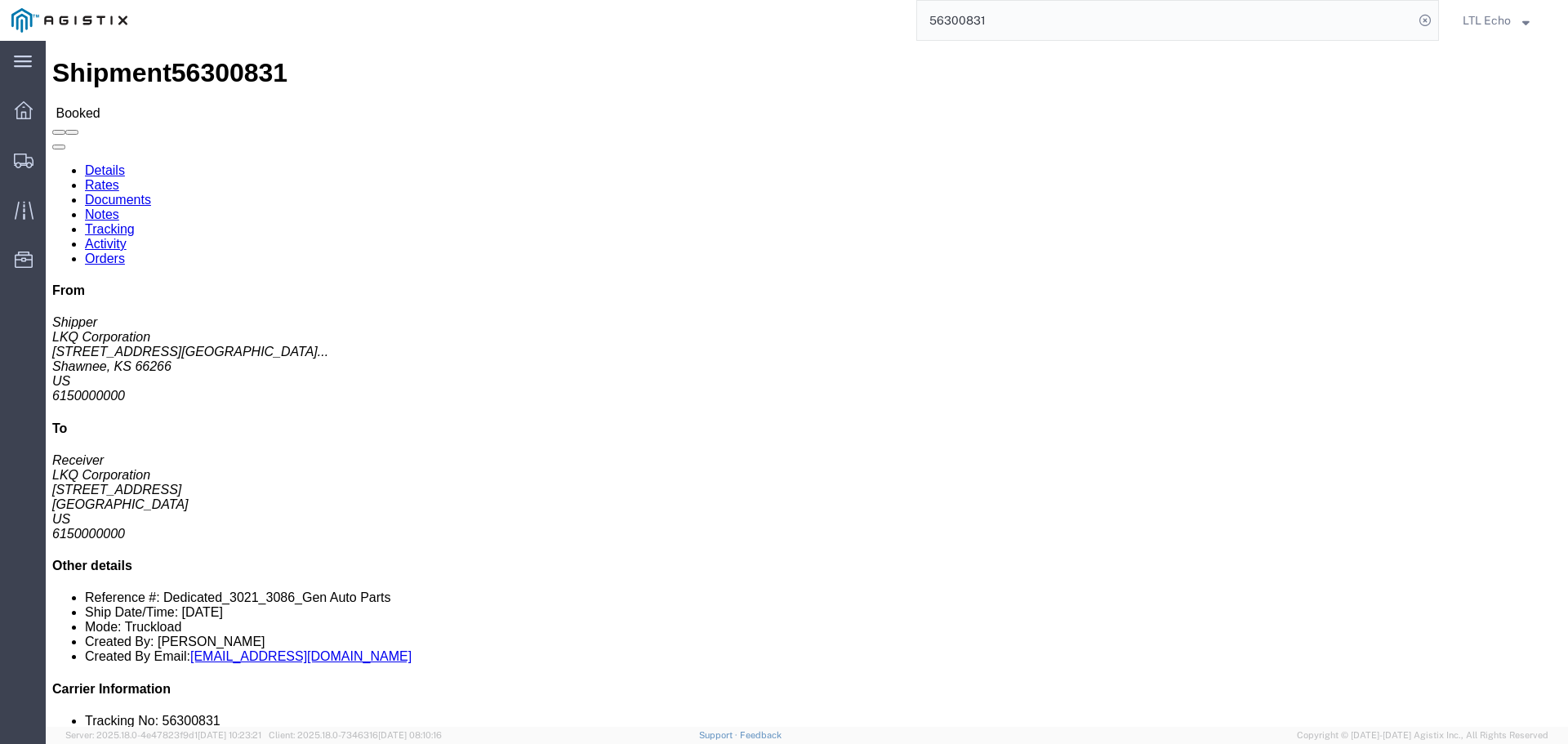
click link "Tracking"
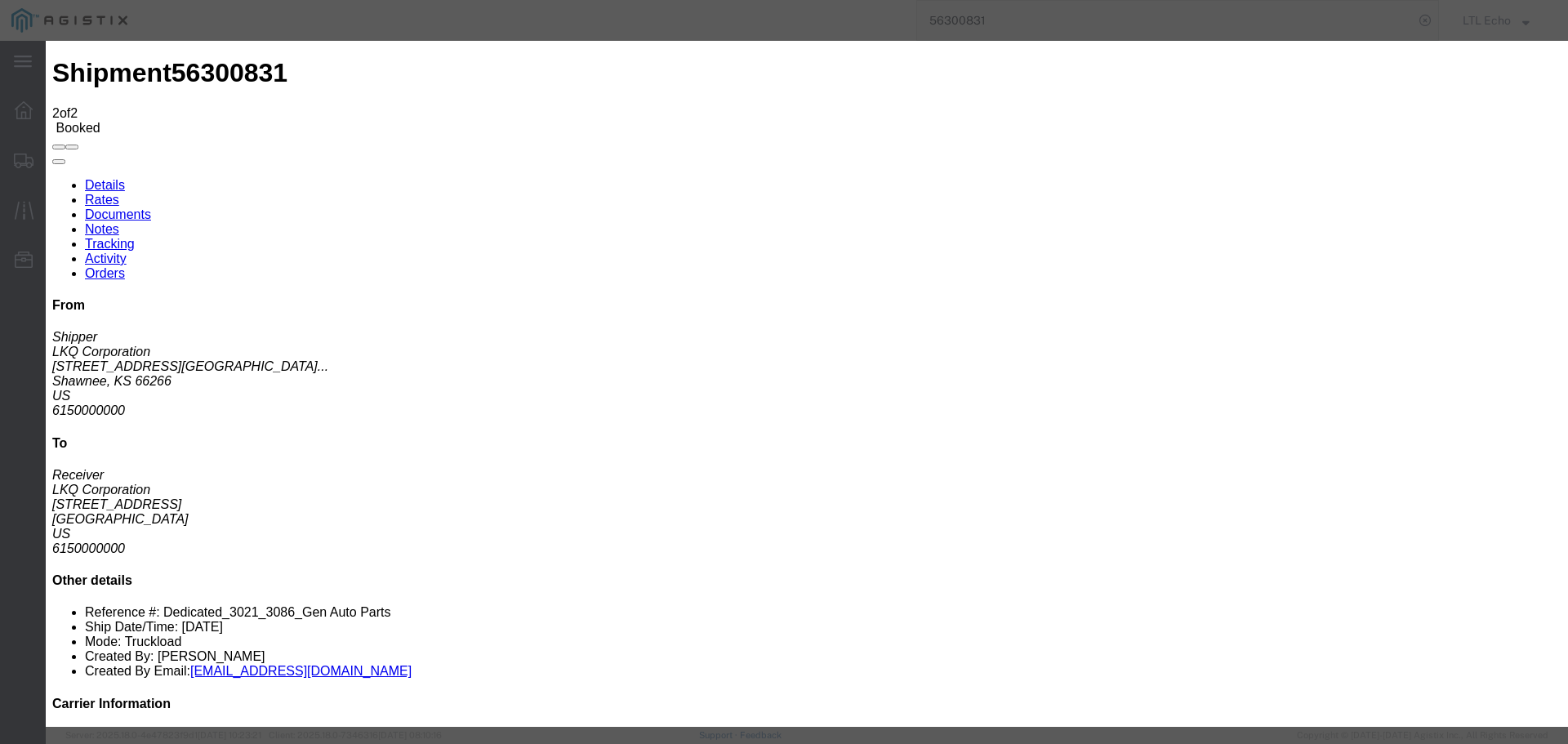
type input "[DATE]"
type input "11:00 AM"
select select "PICKEDUP"
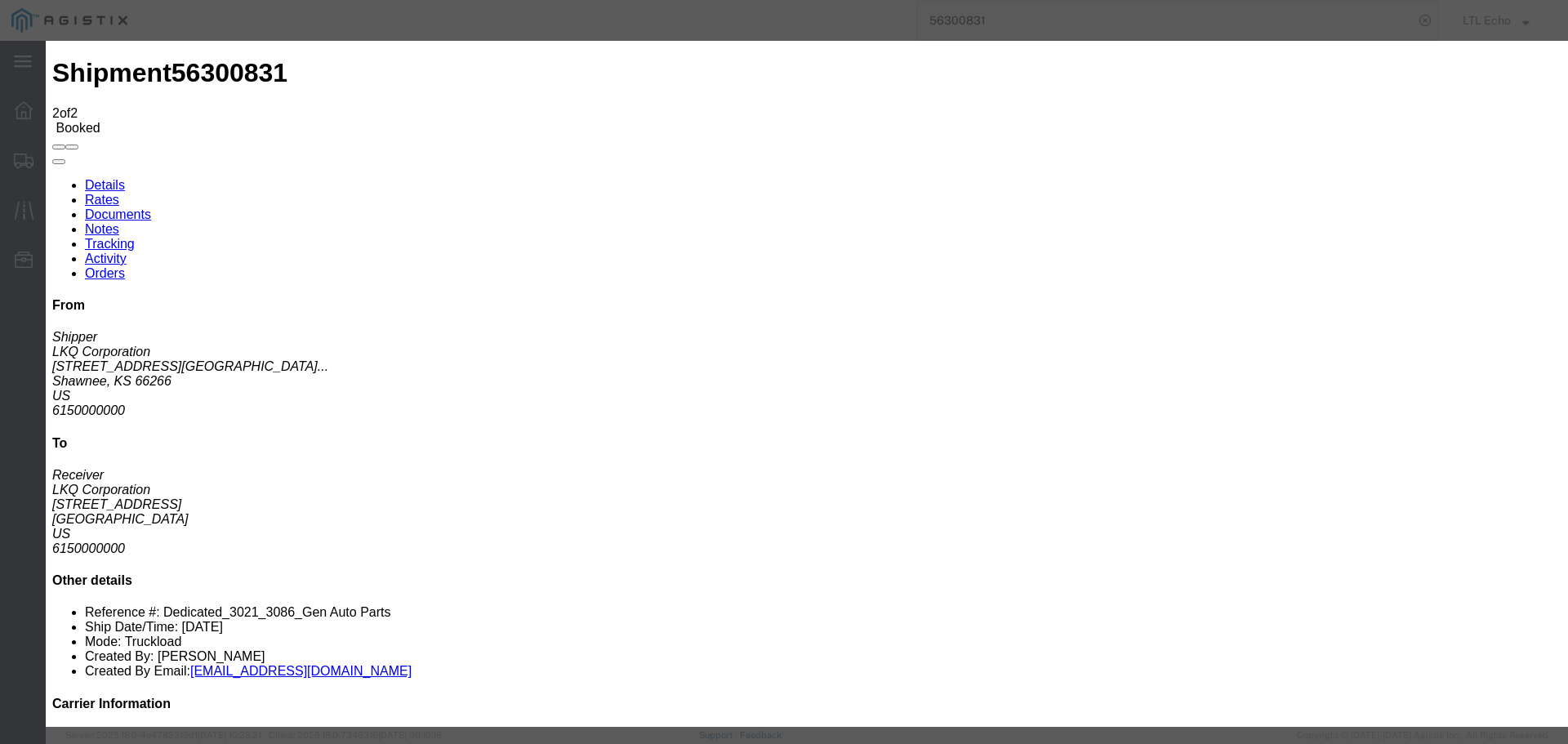
type input "[DATE]"
